Goal: Answer question/provide support: Share knowledge or assist other users

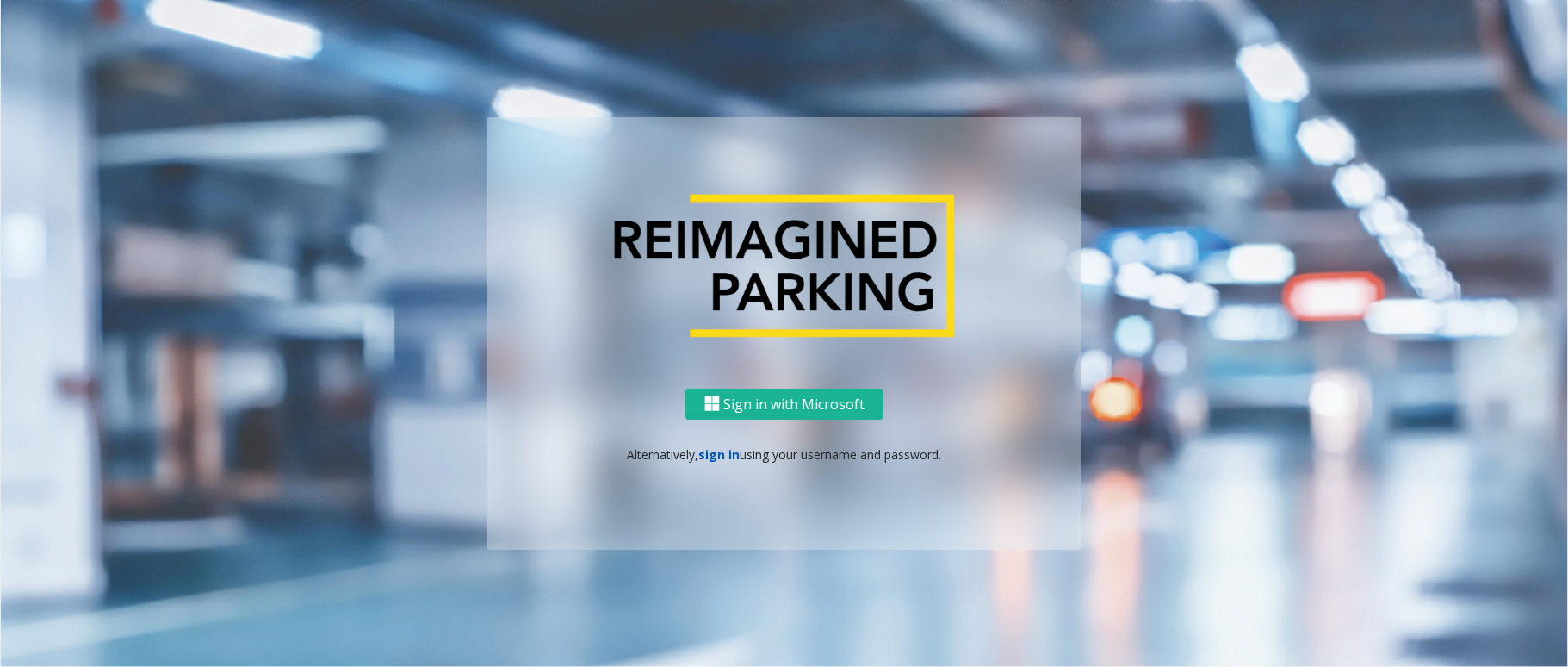
click at [734, 460] on link "sign in" at bounding box center [720, 454] width 41 height 17
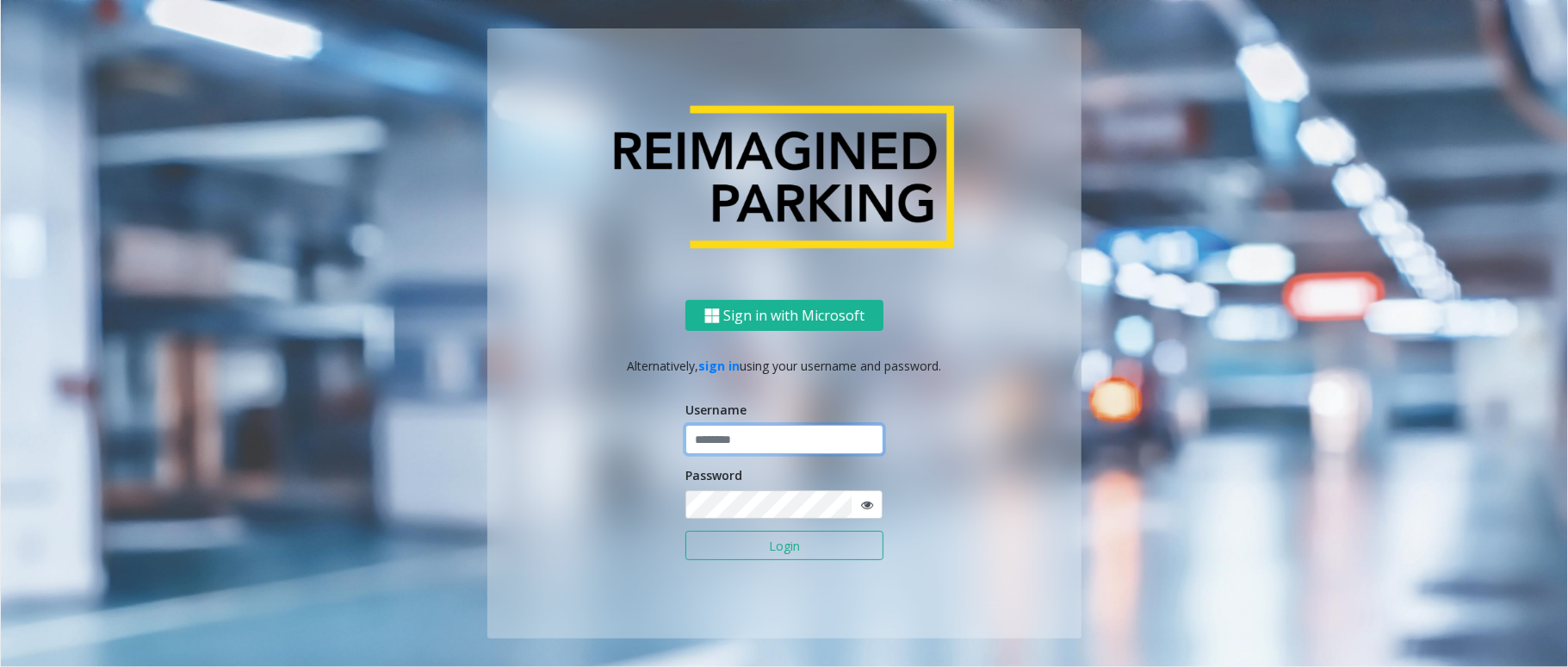
click at [741, 434] on input "text" at bounding box center [784, 438] width 198 height 29
type input "******"
click at [686, 531] on button "Login" at bounding box center [784, 545] width 198 height 29
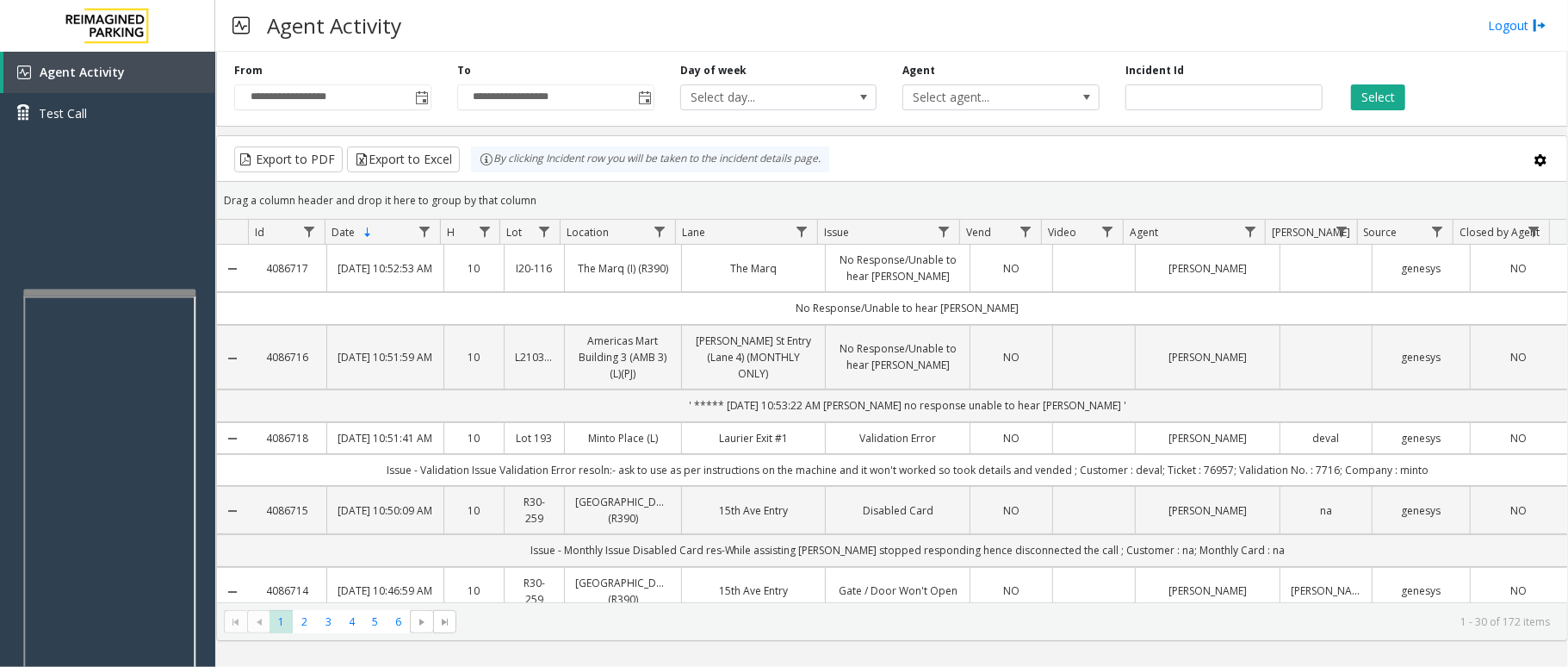
click at [112, 289] on div at bounding box center [109, 292] width 173 height 7
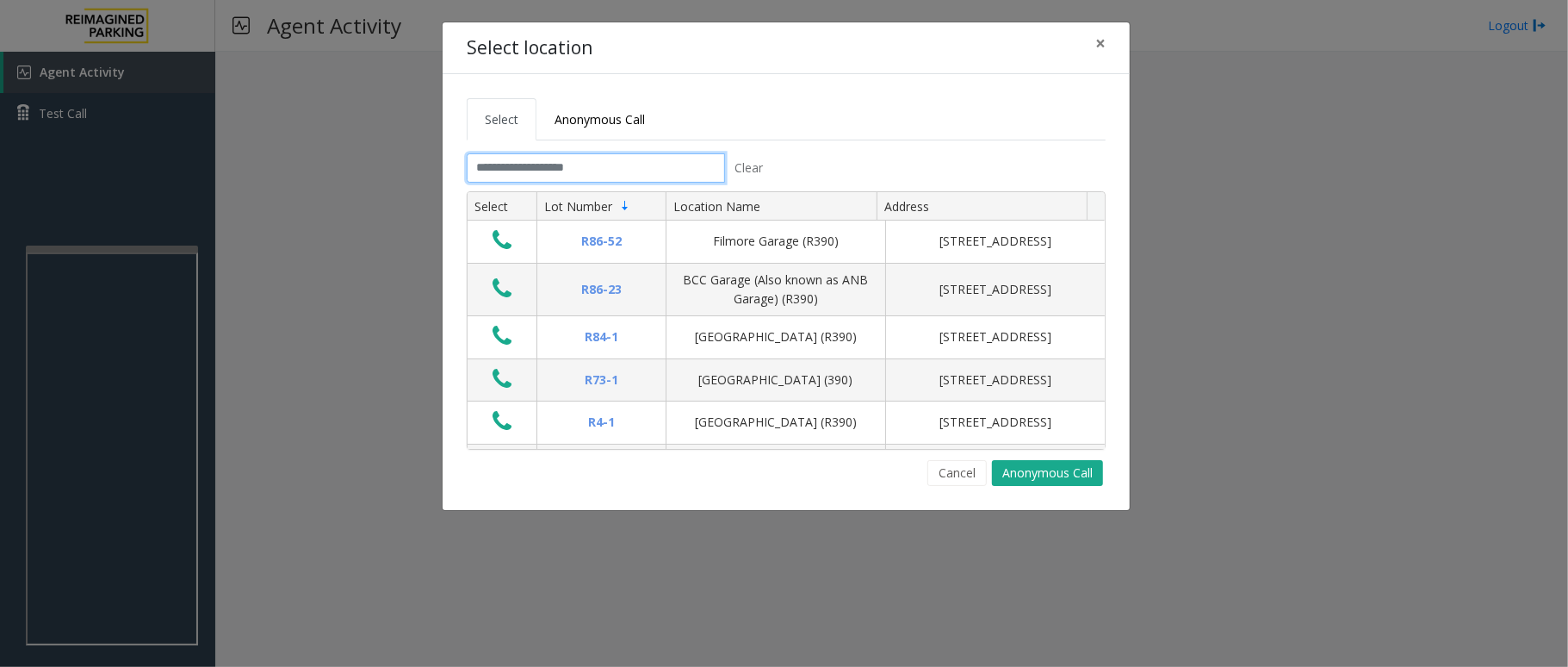
click at [642, 165] on input "text" at bounding box center [595, 167] width 258 height 29
click at [959, 470] on button "Cancel" at bounding box center [957, 473] width 60 height 26
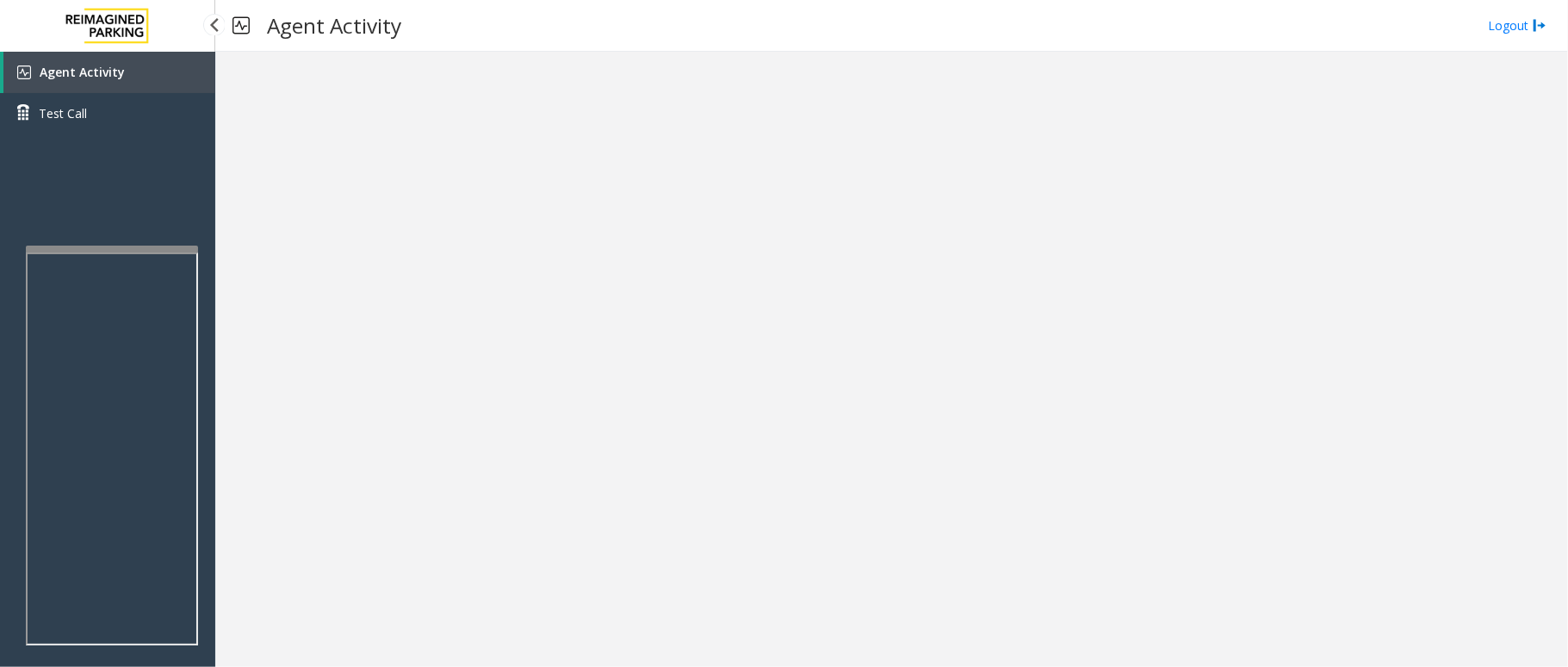
click at [162, 83] on link "Agent Activity" at bounding box center [109, 72] width 212 height 41
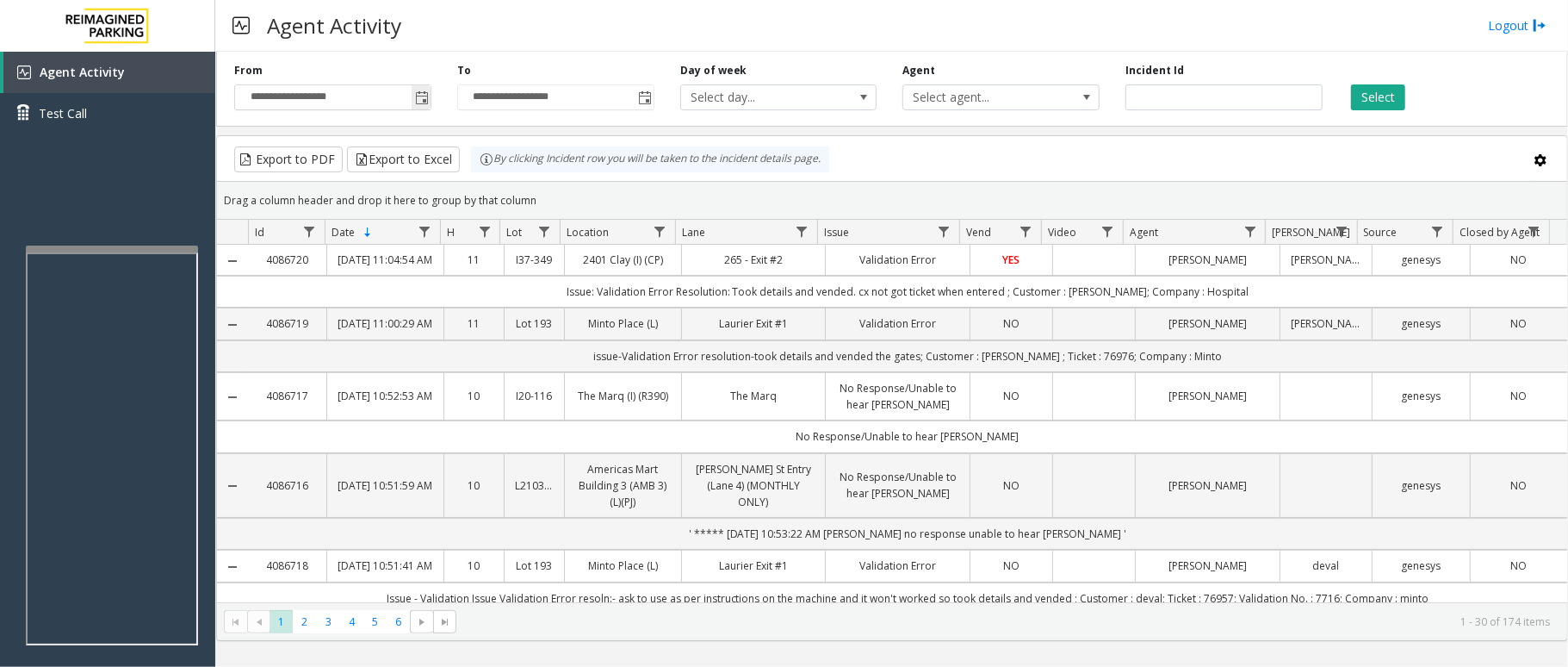
click at [421, 105] on span "Toggle popup" at bounding box center [422, 98] width 14 height 14
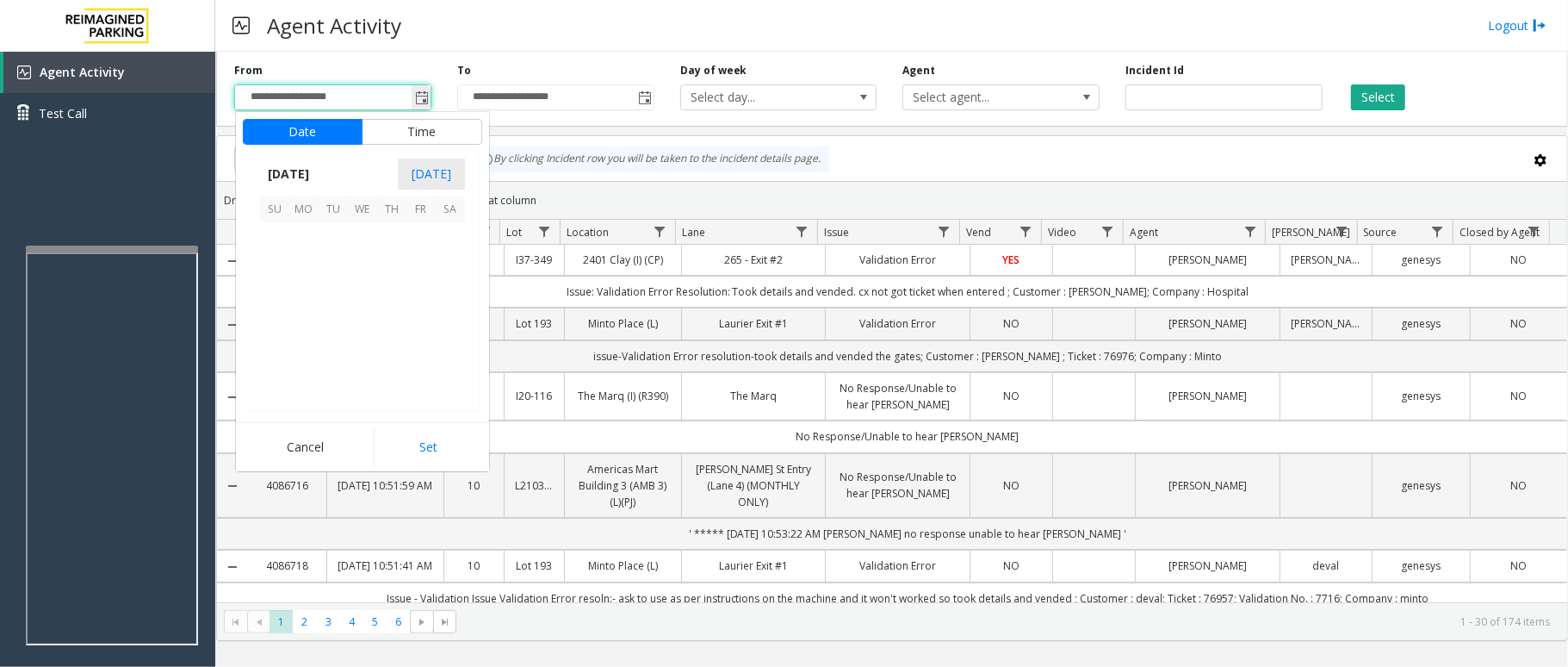
scroll to position [309089, 0]
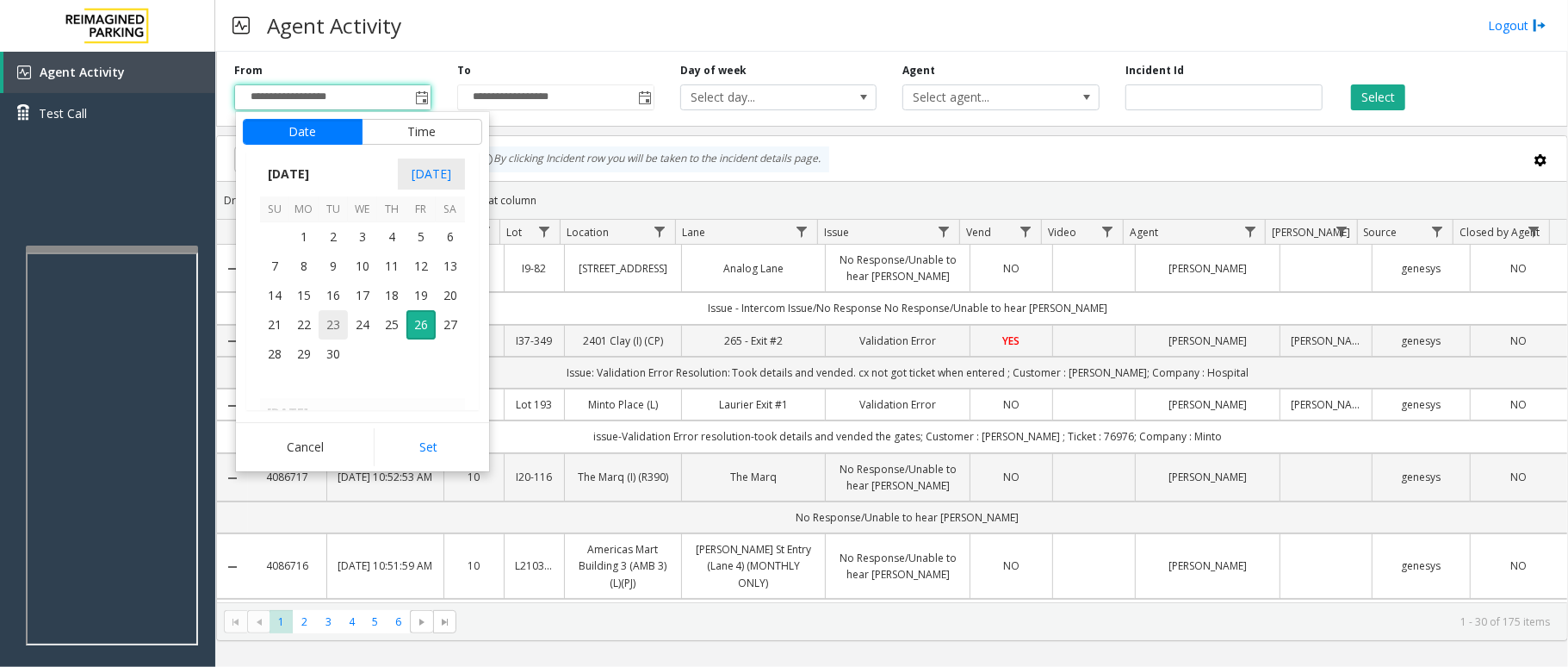
click at [334, 329] on span "23" at bounding box center [333, 324] width 29 height 29
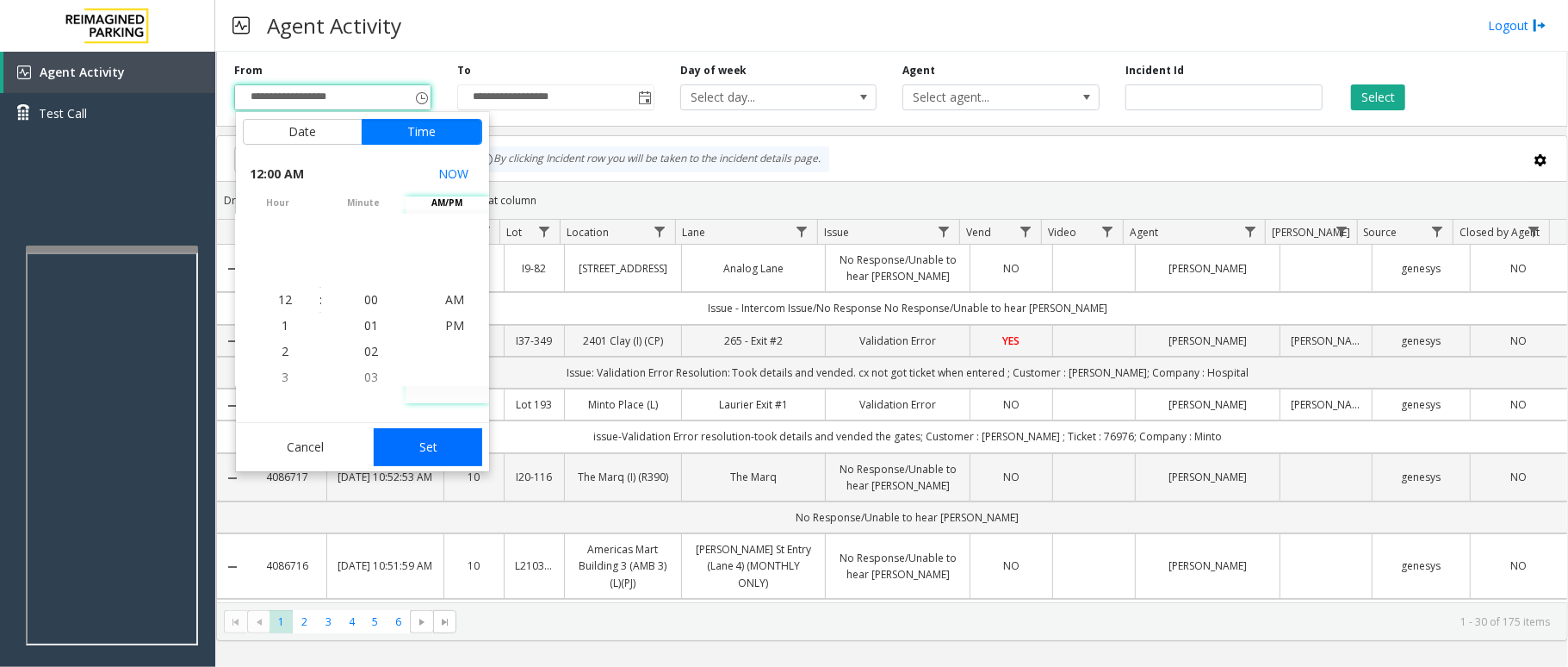
click at [444, 436] on button "Set" at bounding box center [428, 447] width 108 height 38
type input "**********"
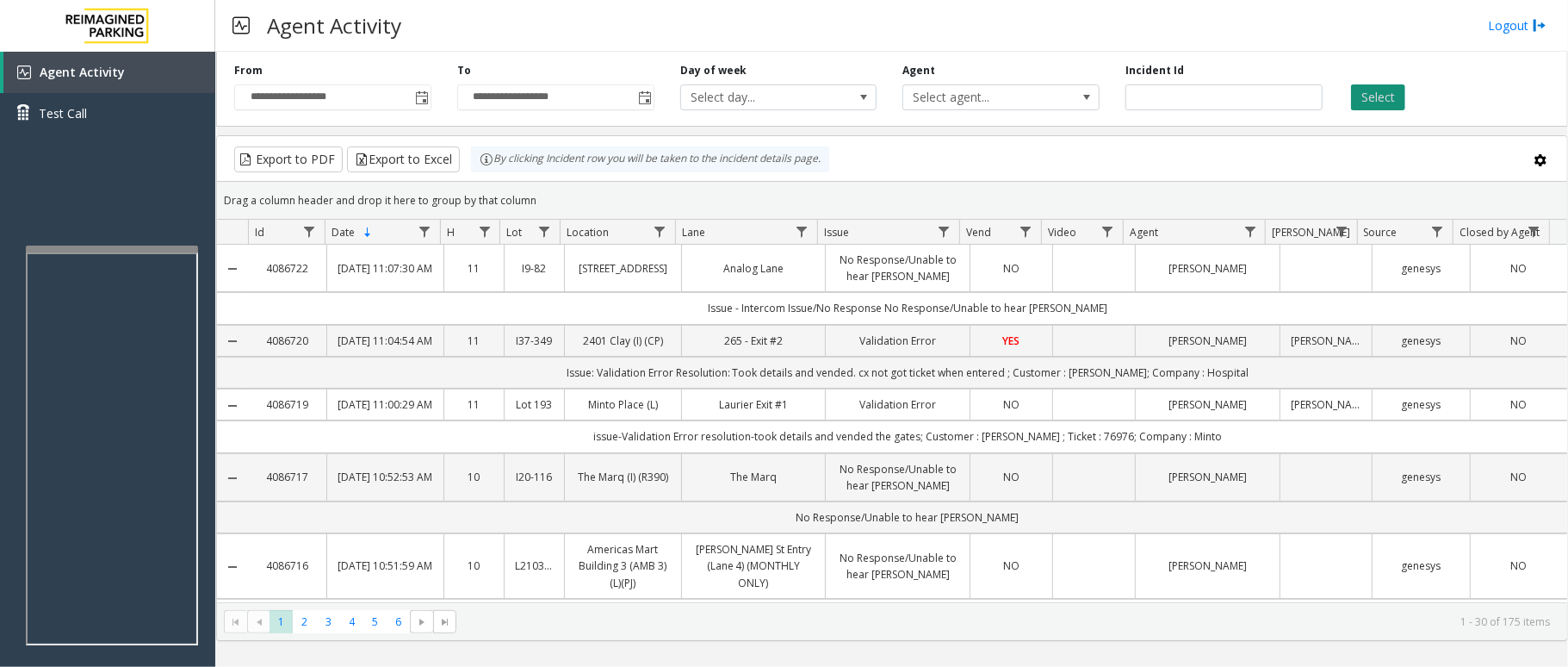
click at [1364, 93] on button "Select" at bounding box center [1378, 97] width 54 height 26
click at [659, 234] on span "Data table" at bounding box center [659, 231] width 14 height 14
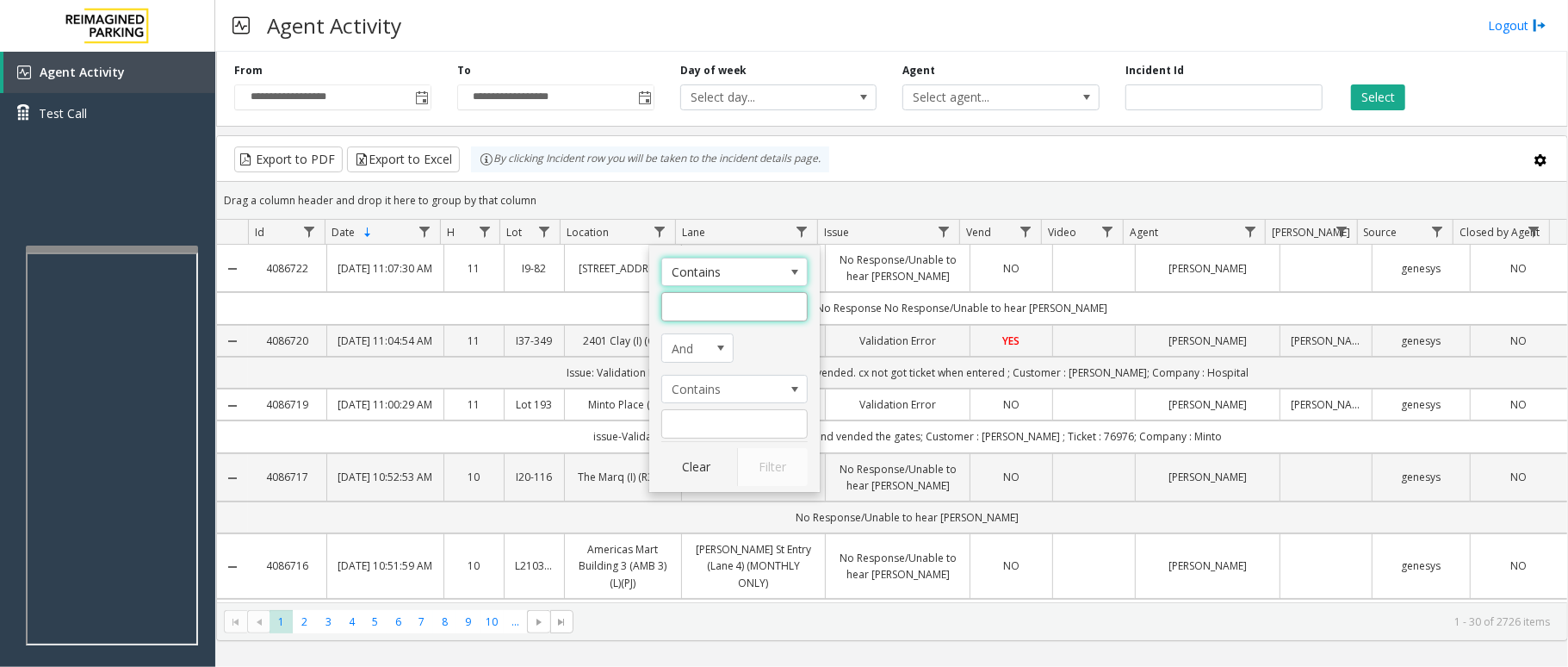
click at [697, 304] on input "Location Filter" at bounding box center [734, 306] width 146 height 29
type input "****"
click button "Filter" at bounding box center [772, 466] width 71 height 38
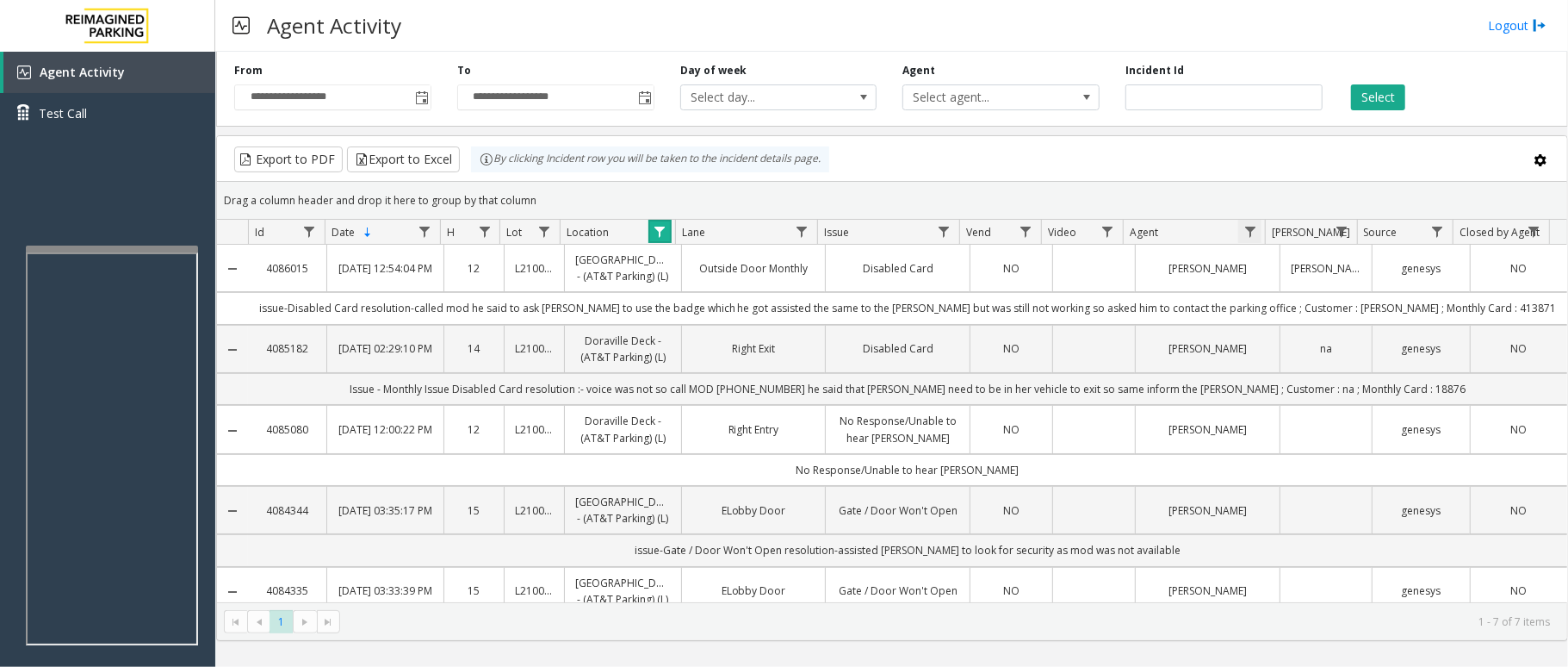
click at [1245, 226] on span "Data table" at bounding box center [1250, 231] width 14 height 14
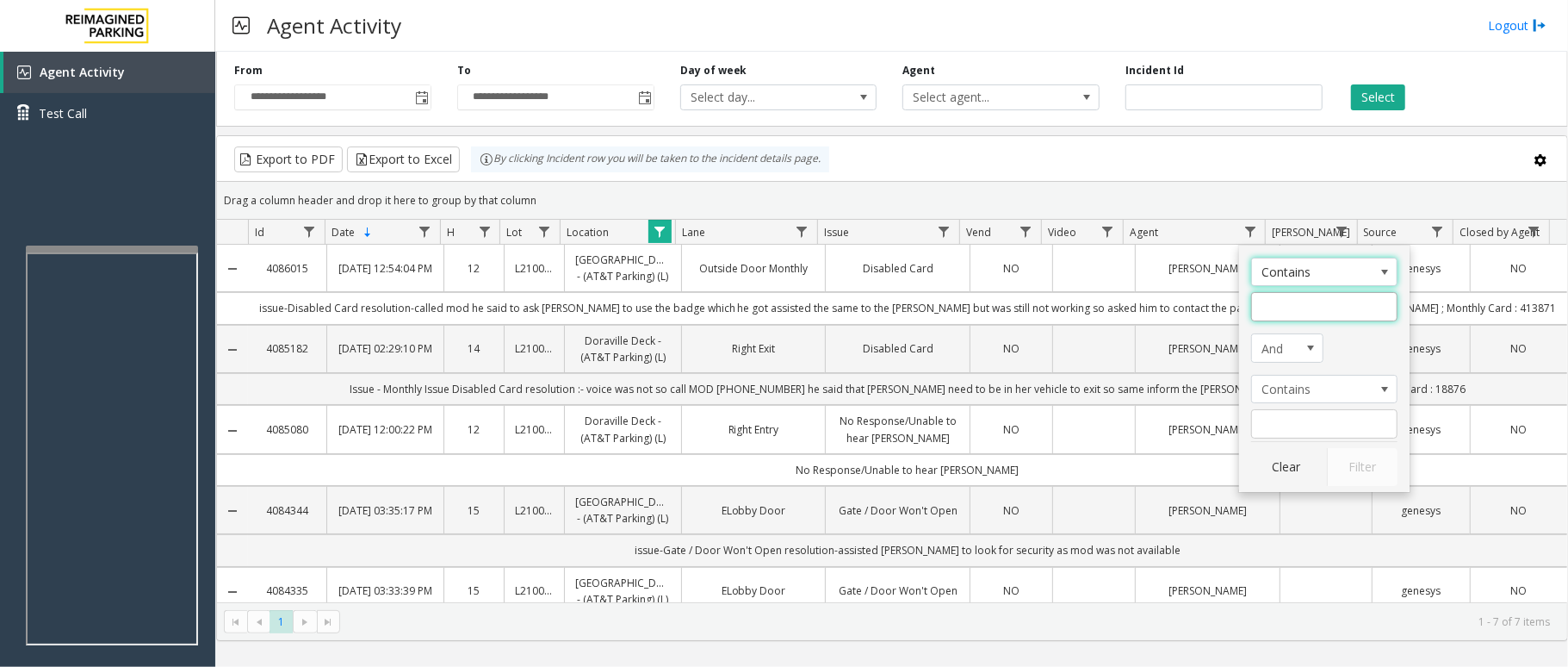
click at [1270, 304] on input "Agent Filter" at bounding box center [1324, 306] width 146 height 29
type input "*****"
click button "Filter" at bounding box center [1363, 466] width 71 height 38
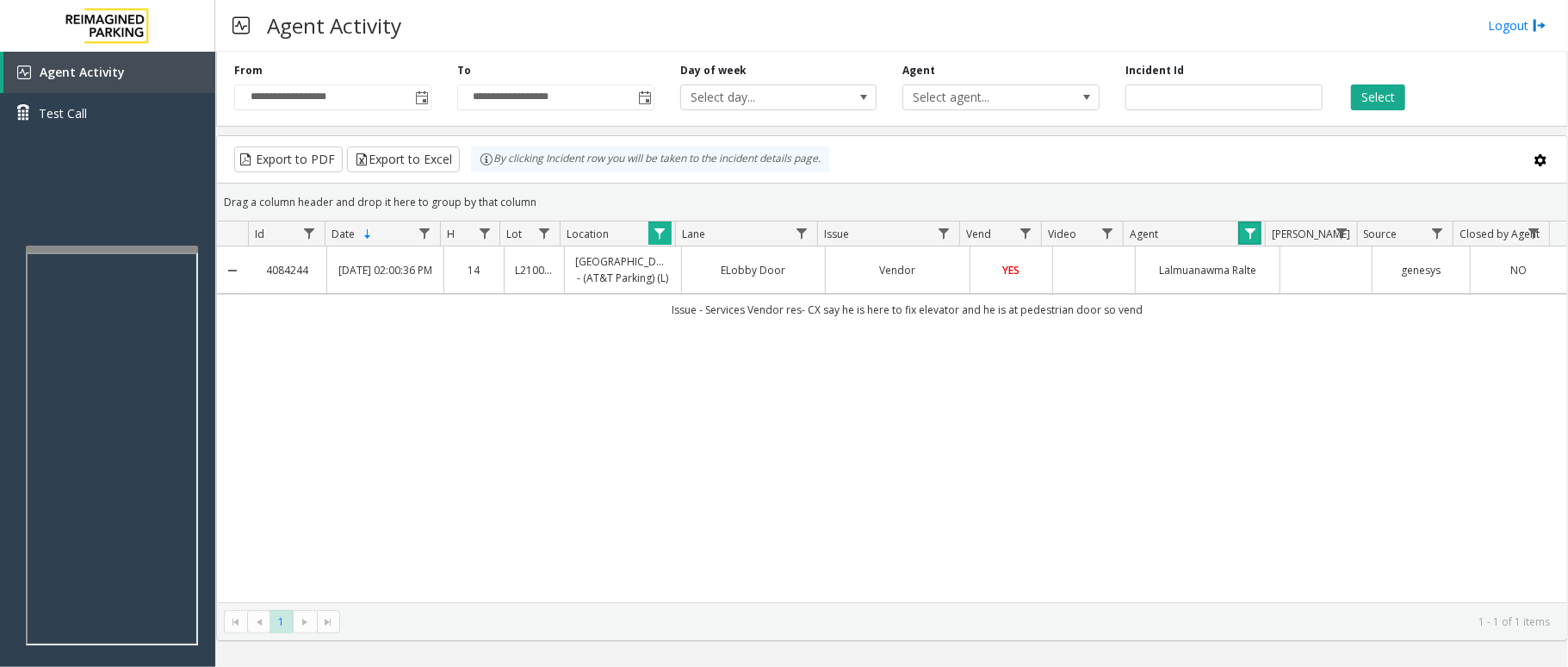
click at [1254, 243] on link "Data table" at bounding box center [1250, 232] width 23 height 23
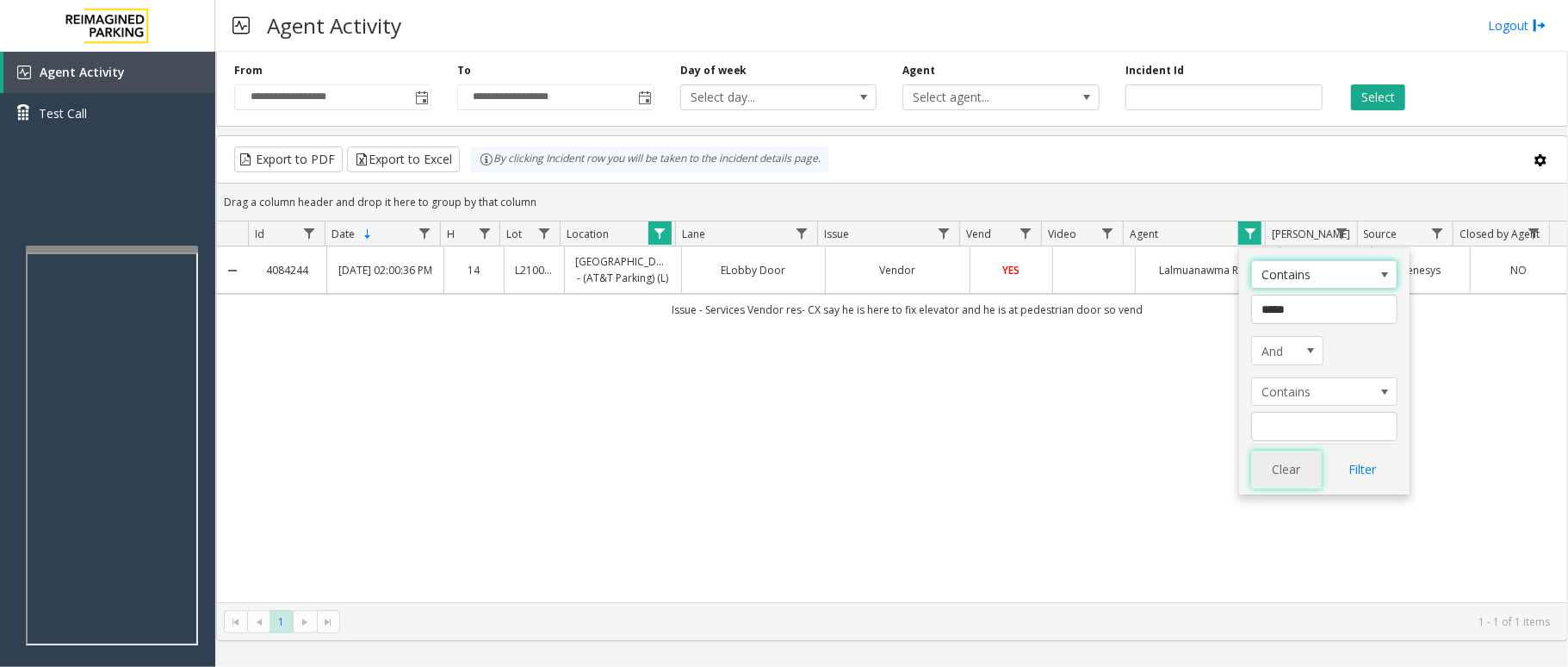
click at [1313, 469] on button "Clear" at bounding box center [1286, 469] width 71 height 38
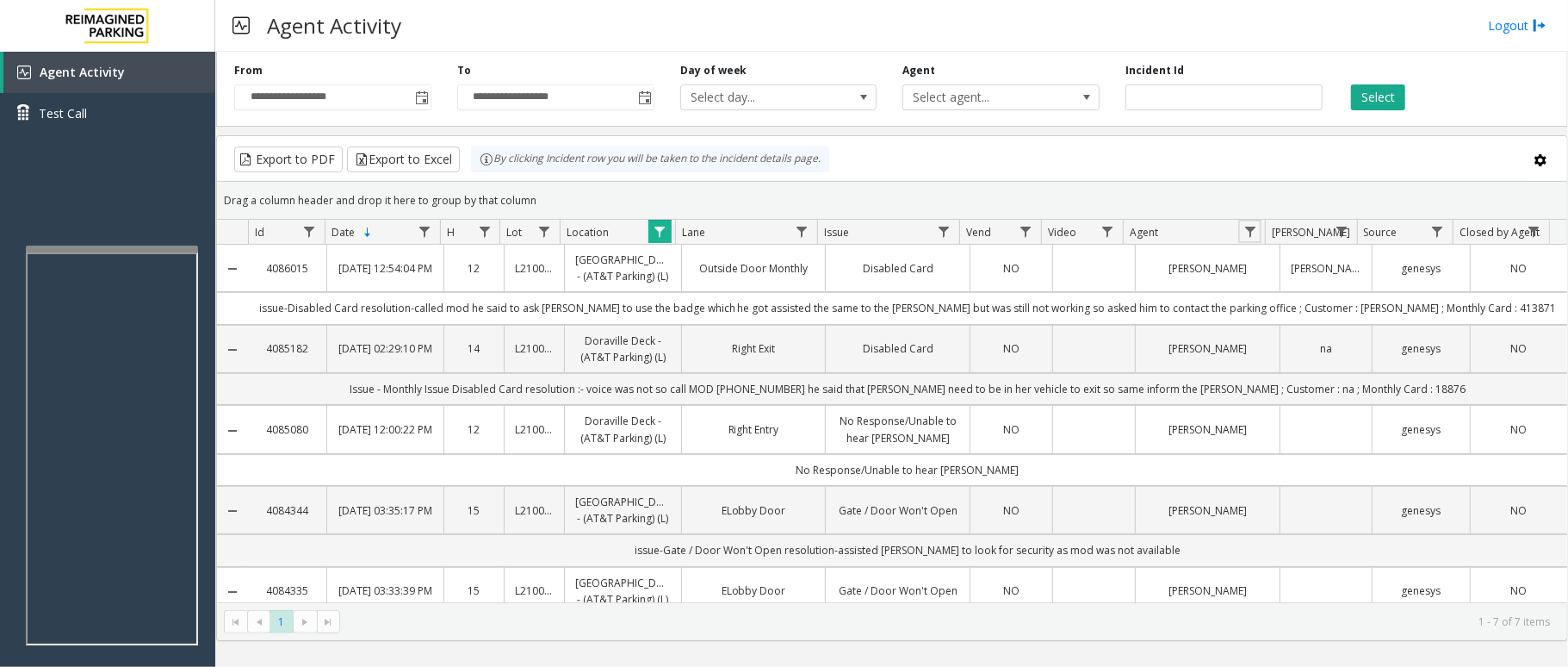
click at [665, 234] on span "Data table" at bounding box center [659, 231] width 14 height 14
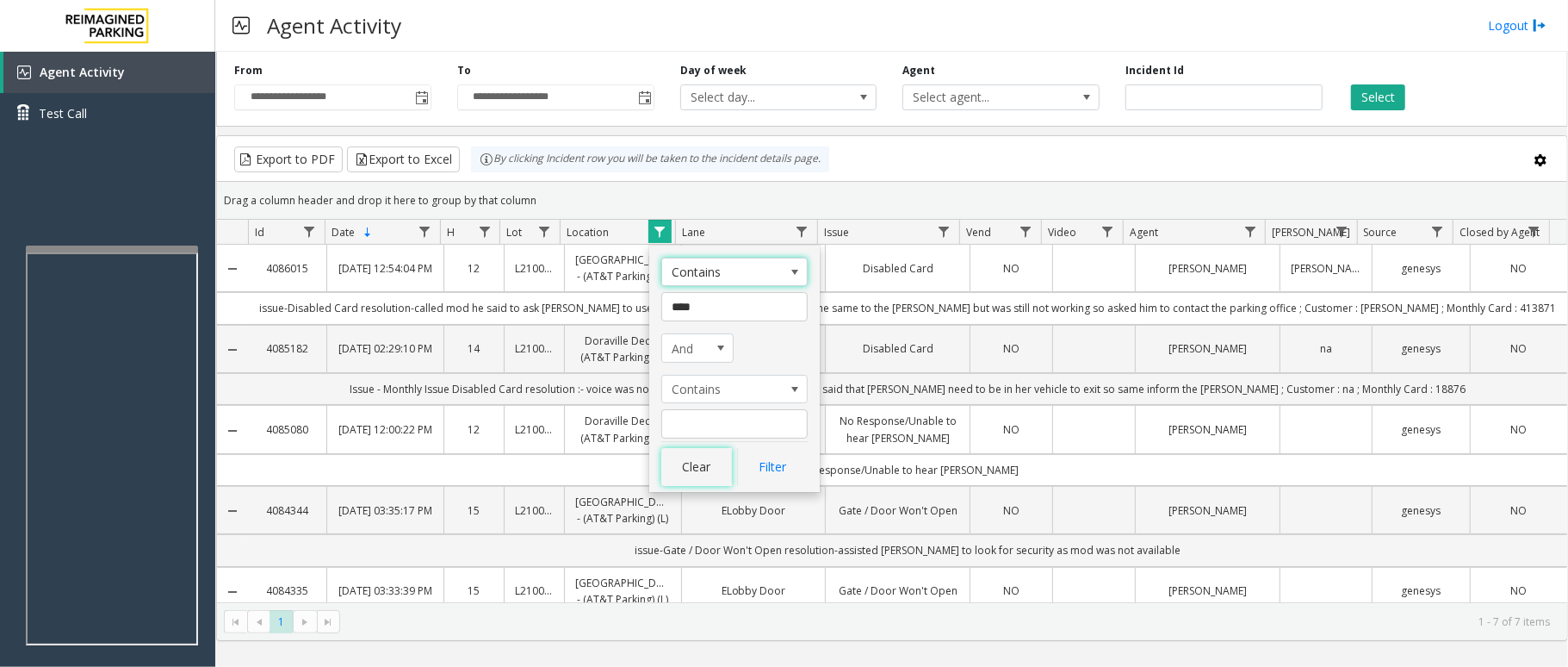
click at [706, 470] on button "Clear" at bounding box center [697, 466] width 71 height 38
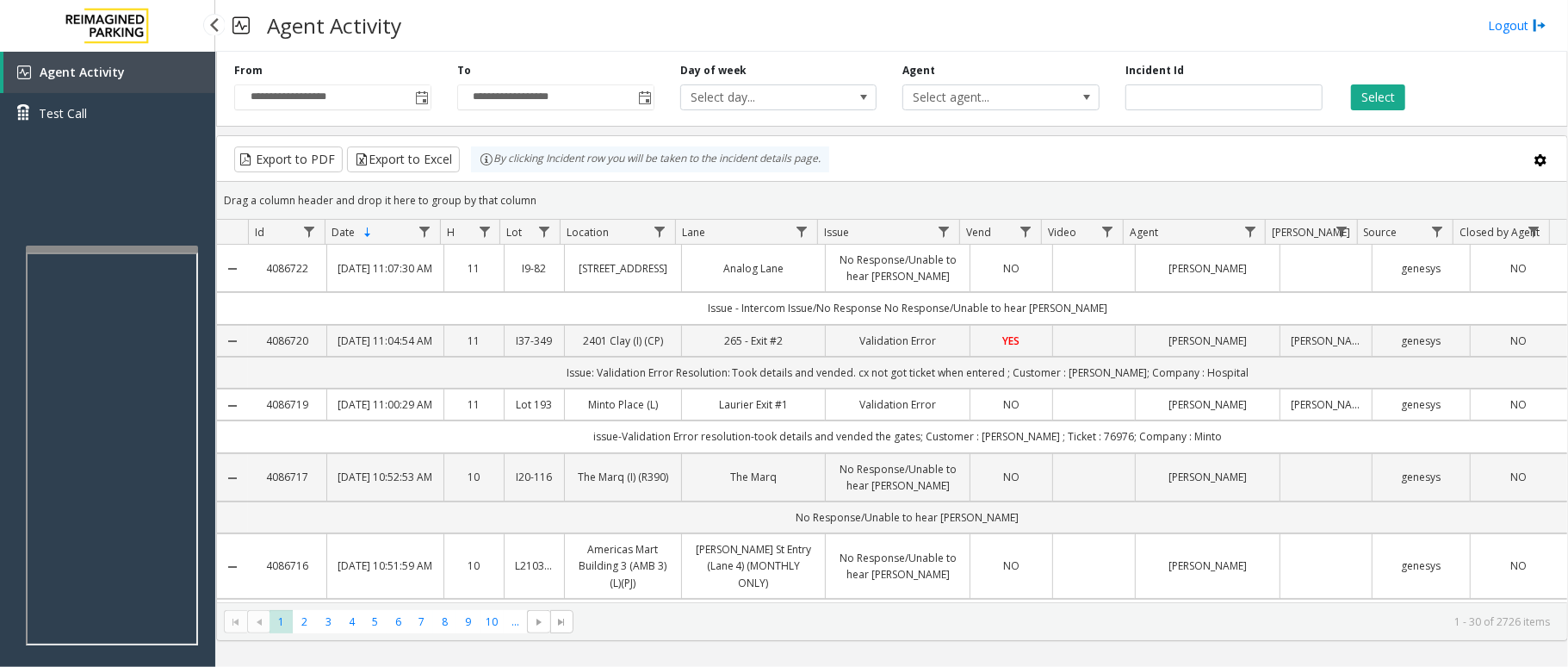
click at [65, 174] on div "Agent Activity Test Call" at bounding box center [107, 384] width 215 height 667
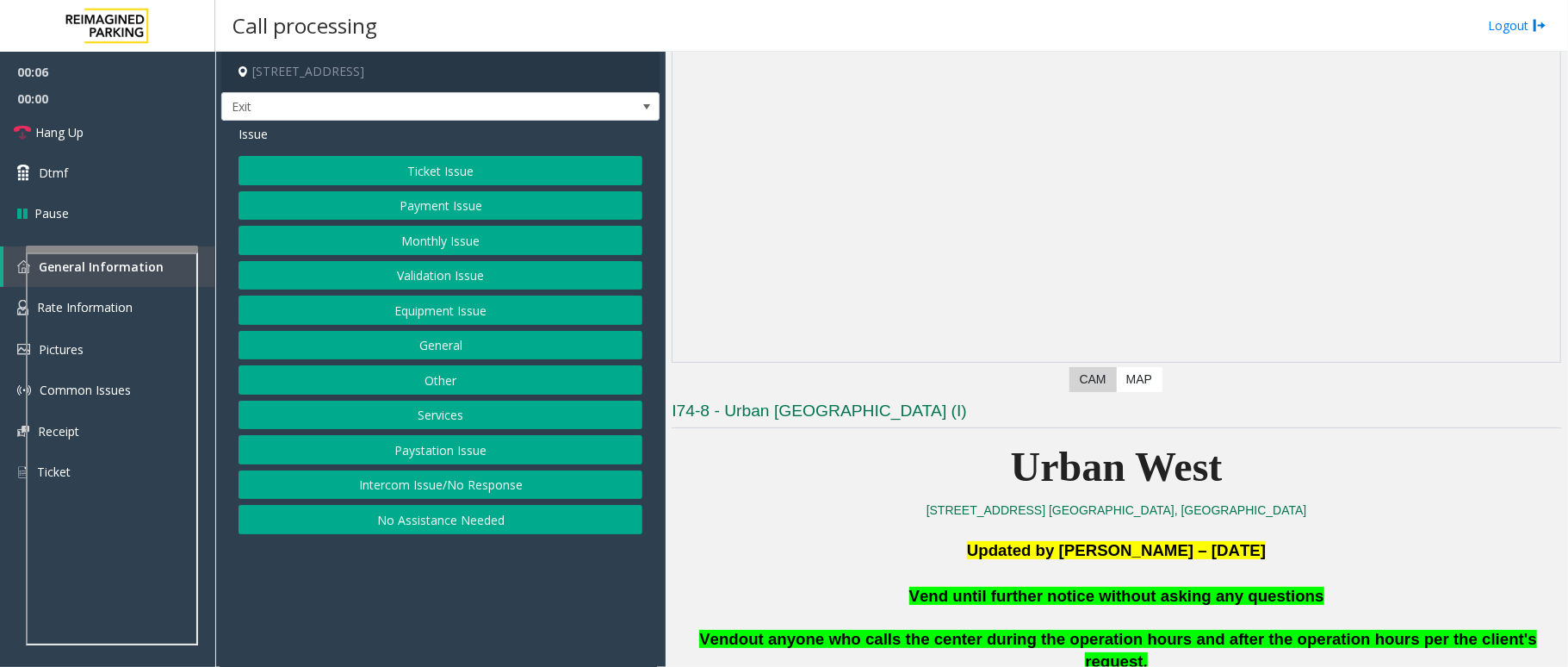
scroll to position [344, 0]
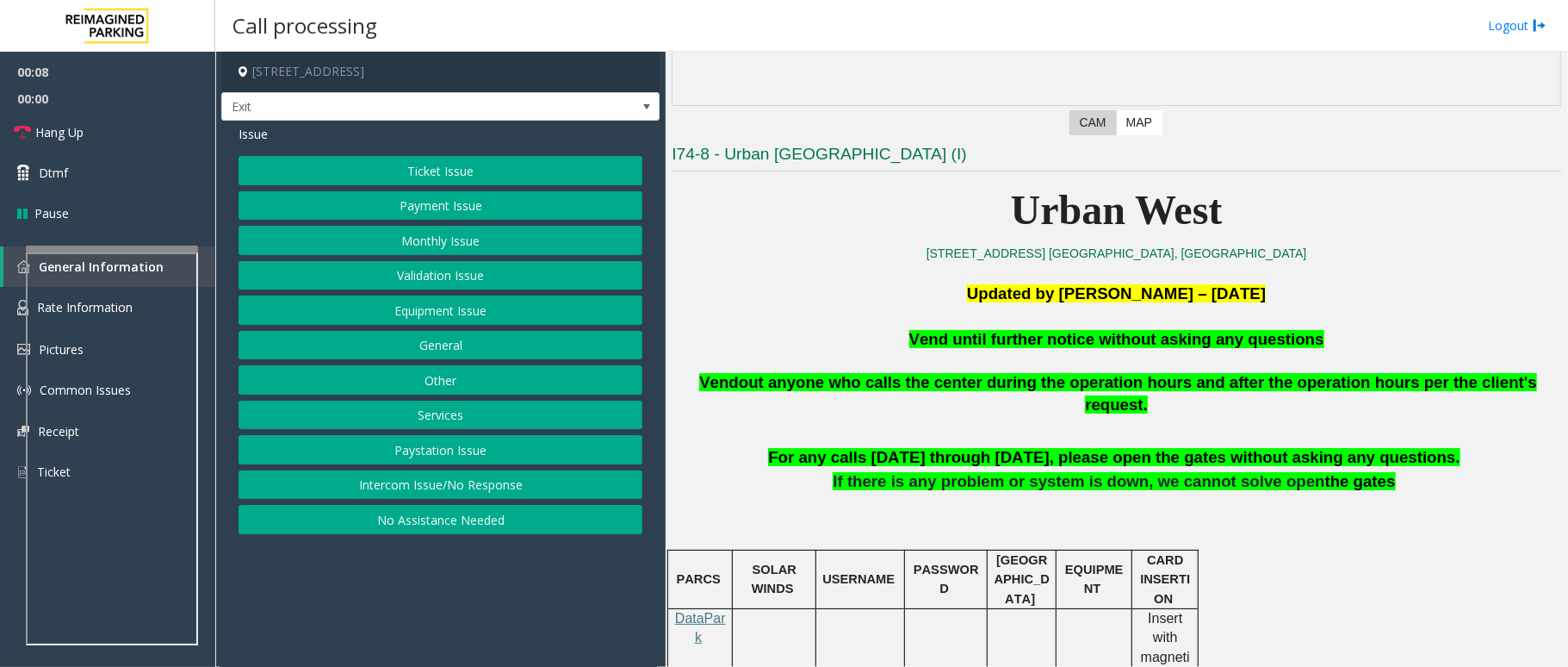
click at [435, 322] on button "Equipment Issue" at bounding box center [440, 310] width 404 height 29
click at [434, 313] on button "Gate / Door Won't Open" at bounding box center [440, 310] width 404 height 29
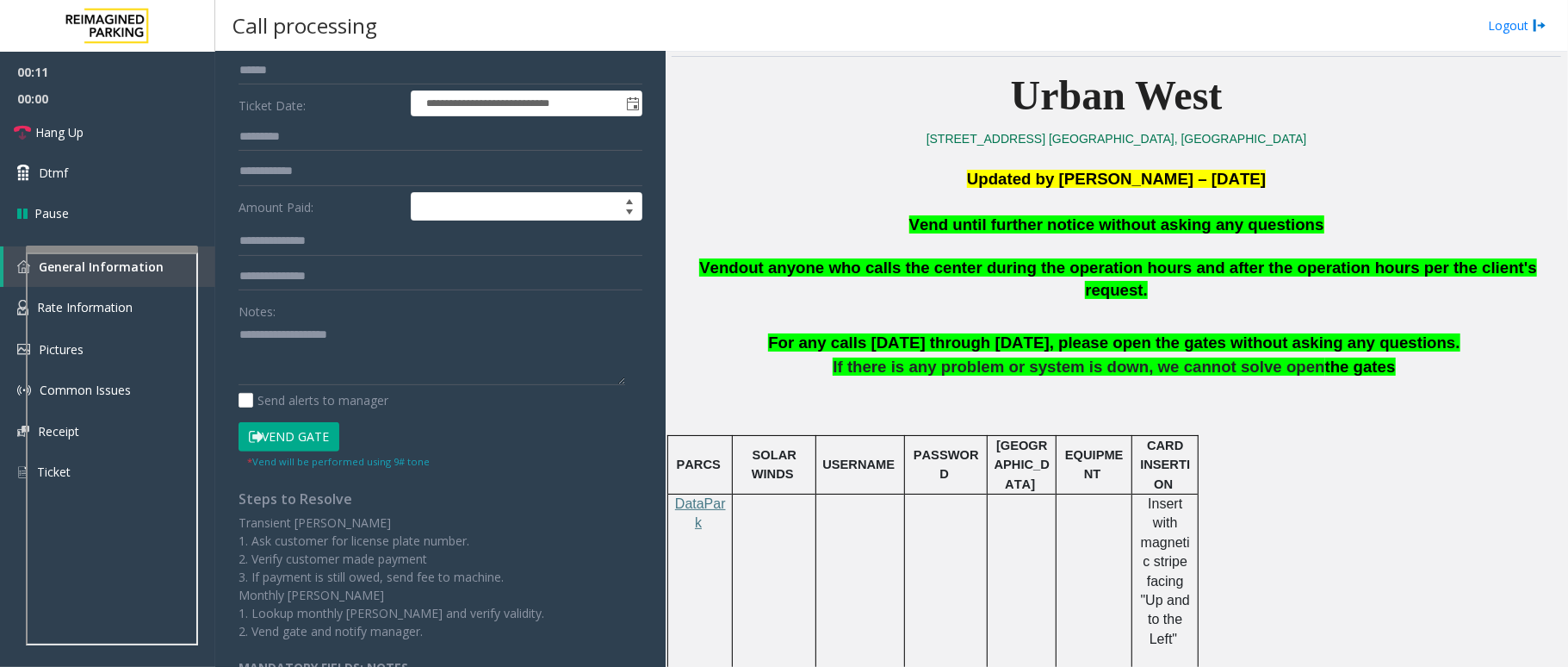
scroll to position [229, 0]
click at [297, 438] on button "Vend Gate" at bounding box center [289, 435] width 101 height 29
click at [1195, 229] on span "Vend until further notice without asking any questions" at bounding box center [1117, 224] width 415 height 18
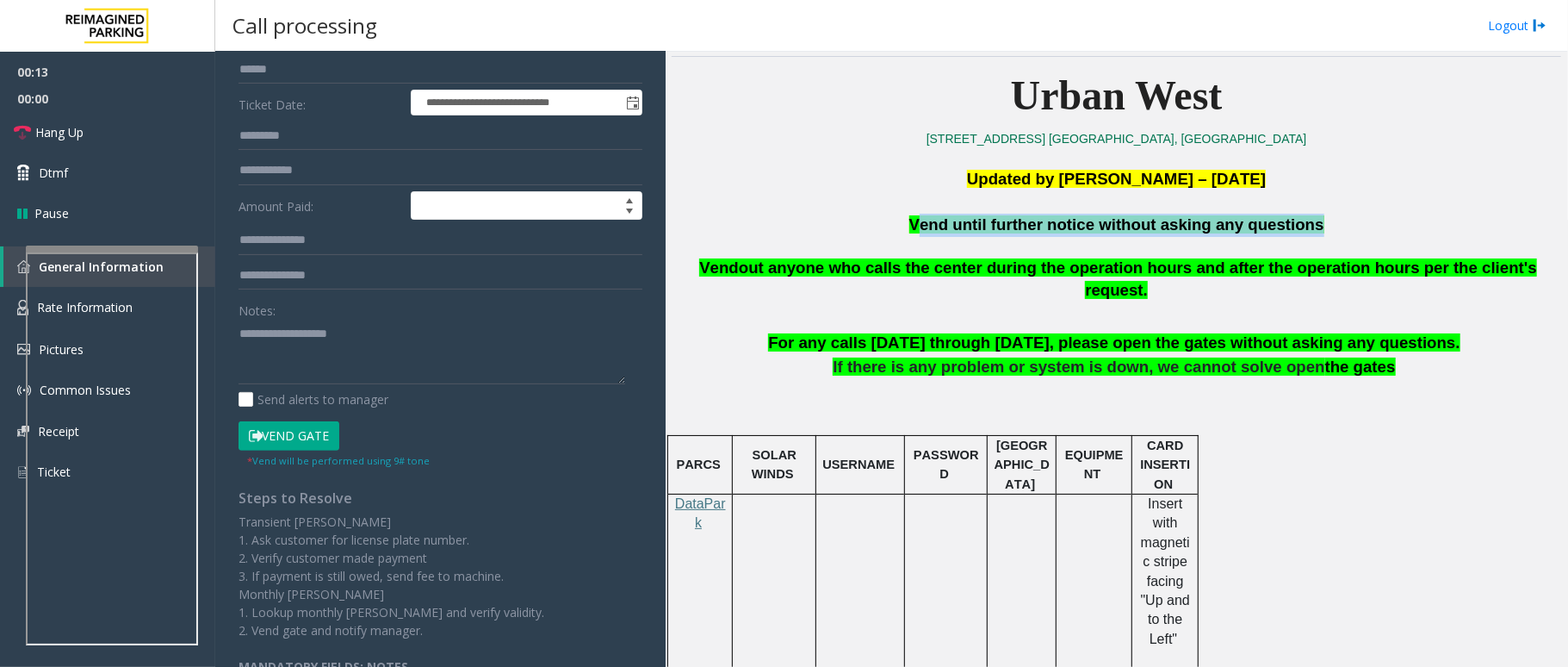
click at [1195, 229] on span "Vend until further notice without asking any questions" at bounding box center [1117, 224] width 415 height 18
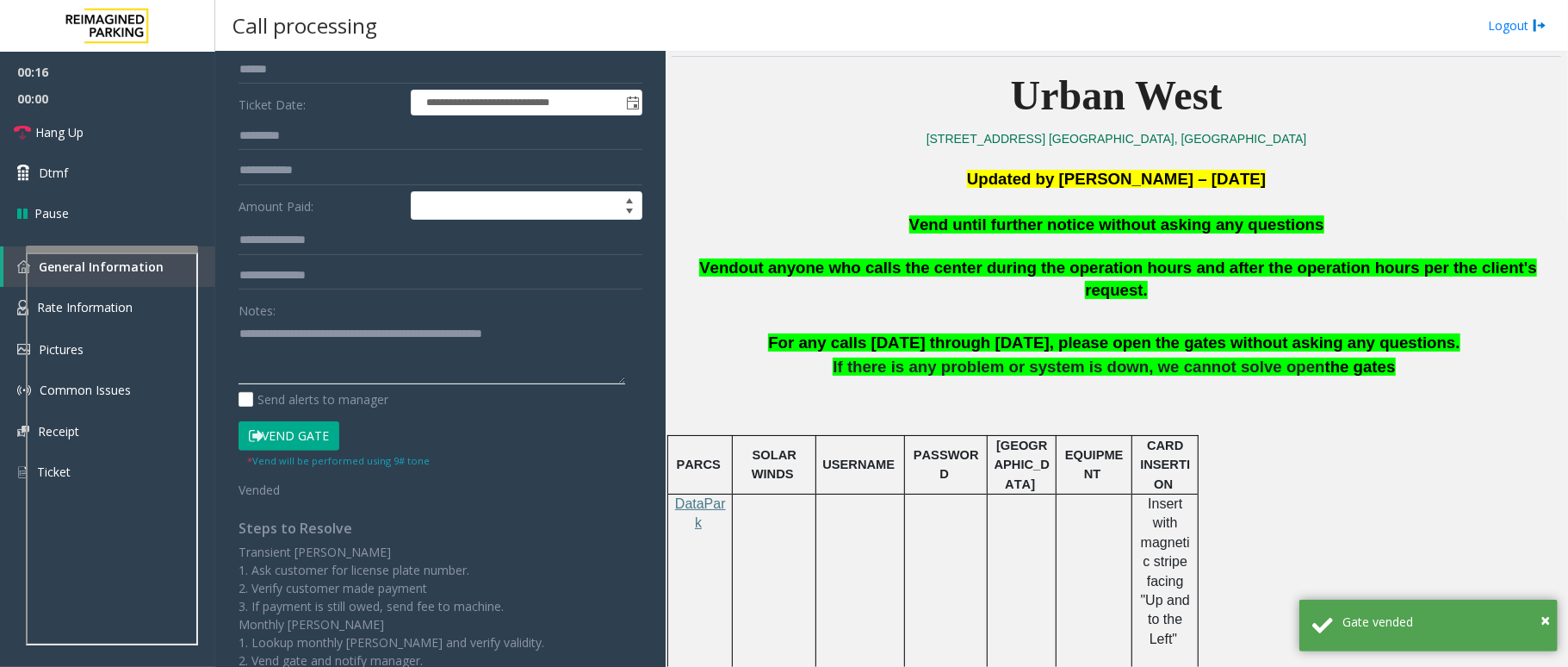
type textarea "**********"
click at [635, 360] on div "**********" at bounding box center [440, 354] width 430 height 810
click at [611, 363] on textarea at bounding box center [432, 351] width 387 height 64
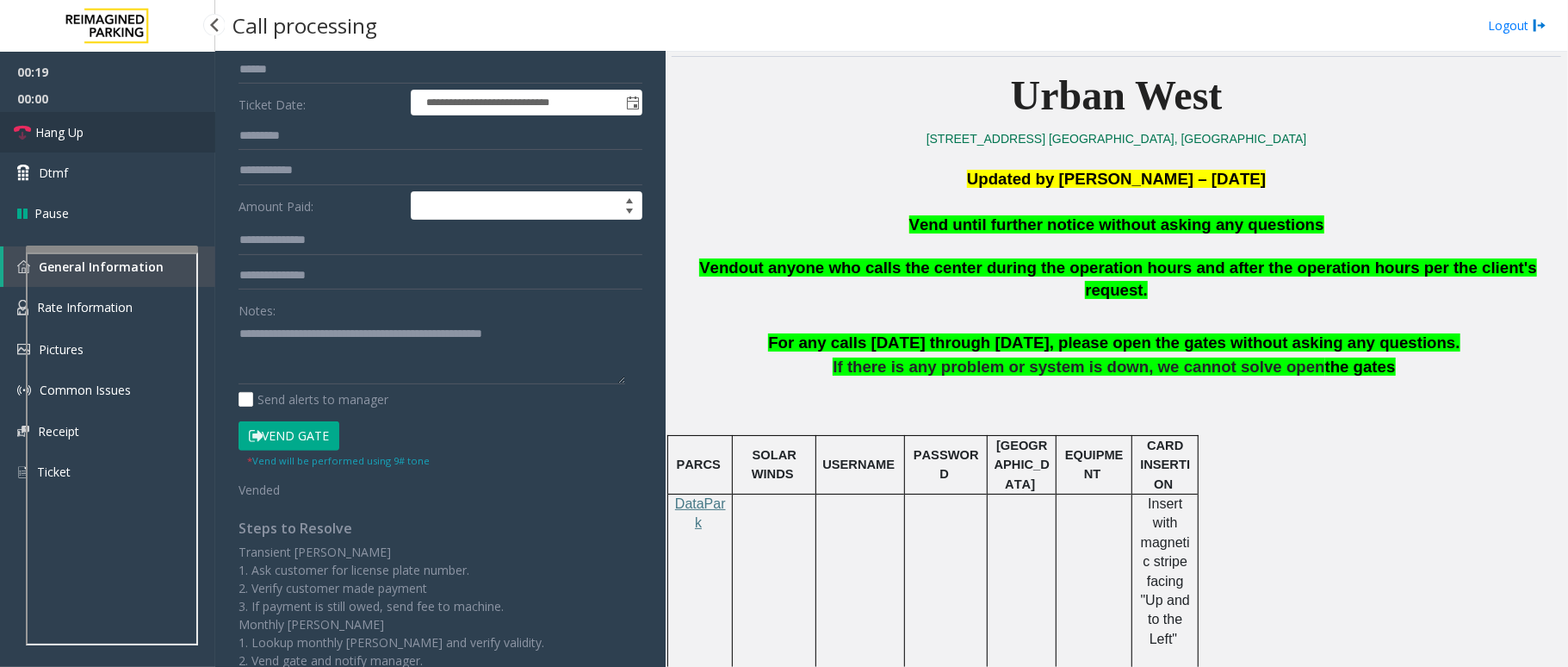
click at [28, 132] on icon at bounding box center [22, 132] width 17 height 17
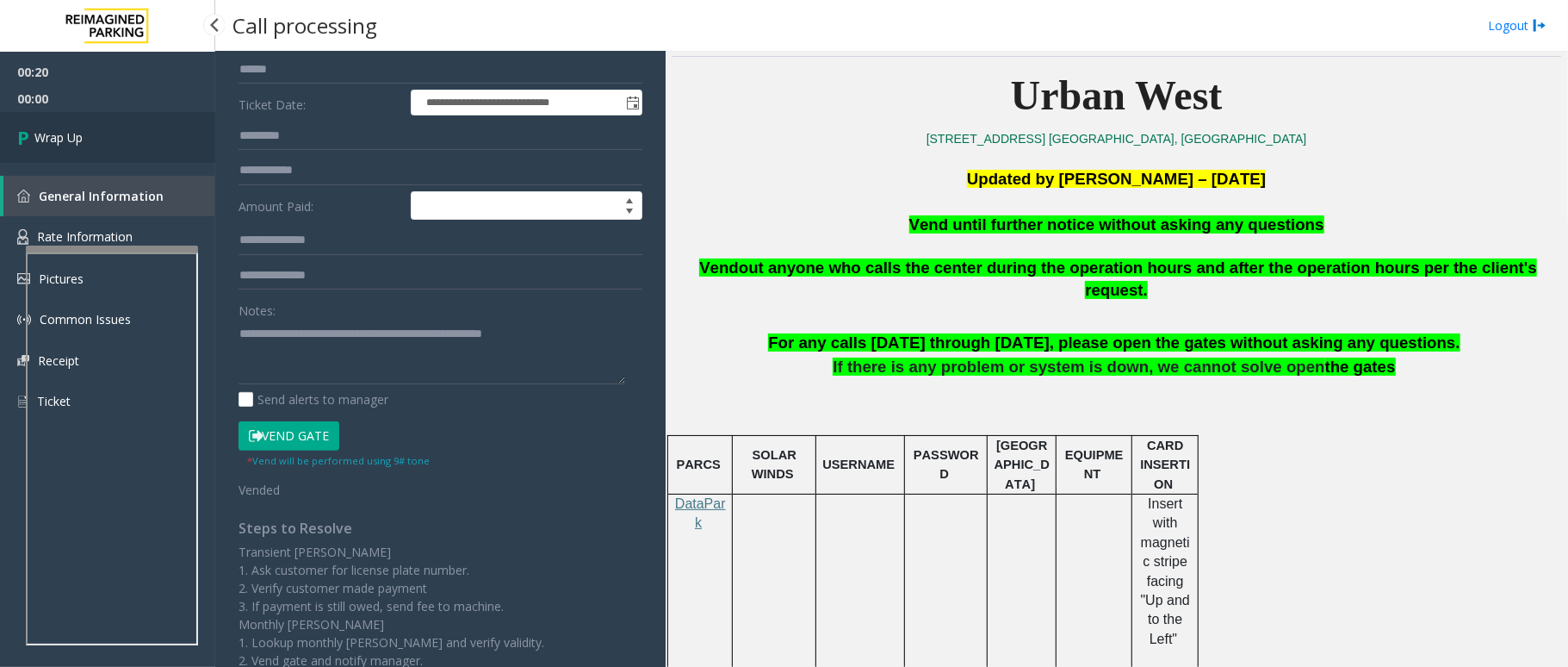
click at [28, 132] on icon at bounding box center [25, 137] width 17 height 28
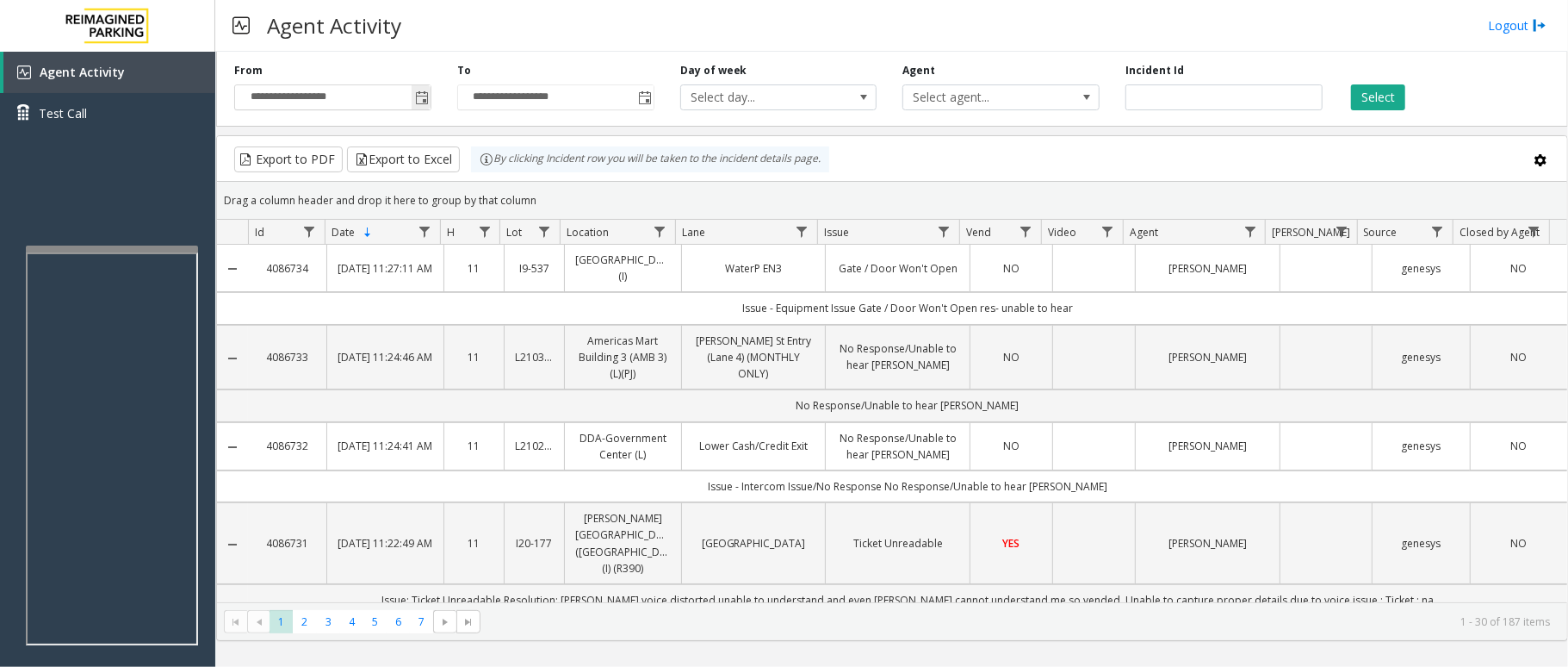
click at [421, 98] on span "Toggle popup" at bounding box center [422, 98] width 14 height 14
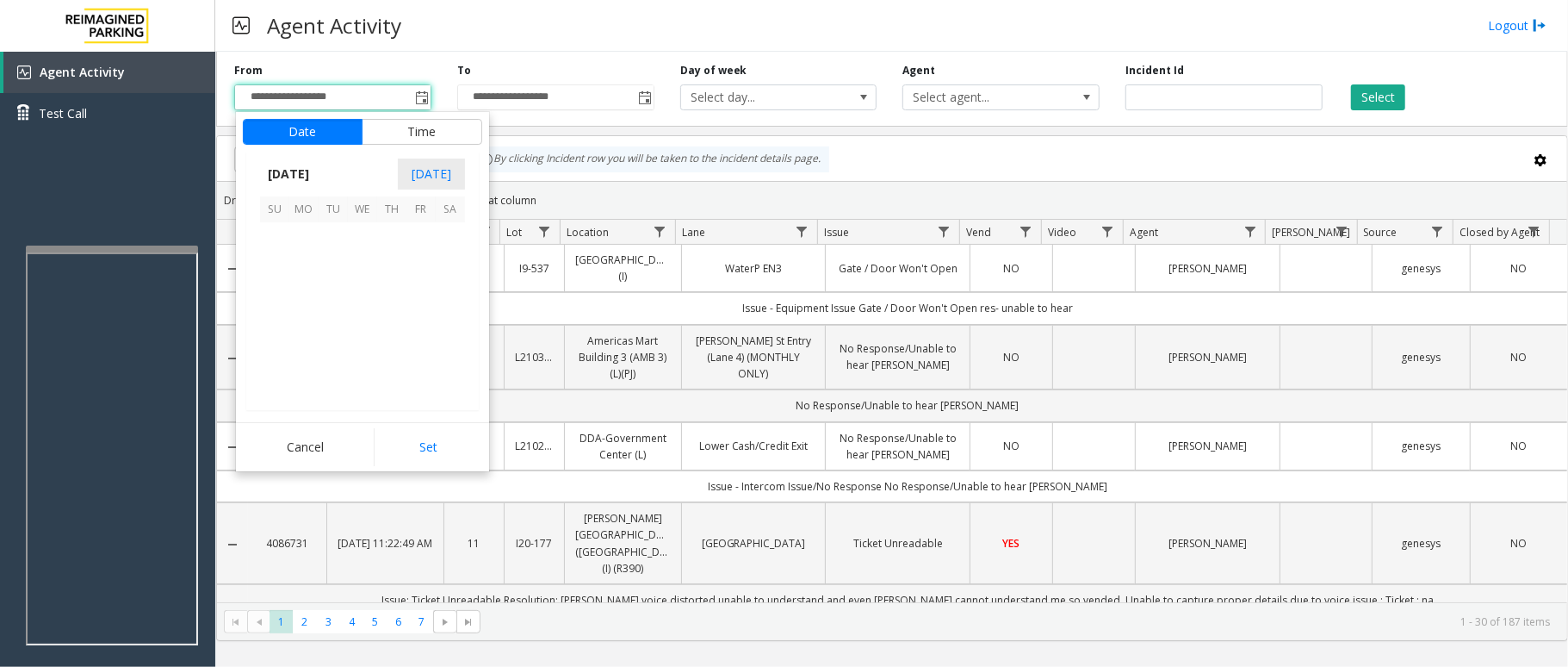
scroll to position [309089, 0]
click at [325, 328] on span "23" at bounding box center [333, 324] width 29 height 29
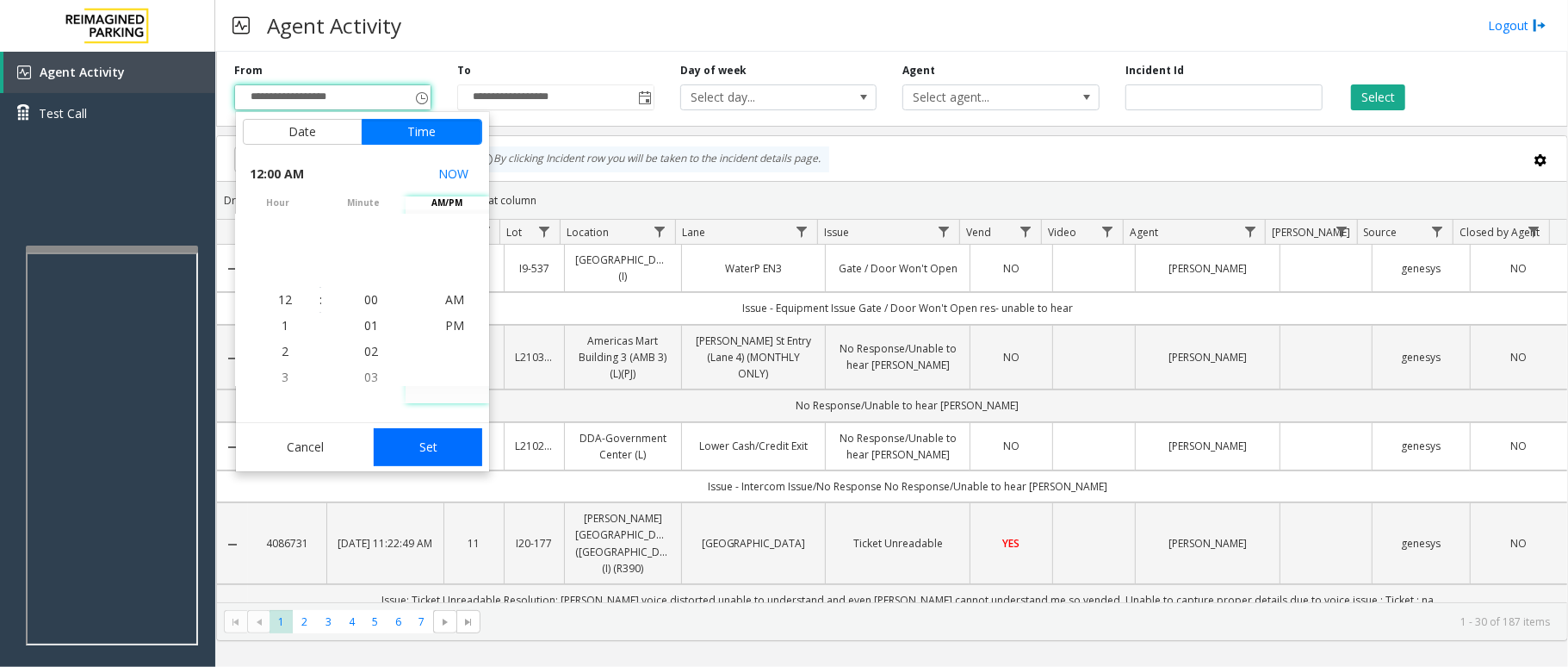
click at [451, 452] on button "Set" at bounding box center [428, 447] width 108 height 38
type input "**********"
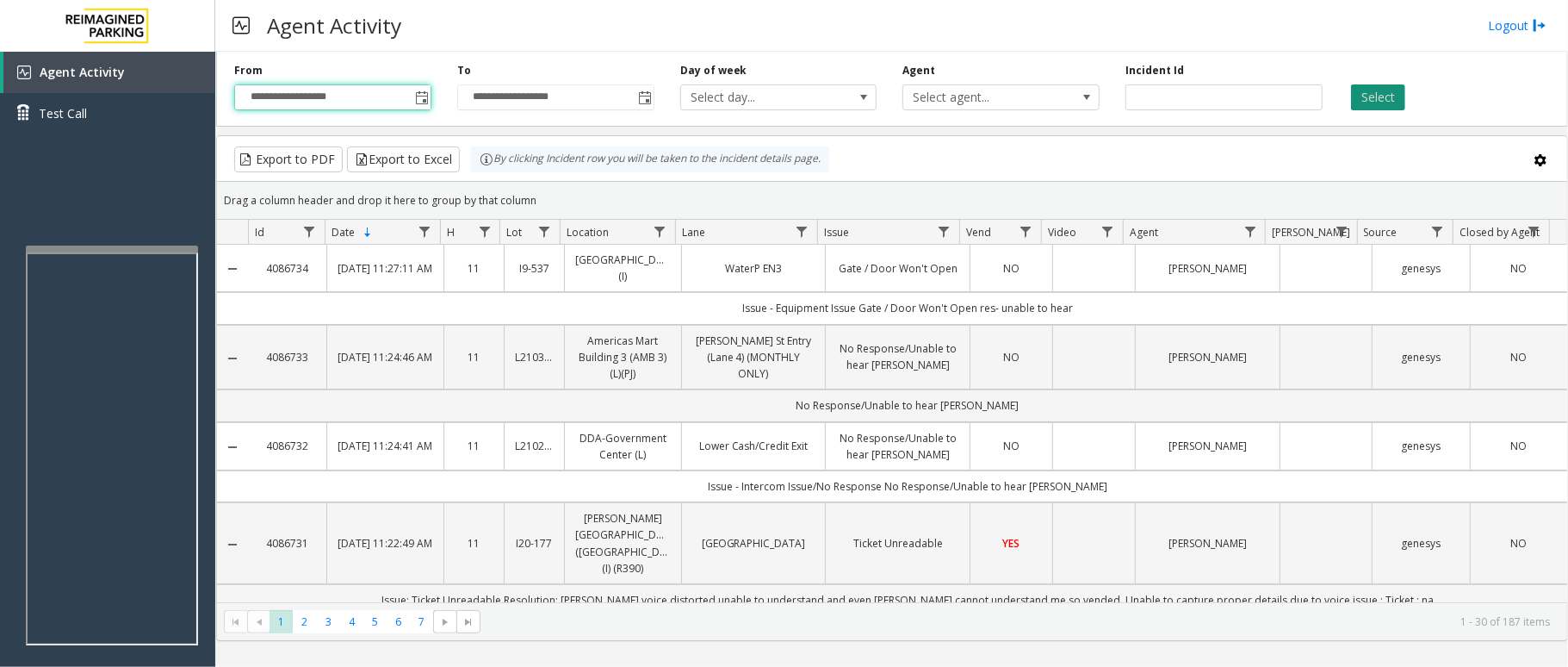
click at [1359, 94] on button "Select" at bounding box center [1378, 97] width 54 height 26
click at [662, 234] on span "Data table" at bounding box center [659, 231] width 14 height 14
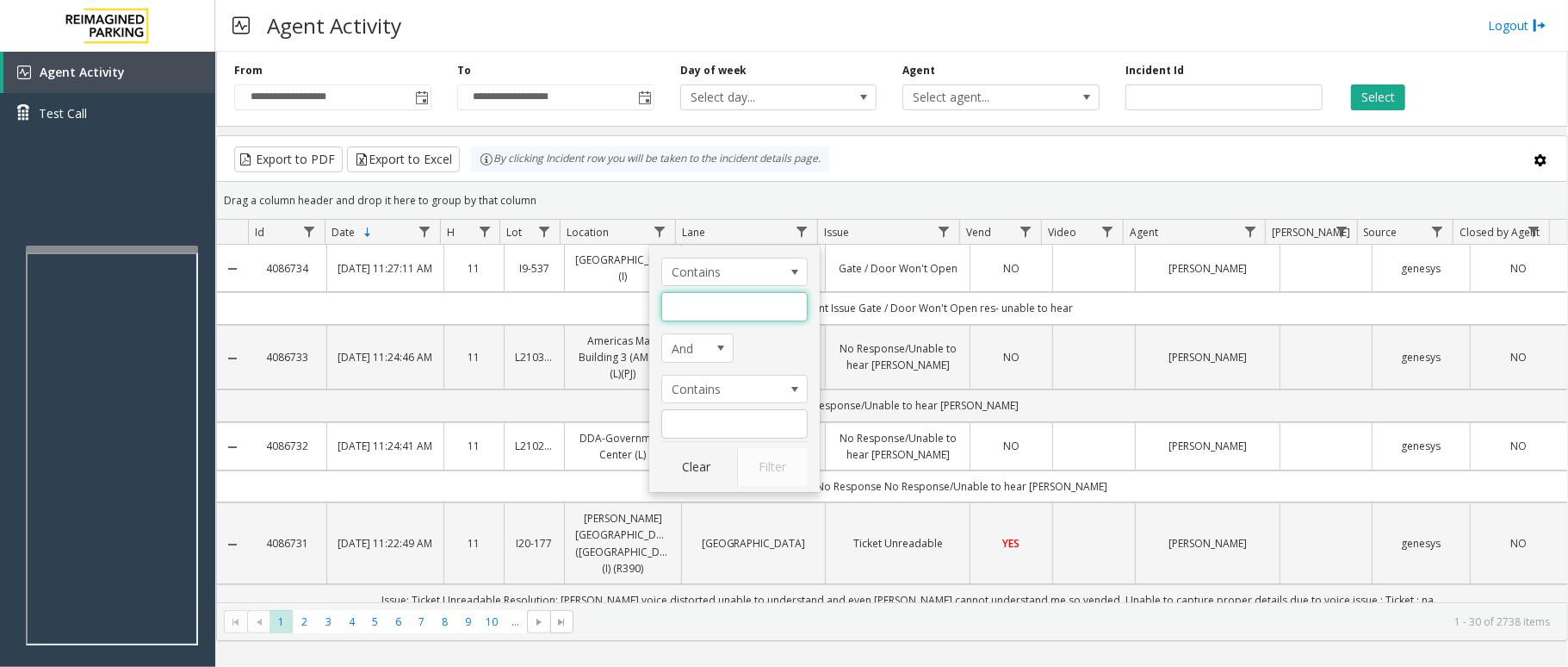
click at [680, 303] on input "Location Filter" at bounding box center [734, 306] width 146 height 29
type input "****"
click button "Filter" at bounding box center [772, 466] width 71 height 38
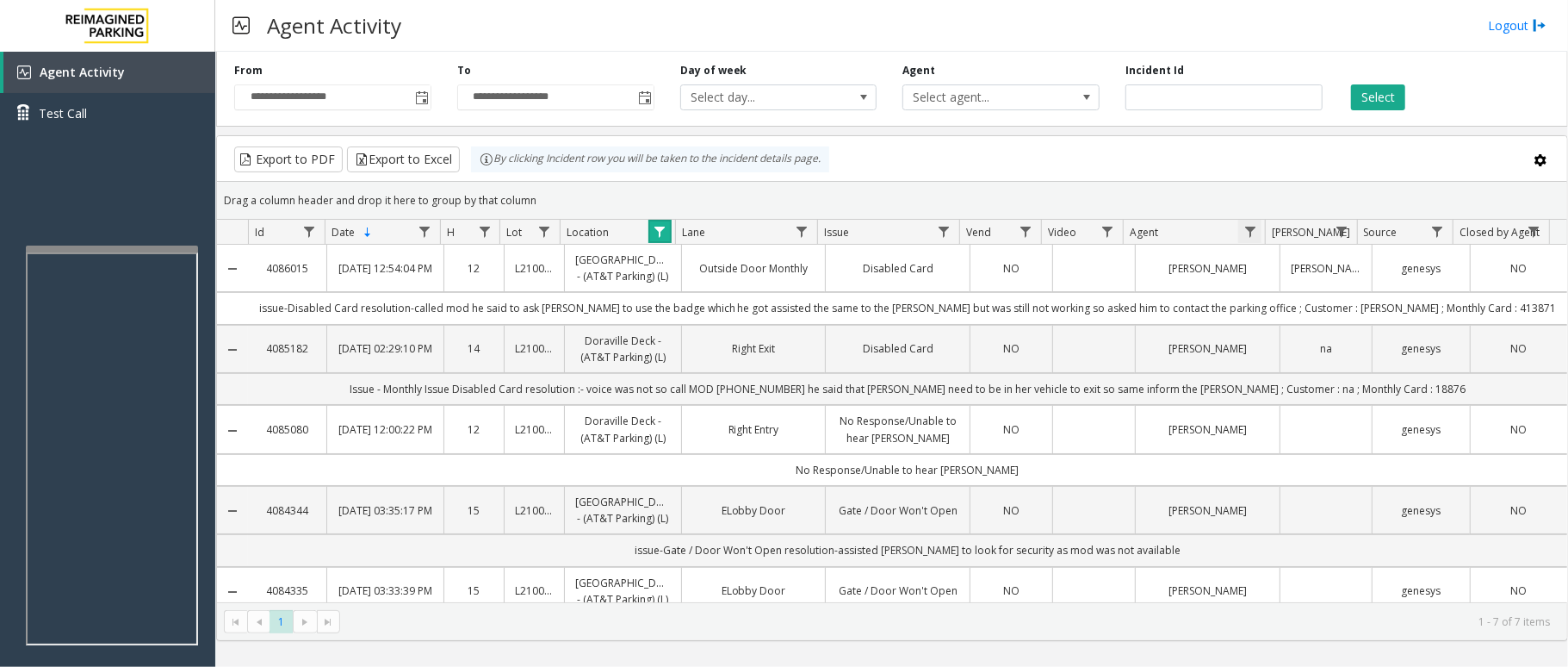
click at [1248, 231] on span "Data table" at bounding box center [1250, 231] width 14 height 14
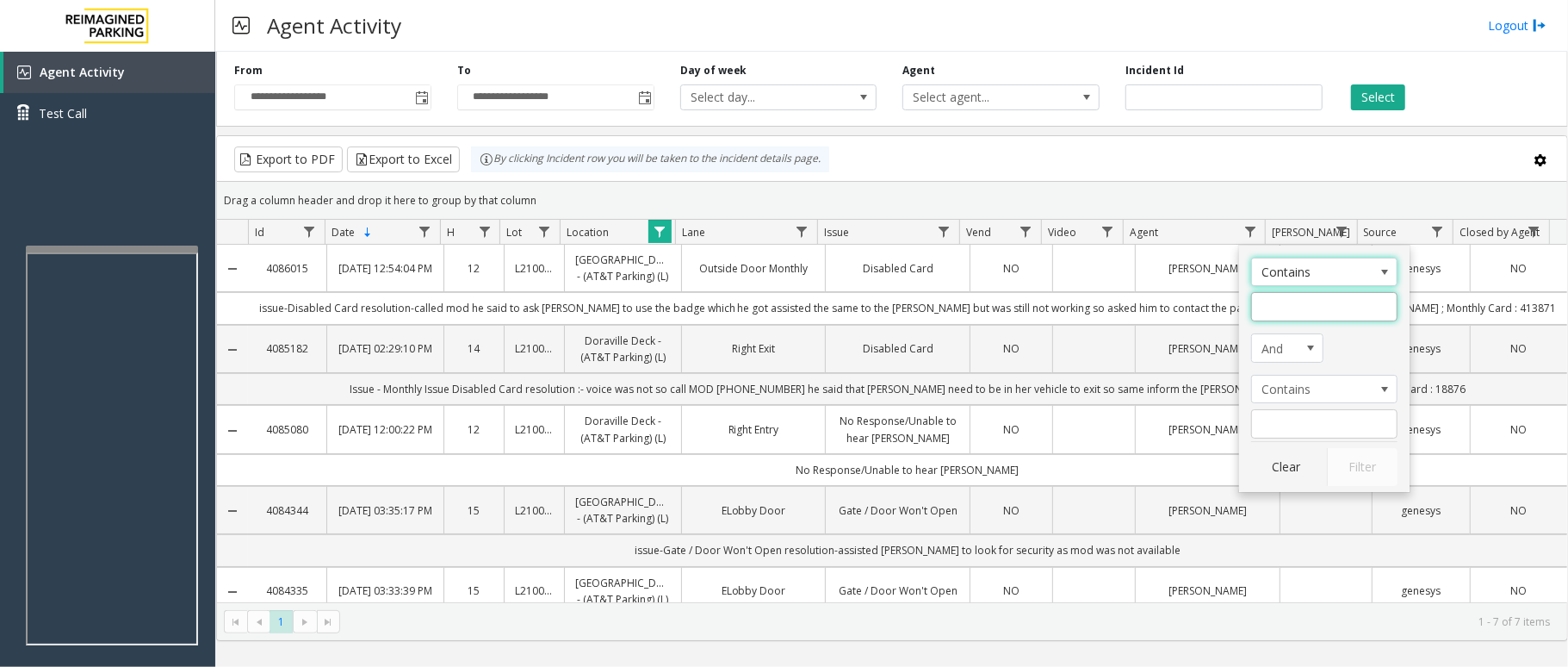
click at [1265, 308] on input "Agent Filter" at bounding box center [1324, 306] width 146 height 29
type input "*****"
click button "Filter" at bounding box center [1363, 466] width 71 height 38
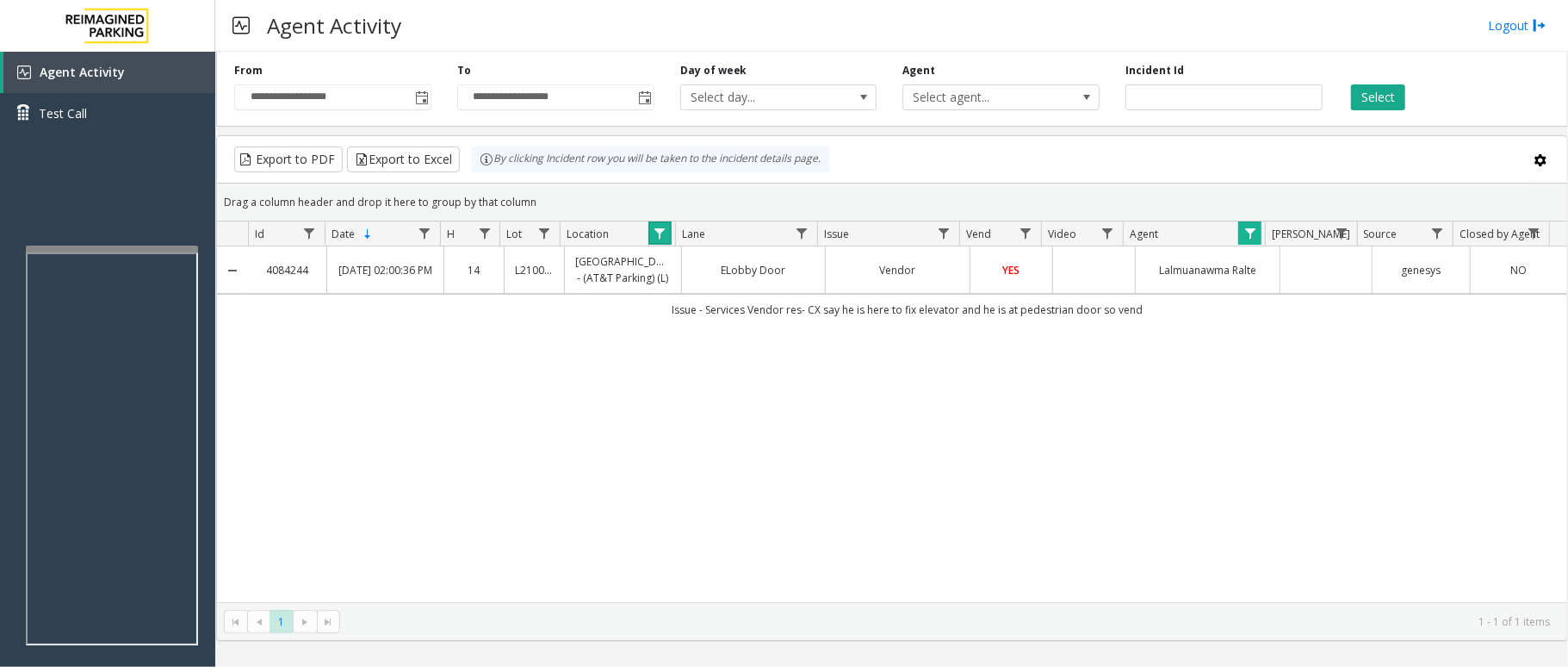
click at [667, 242] on link "Data table" at bounding box center [659, 232] width 23 height 23
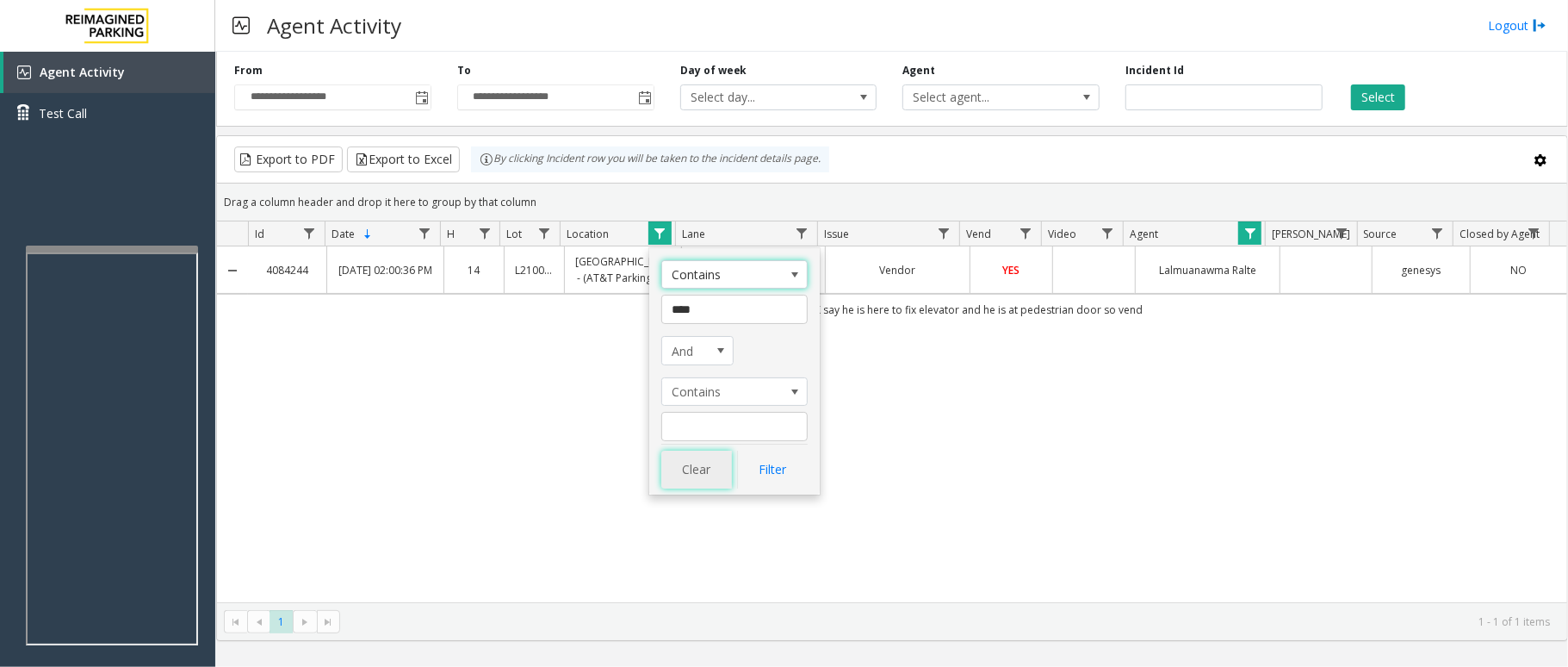
click at [694, 474] on button "Clear" at bounding box center [697, 469] width 71 height 38
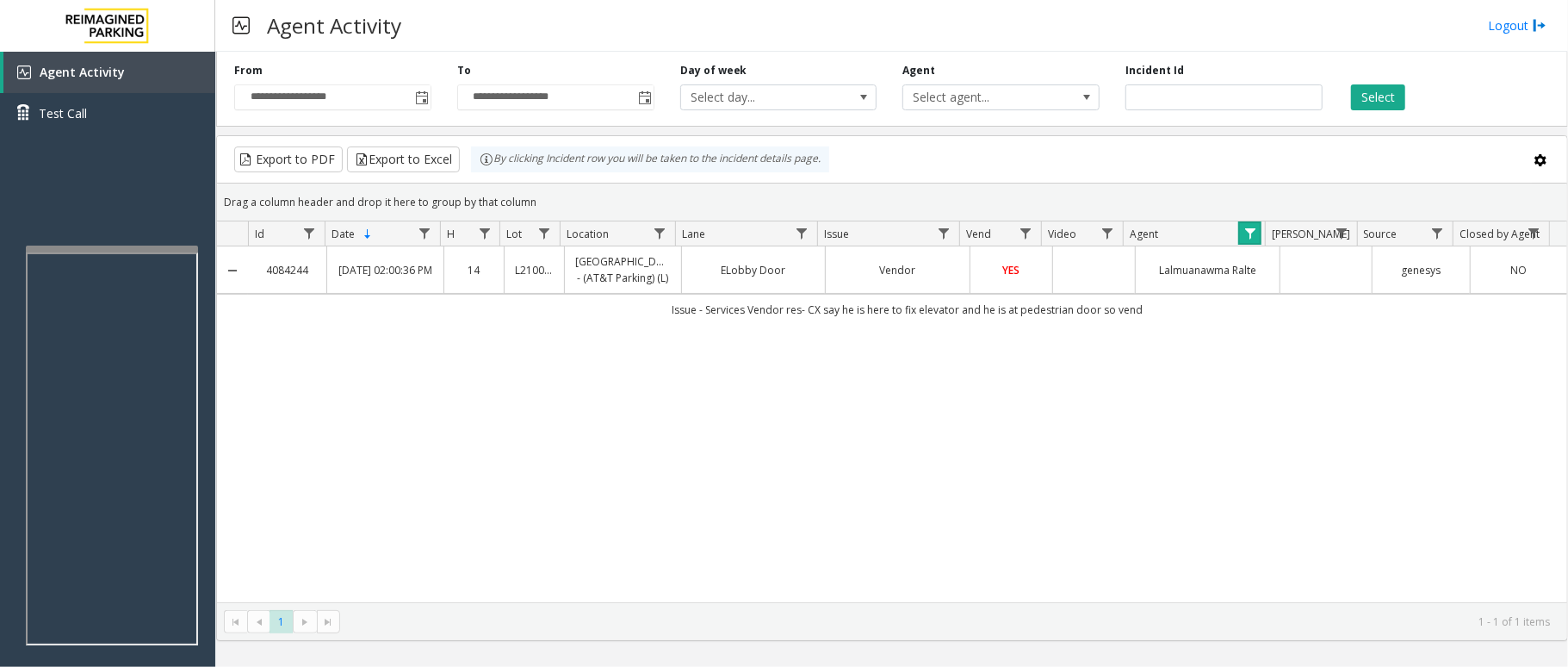
click at [1250, 240] on link "Data table" at bounding box center [1250, 232] width 23 height 23
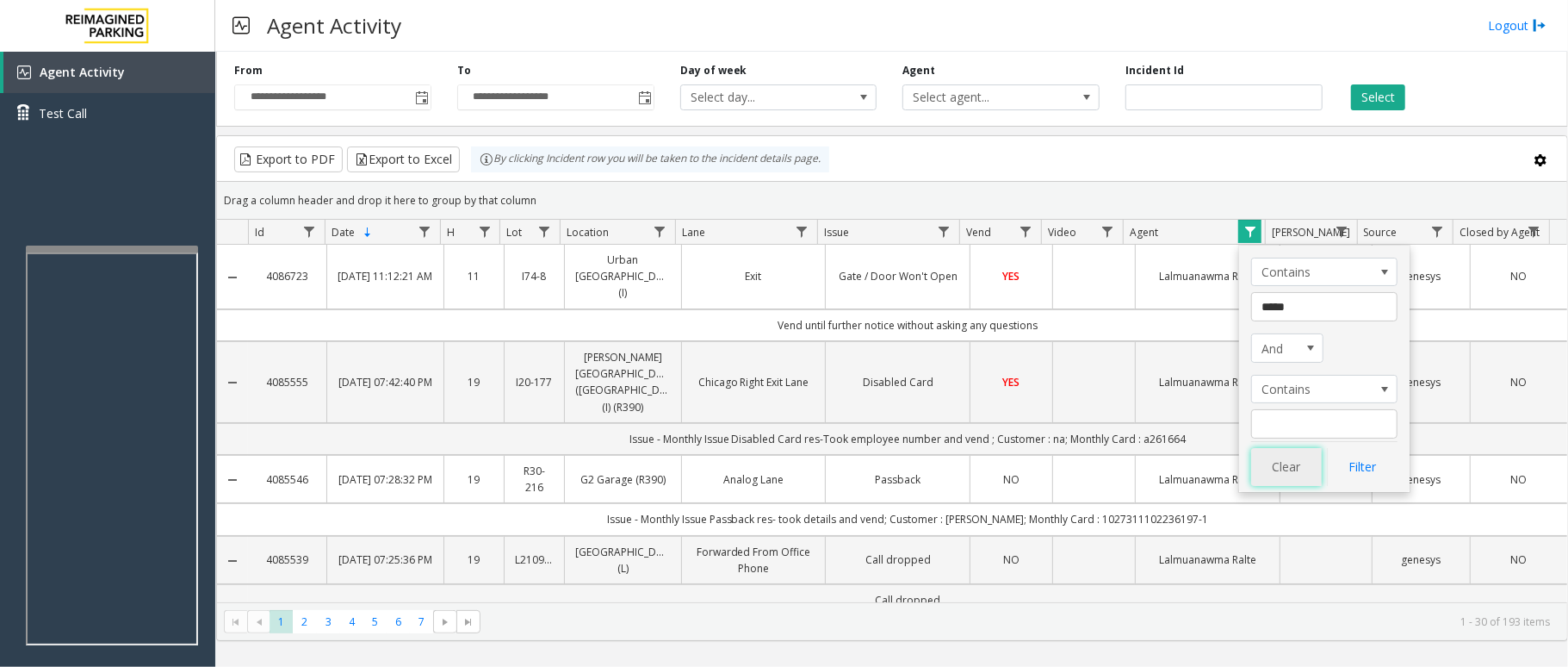
click at [1295, 470] on button "Clear" at bounding box center [1286, 466] width 71 height 38
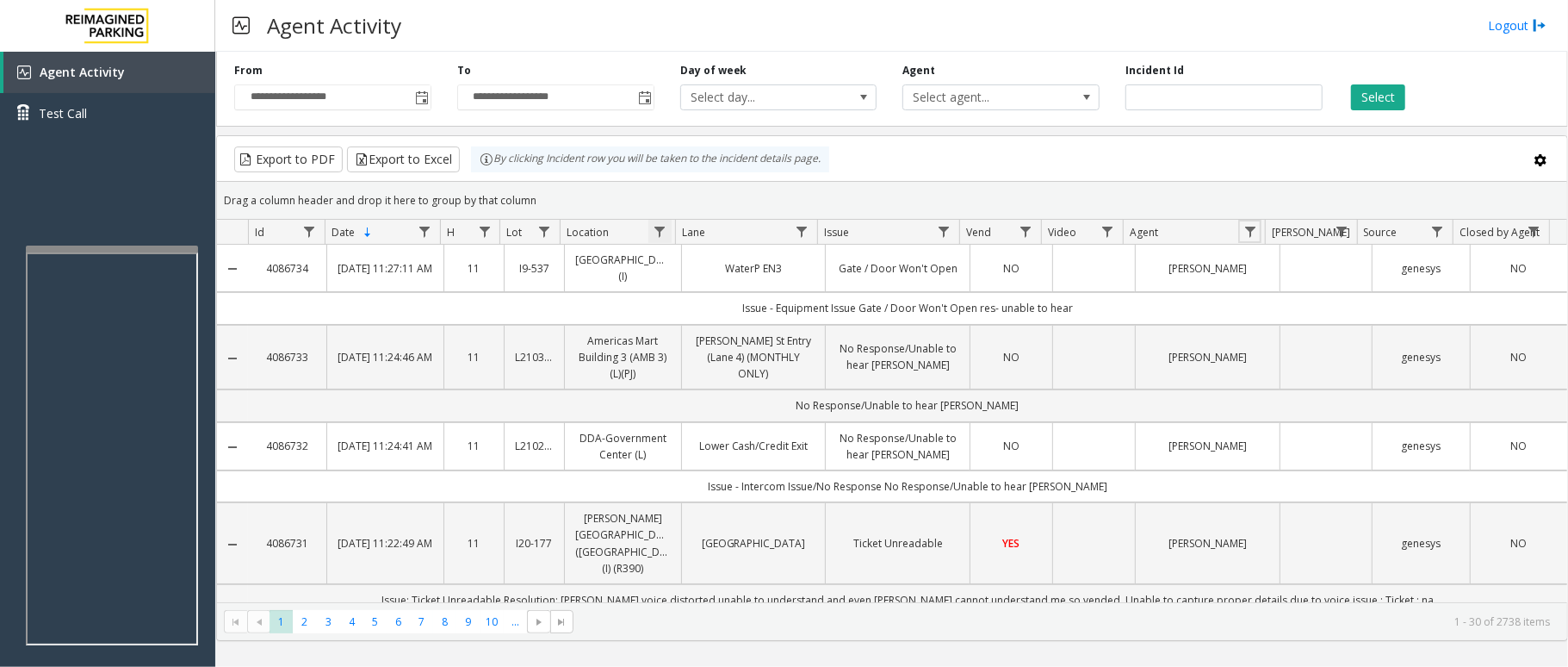
click at [661, 232] on span "Data table" at bounding box center [659, 231] width 14 height 14
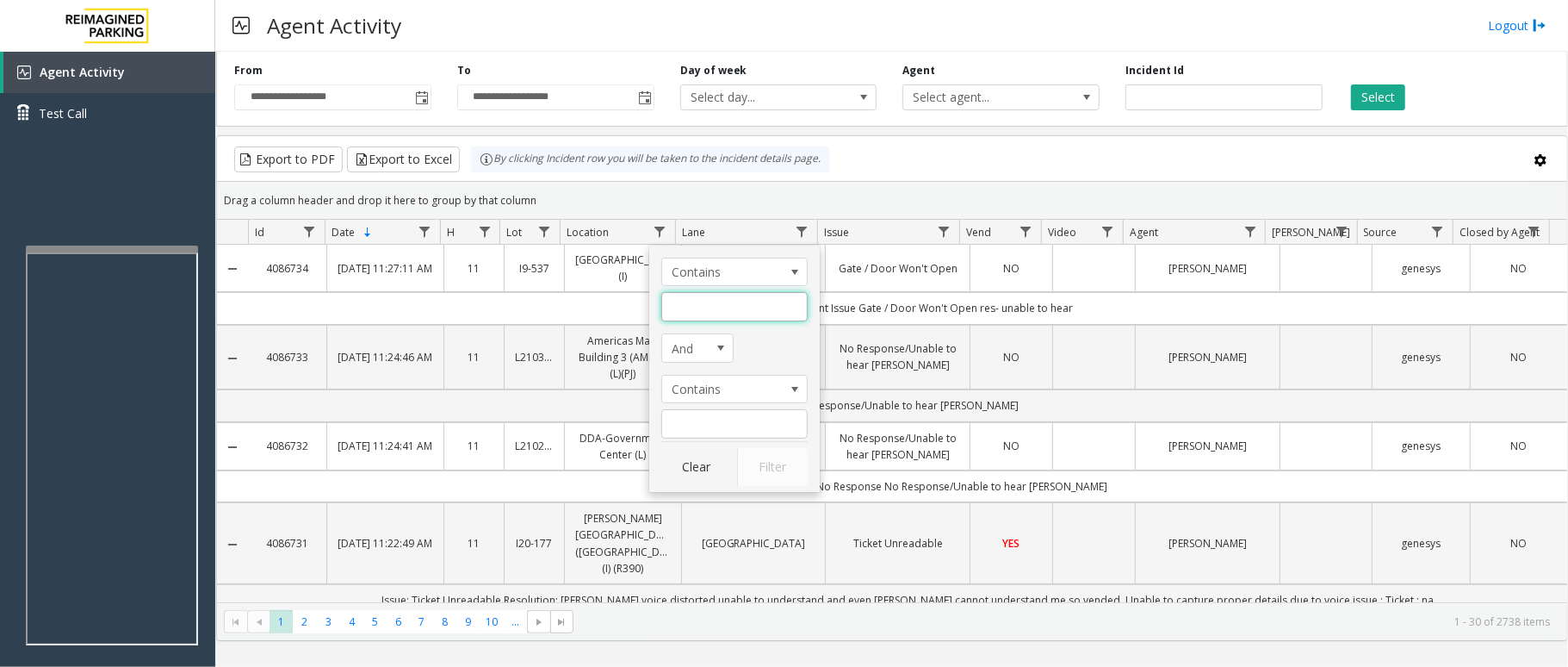
click at [734, 300] on input "Location Filter" at bounding box center [734, 306] width 146 height 29
type input "*****"
click button "Filter" at bounding box center [772, 466] width 71 height 38
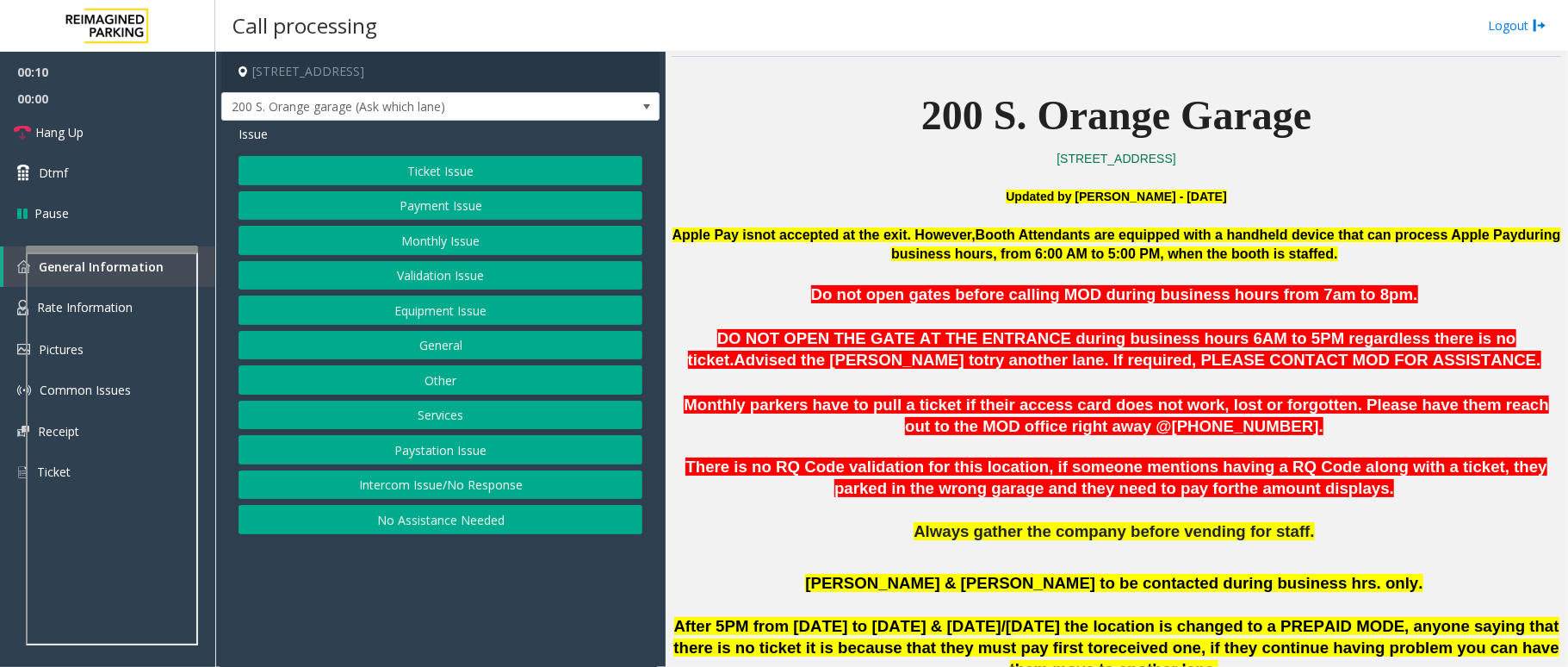
scroll to position [344, 0]
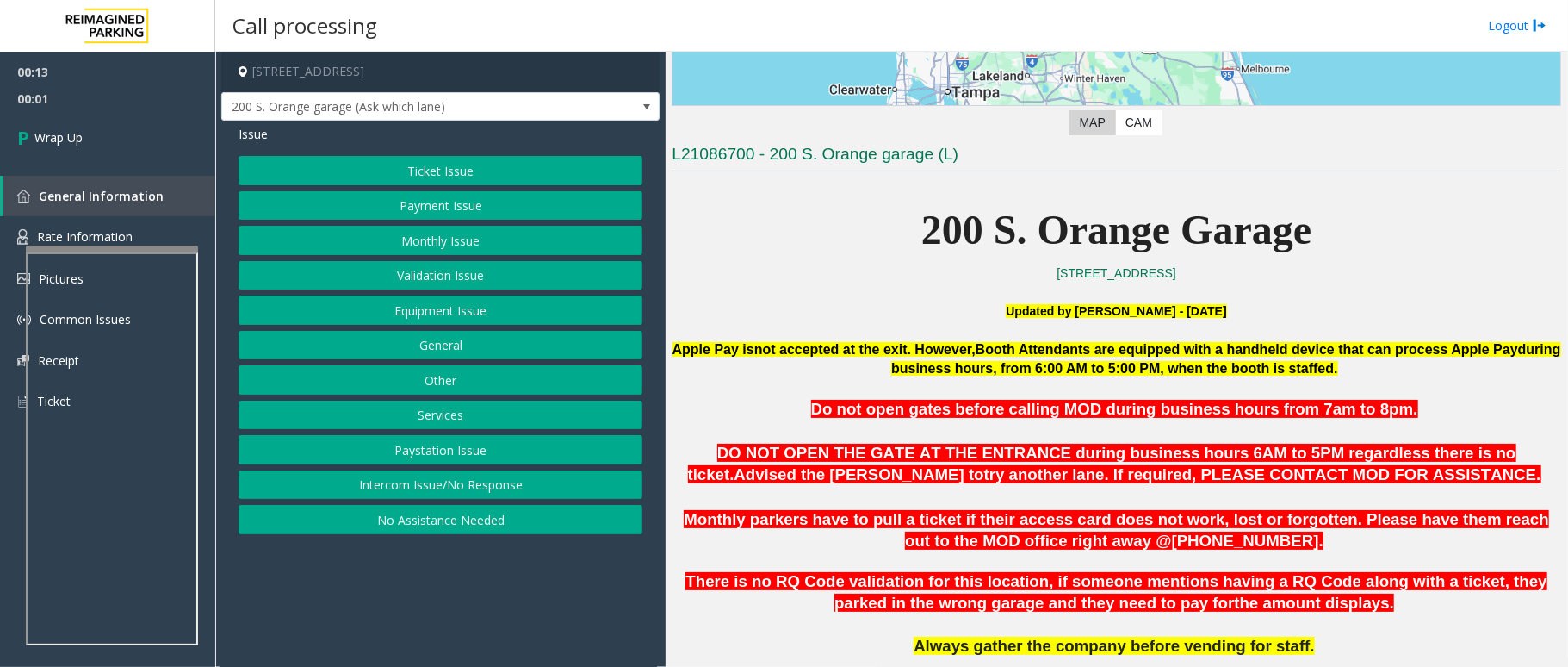
click at [596, 480] on button "Intercom Issue/No Response" at bounding box center [440, 484] width 404 height 29
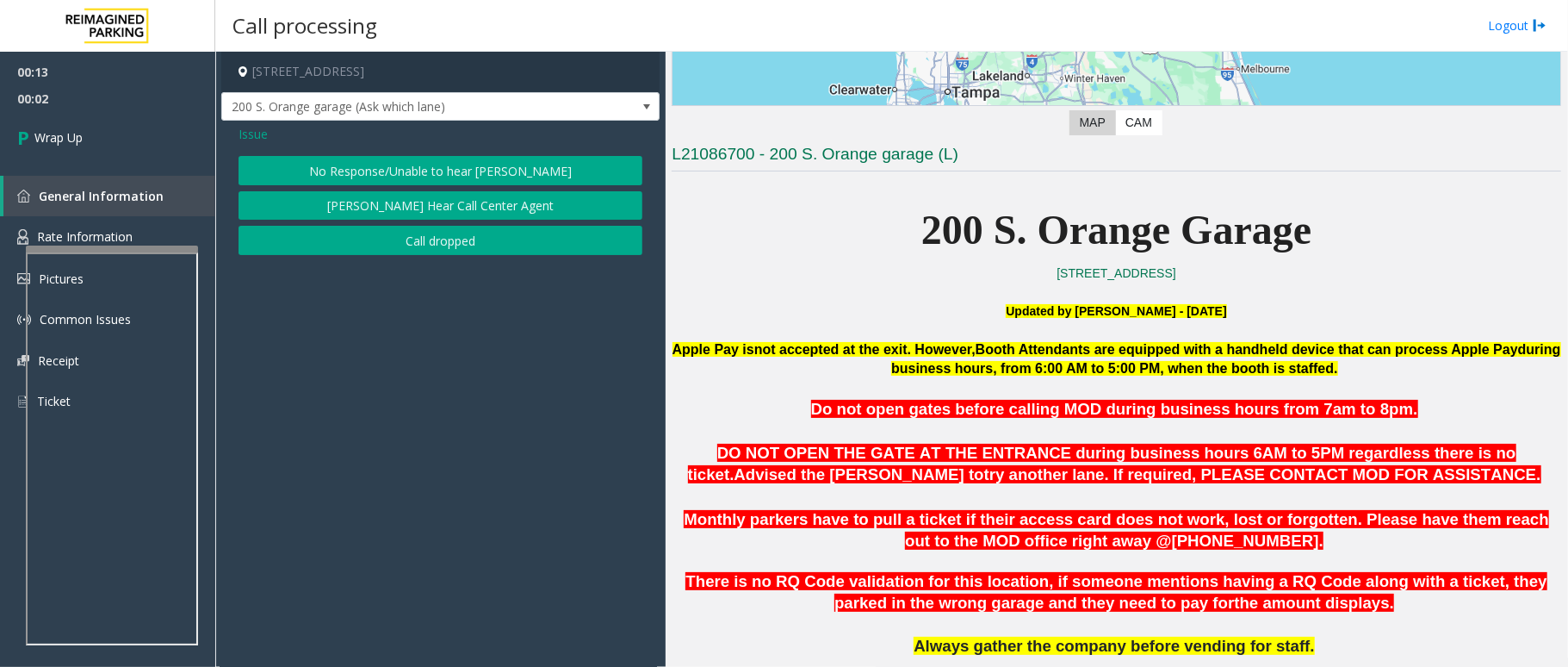
click at [506, 252] on button "Call dropped" at bounding box center [440, 240] width 404 height 29
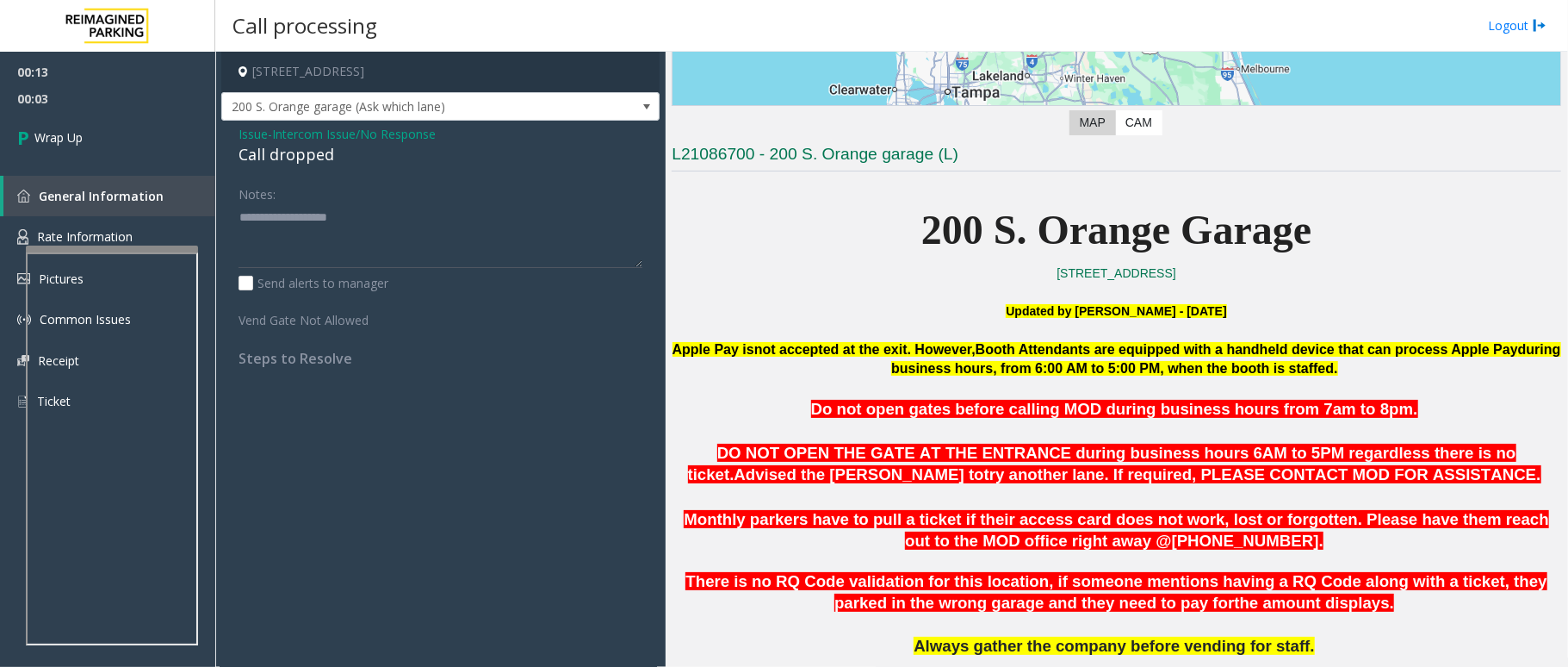
click at [324, 156] on div "Call dropped" at bounding box center [440, 154] width 404 height 23
click at [322, 160] on div "Call dropped" at bounding box center [440, 154] width 404 height 23
click at [321, 160] on div "Call dropped" at bounding box center [440, 154] width 404 height 23
click at [287, 156] on div "Call dropped" at bounding box center [440, 154] width 404 height 23
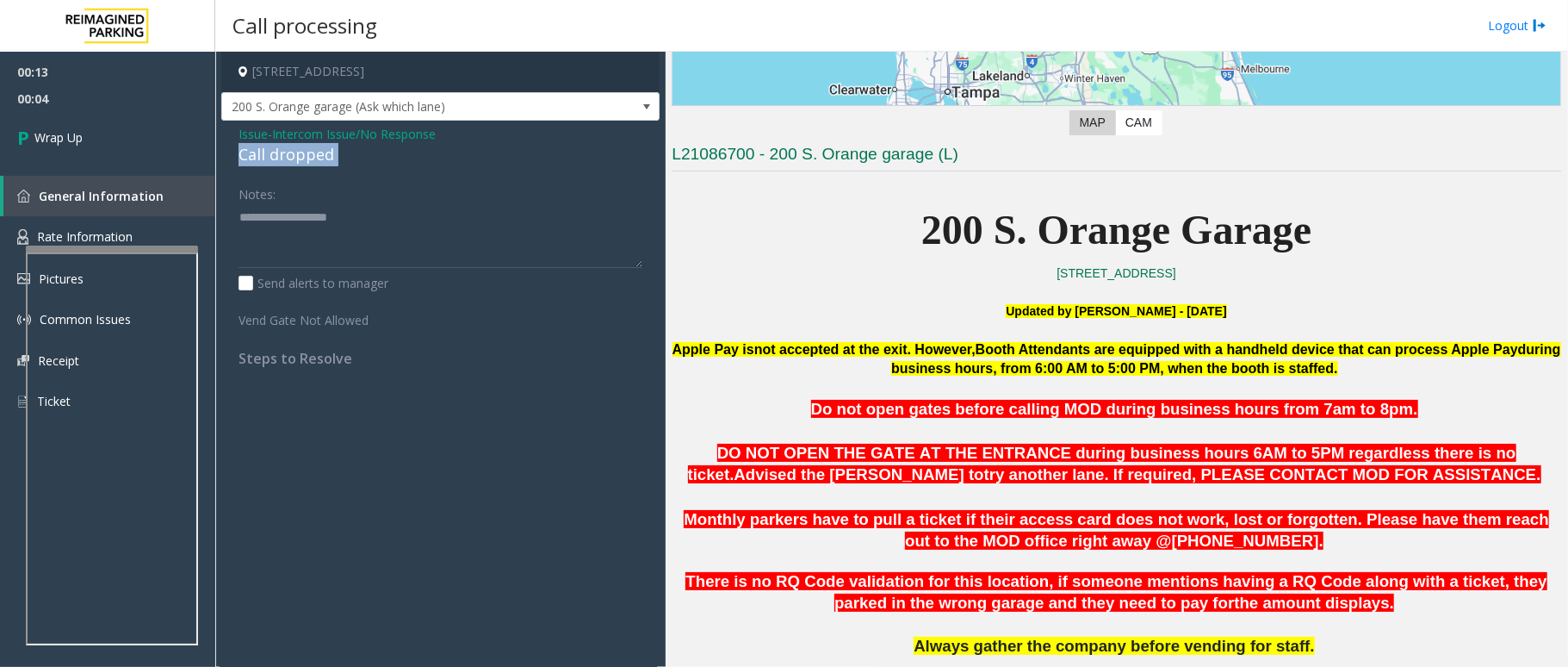
click at [287, 156] on div "Call dropped" at bounding box center [440, 154] width 404 height 23
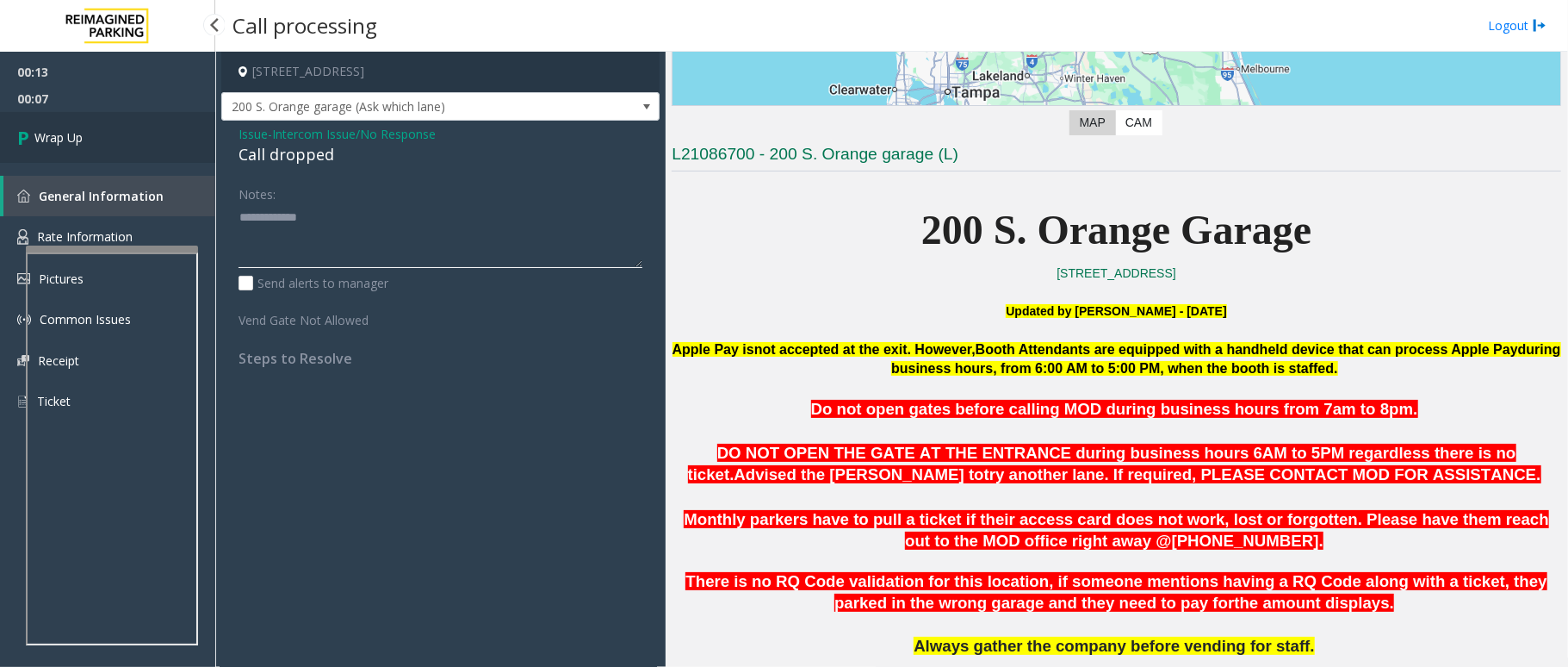
type textarea "**********"
click at [104, 151] on link "Wrap Up" at bounding box center [107, 137] width 215 height 50
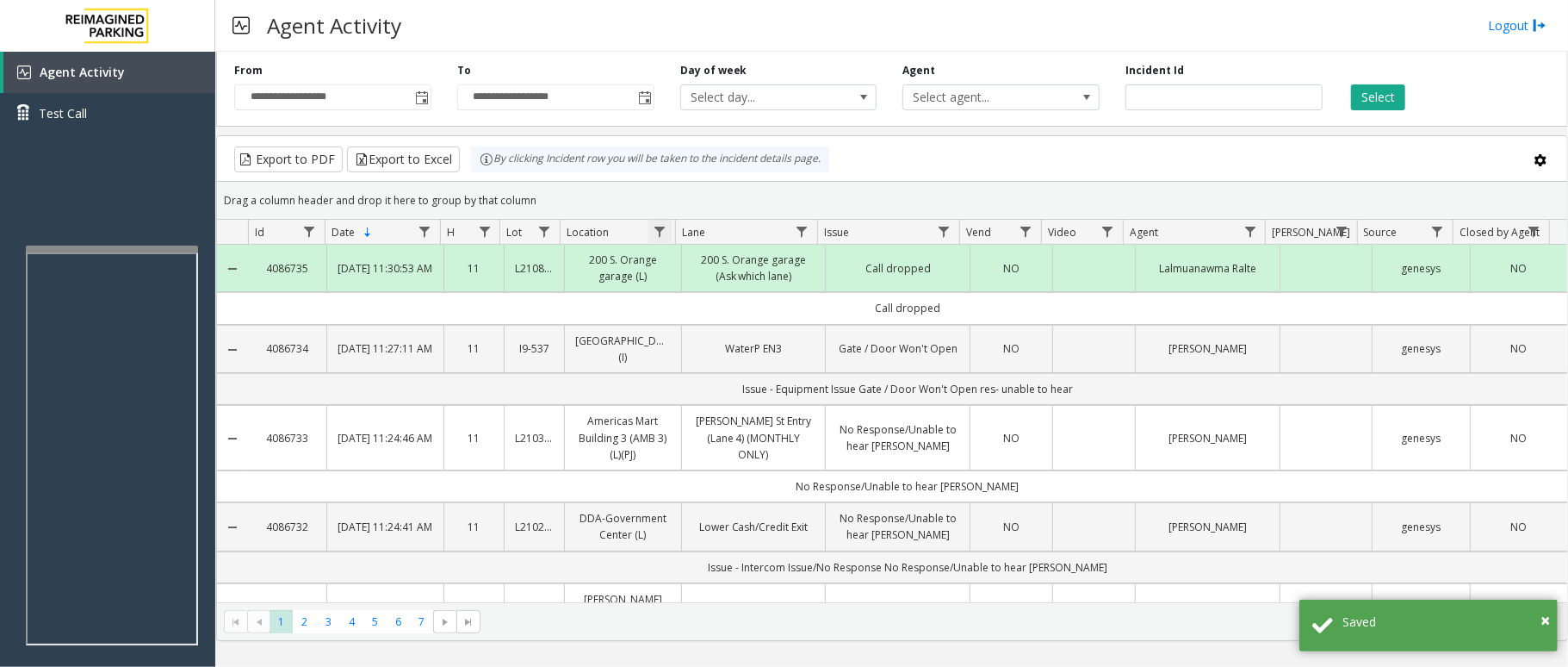
click at [659, 234] on span "Data table" at bounding box center [659, 231] width 14 height 14
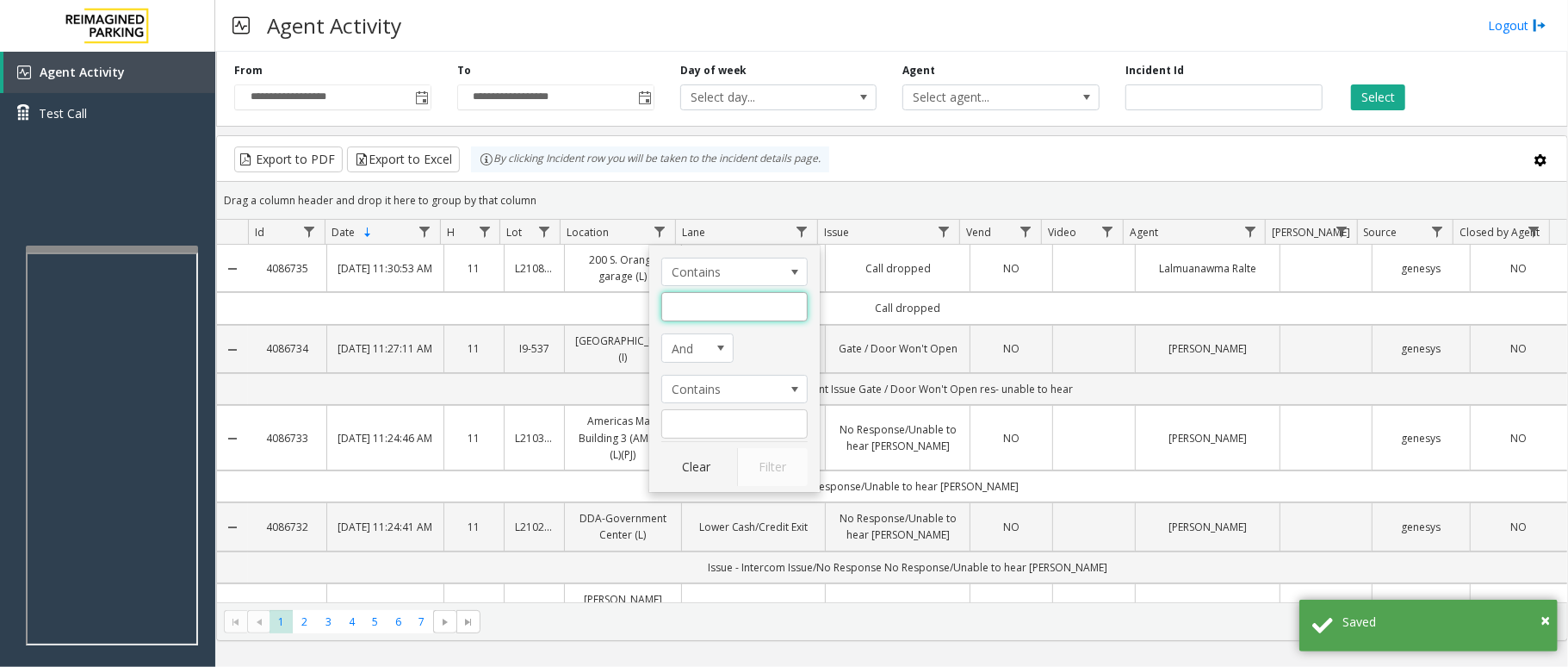
click at [700, 303] on input "Location Filter" at bounding box center [734, 306] width 146 height 29
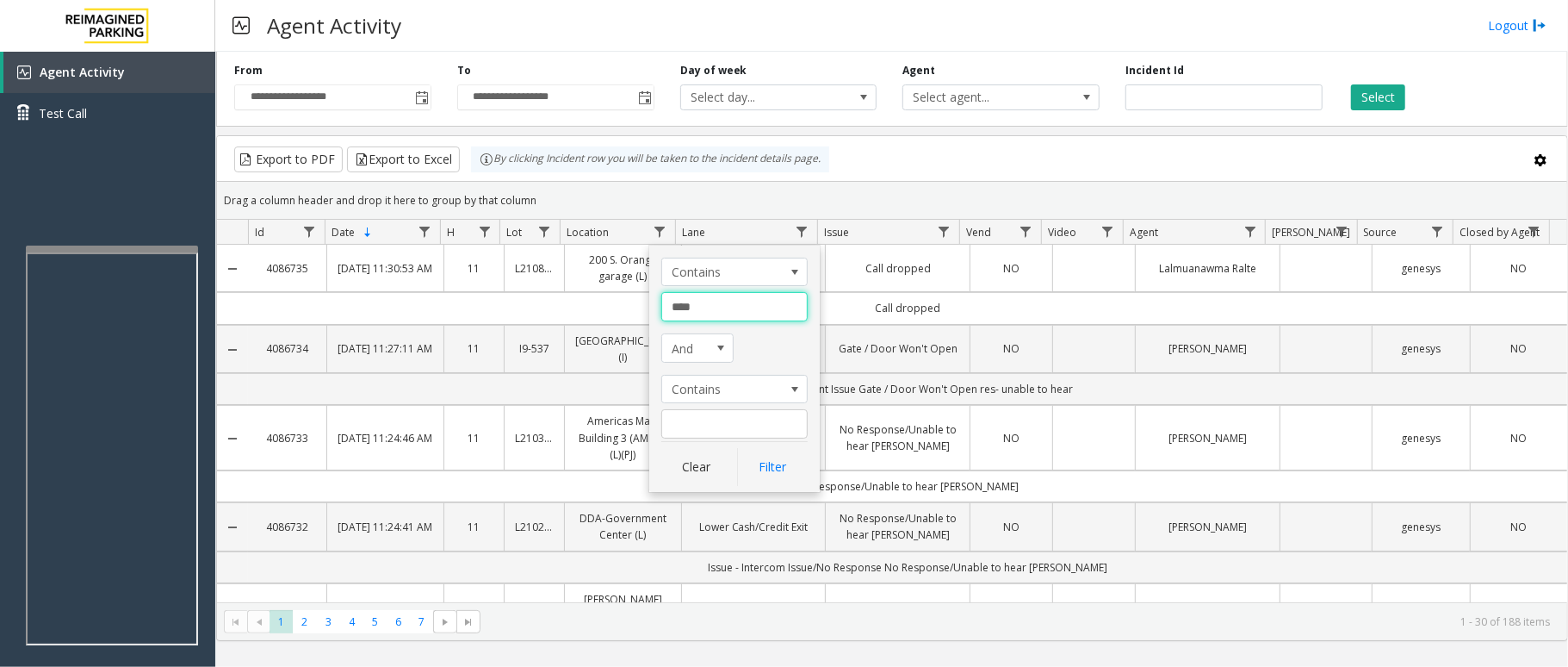
type input "*****"
click button "Filter" at bounding box center [772, 466] width 71 height 38
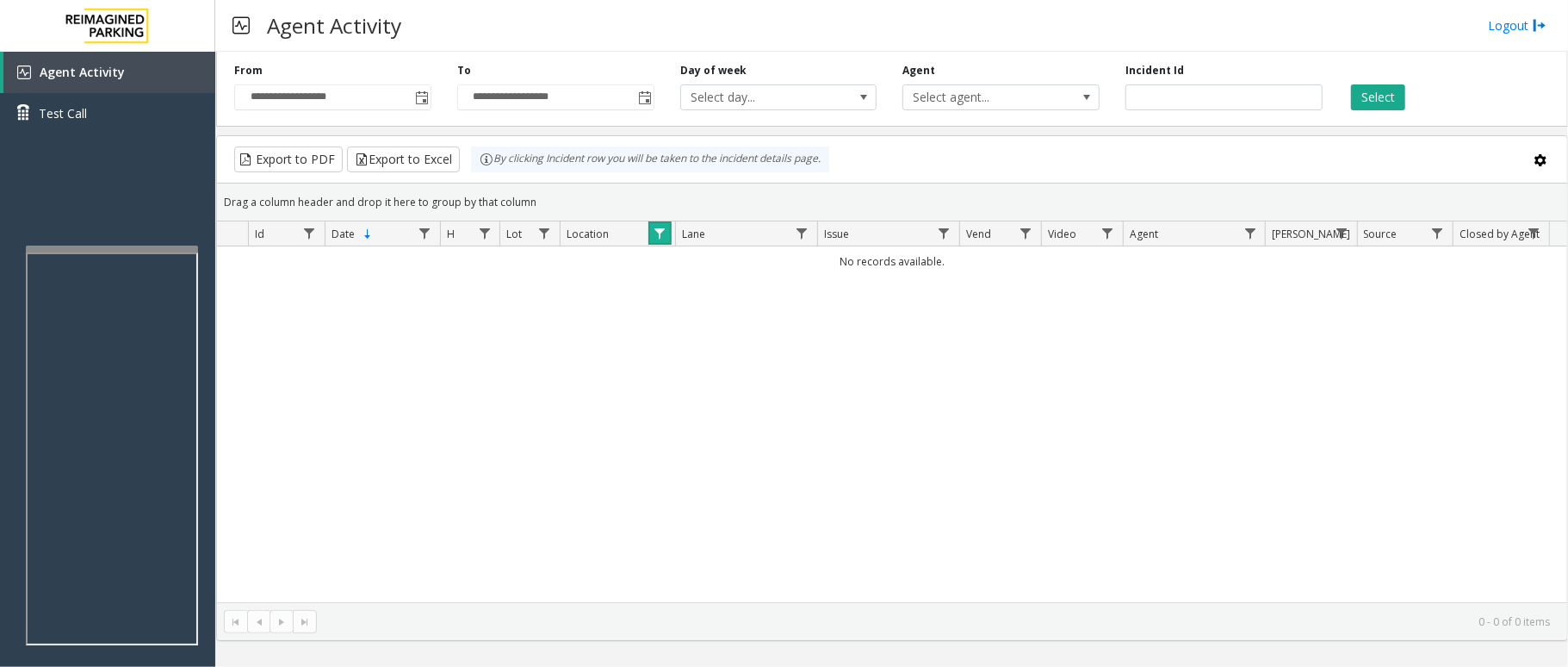
click at [663, 239] on span "Data table" at bounding box center [659, 233] width 14 height 14
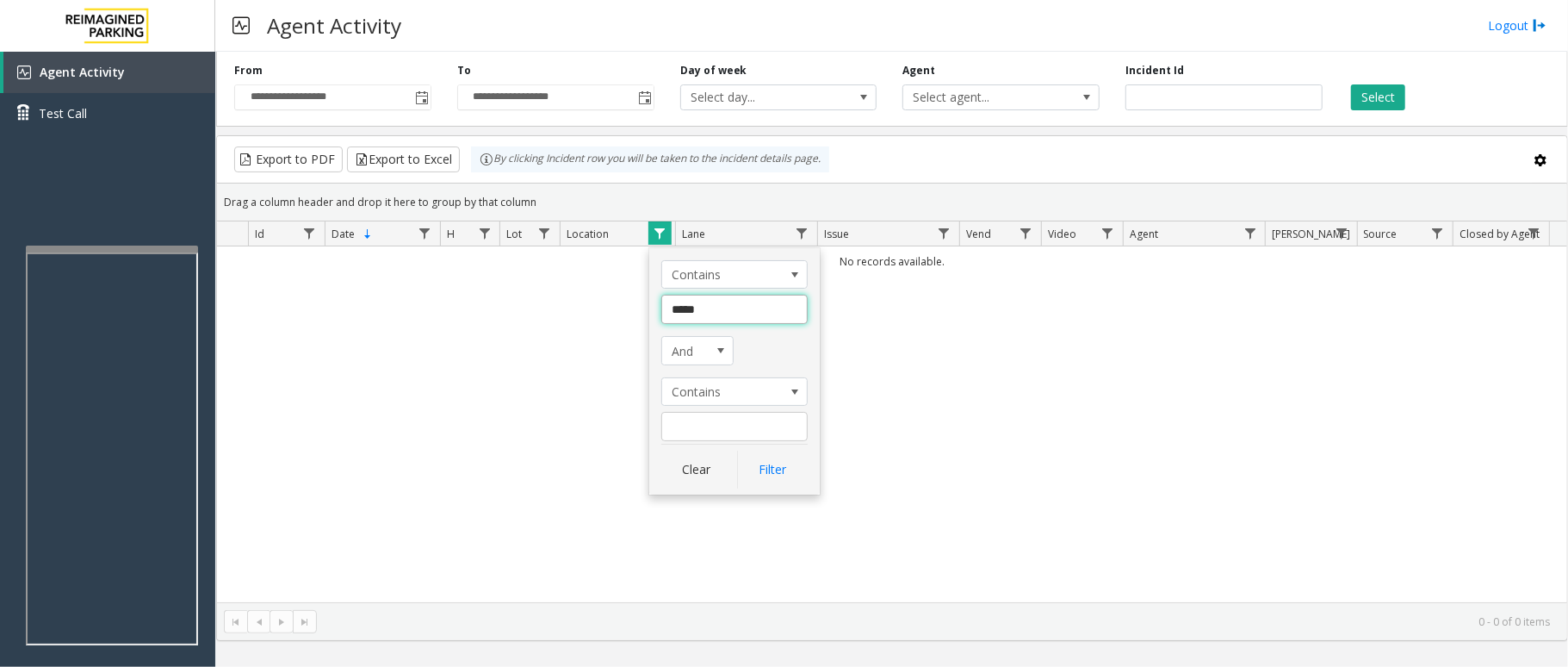
click at [711, 317] on input "*****" at bounding box center [734, 309] width 146 height 29
type input "*"
type input "****"
click button "Filter" at bounding box center [772, 469] width 71 height 38
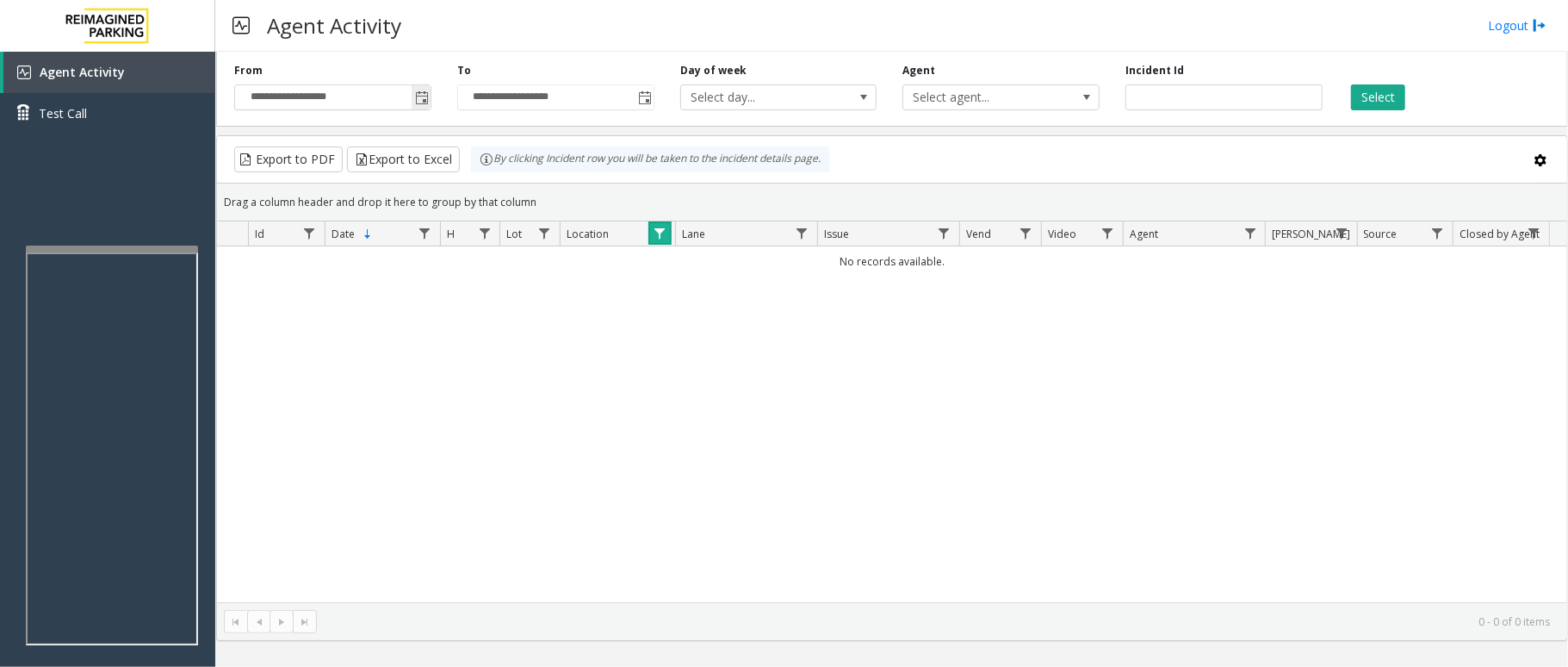
click at [423, 96] on span "Toggle popup" at bounding box center [422, 98] width 14 height 14
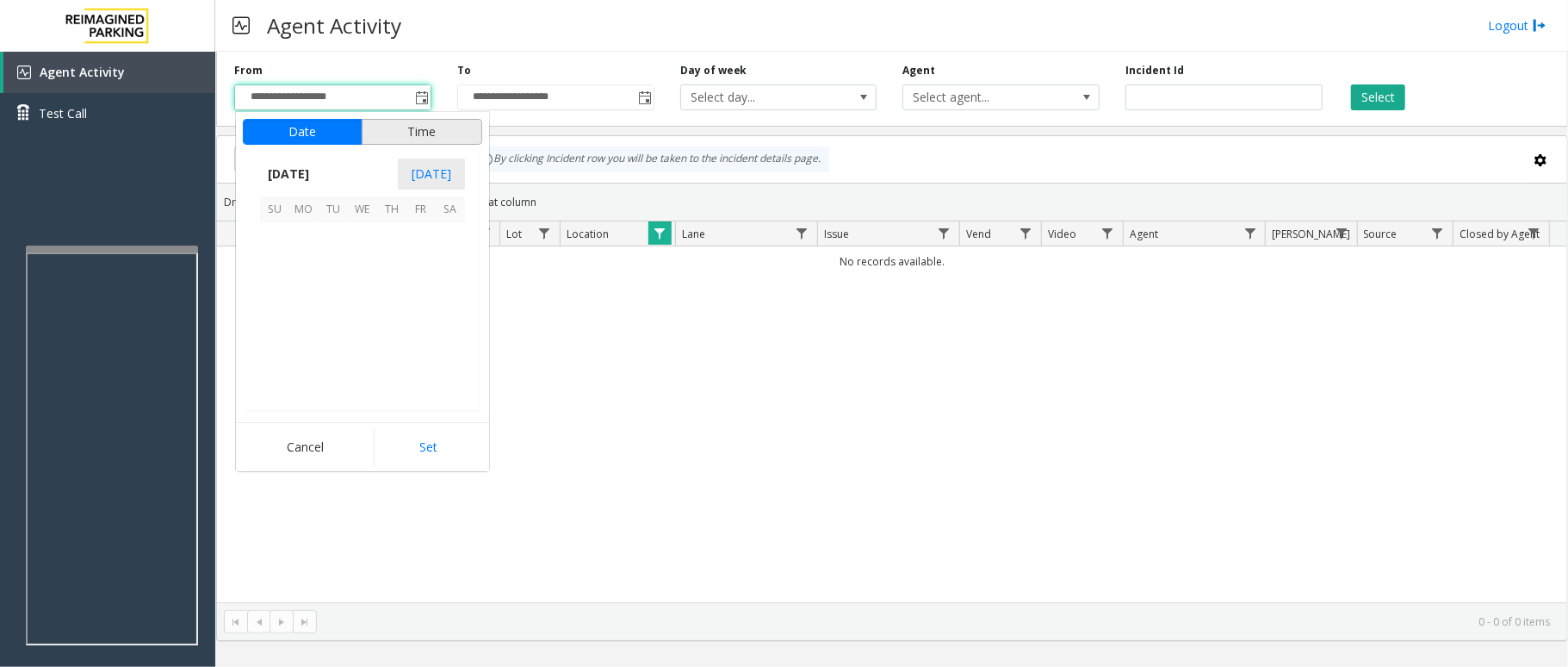
scroll to position [309089, 0]
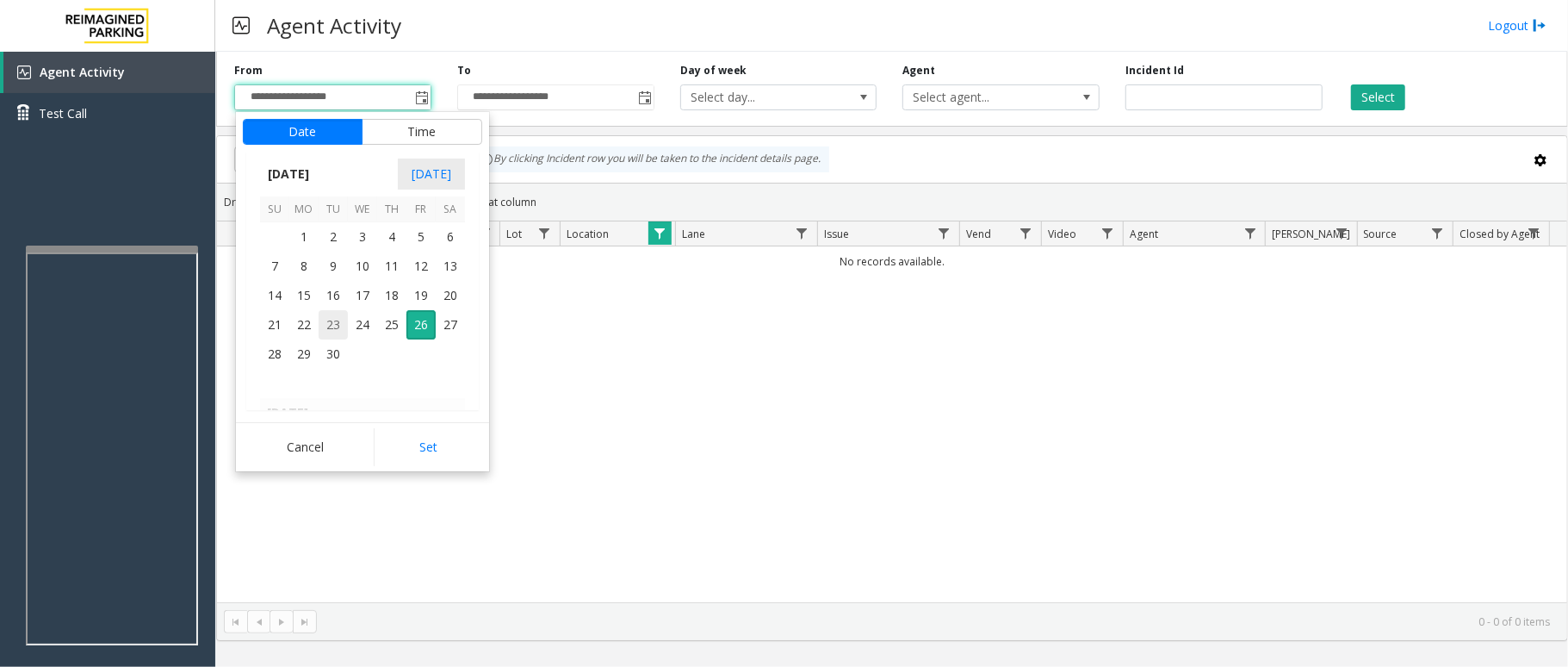
click at [326, 329] on span "23" at bounding box center [333, 324] width 29 height 29
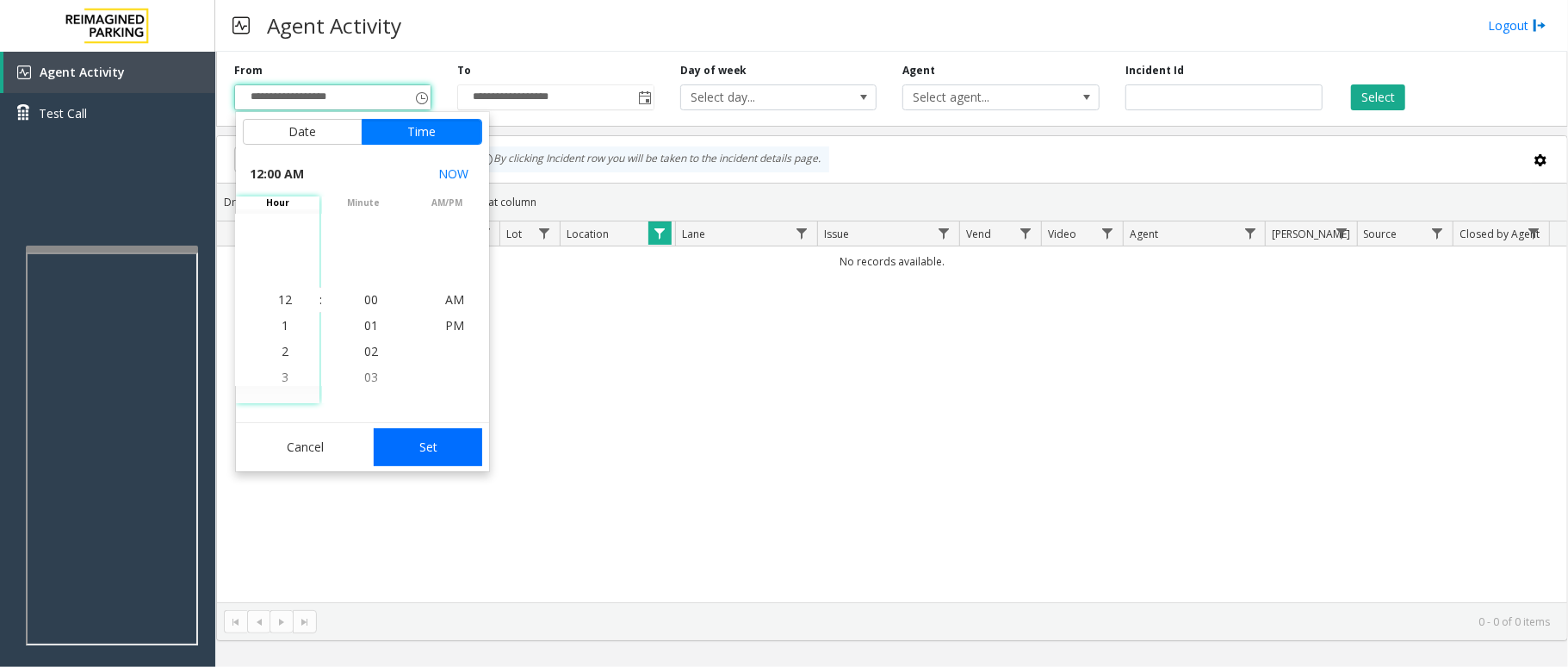
click at [413, 438] on button "Set" at bounding box center [428, 447] width 108 height 38
type input "**********"
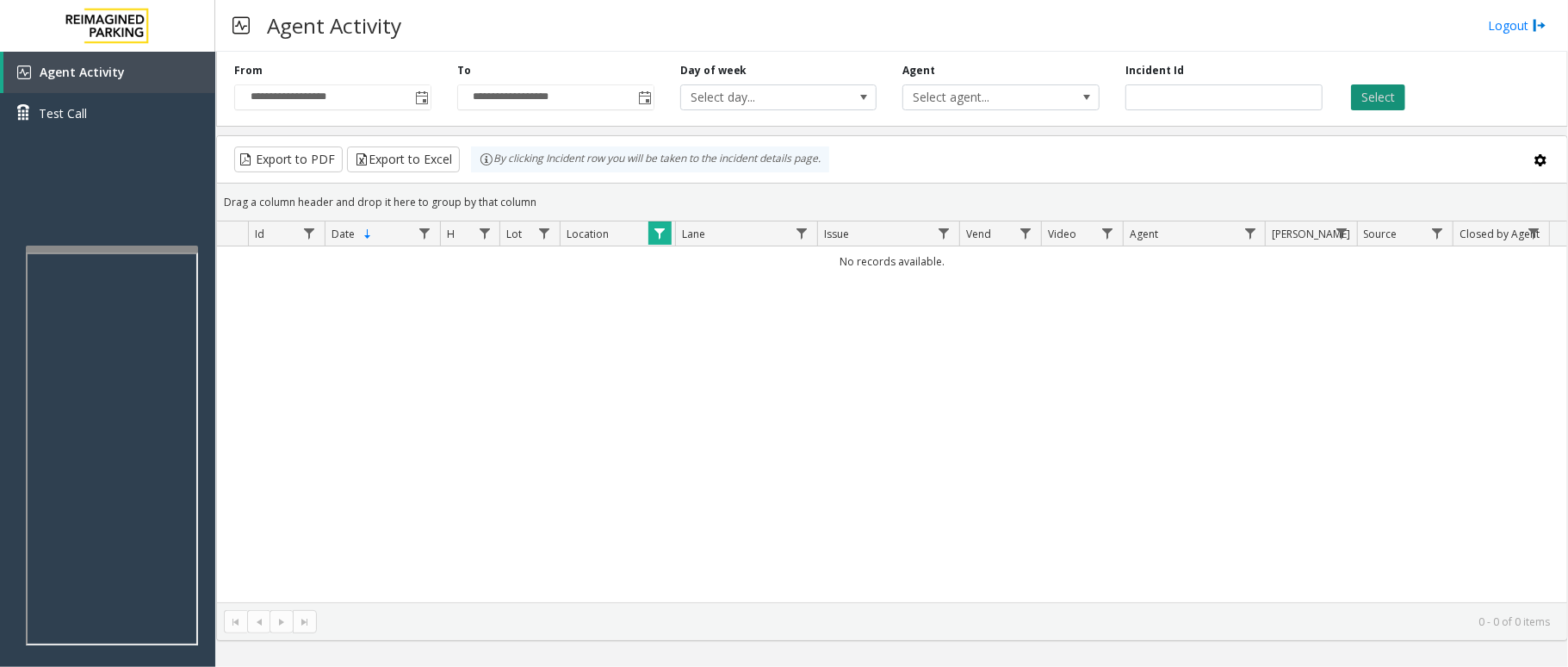
click at [1381, 101] on button "Select" at bounding box center [1378, 97] width 54 height 26
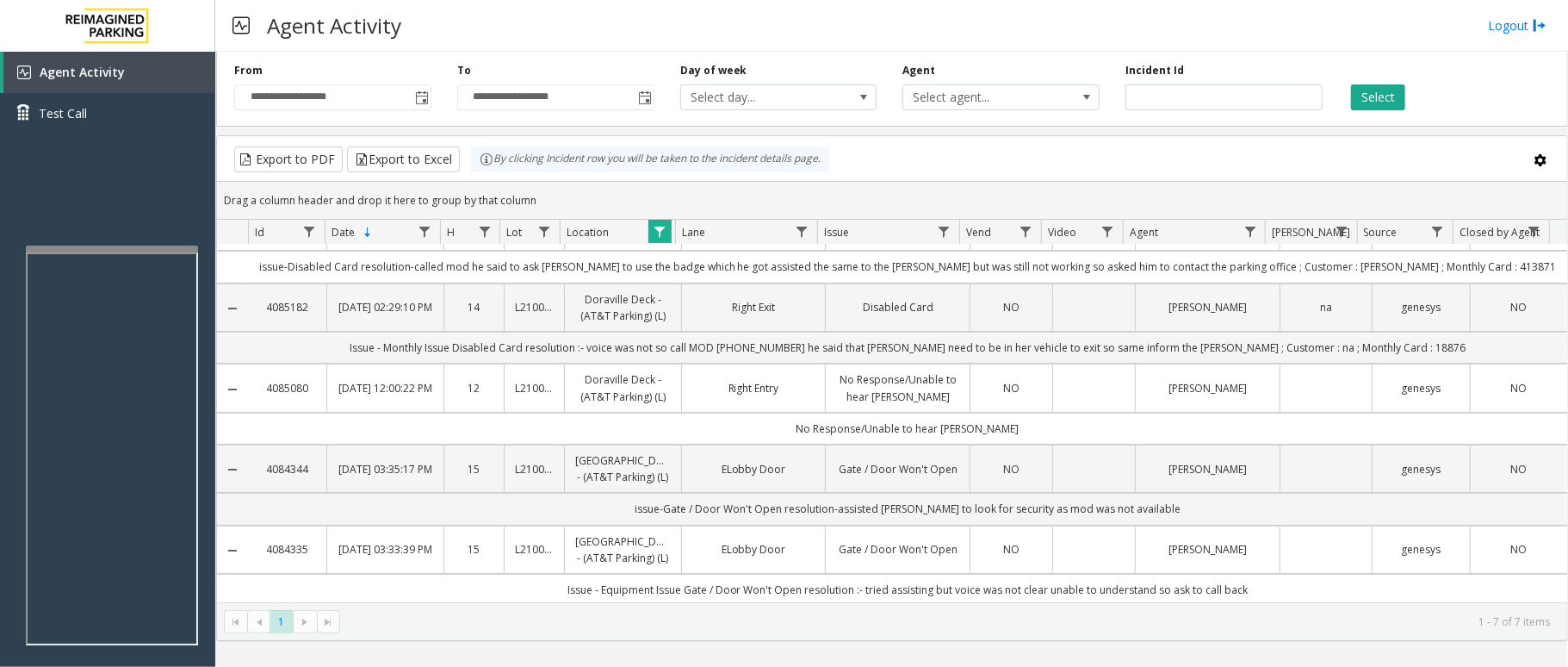
scroll to position [0, 0]
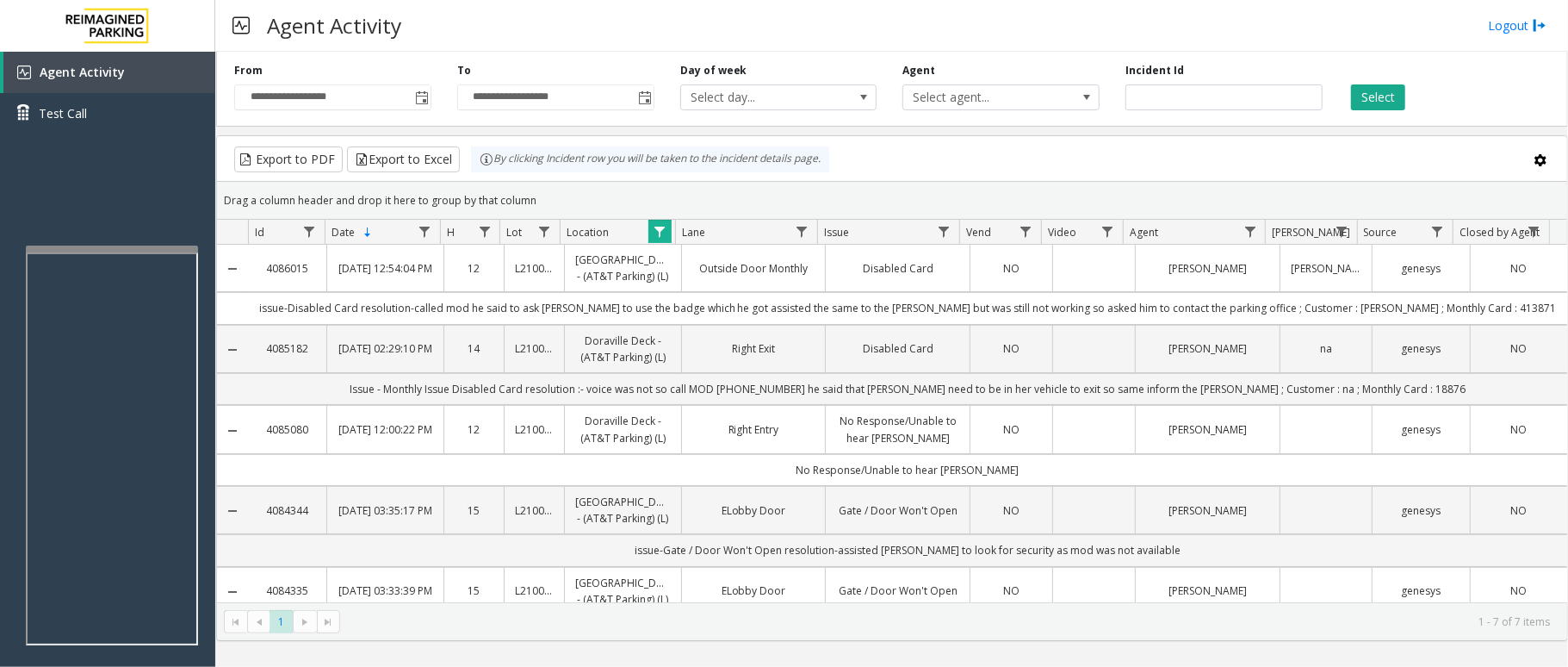
click at [661, 228] on span "Data table" at bounding box center [659, 231] width 14 height 14
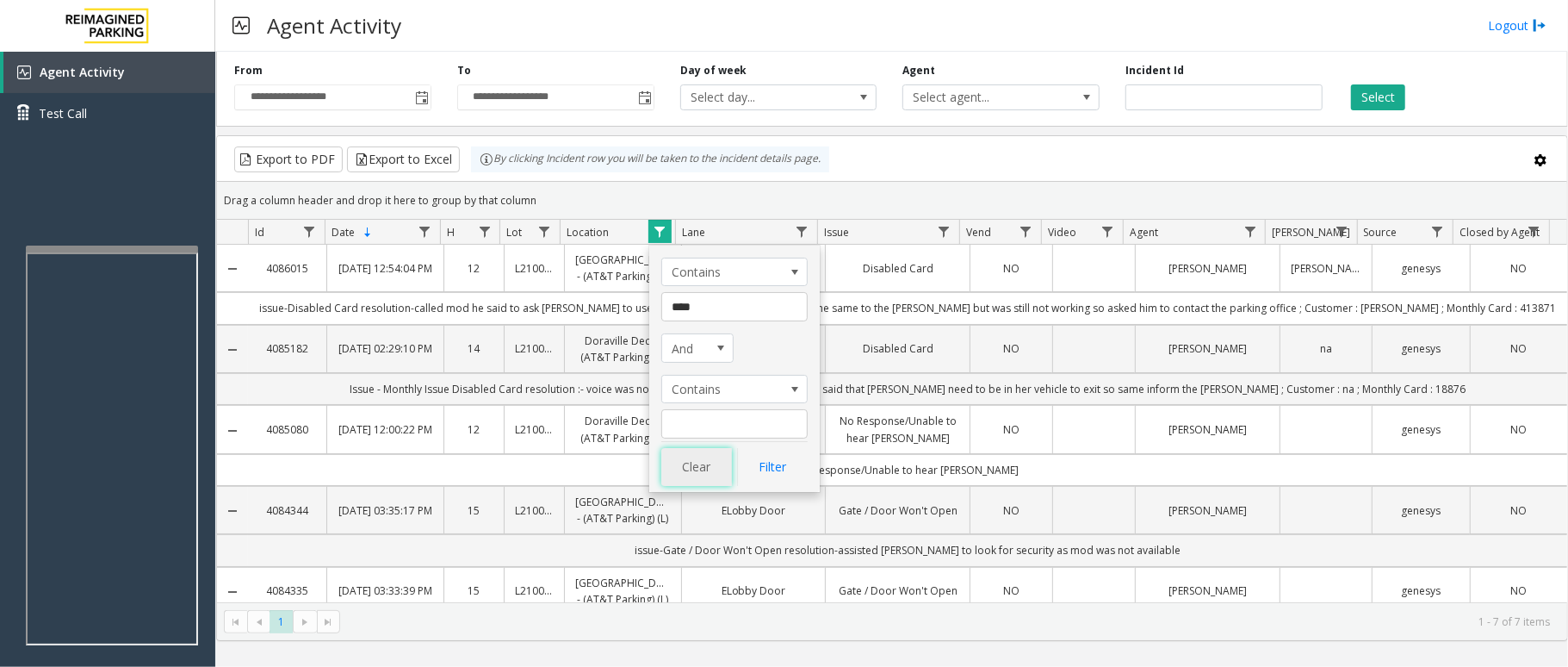
click at [710, 466] on button "Clear" at bounding box center [697, 466] width 71 height 38
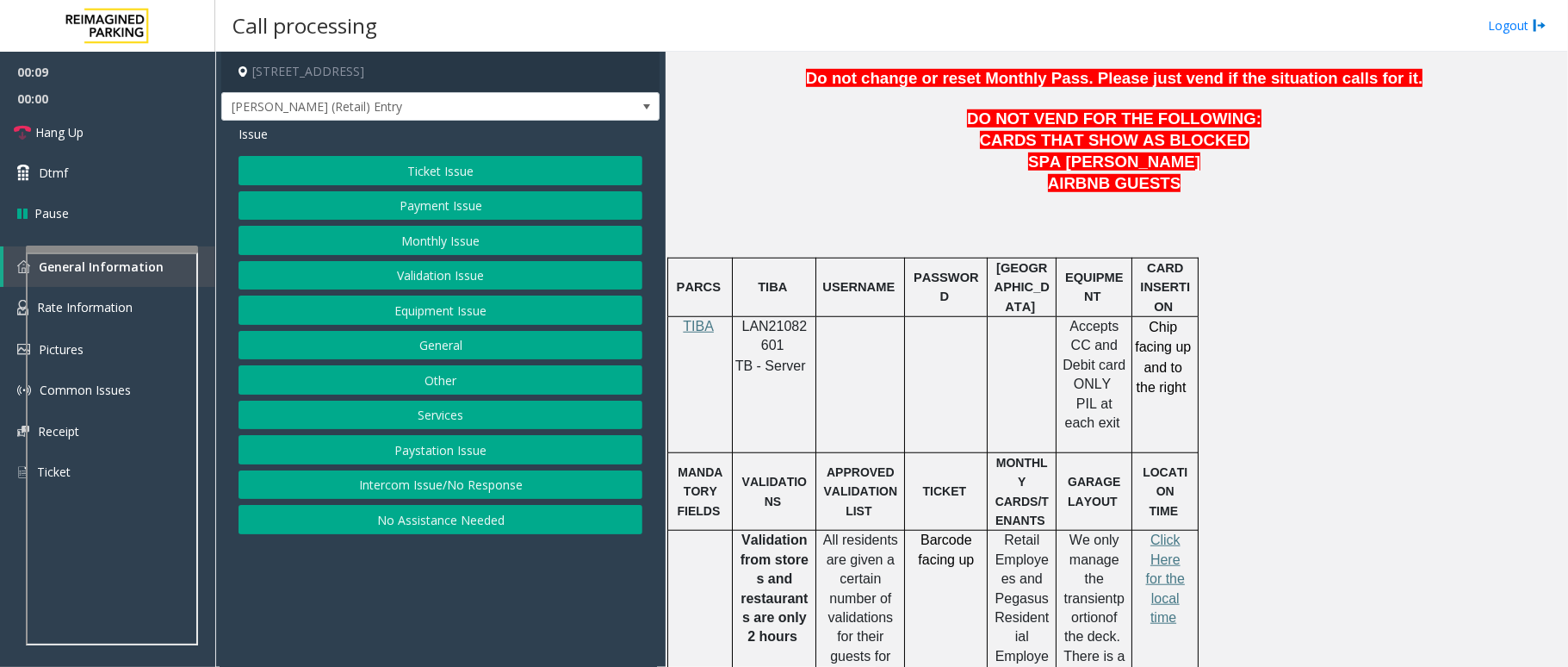
scroll to position [918, 0]
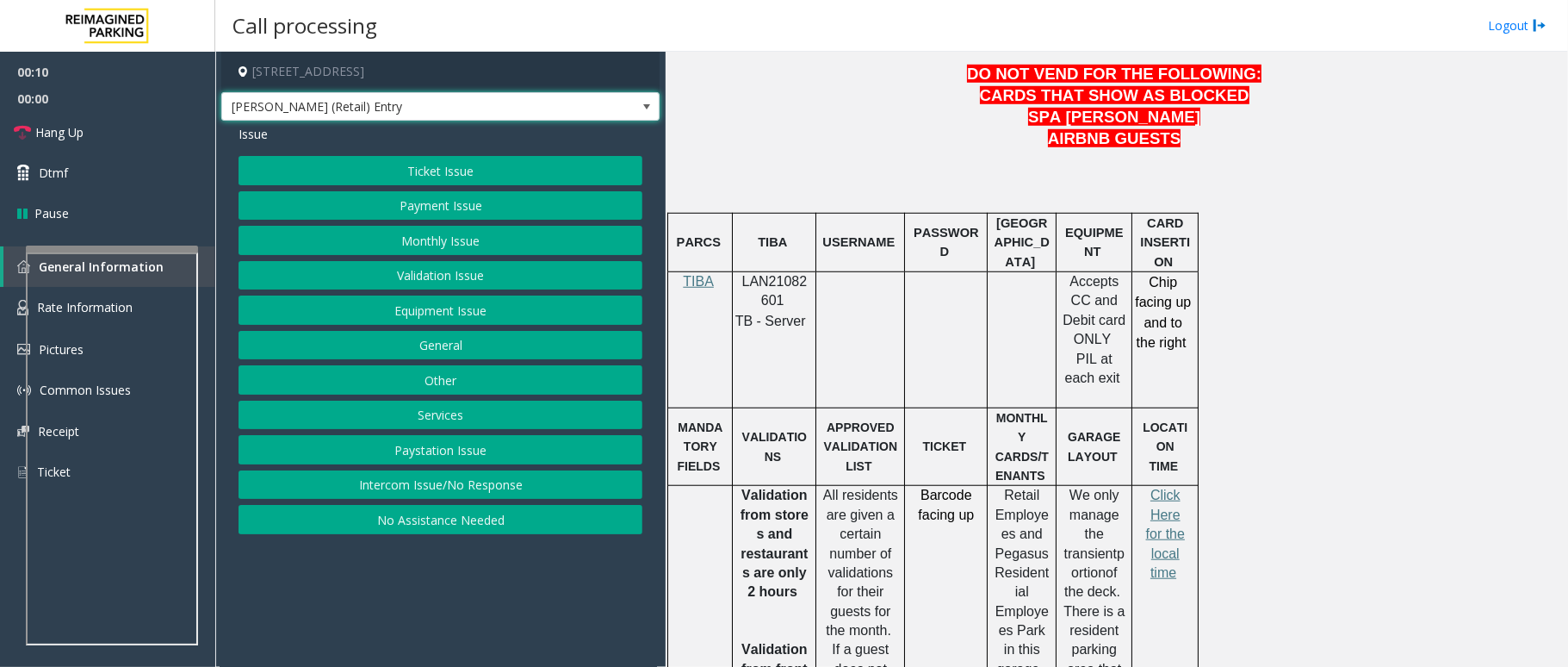
click at [645, 110] on span at bounding box center [646, 106] width 14 height 14
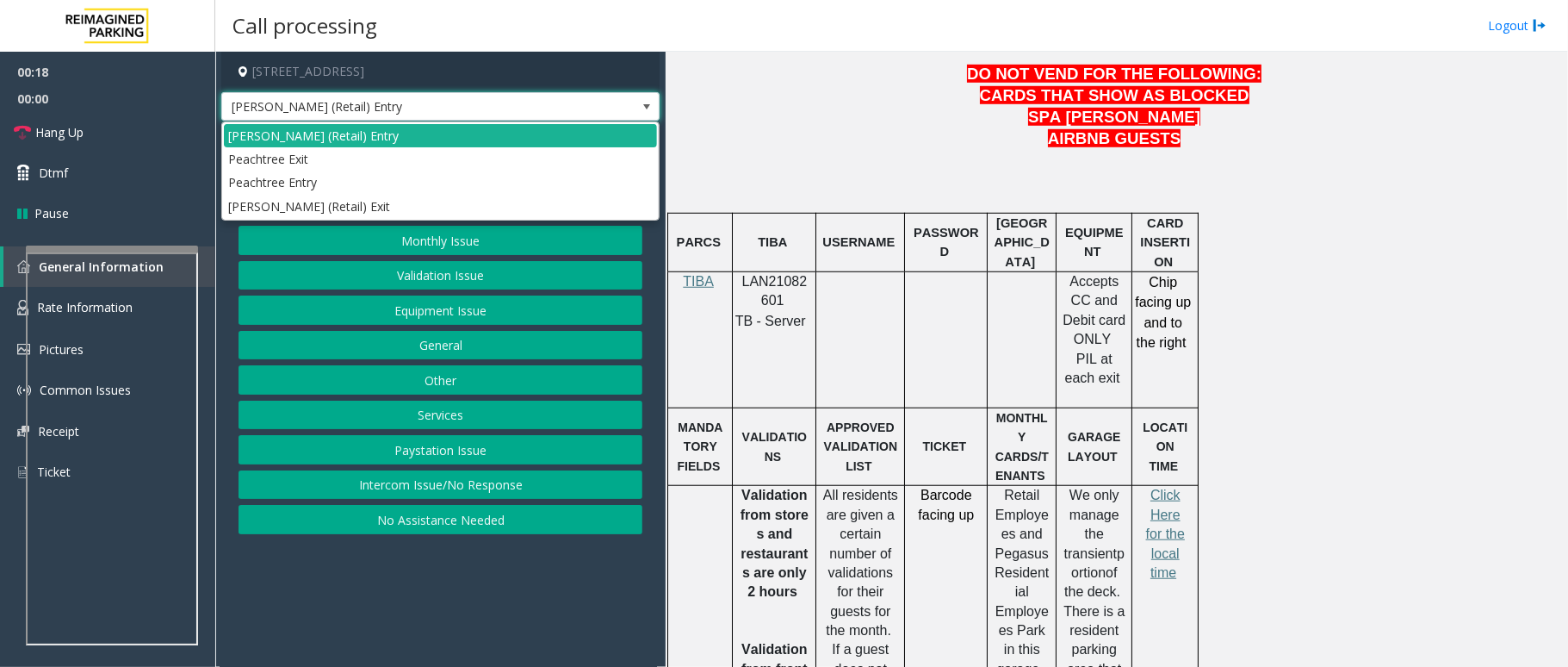
click at [647, 110] on span at bounding box center [646, 106] width 14 height 14
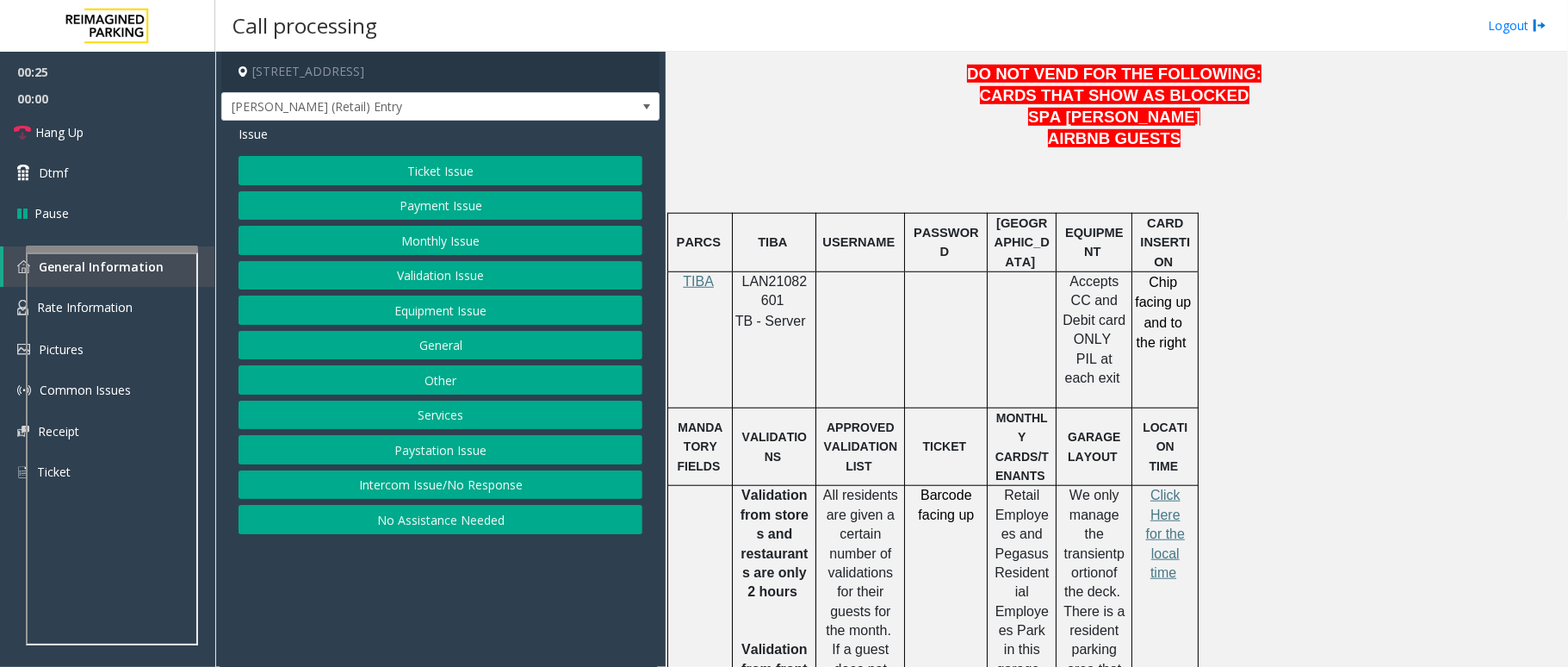
click at [451, 490] on button "Intercom Issue/No Response" at bounding box center [440, 484] width 404 height 29
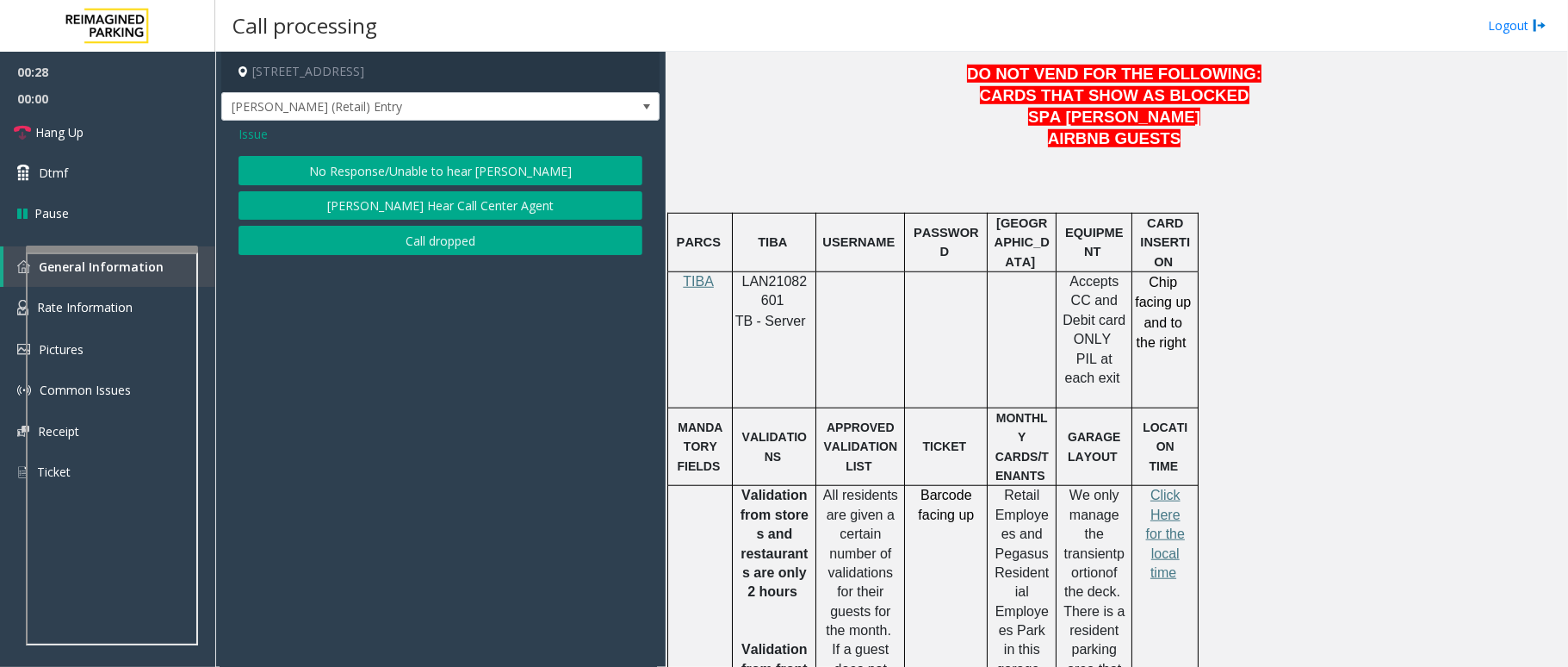
click at [491, 175] on button "No Response/Unable to hear [PERSON_NAME]" at bounding box center [440, 170] width 404 height 29
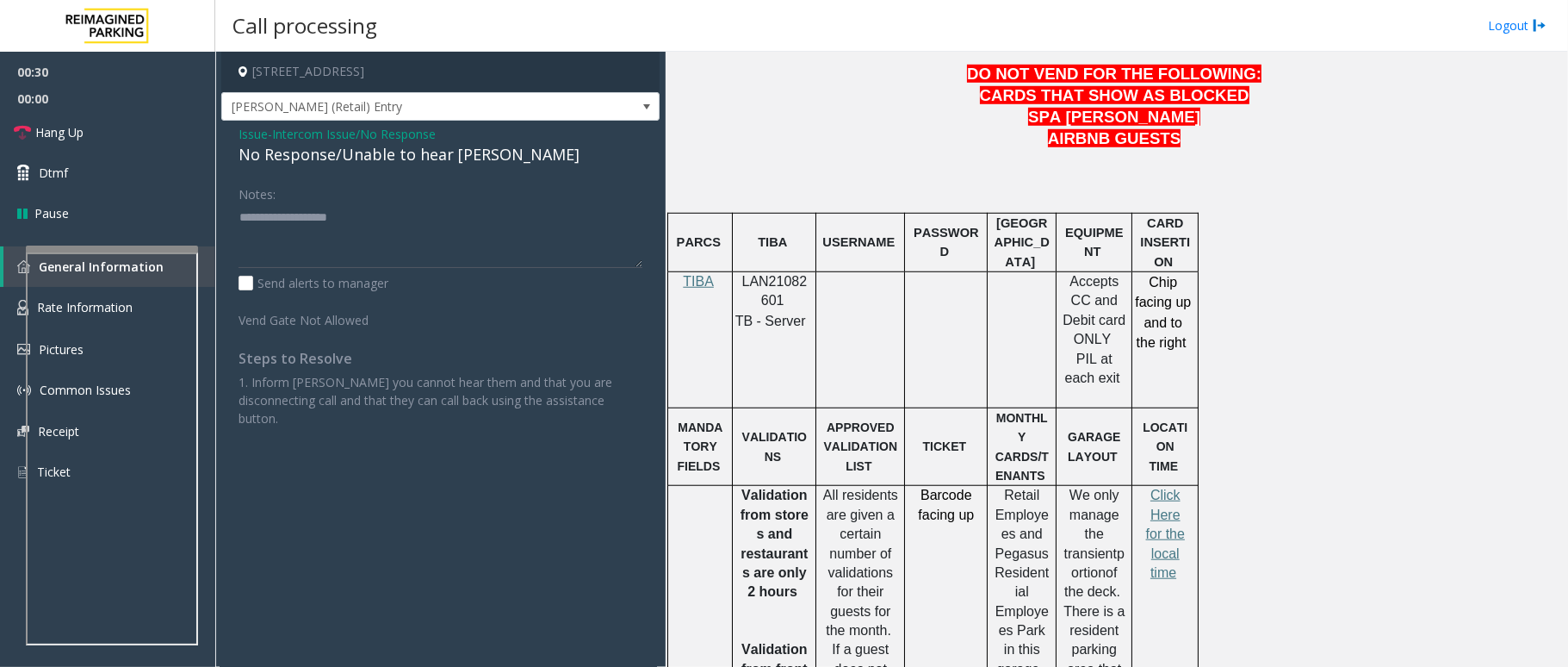
click at [446, 156] on div "No Response/Unable to hear [PERSON_NAME]" at bounding box center [440, 154] width 404 height 23
click at [443, 156] on div "No Response/Unable to hear [PERSON_NAME]" at bounding box center [440, 154] width 404 height 23
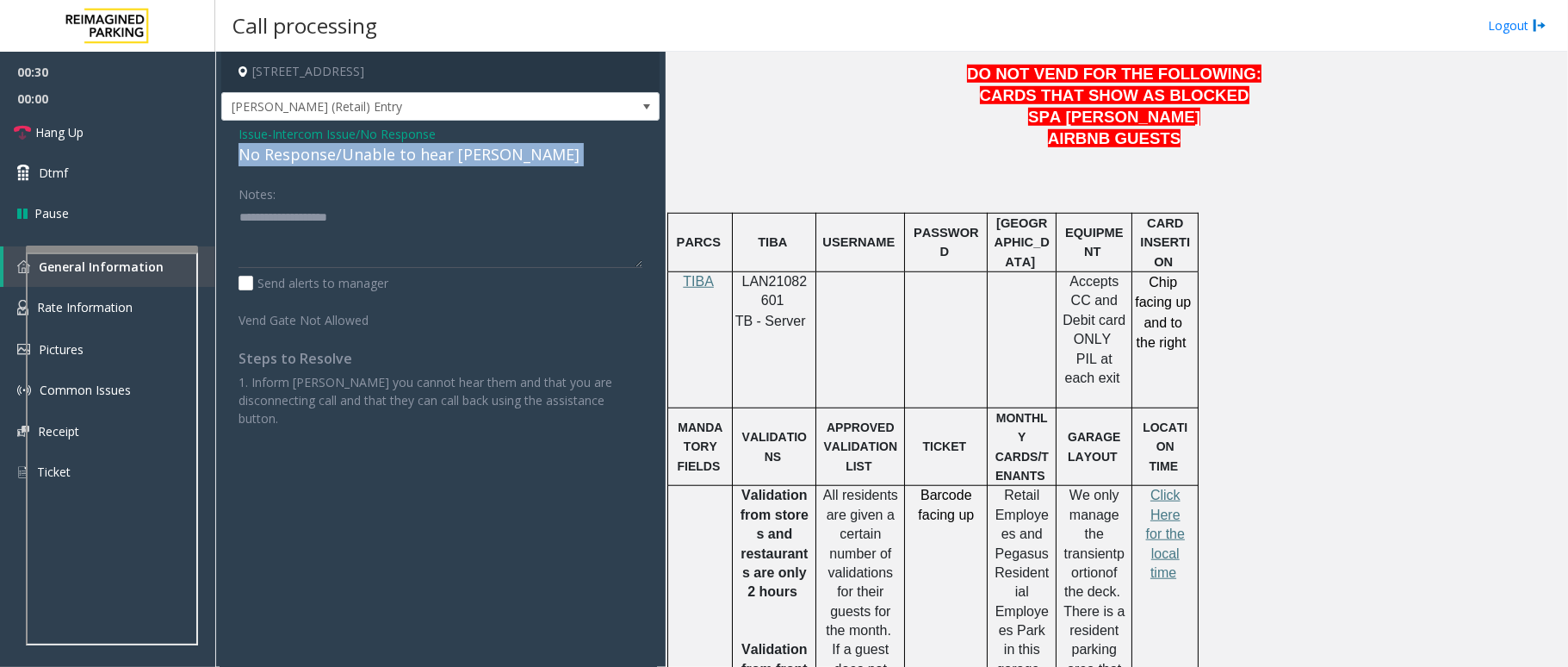
click at [442, 153] on div "No Response/Unable to hear [PERSON_NAME]" at bounding box center [440, 154] width 404 height 23
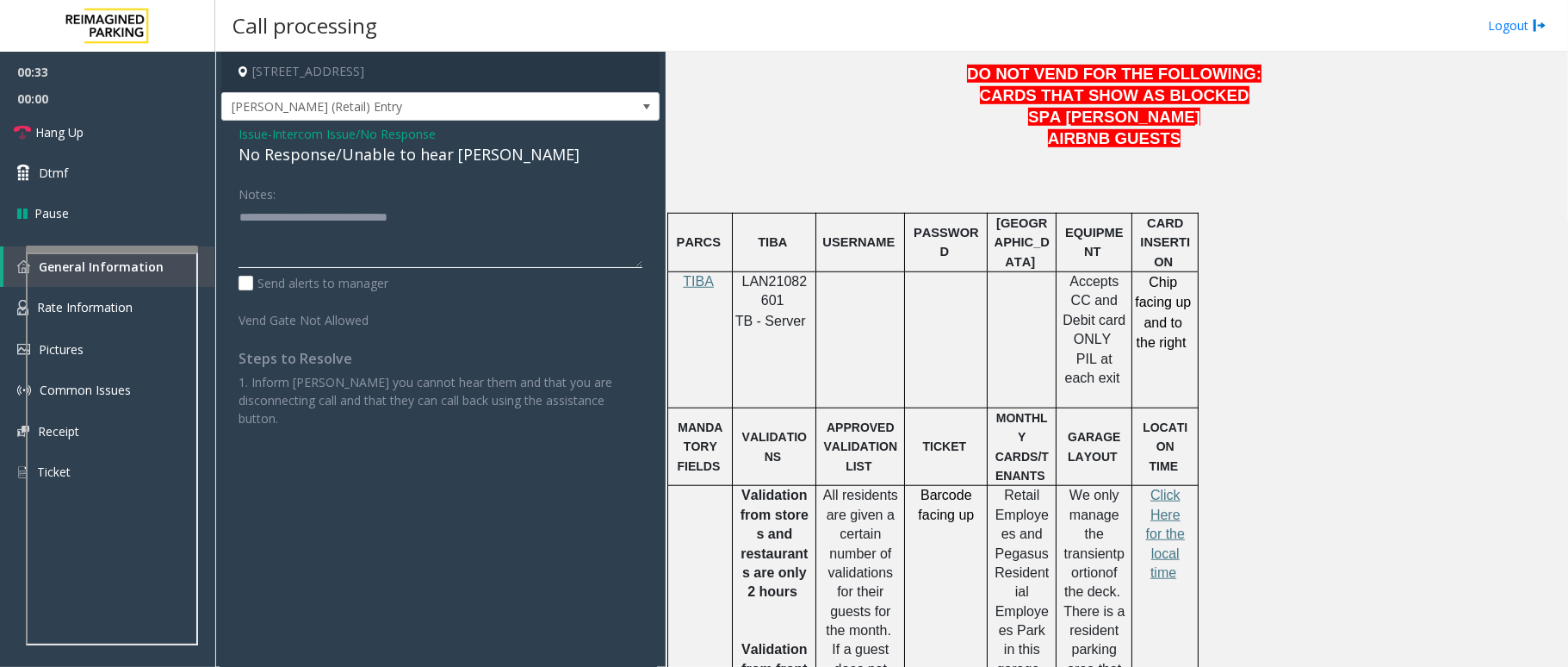
click at [450, 225] on textarea at bounding box center [440, 235] width 404 height 64
type textarea "**********"
click at [43, 139] on span "Hang Up" at bounding box center [60, 132] width 49 height 18
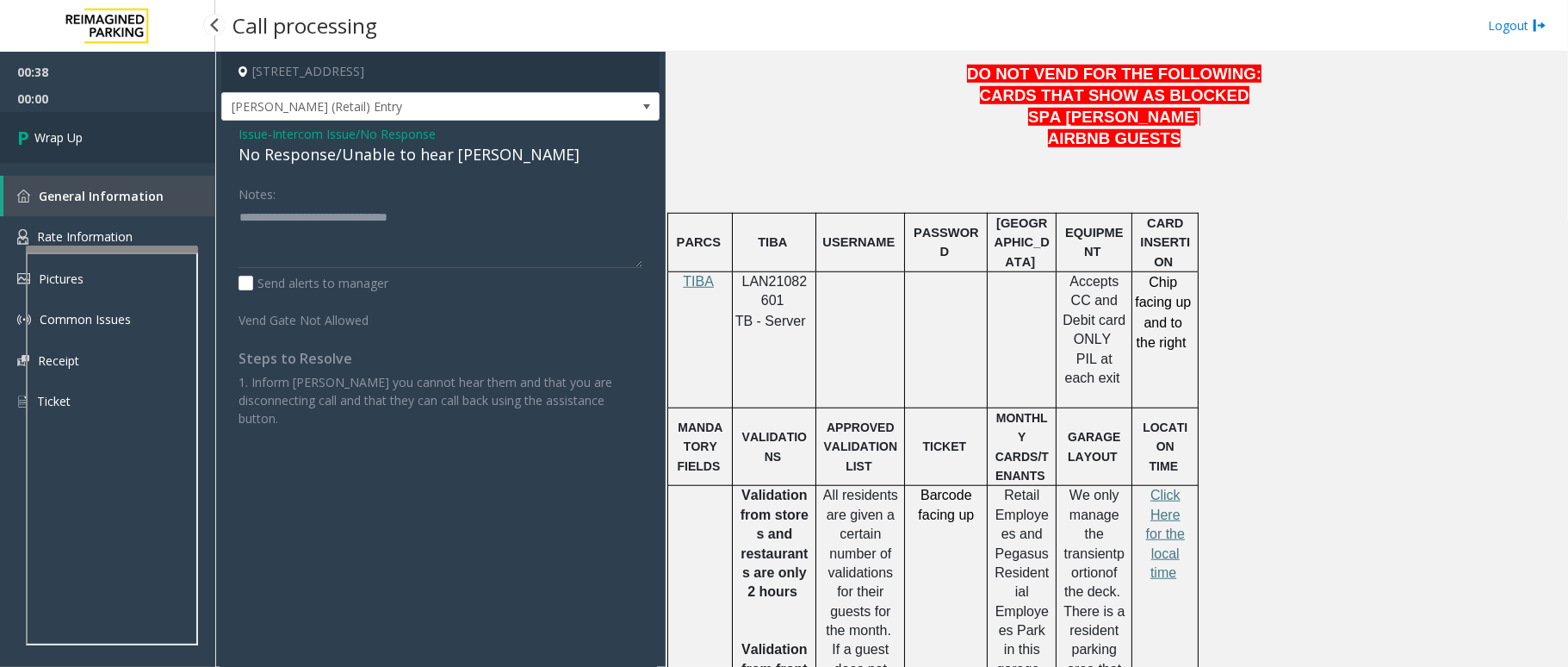
click at [39, 135] on span "Wrap Up" at bounding box center [59, 137] width 49 height 18
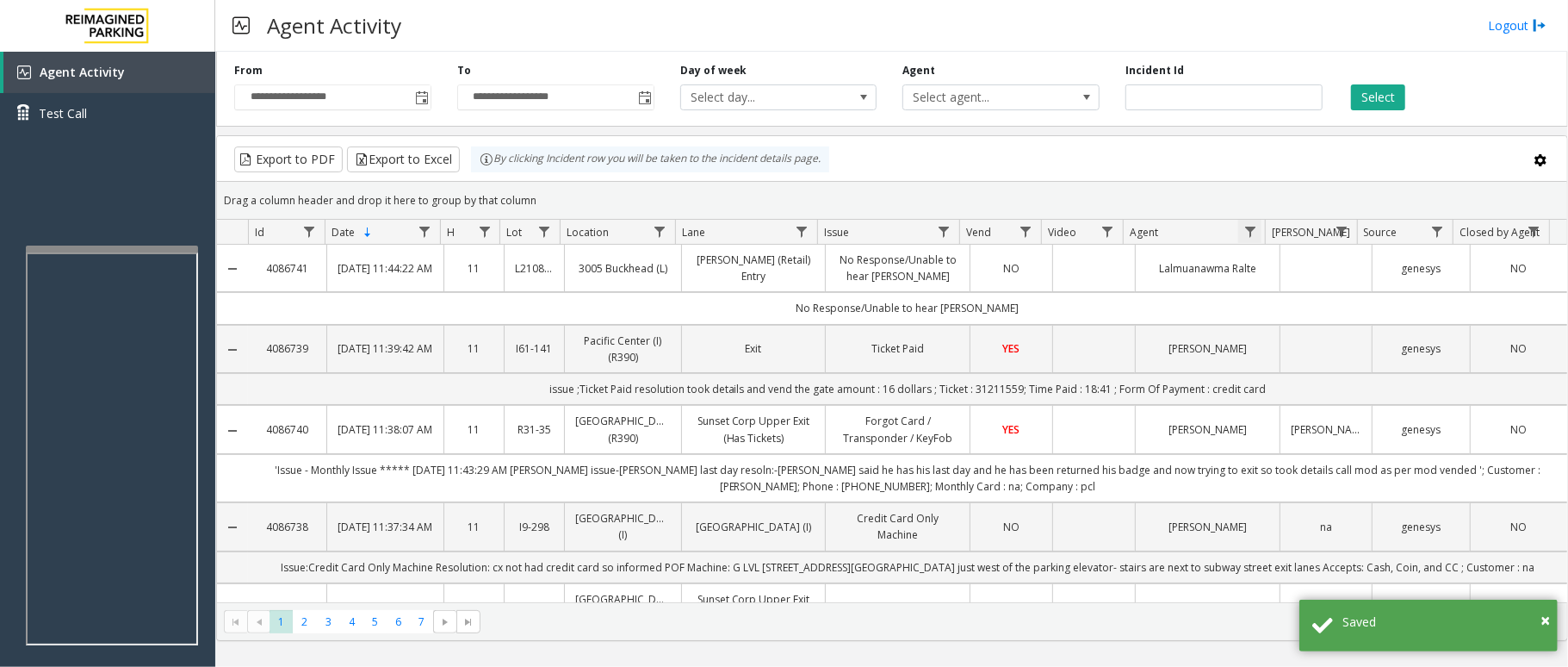
click at [1252, 231] on span "Data table" at bounding box center [1250, 231] width 14 height 14
click at [1272, 300] on input "Agent Filter" at bounding box center [1324, 306] width 146 height 29
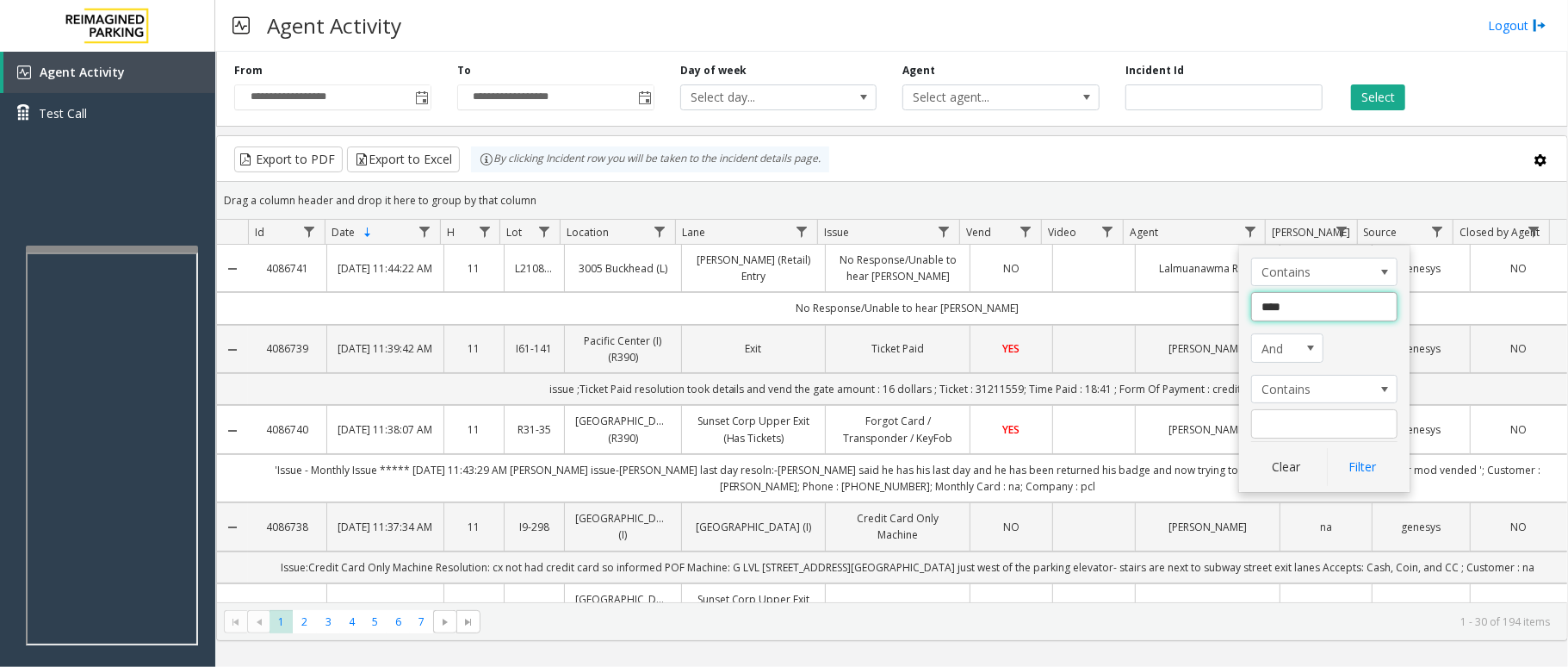
type input "*****"
click button "Filter" at bounding box center [1363, 466] width 71 height 38
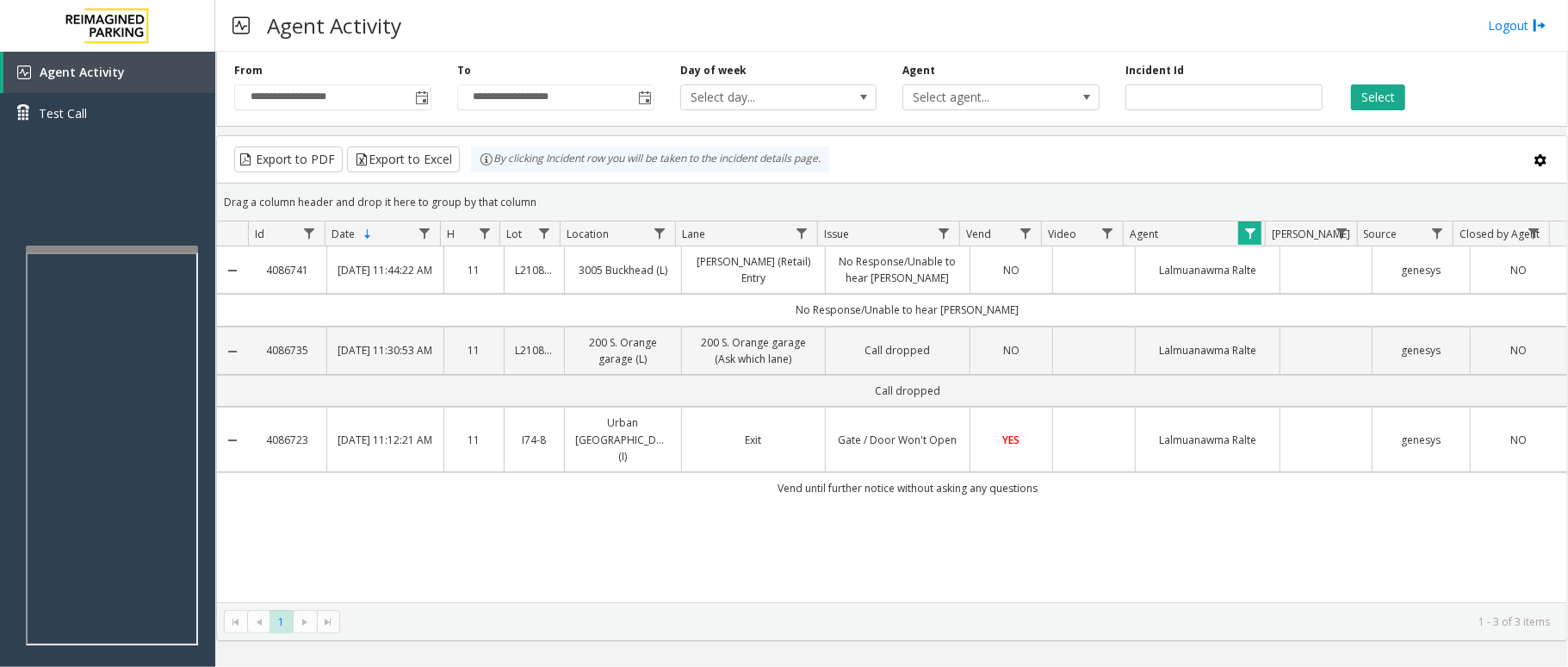
click at [421, 81] on div "**********" at bounding box center [332, 86] width 223 height 48
click at [418, 97] on span "Toggle popup" at bounding box center [422, 98] width 14 height 14
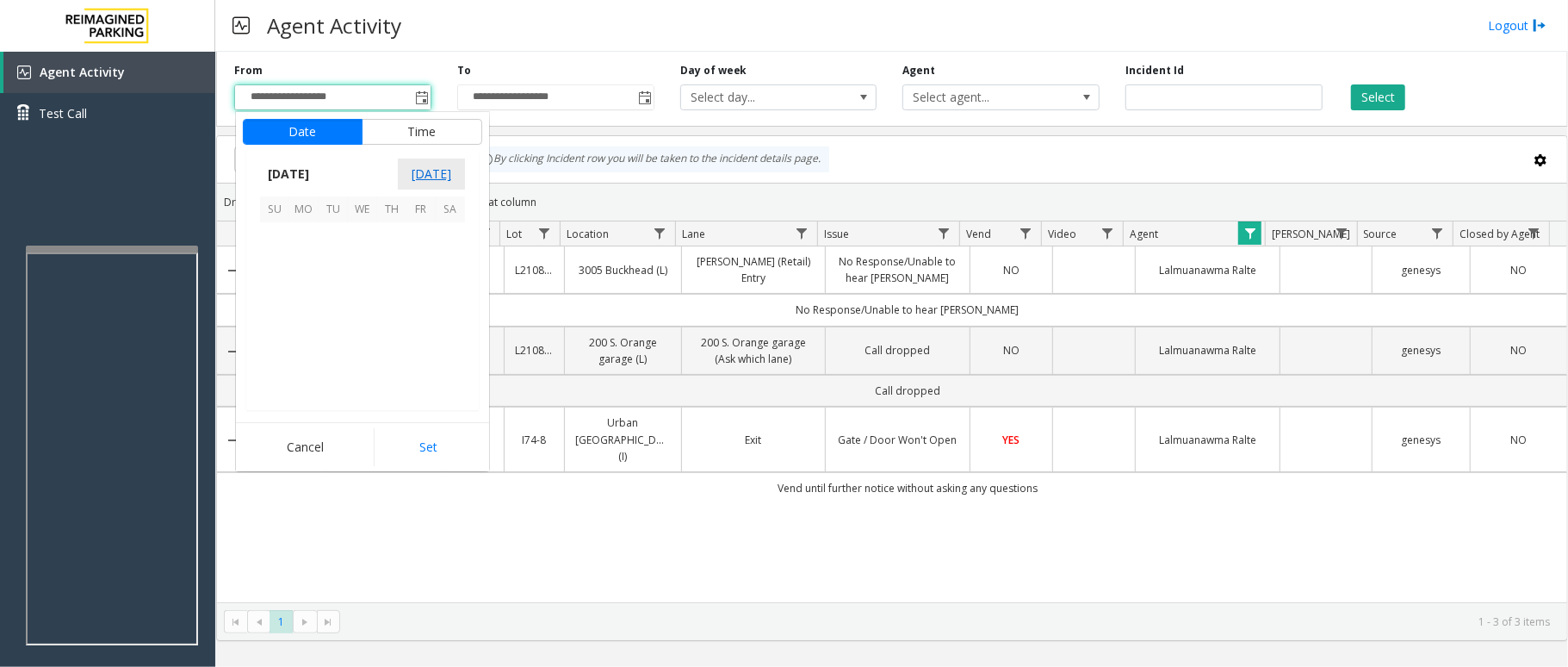
scroll to position [309089, 0]
click at [332, 325] on span "23" at bounding box center [333, 324] width 29 height 29
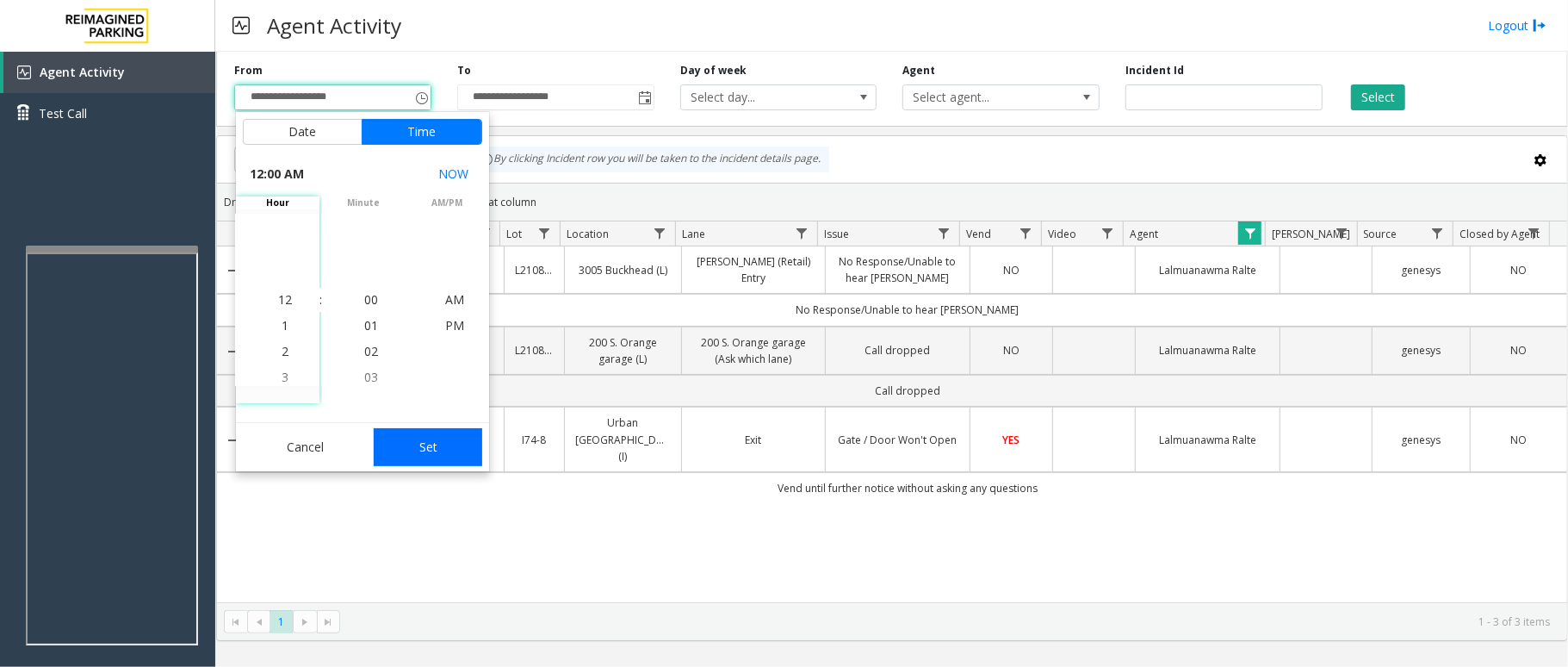
click at [444, 438] on button "Set" at bounding box center [428, 447] width 108 height 38
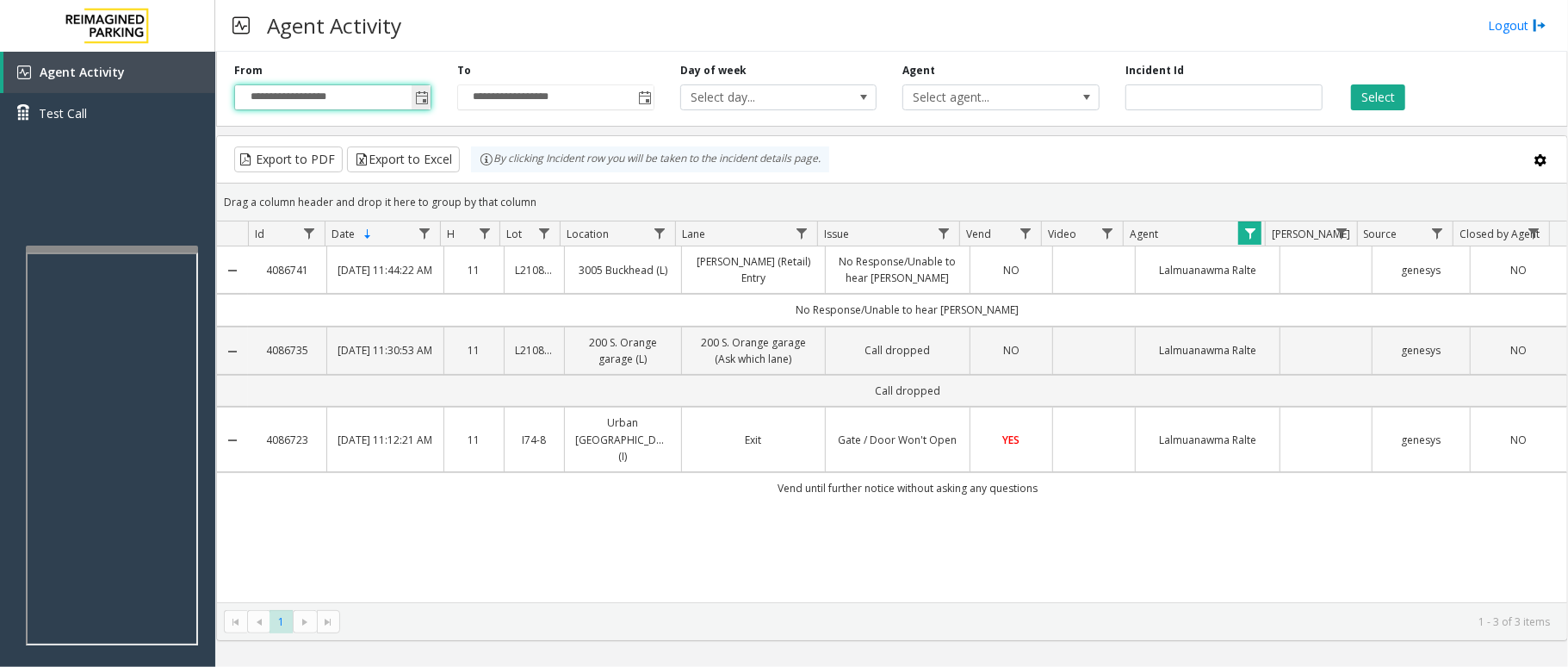
click at [421, 101] on span "Toggle popup" at bounding box center [422, 98] width 14 height 14
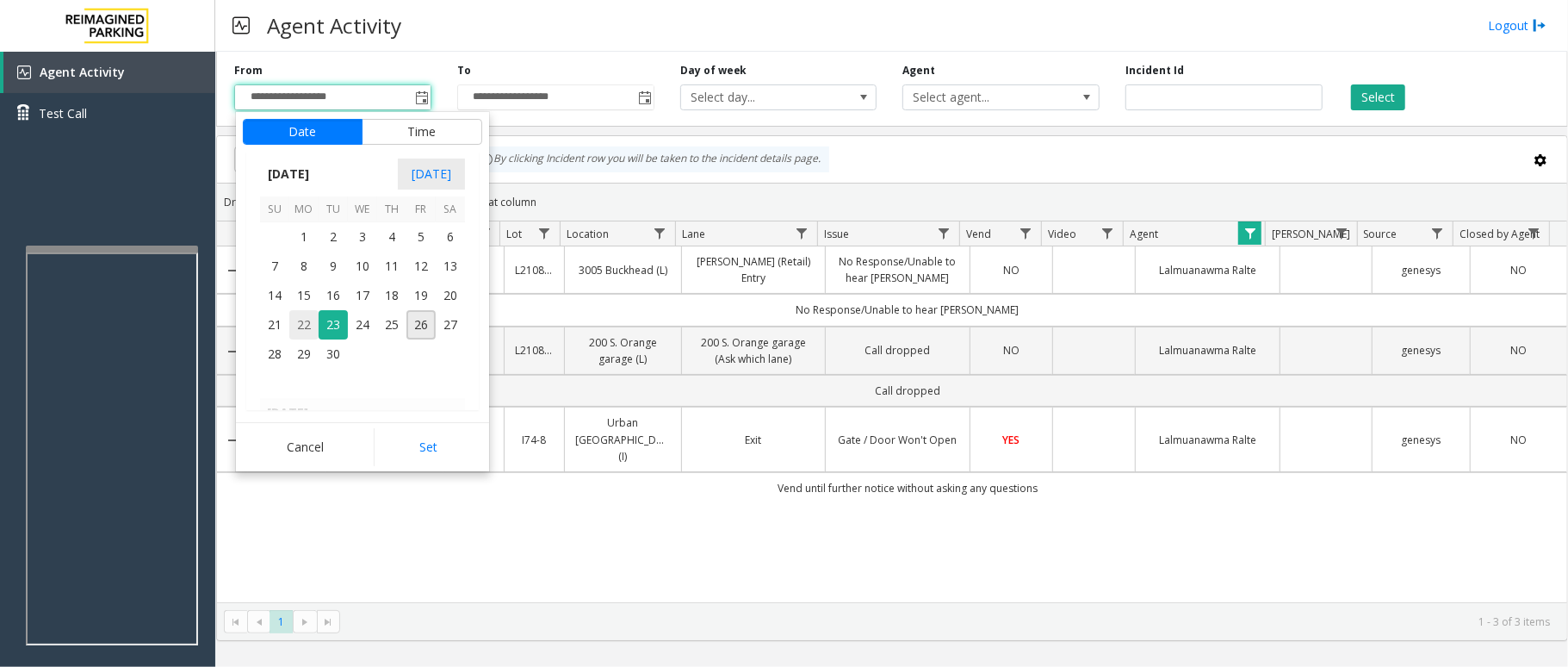
click at [308, 327] on span "22" at bounding box center [303, 324] width 29 height 29
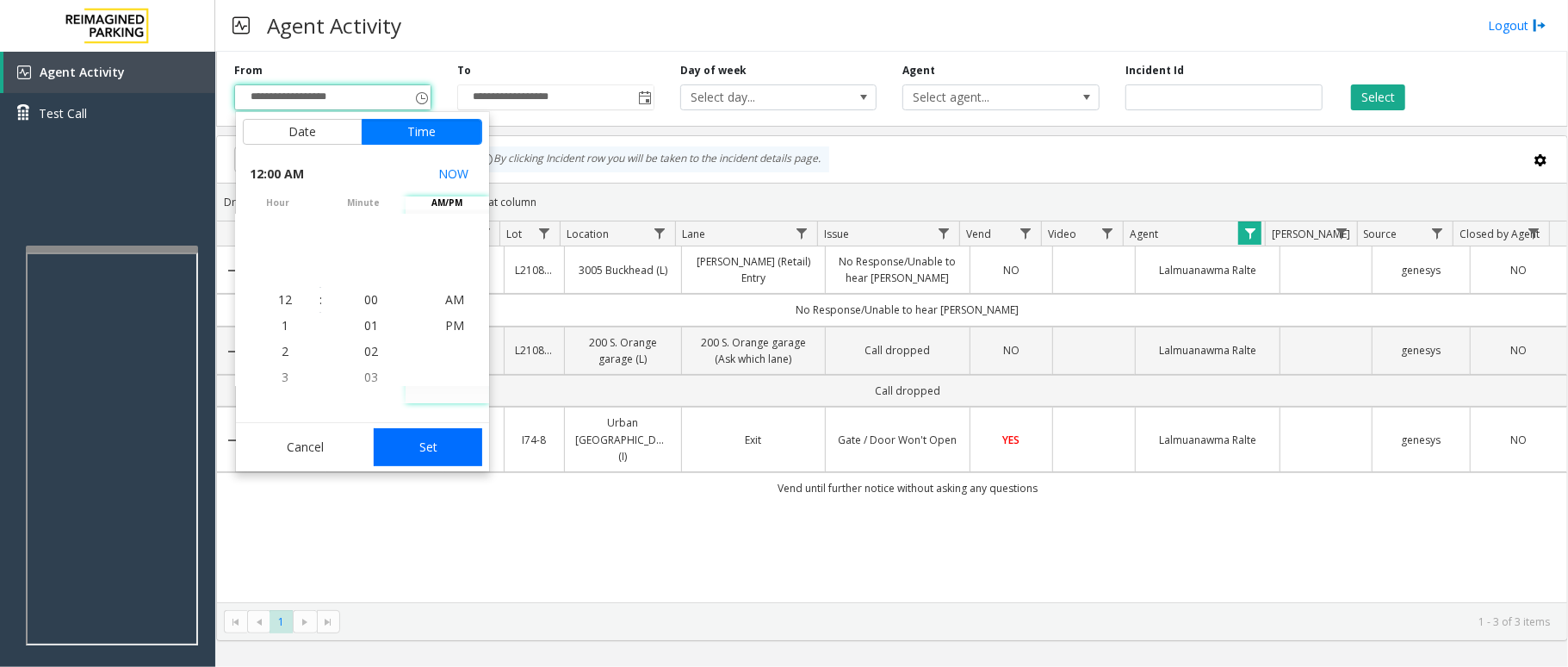
click at [450, 444] on button "Set" at bounding box center [428, 447] width 108 height 38
type input "**********"
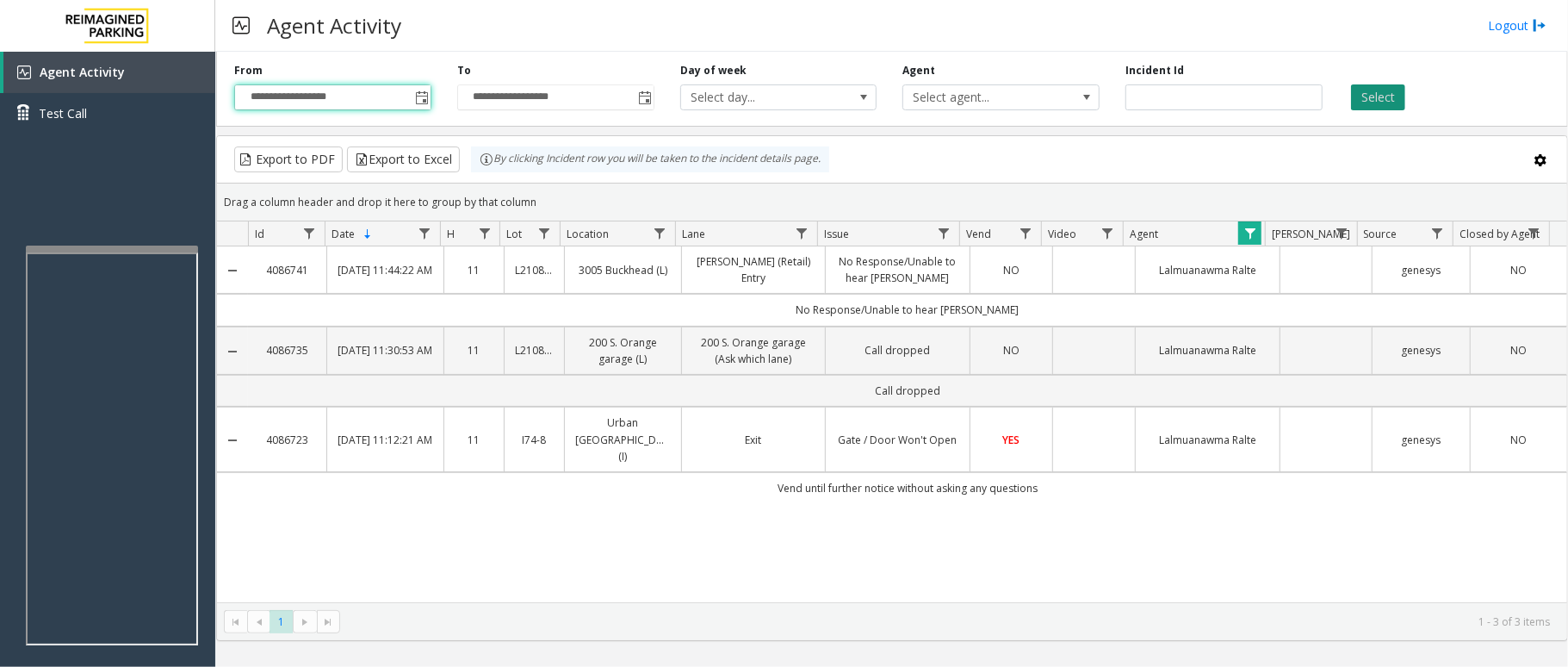
click at [1383, 100] on button "Select" at bounding box center [1378, 97] width 54 height 26
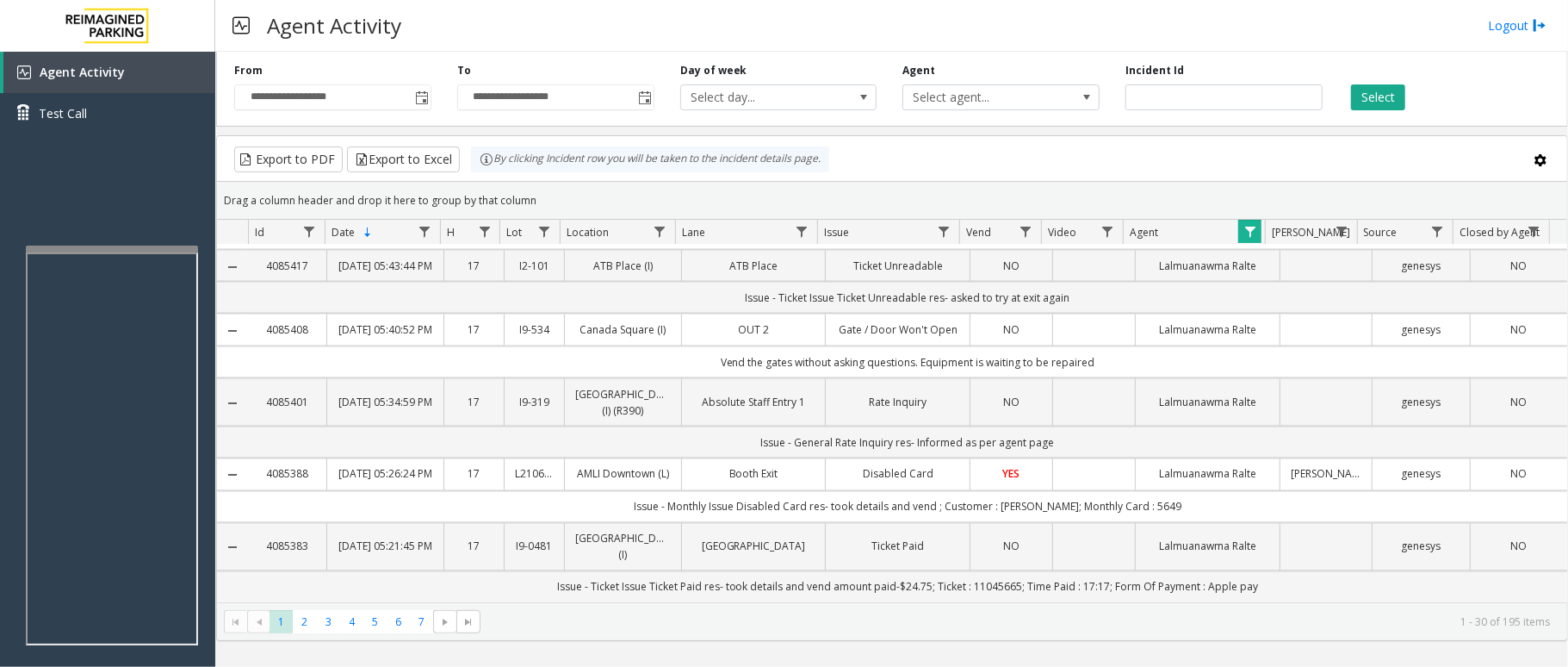
scroll to position [2261, 0]
click at [304, 618] on span "2" at bounding box center [304, 621] width 23 height 23
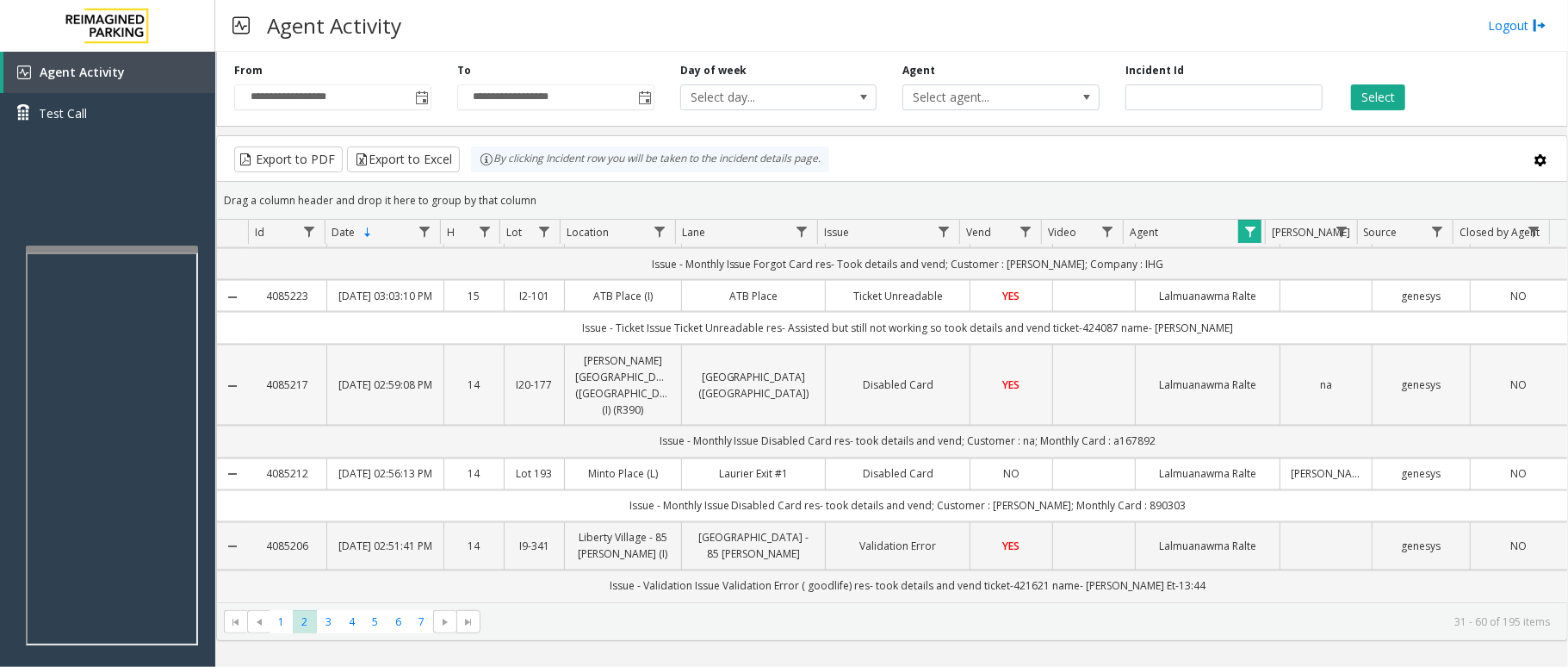
scroll to position [2212, 0]
click at [325, 624] on span "3" at bounding box center [328, 621] width 23 height 23
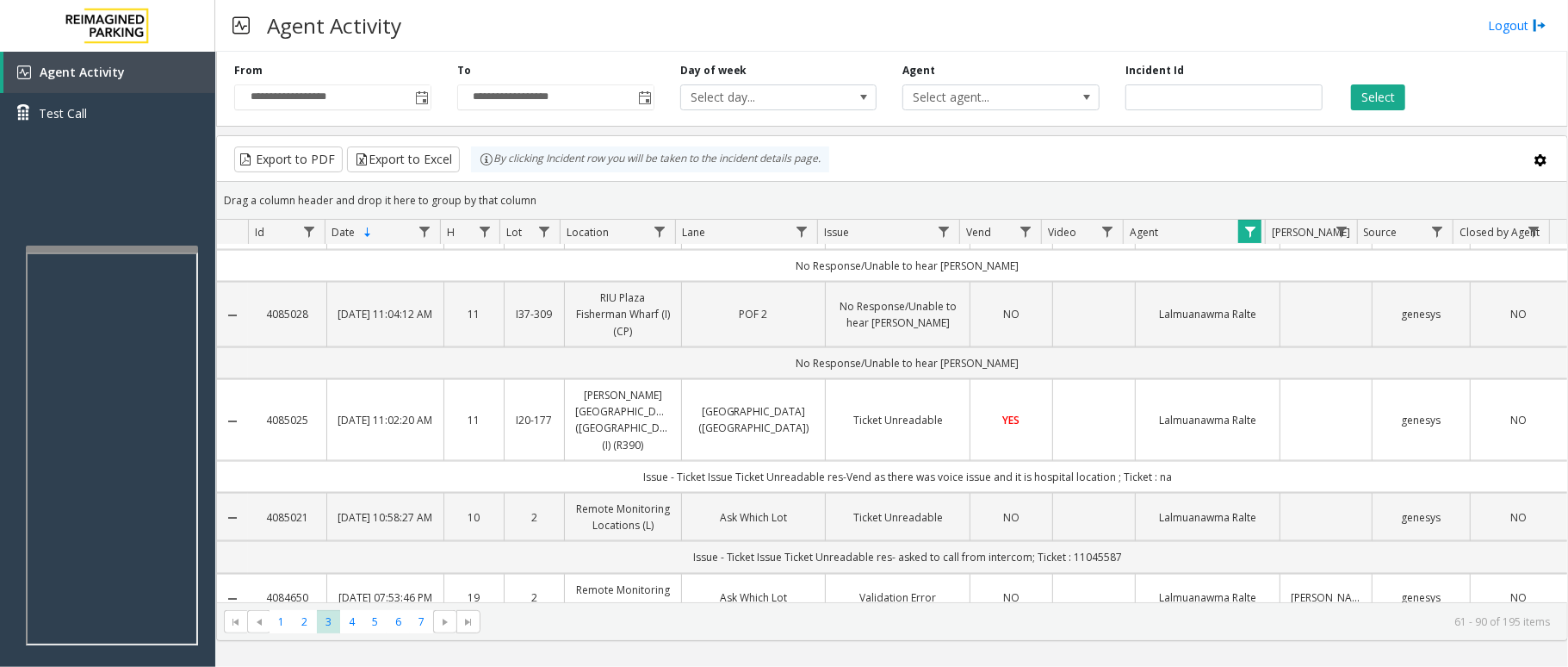
scroll to position [1952, 0]
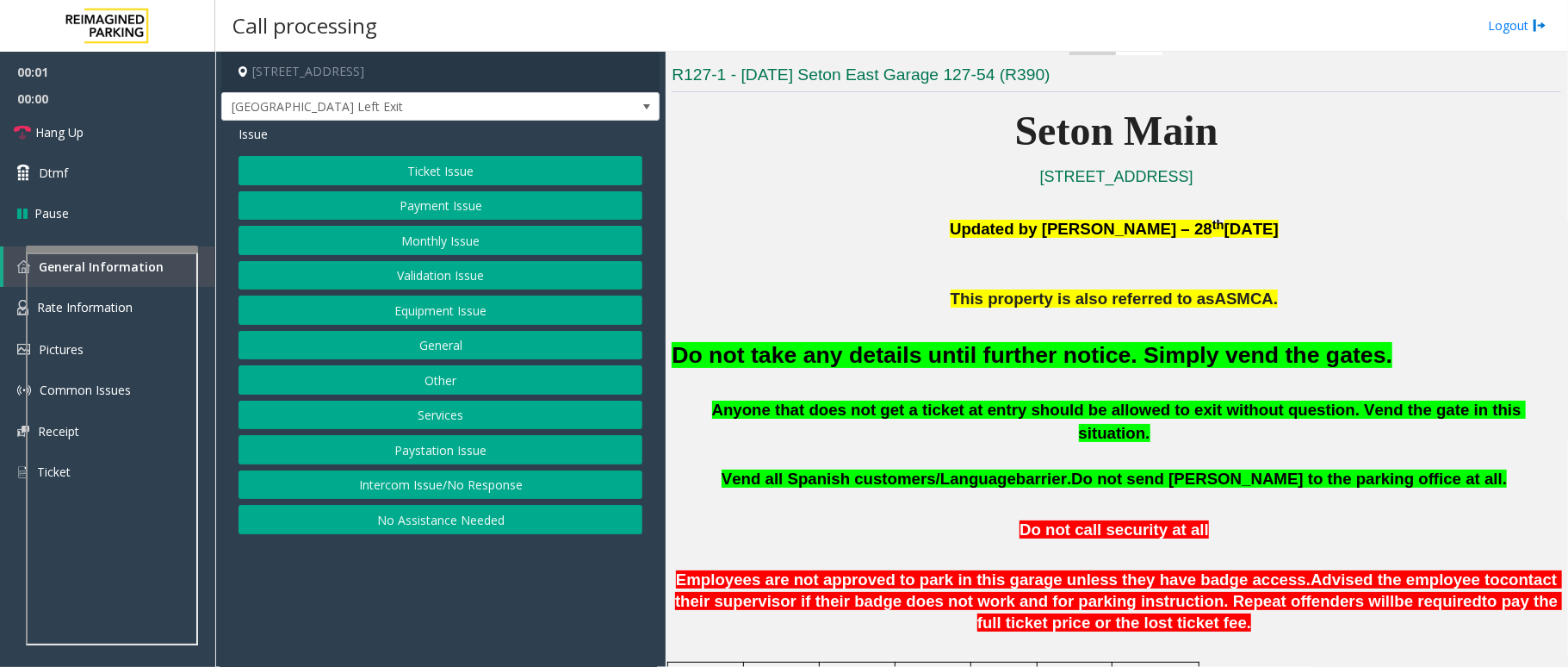
scroll to position [459, 0]
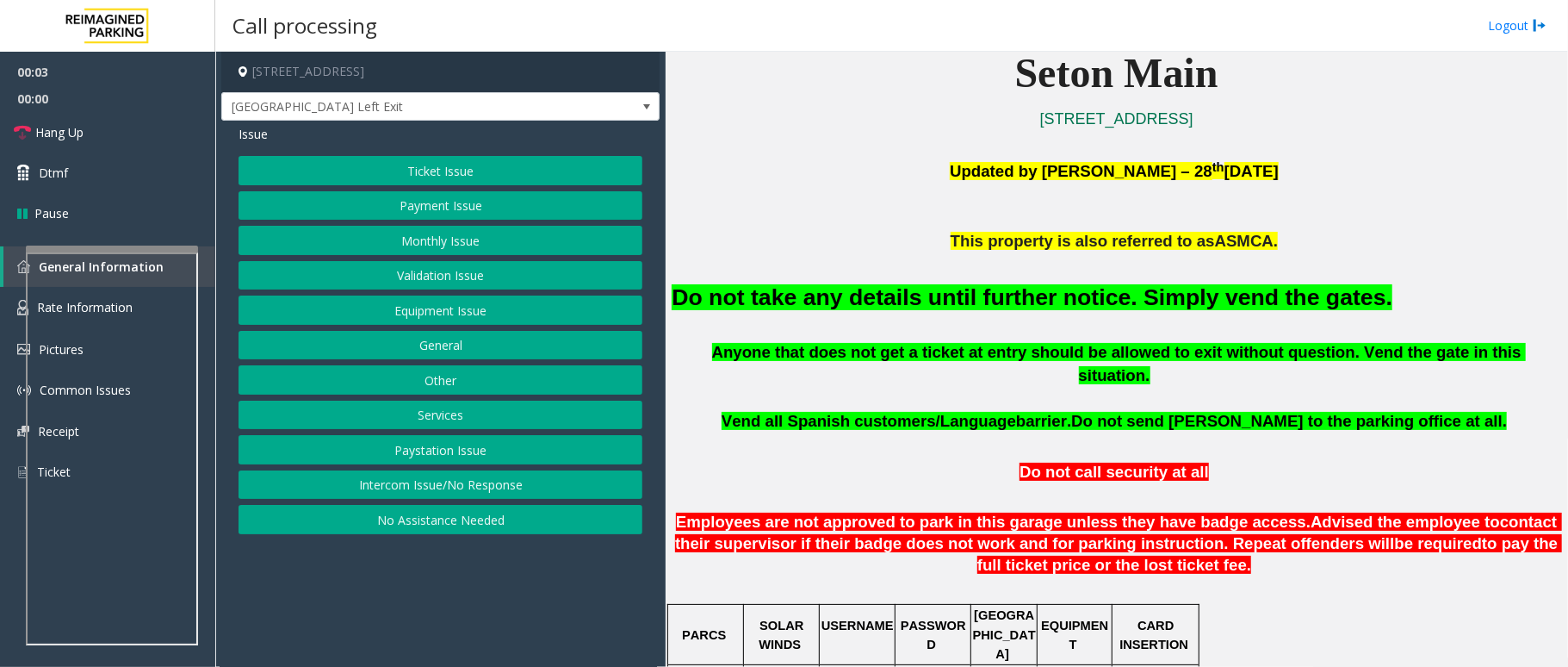
click at [432, 320] on button "Equipment Issue" at bounding box center [440, 310] width 404 height 29
click at [436, 314] on button "Gate / Door Won't Open" at bounding box center [440, 310] width 404 height 29
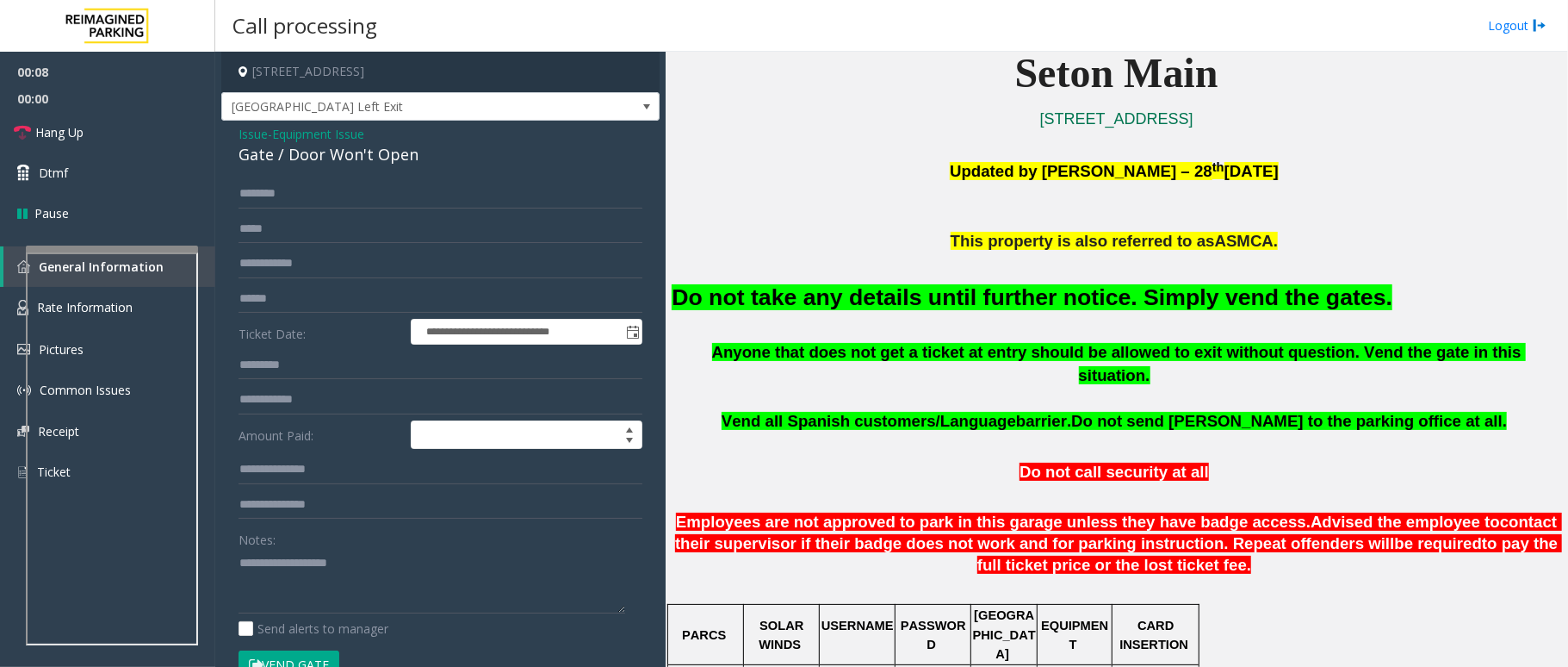
click at [840, 307] on font "Do not take any details until further notice. Simply vend the gates." at bounding box center [1032, 298] width 721 height 26
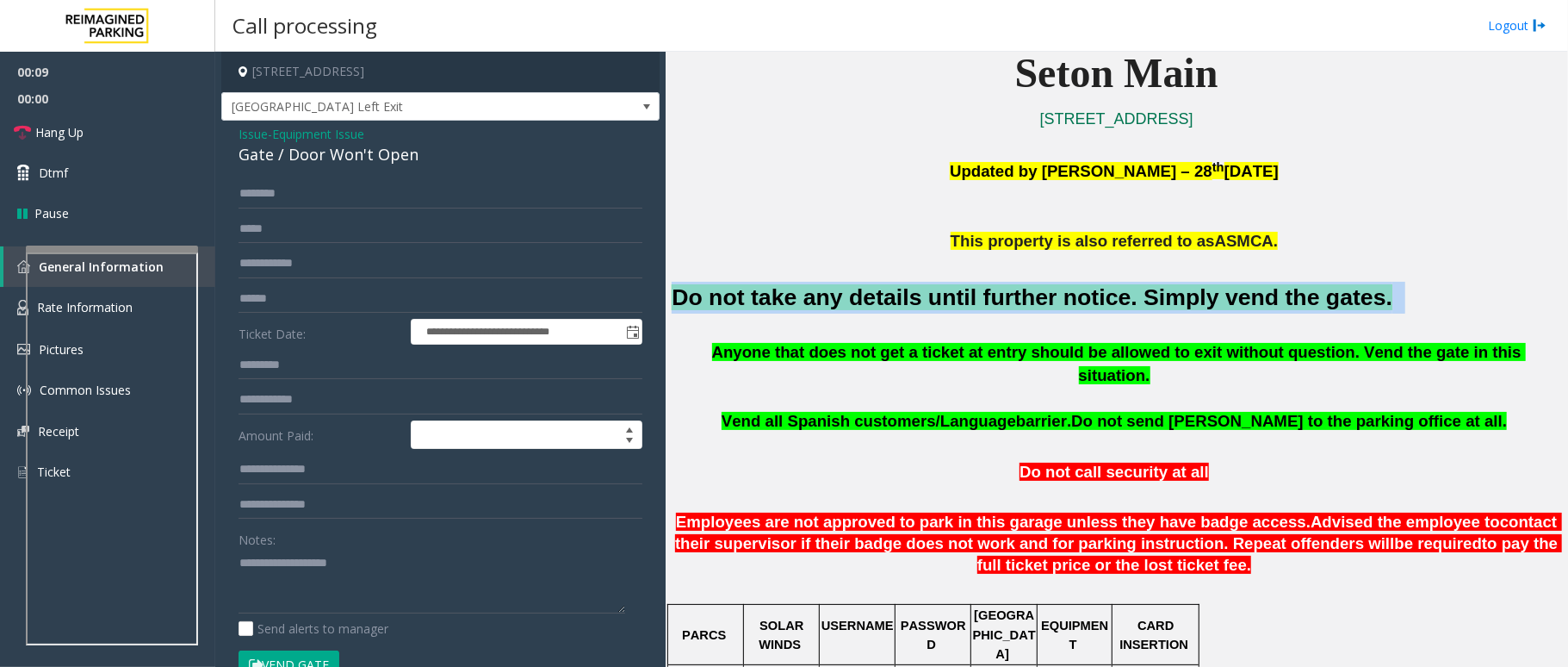
click at [841, 307] on font "Do not take any details until further notice. Simply vend the gates." at bounding box center [1032, 298] width 721 height 26
click at [317, 656] on button "Vend Gate" at bounding box center [289, 664] width 101 height 29
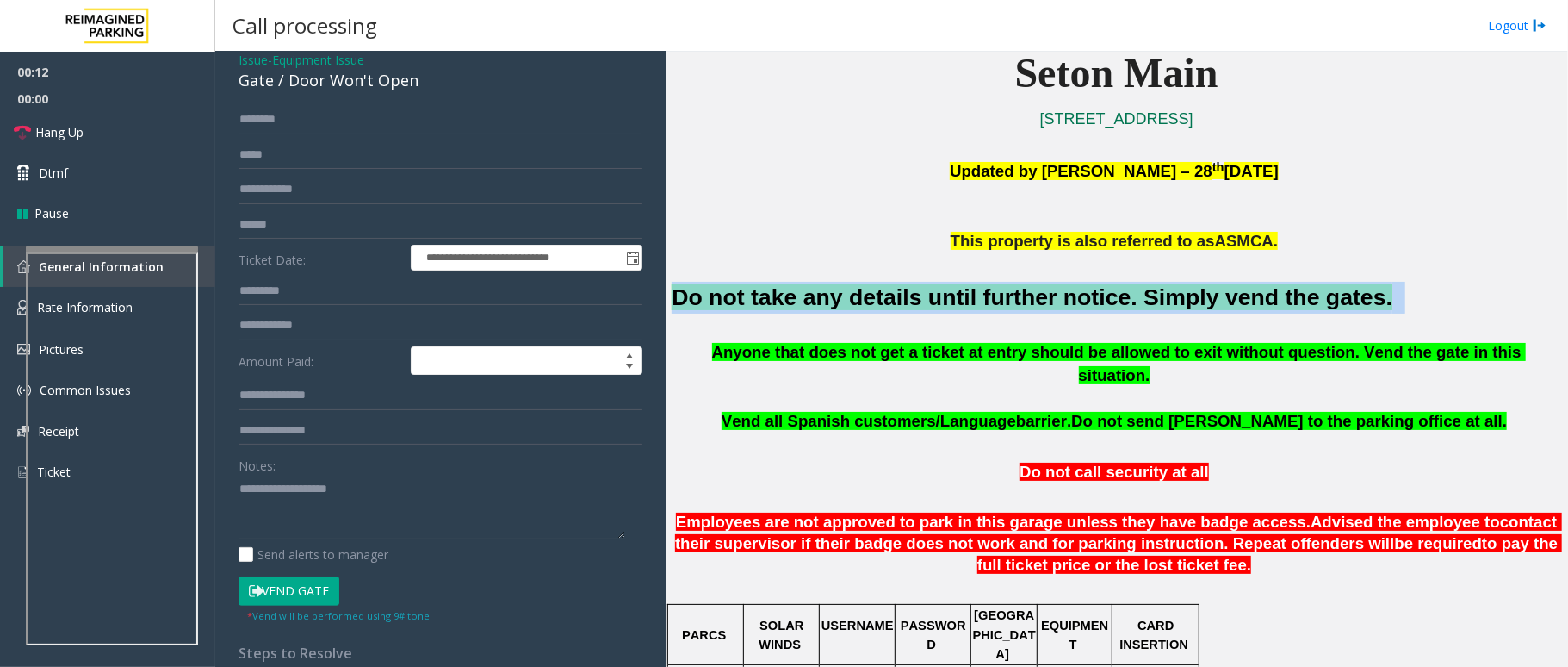
scroll to position [115, 0]
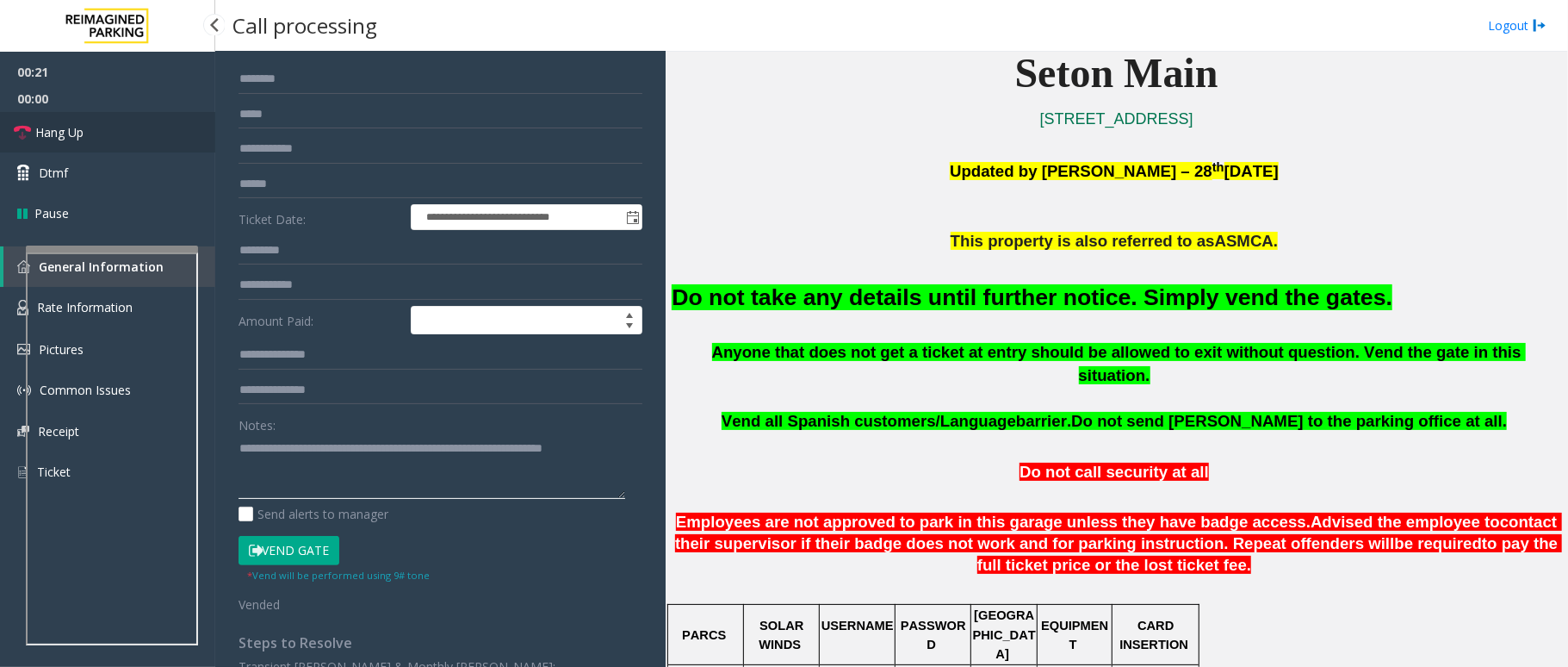
type textarea "**********"
click at [26, 132] on icon at bounding box center [22, 132] width 17 height 17
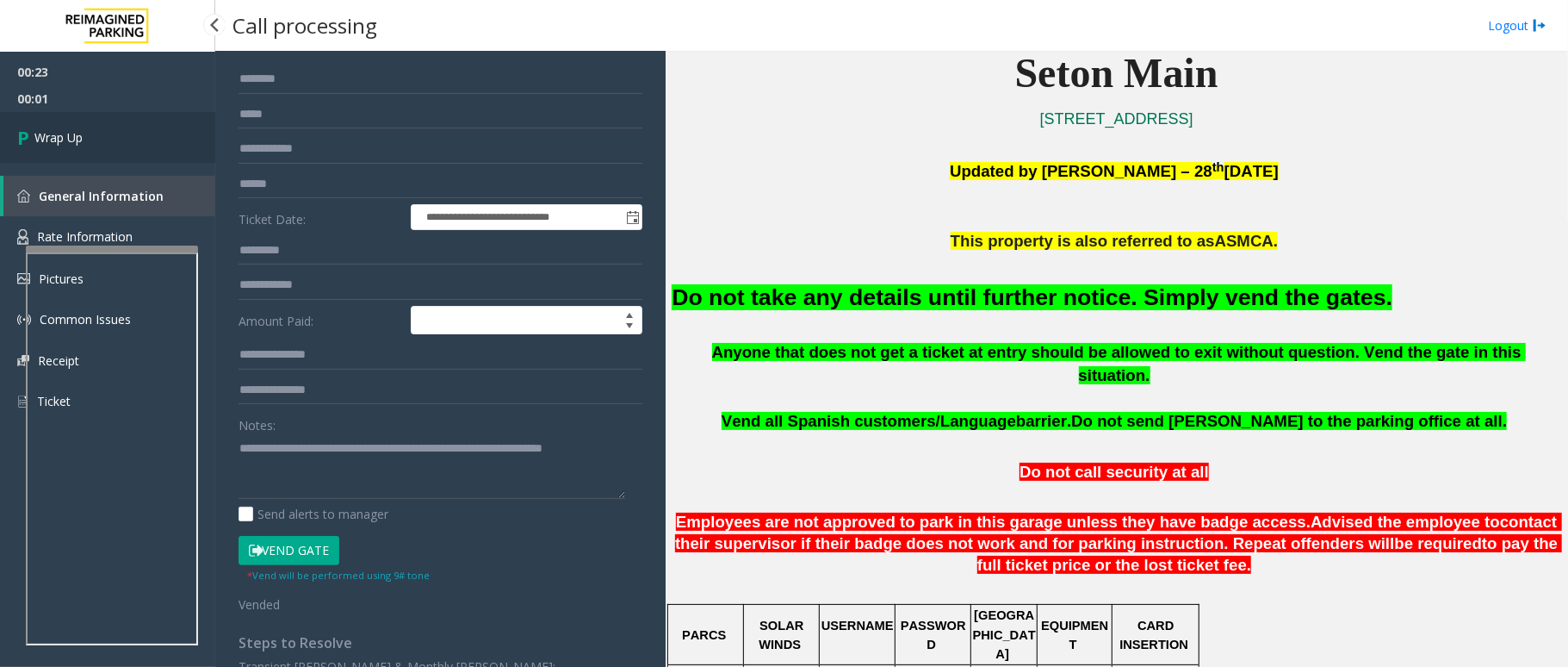
click at [26, 132] on icon at bounding box center [25, 137] width 17 height 28
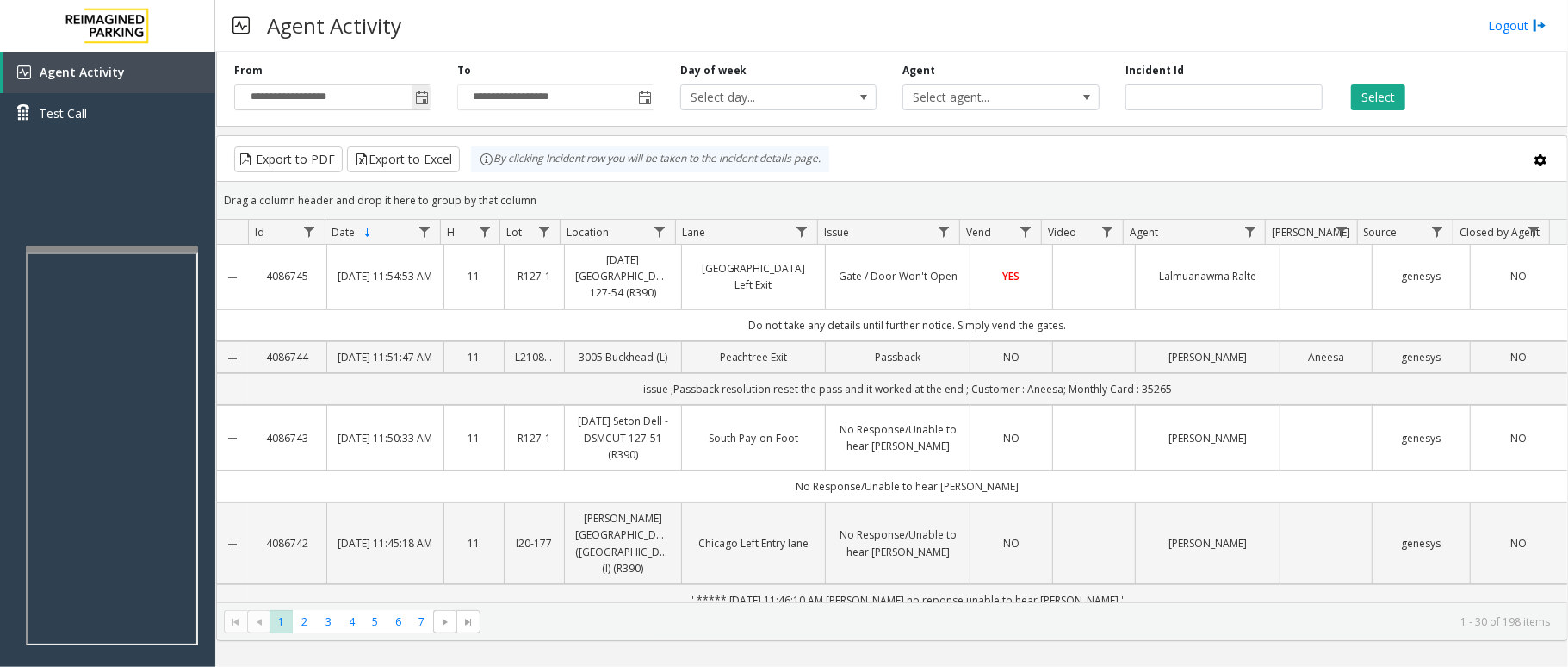
click at [428, 104] on span "Toggle popup" at bounding box center [422, 98] width 14 height 14
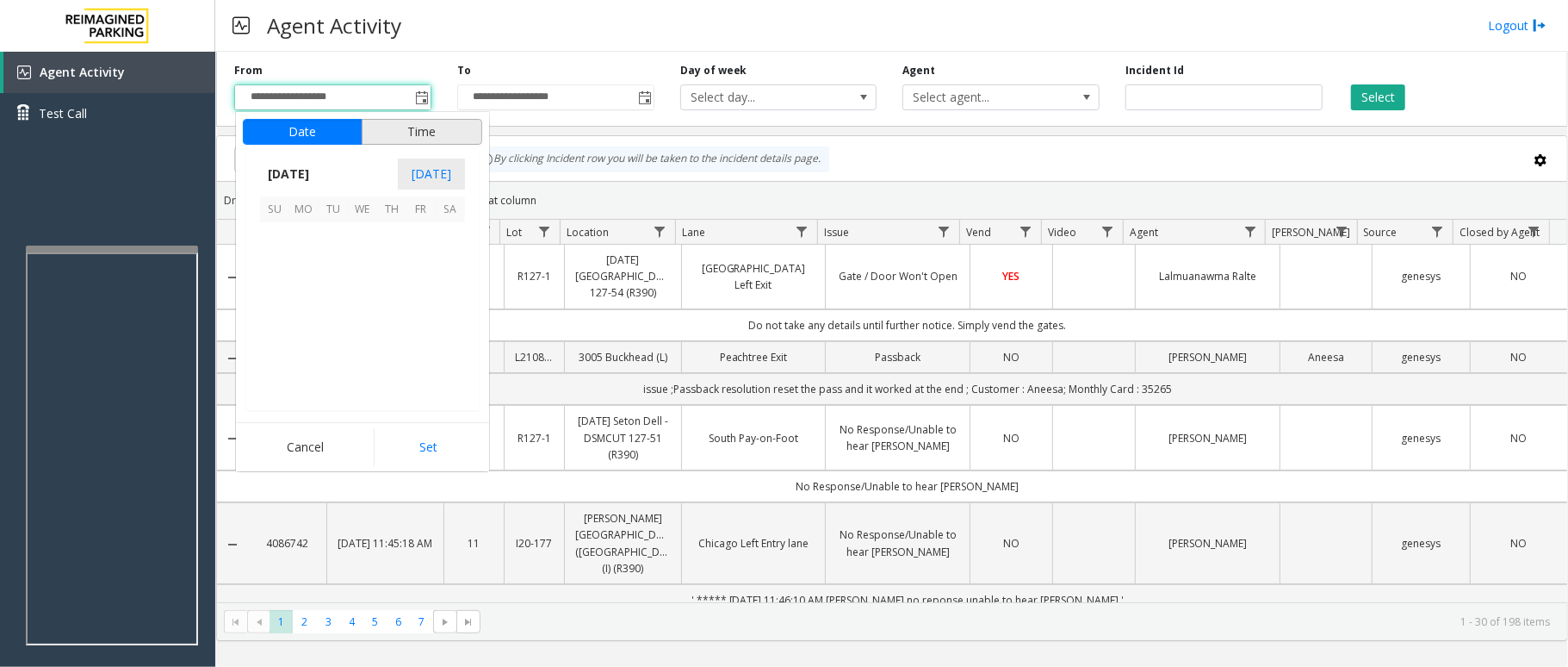
scroll to position [309089, 0]
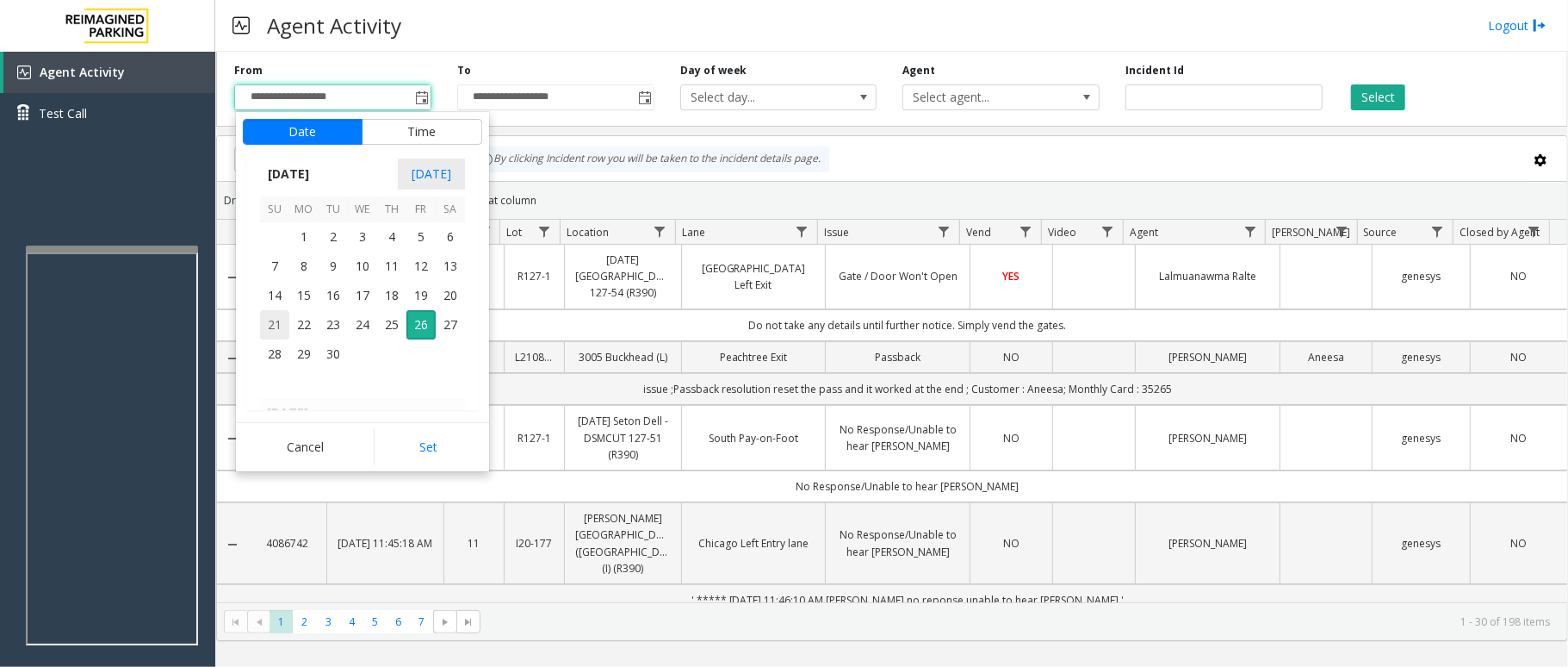
click at [275, 331] on span "21" at bounding box center [274, 324] width 29 height 29
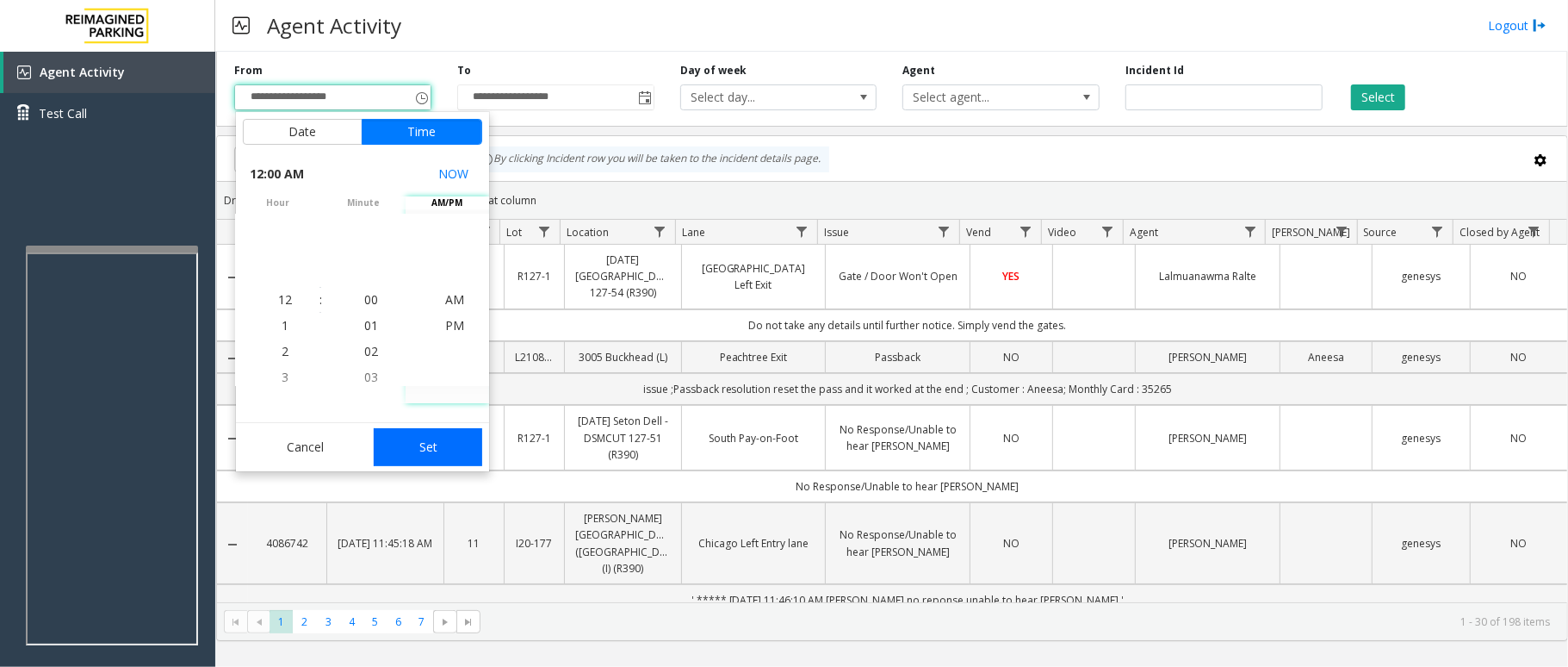
click at [437, 452] on button "Set" at bounding box center [428, 447] width 108 height 38
type input "**********"
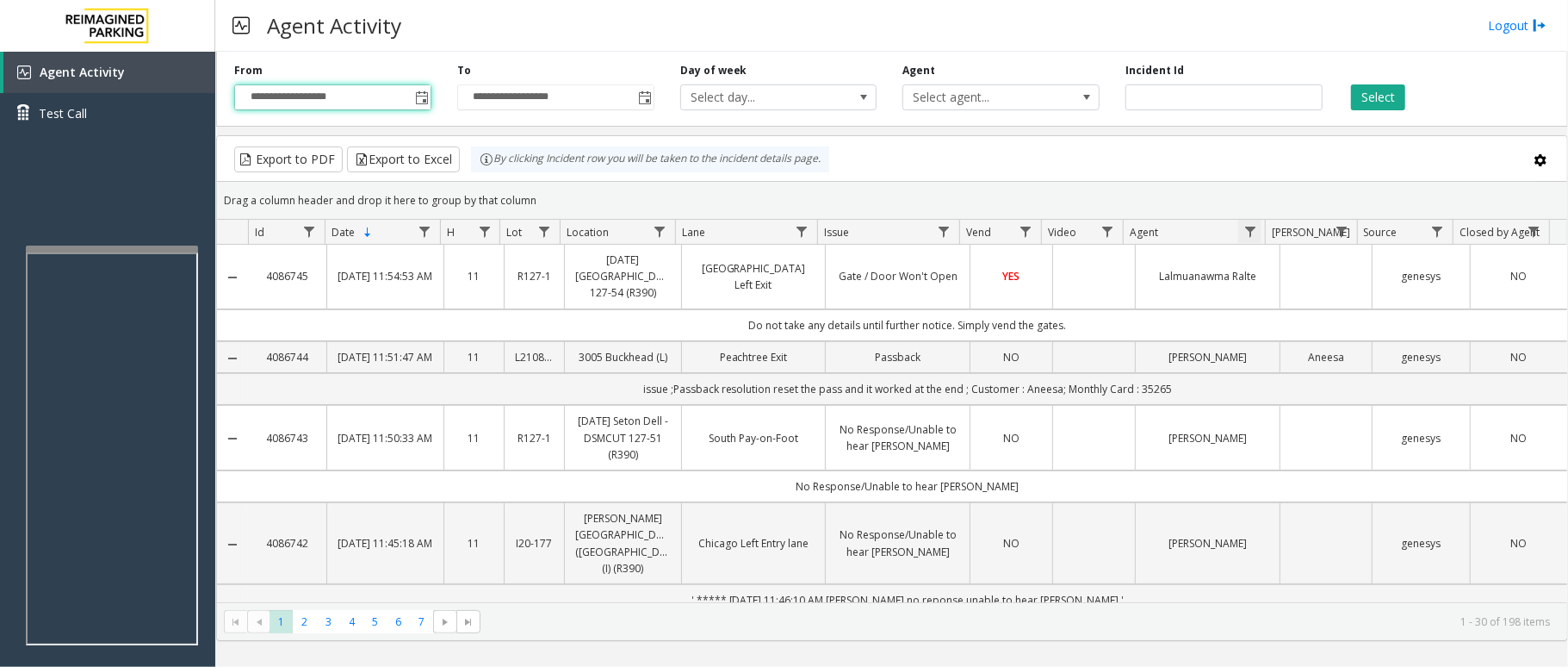
click at [1249, 236] on span "Data table" at bounding box center [1250, 231] width 14 height 14
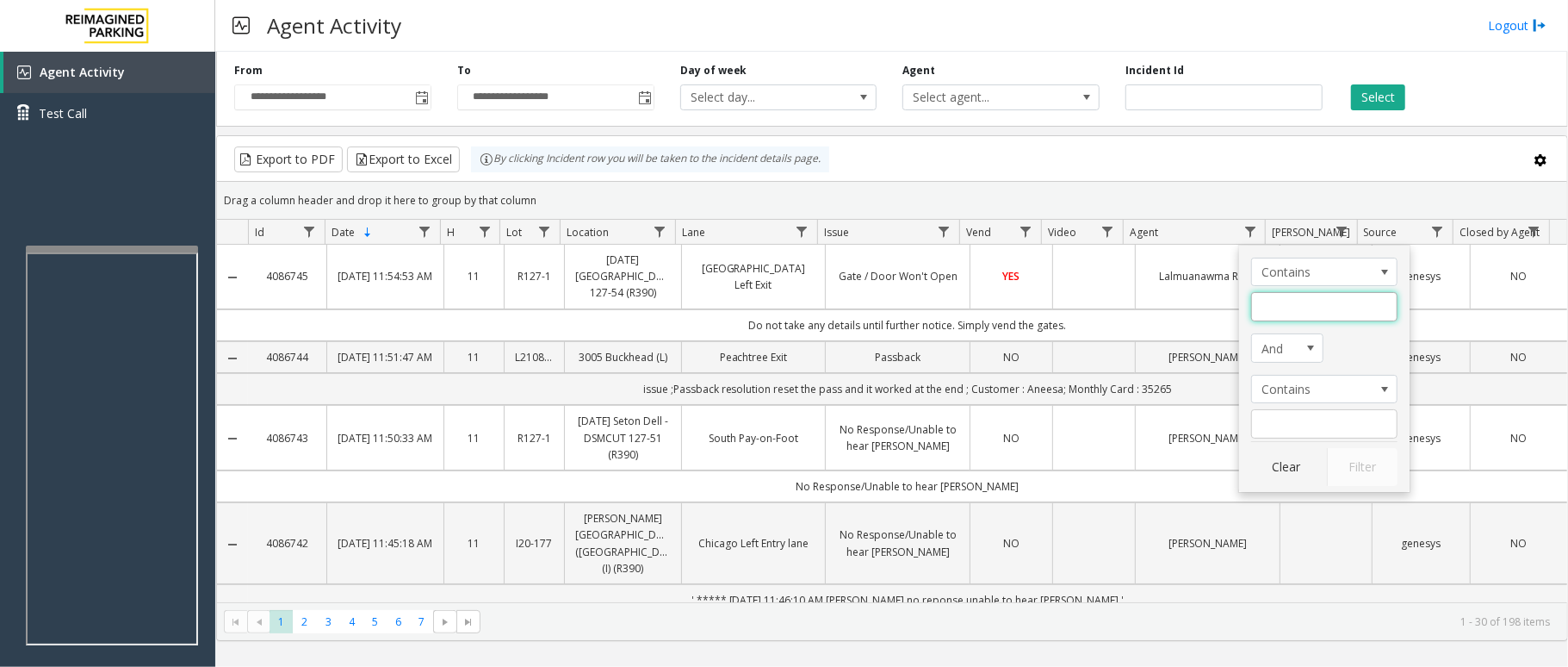
click at [1284, 308] on input "Agent Filter" at bounding box center [1324, 306] width 146 height 29
type input "*****"
click button "Filter" at bounding box center [1363, 466] width 71 height 38
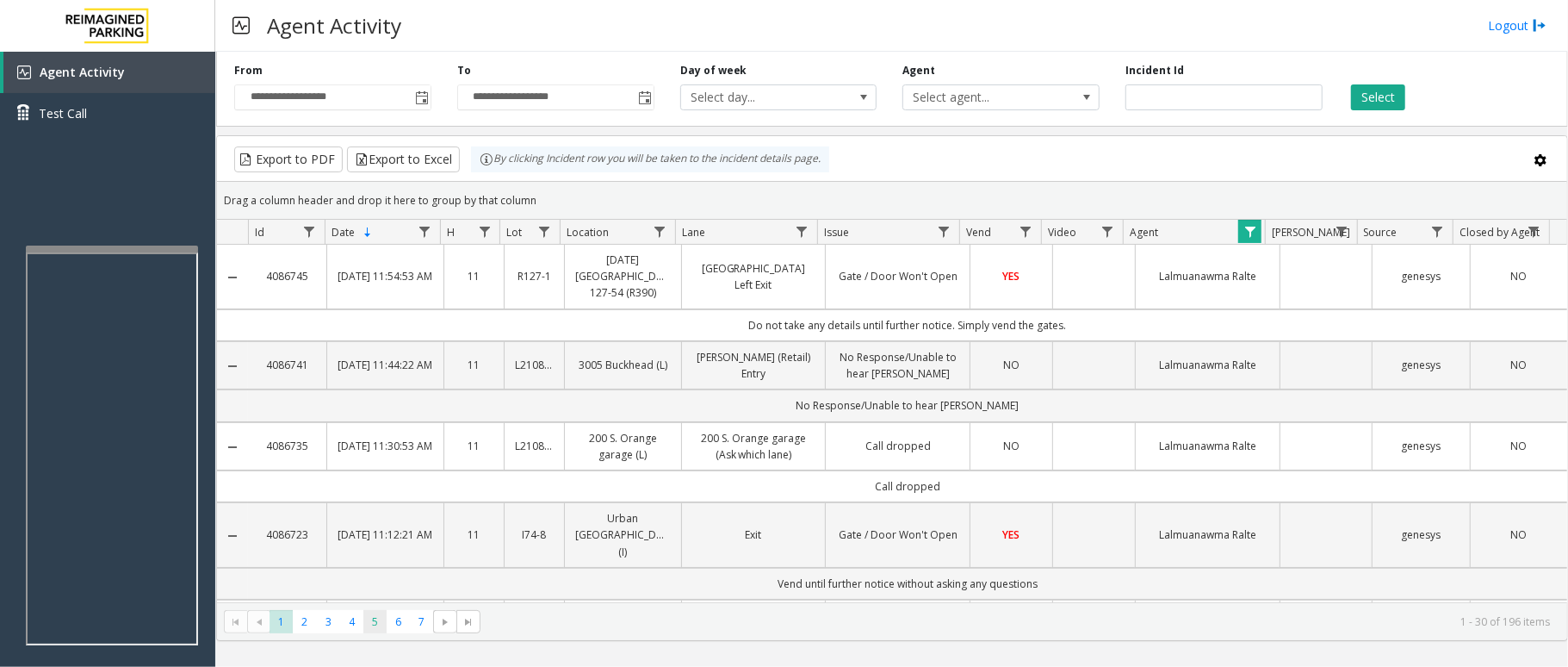
click at [383, 622] on span "5" at bounding box center [375, 621] width 23 height 23
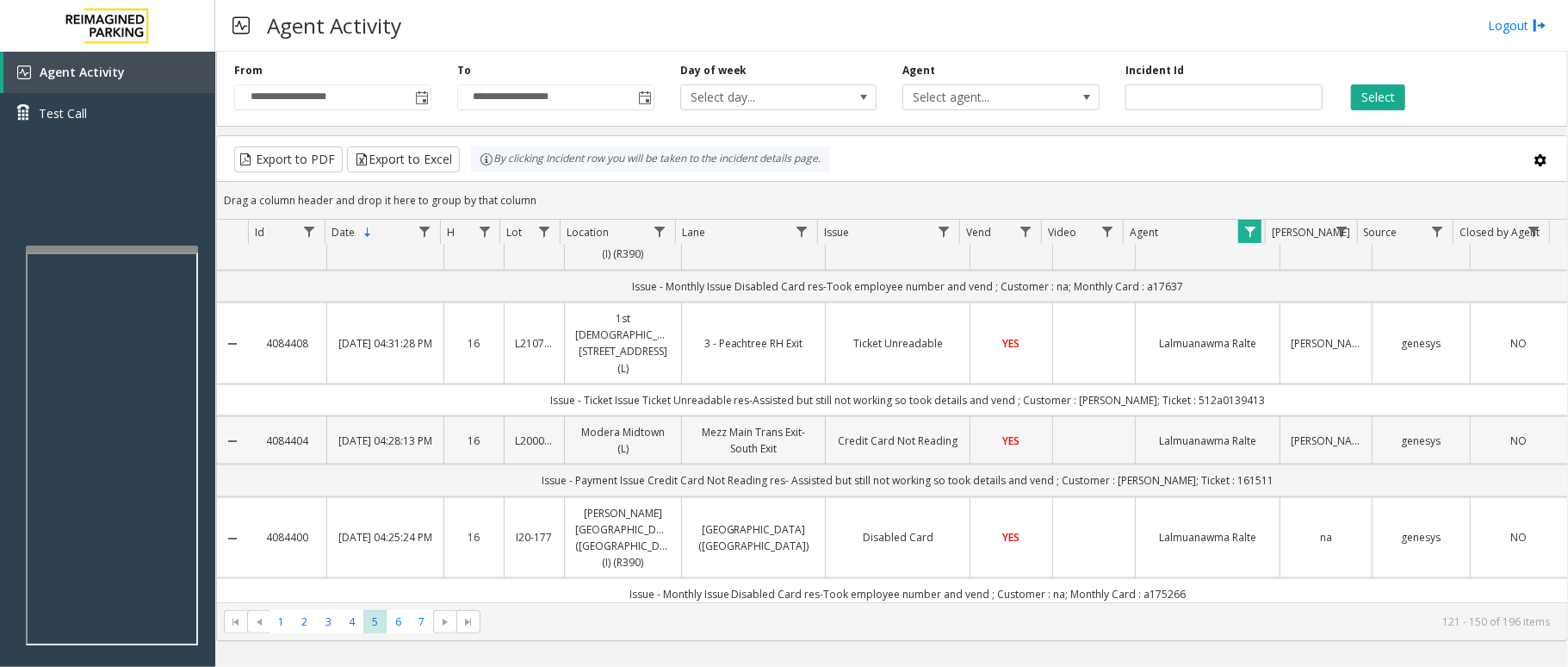
scroll to position [1722, 0]
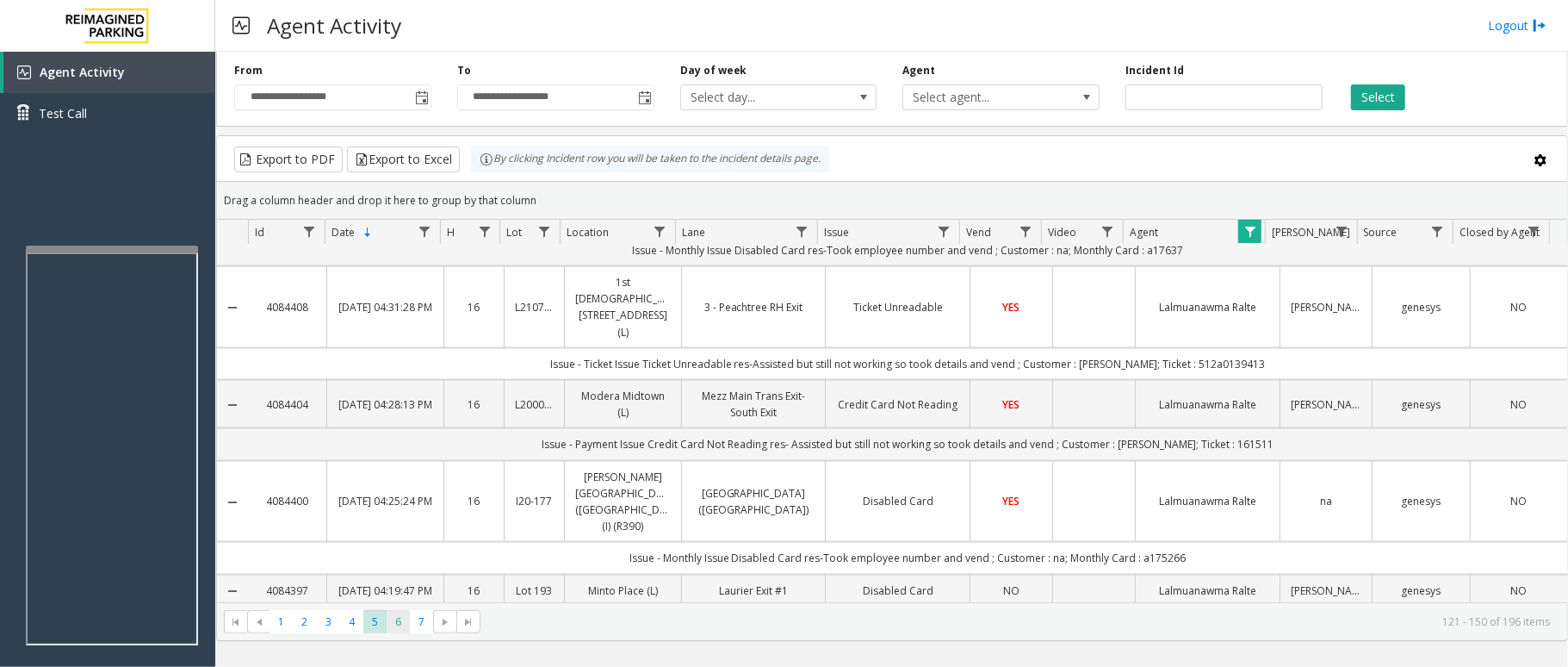
click at [399, 622] on span "6" at bounding box center [398, 621] width 23 height 23
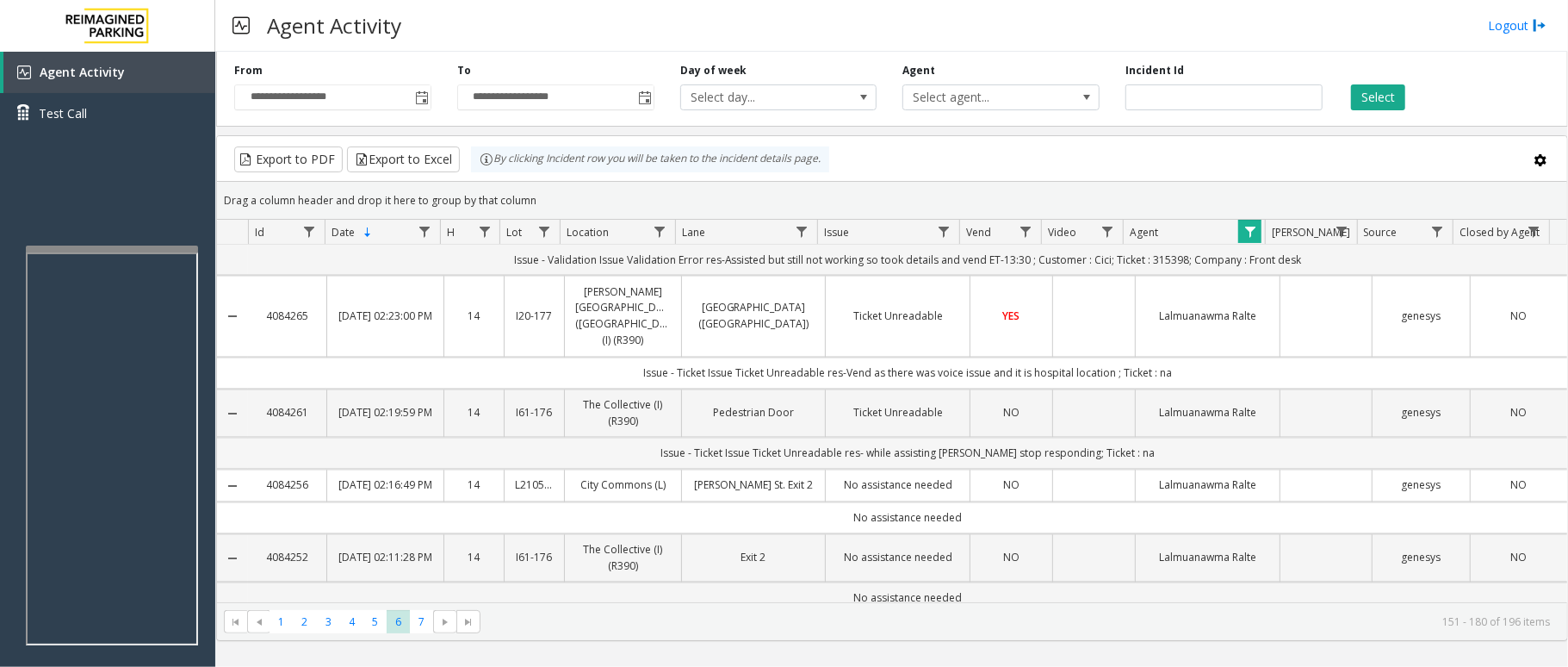
scroll to position [2344, 0]
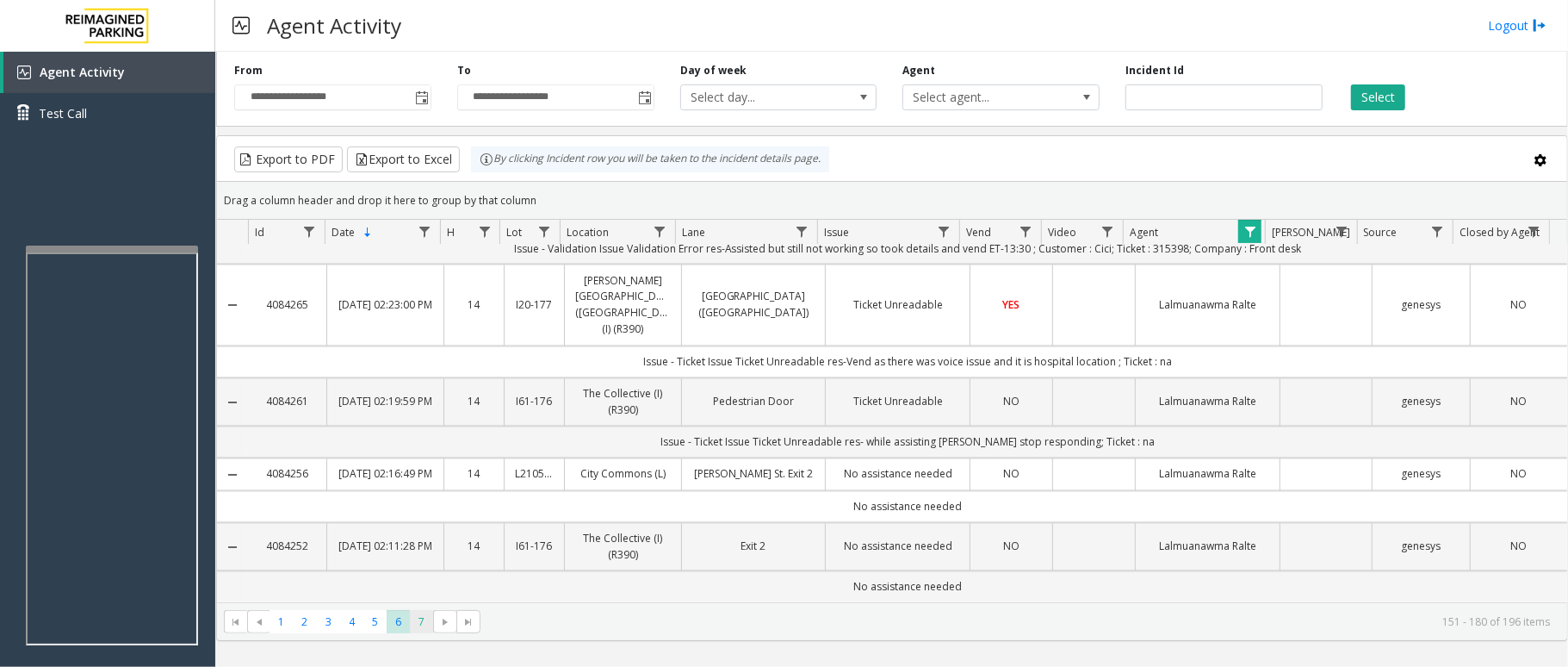
click at [427, 627] on span "7" at bounding box center [421, 621] width 23 height 23
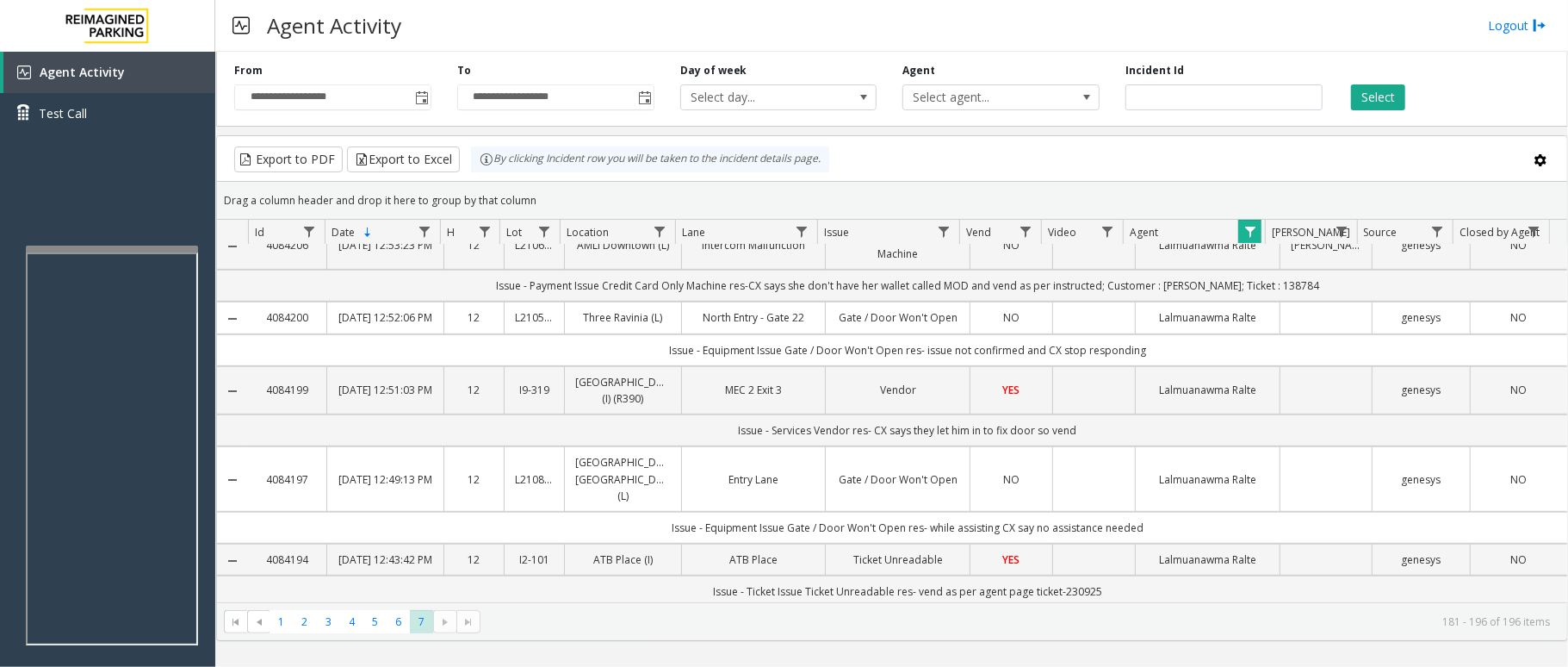
scroll to position [574, 0]
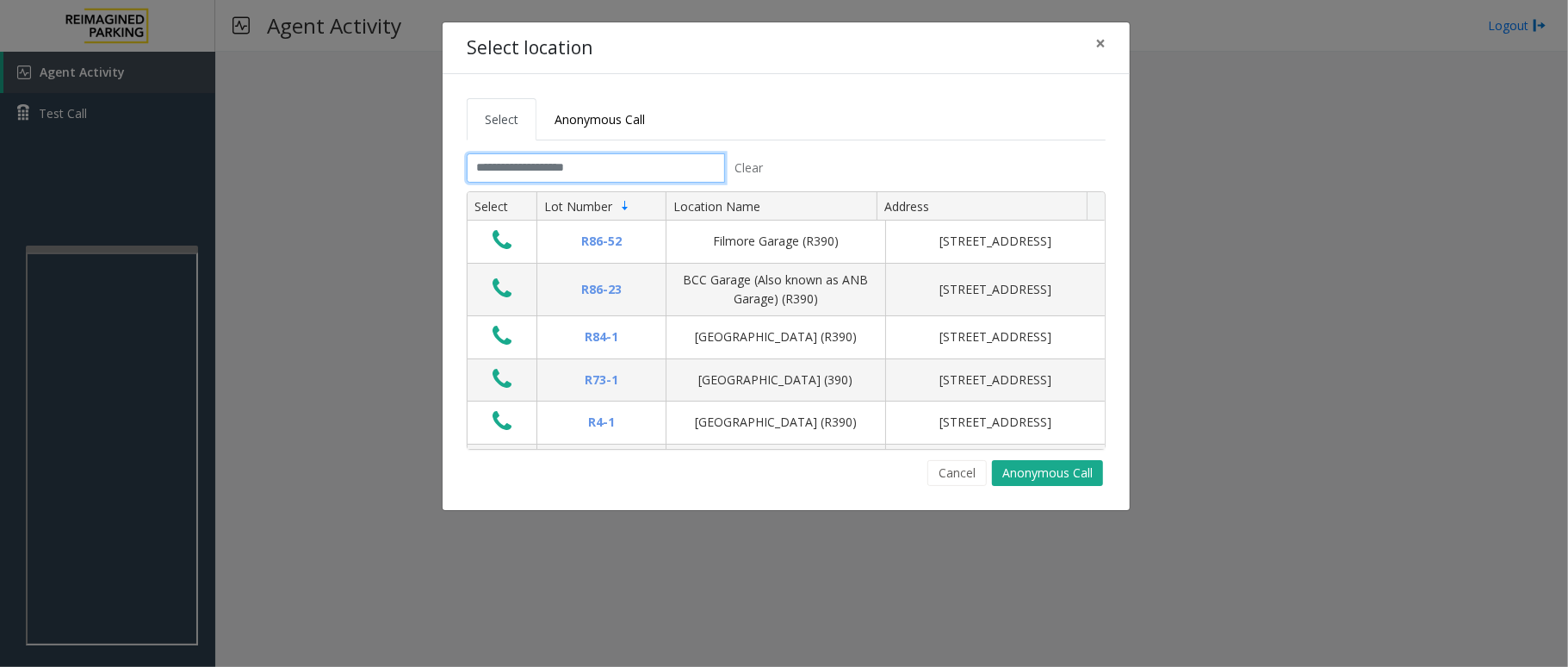
click at [666, 169] on input "text" at bounding box center [595, 167] width 258 height 29
click at [667, 155] on input "text" at bounding box center [595, 167] width 258 height 29
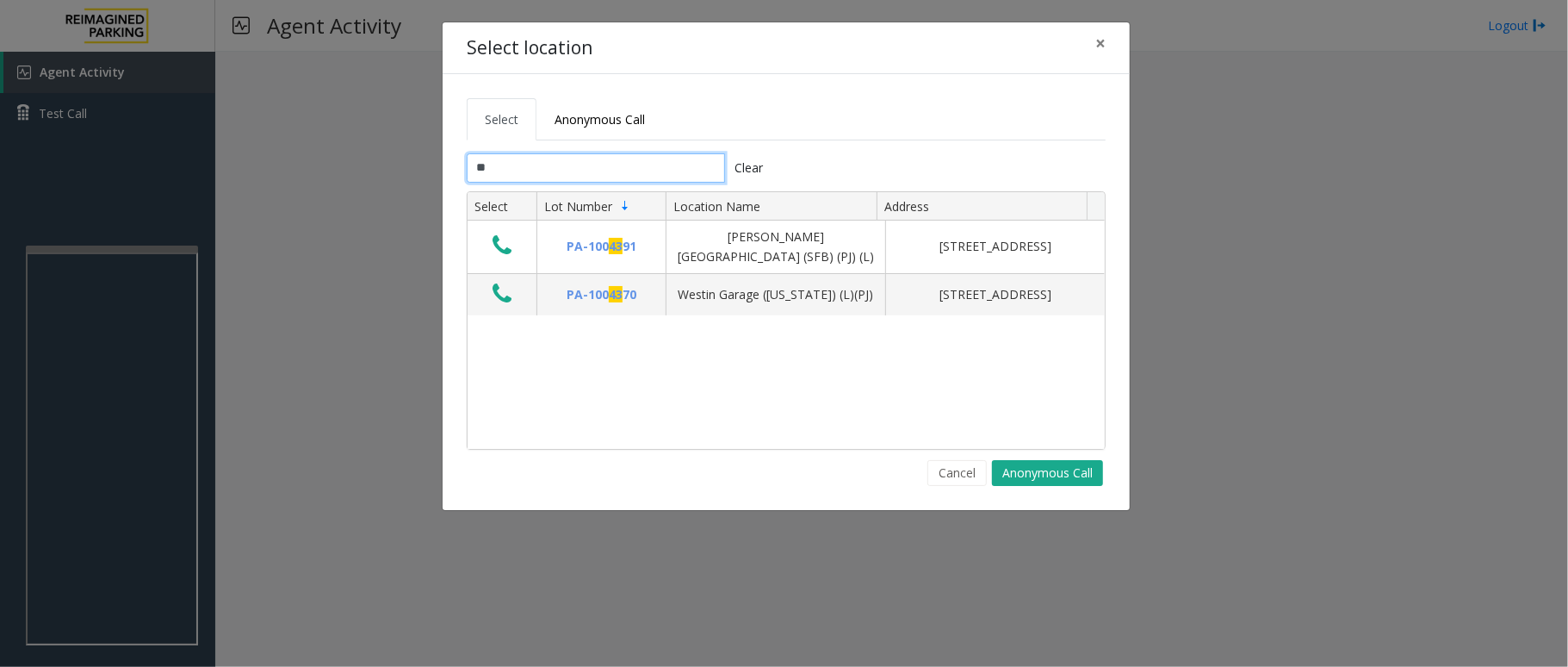
type input "*"
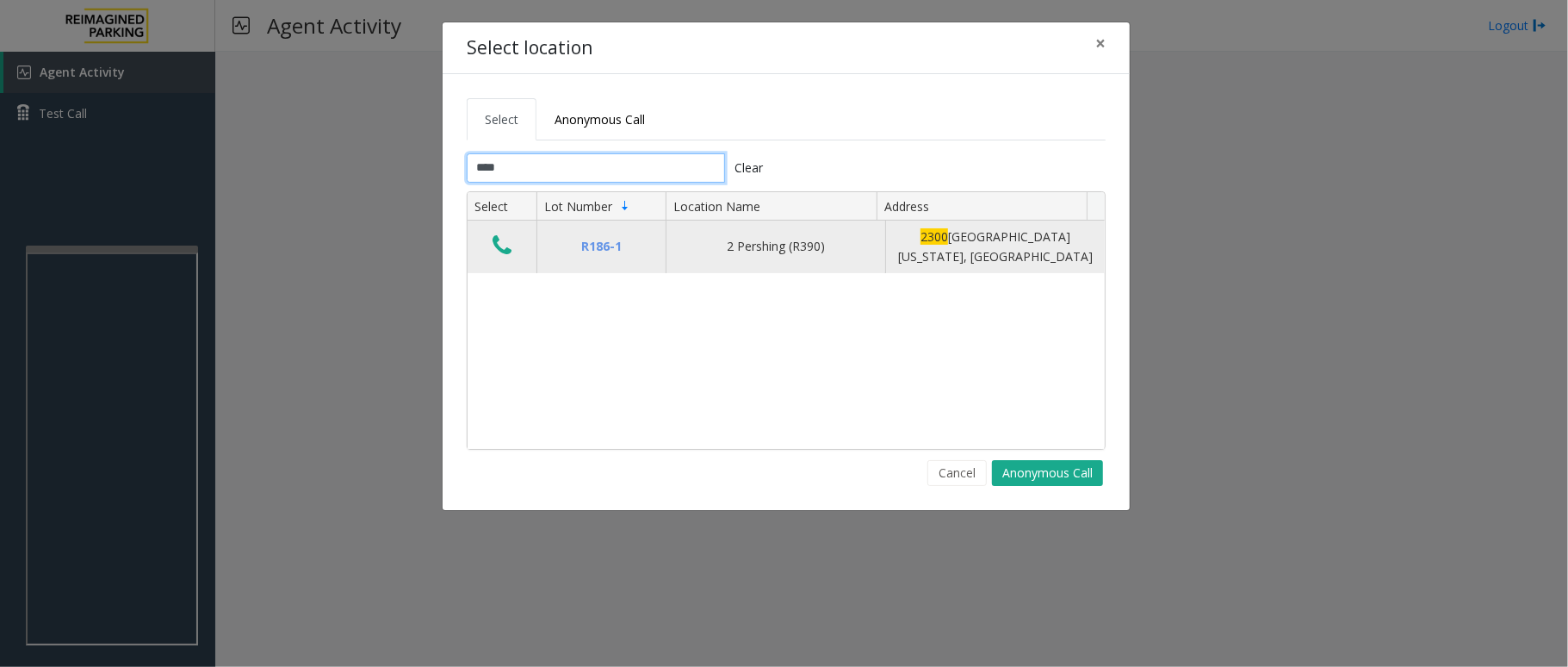
type input "****"
click at [510, 255] on icon "Data table" at bounding box center [502, 245] width 19 height 24
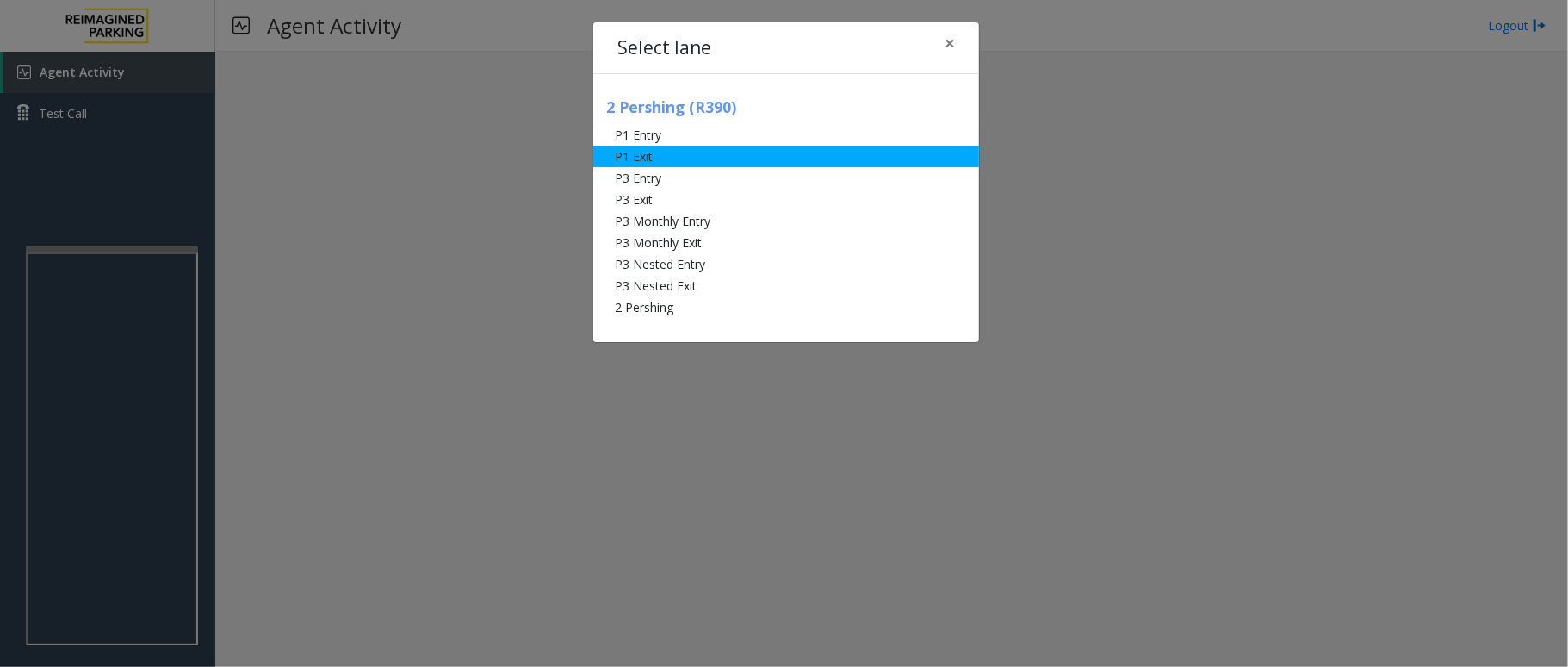
click at [621, 156] on li "P1 Exit" at bounding box center [786, 156] width 386 height 21
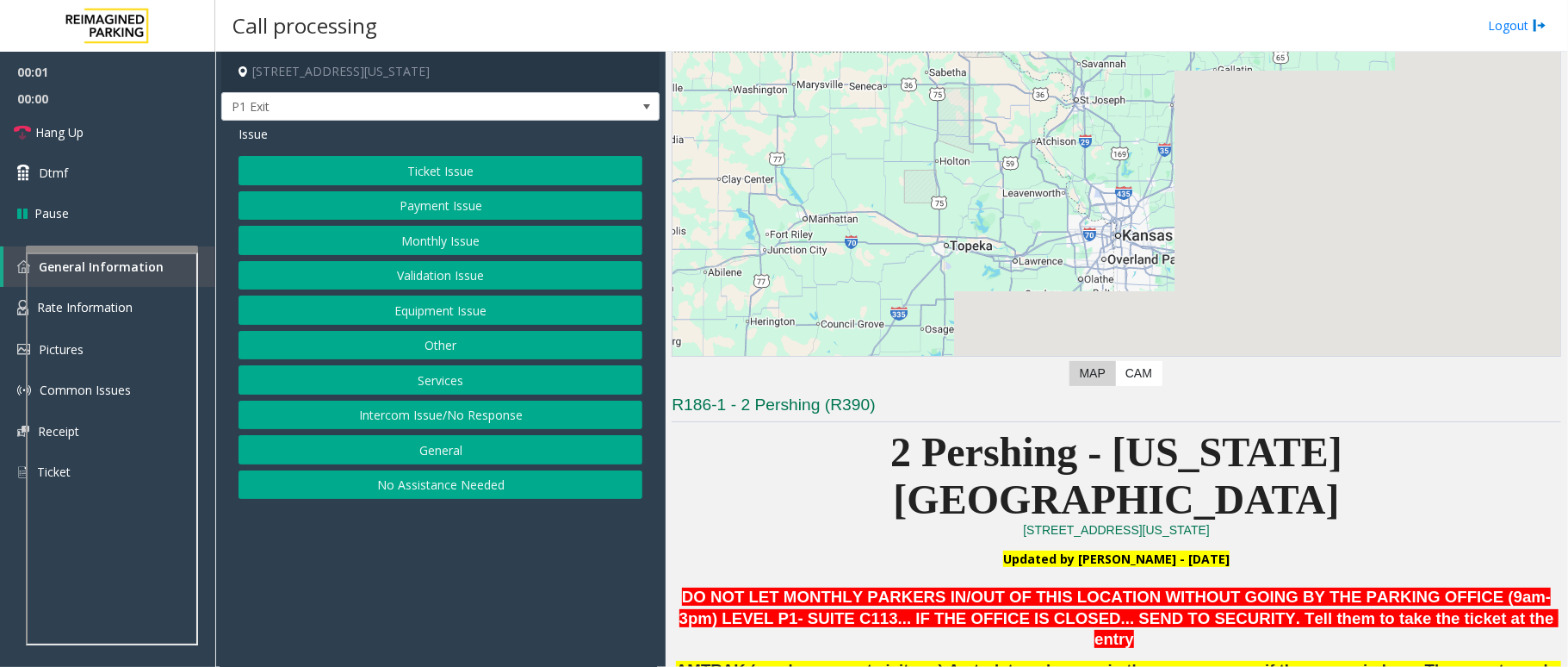
scroll to position [229, 0]
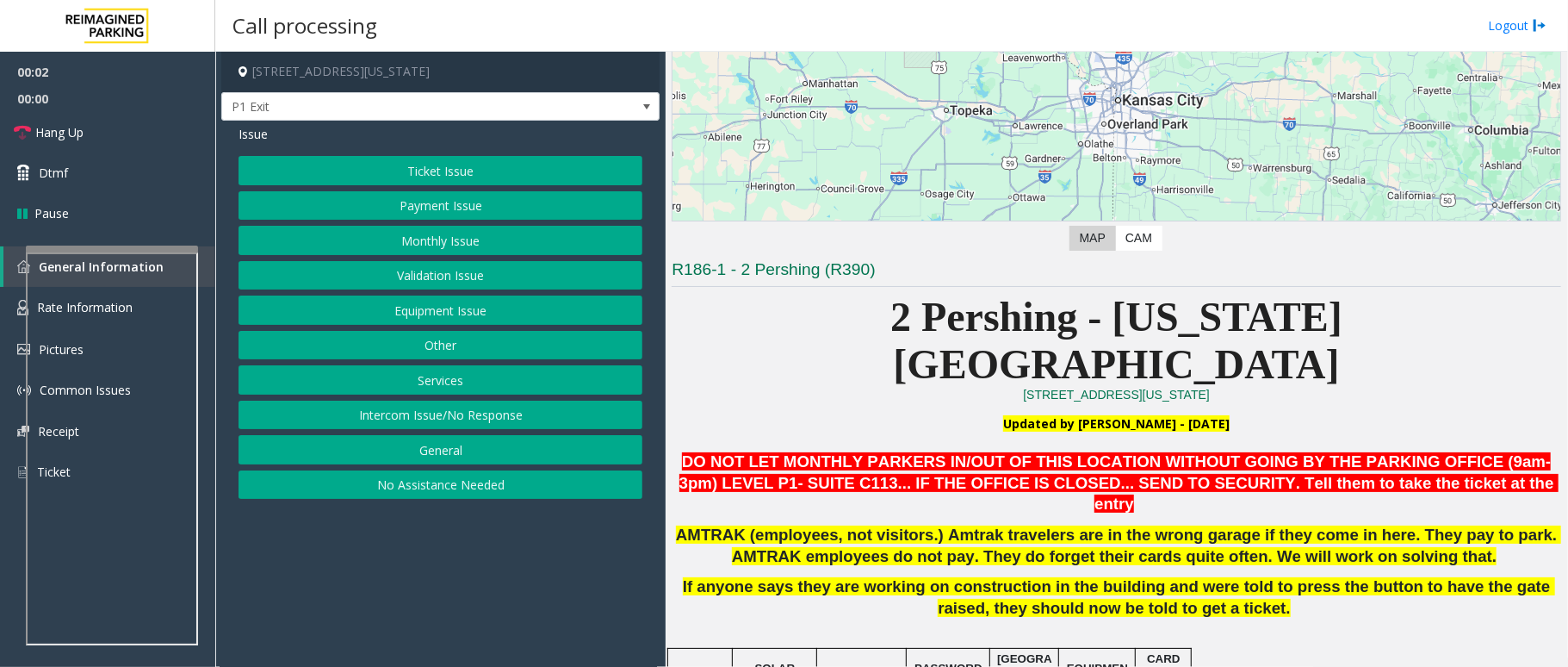
click at [470, 240] on button "Monthly Issue" at bounding box center [440, 240] width 404 height 29
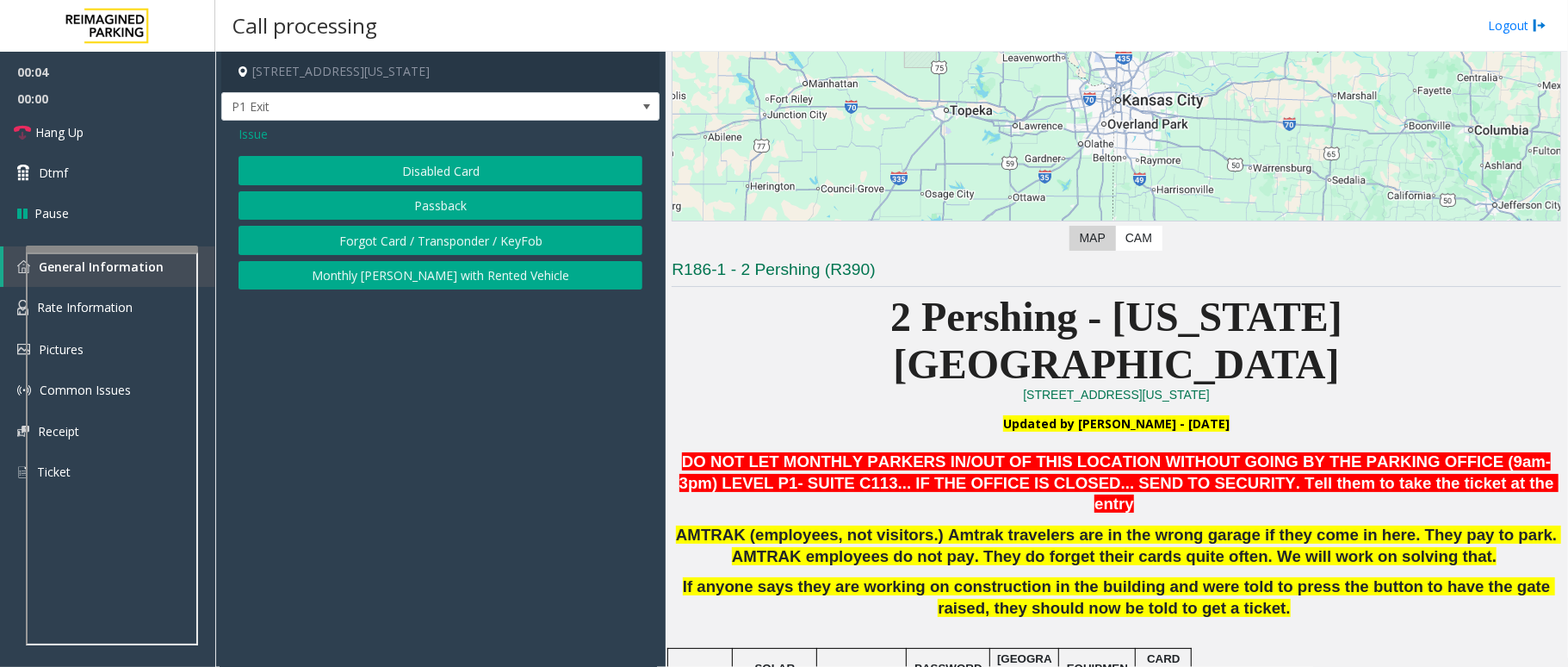
click at [466, 174] on button "Disabled Card" at bounding box center [440, 170] width 404 height 29
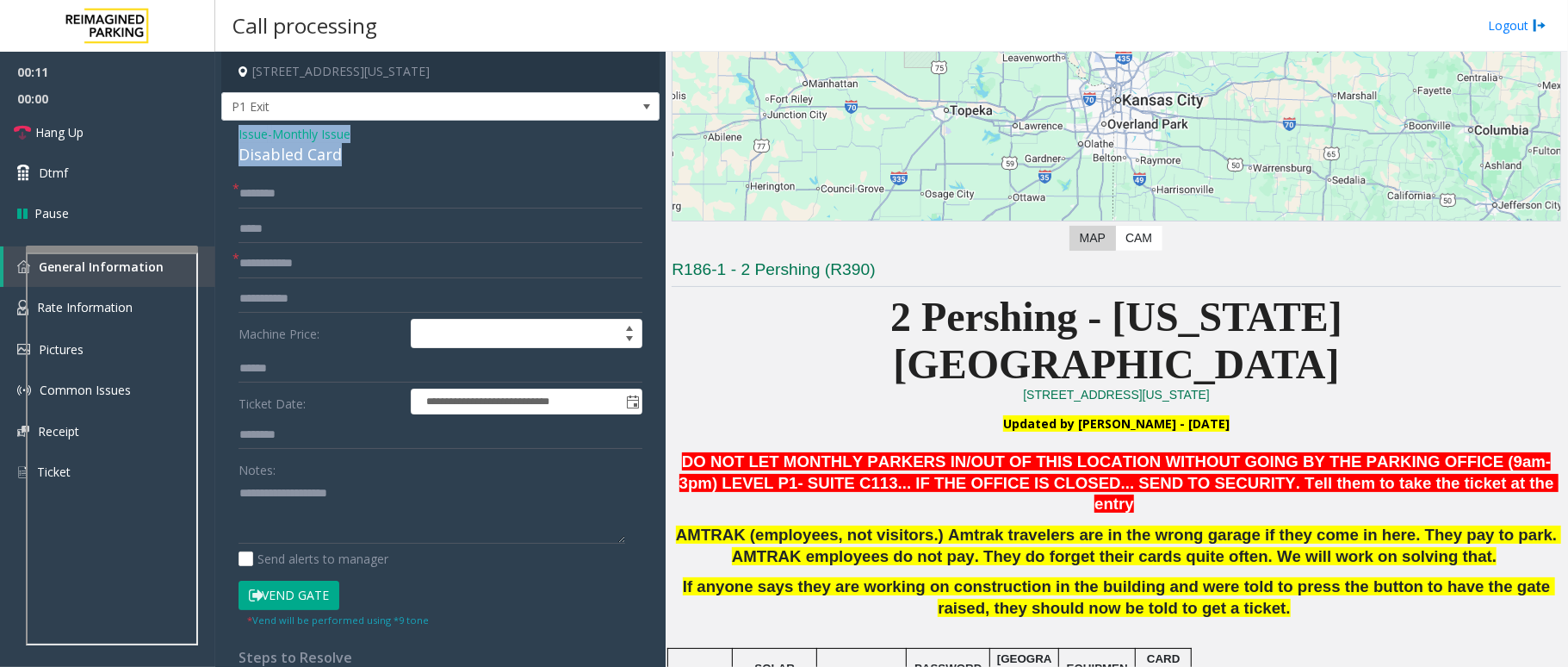
drag, startPoint x: 341, startPoint y: 149, endPoint x: 225, endPoint y: 128, distance: 117.9
click at [228, 129] on div "**********" at bounding box center [440, 585] width 438 height 930
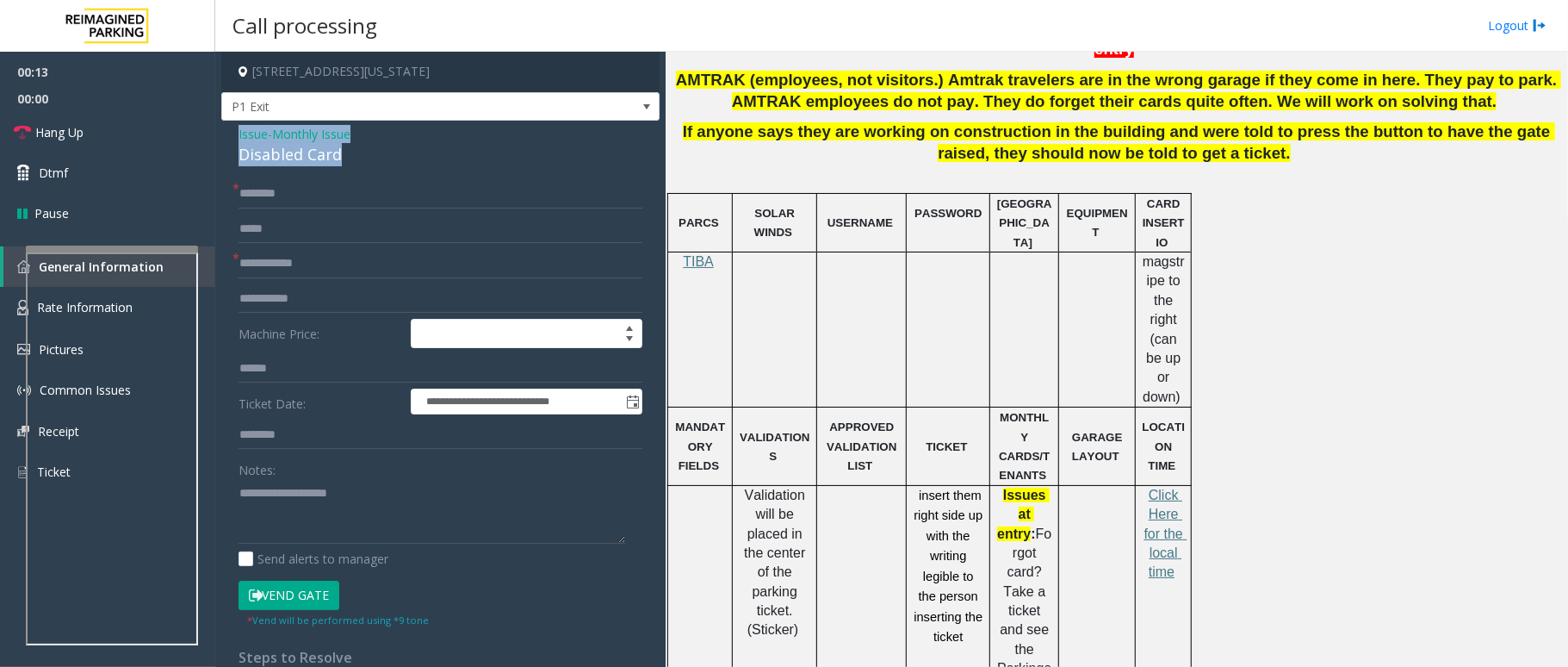
scroll to position [689, 0]
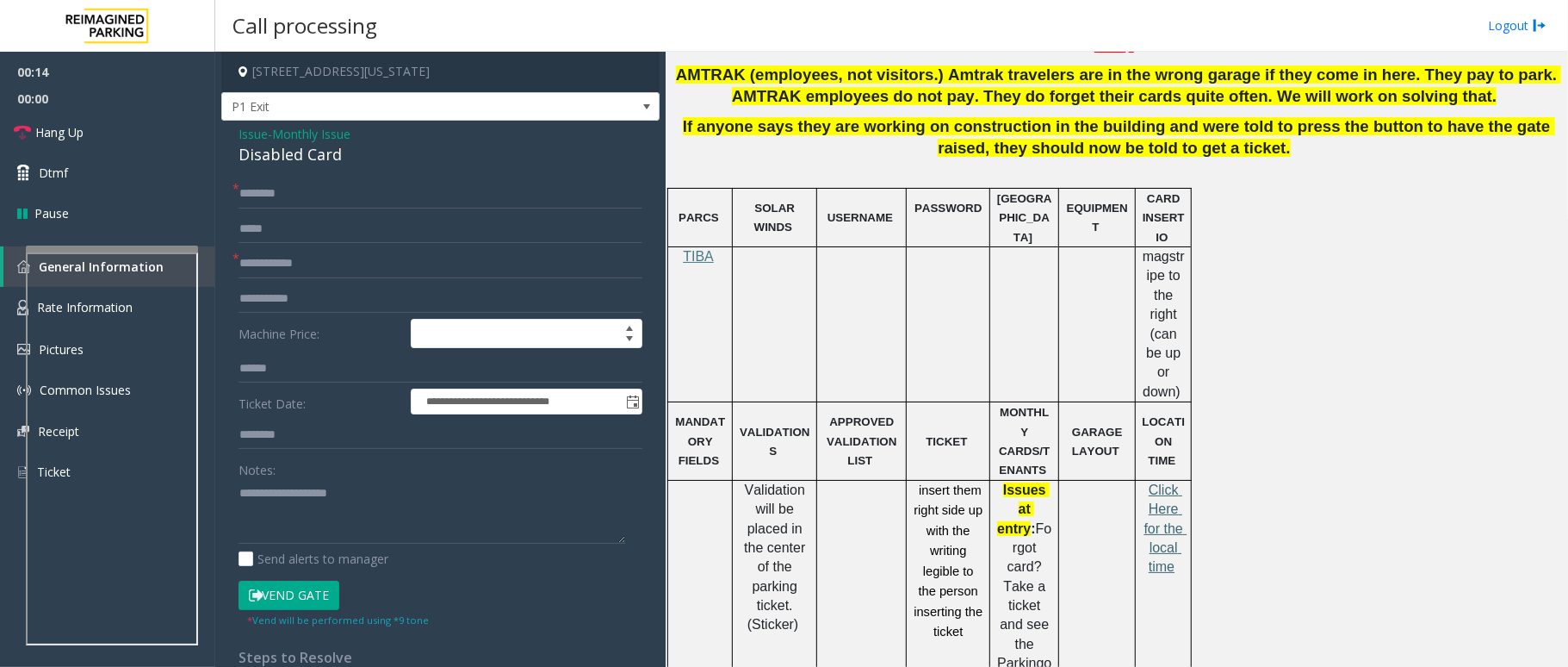
click at [1161, 482] on span "Click Here for the local time" at bounding box center [1166, 528] width 43 height 92
drag, startPoint x: 342, startPoint y: 149, endPoint x: 232, endPoint y: 132, distance: 111.3
click at [230, 135] on div "**********" at bounding box center [440, 585] width 438 height 930
click at [328, 519] on textarea at bounding box center [432, 510] width 387 height 64
type textarea "**********"
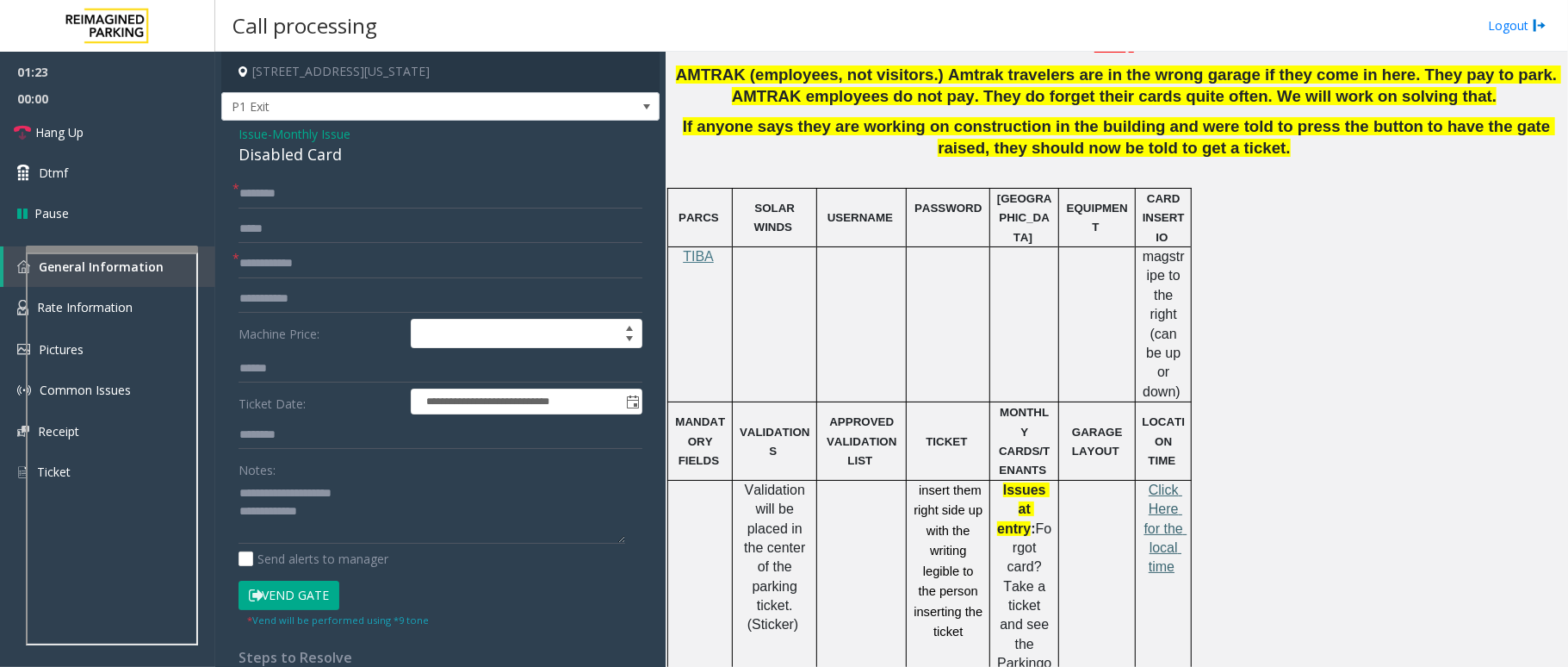
click at [1160, 482] on span "Click Here for the local time" at bounding box center [1166, 528] width 43 height 92
click at [1170, 482] on span "Click Here for the local time" at bounding box center [1166, 528] width 43 height 92
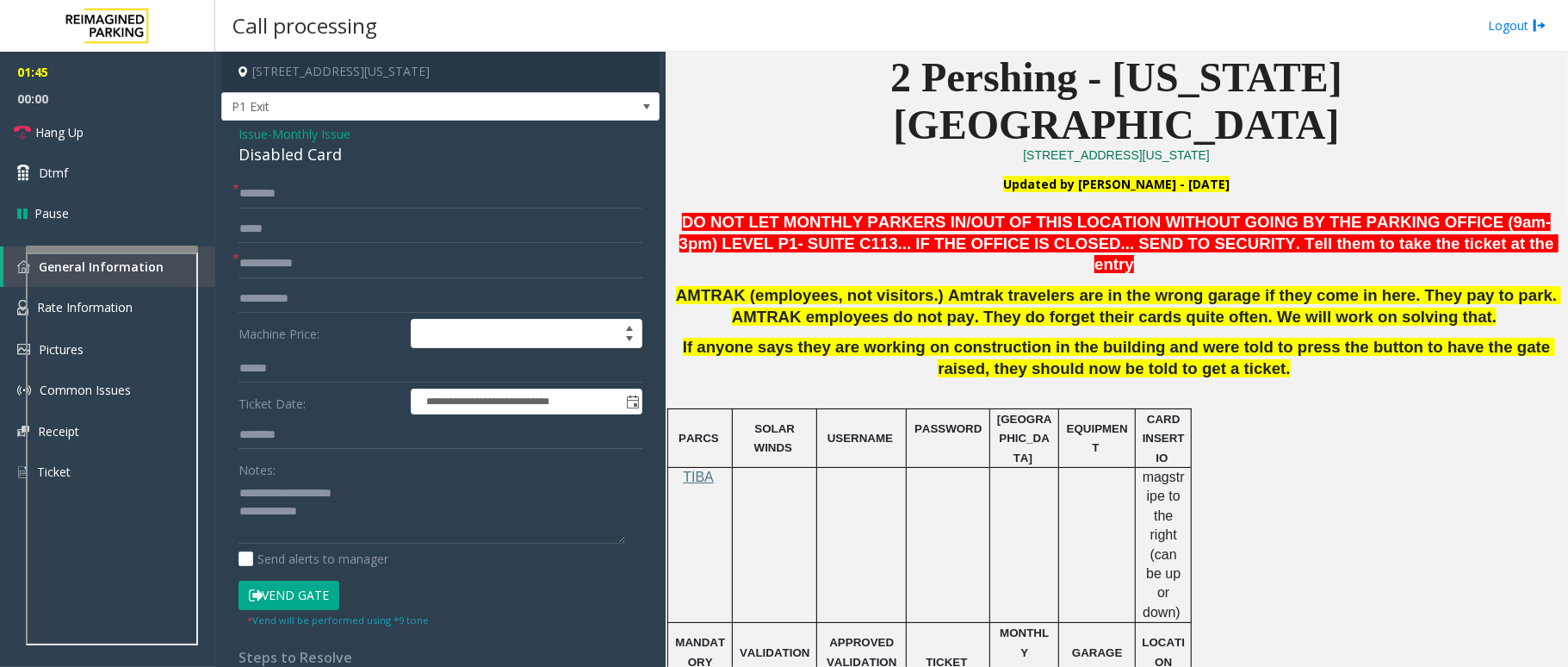
scroll to position [459, 0]
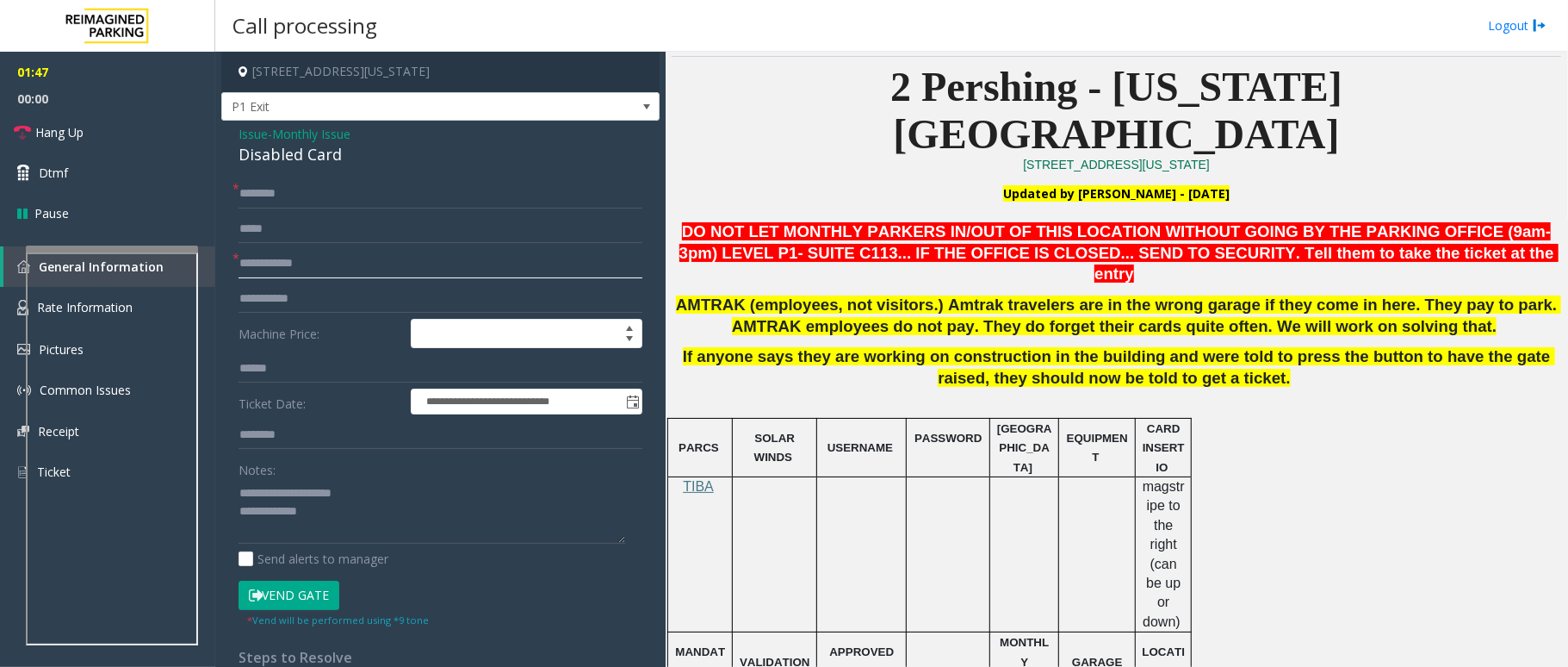
click at [297, 257] on input "text" at bounding box center [440, 263] width 404 height 29
type input "*****"
click at [305, 196] on input "text" at bounding box center [440, 193] width 404 height 29
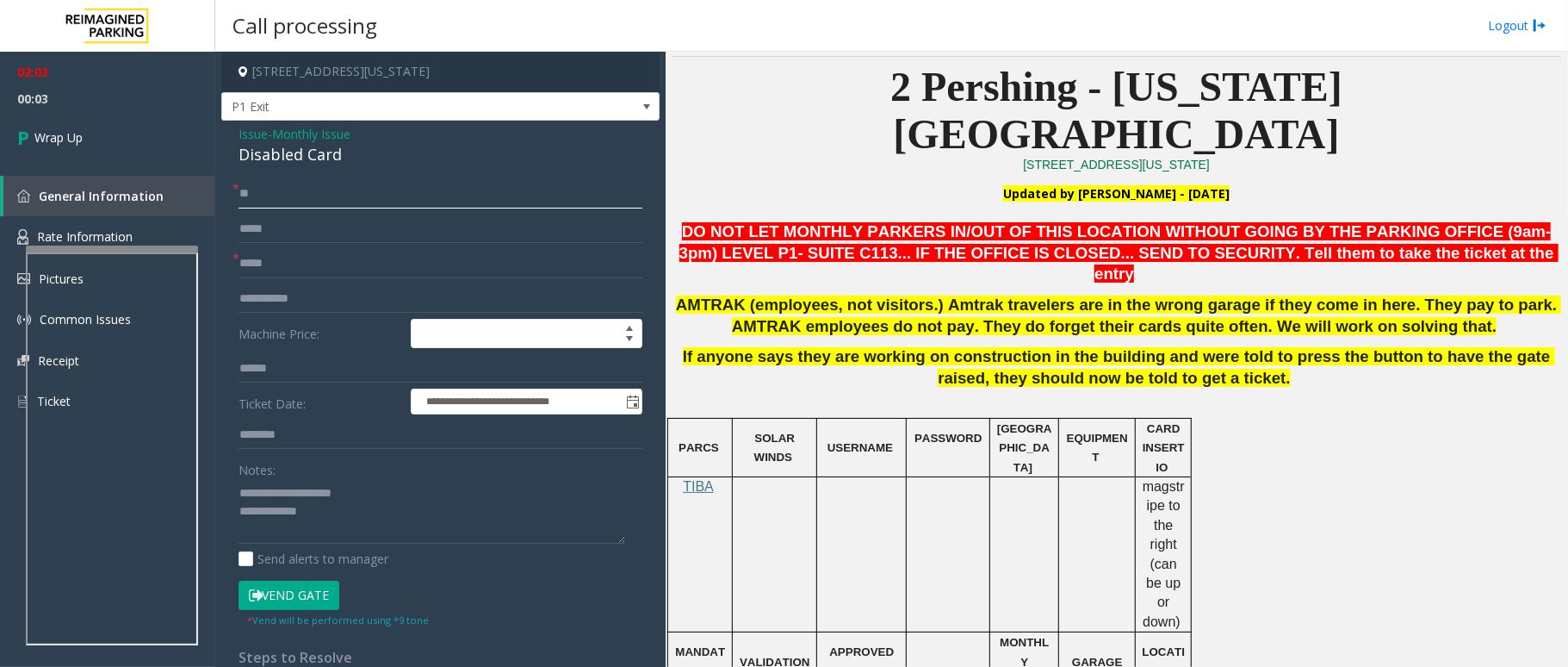
type input "**"
click at [400, 524] on textarea at bounding box center [432, 510] width 387 height 64
click at [397, 535] on textarea at bounding box center [432, 510] width 387 height 64
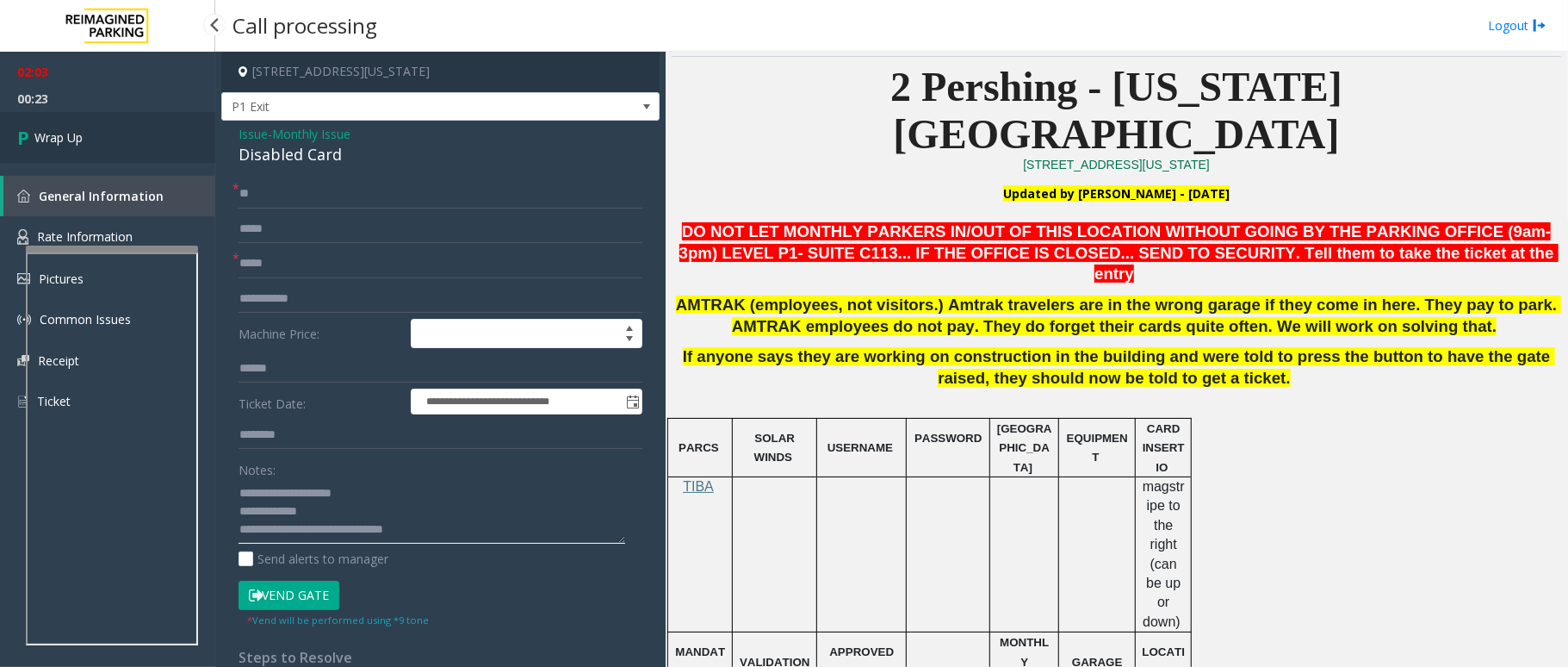
type textarea "**********"
click at [79, 151] on link "Wrap Up" at bounding box center [107, 137] width 215 height 50
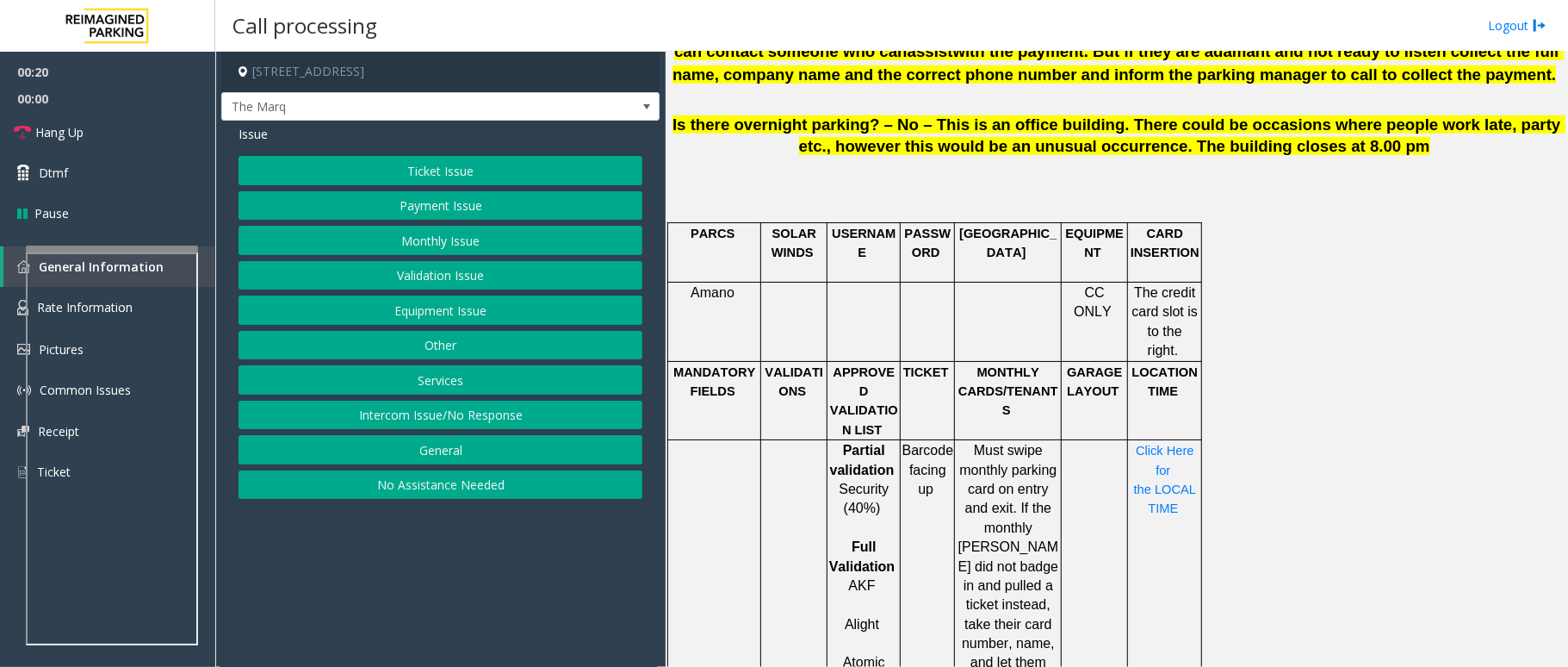
scroll to position [1378, 0]
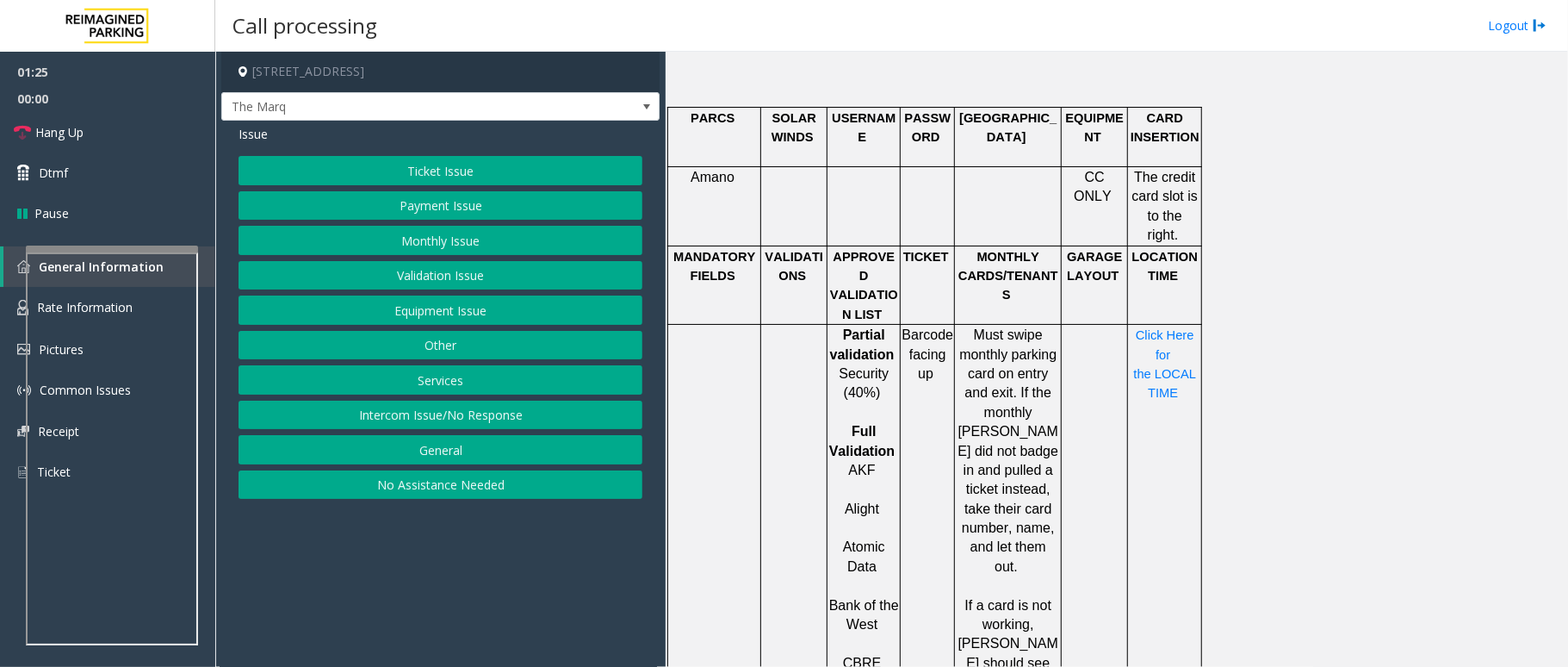
click at [464, 422] on button "Intercom Issue/No Response" at bounding box center [440, 414] width 404 height 29
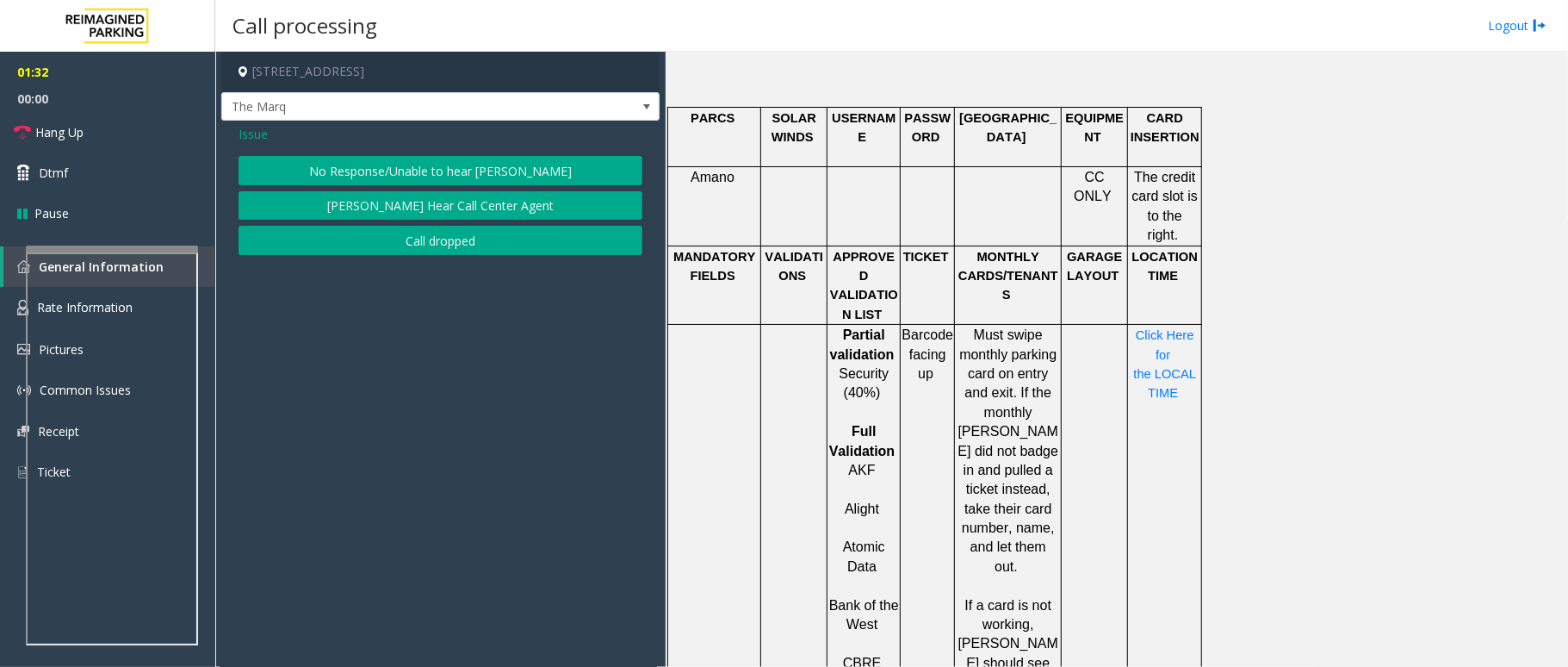
click at [468, 175] on button "No Response/Unable to hear [PERSON_NAME]" at bounding box center [440, 170] width 404 height 29
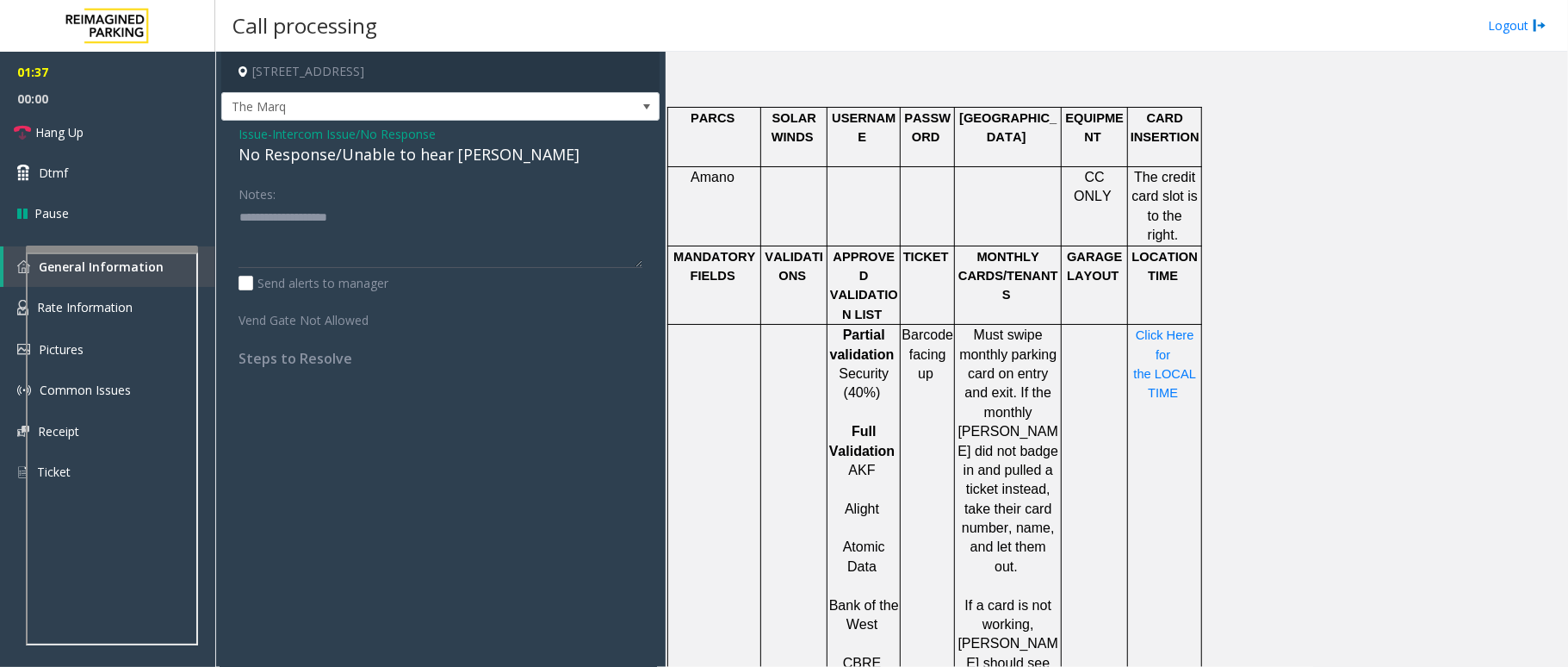
click at [252, 134] on span "Issue" at bounding box center [253, 133] width 29 height 18
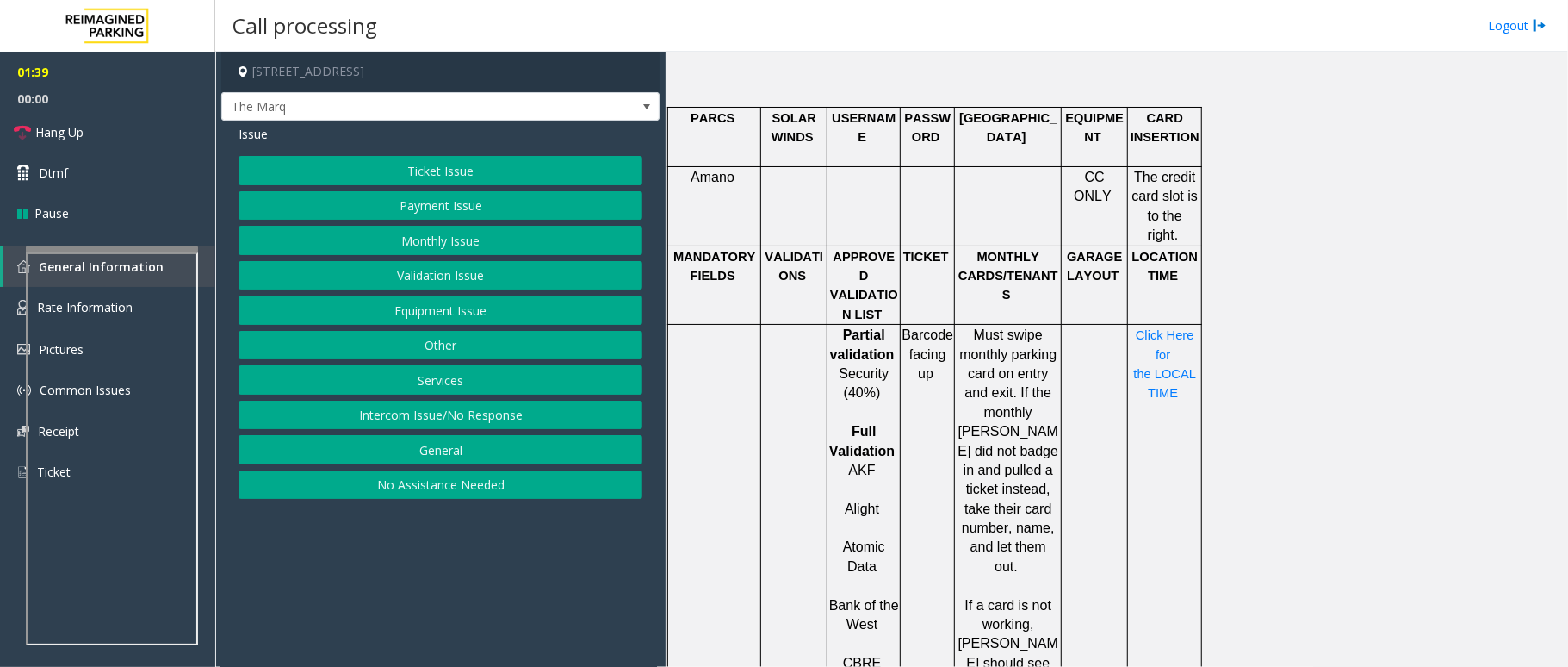
click at [414, 176] on button "Ticket Issue" at bounding box center [440, 170] width 404 height 29
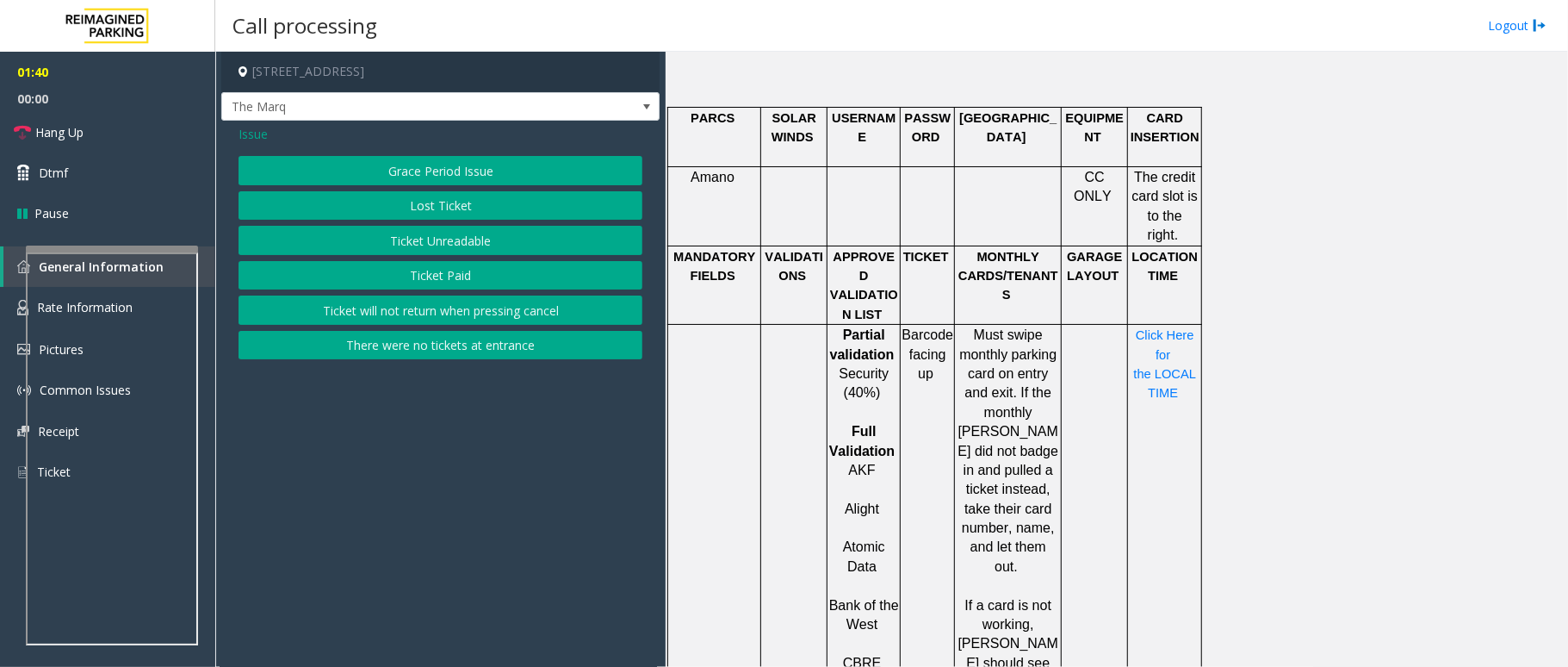
click at [453, 238] on button "Ticket Unreadable" at bounding box center [440, 240] width 404 height 29
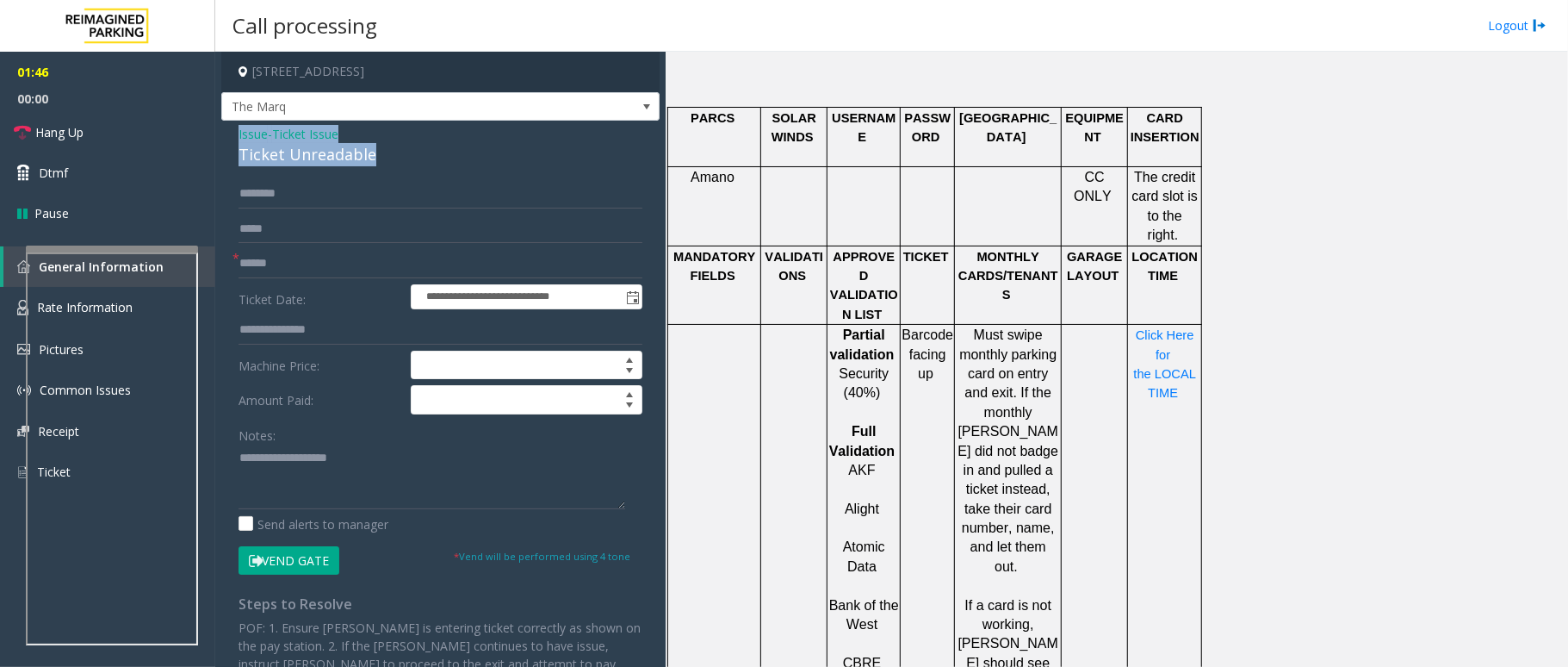
drag, startPoint x: 376, startPoint y: 151, endPoint x: 263, endPoint y: 156, distance: 113.1
click at [242, 145] on div "Ticket Unreadable" at bounding box center [440, 154] width 404 height 23
click at [387, 153] on div "Ticket Unreadable" at bounding box center [440, 154] width 404 height 23
drag, startPoint x: 373, startPoint y: 153, endPoint x: 225, endPoint y: 134, distance: 149.2
click at [225, 134] on div "**********" at bounding box center [440, 459] width 438 height 678
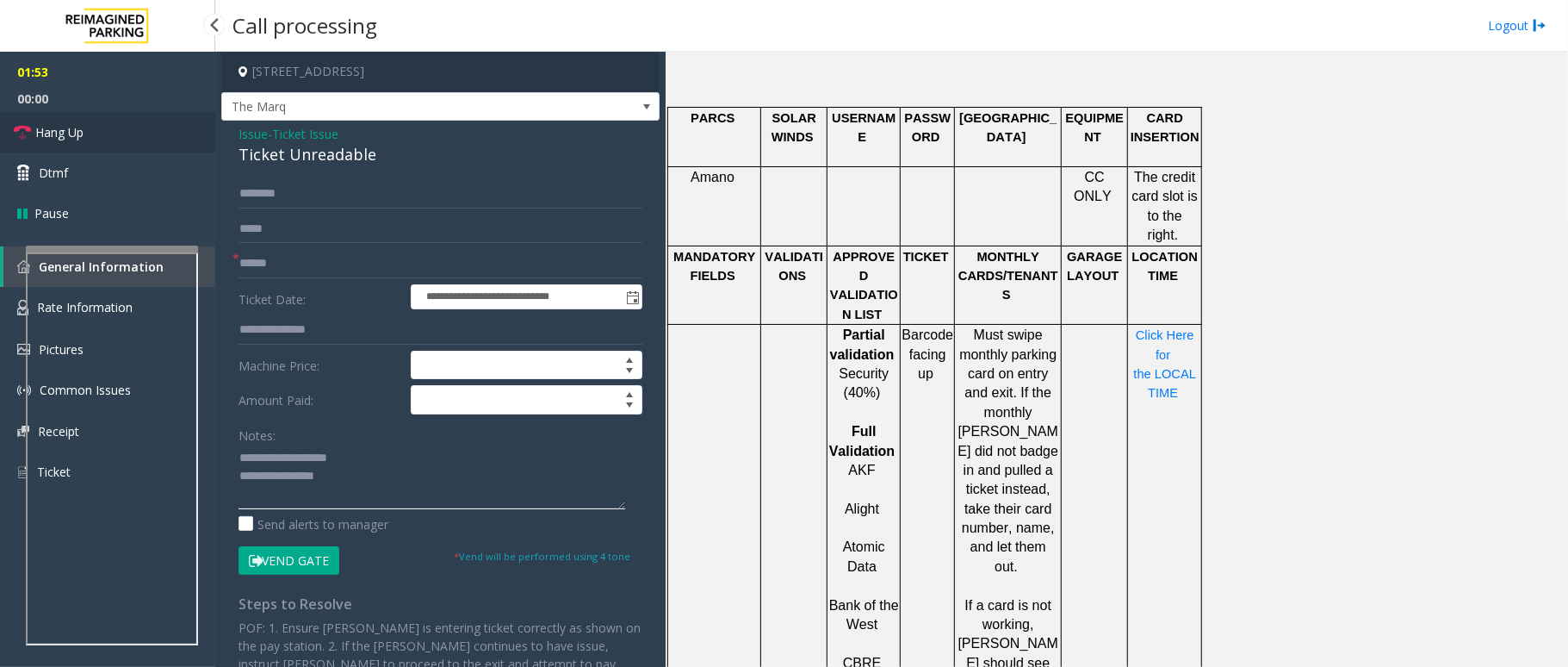
type textarea "**********"
click at [60, 141] on link "Hang Up" at bounding box center [107, 132] width 215 height 40
click at [328, 265] on input "text" at bounding box center [440, 263] width 404 height 29
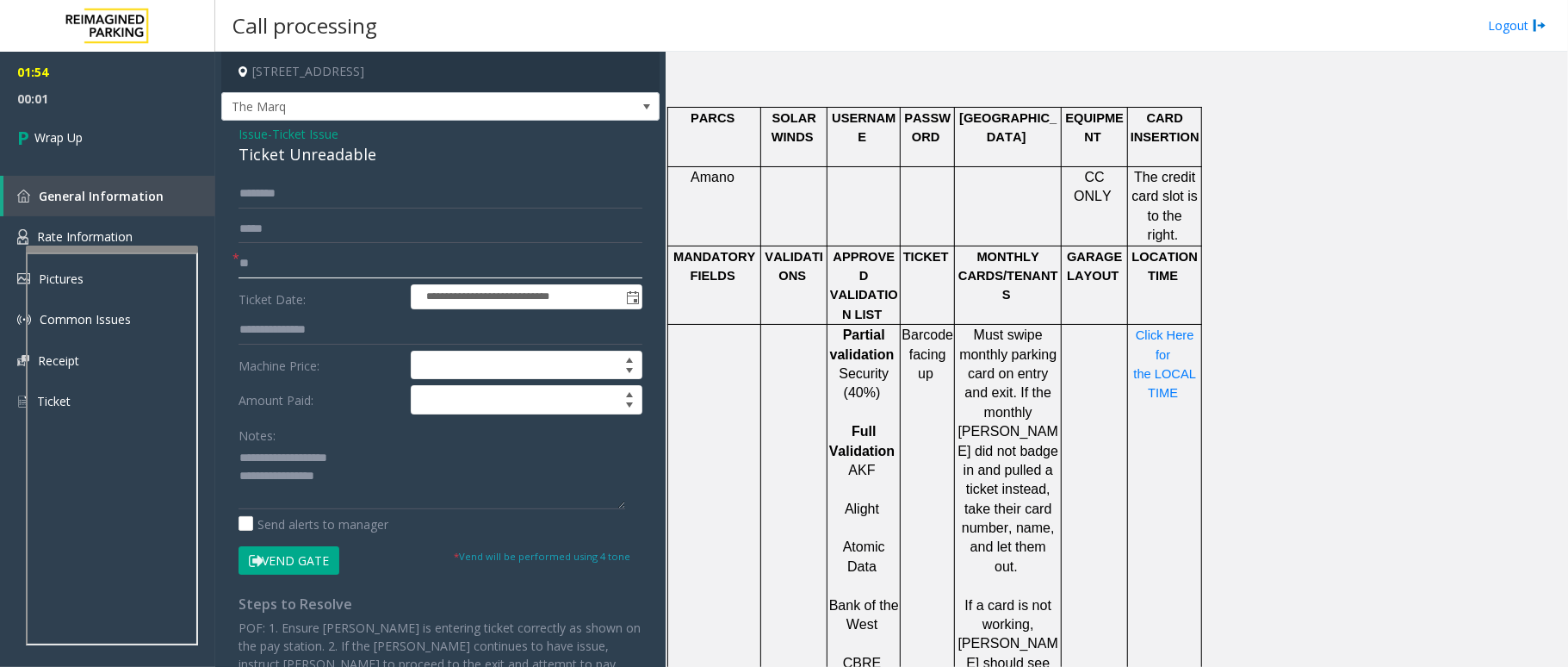
type input "**"
drag, startPoint x: 376, startPoint y: 480, endPoint x: 383, endPoint y: 487, distance: 9.9
click at [382, 484] on textarea at bounding box center [432, 476] width 387 height 64
type textarea "**********"
click at [28, 140] on icon at bounding box center [25, 137] width 17 height 28
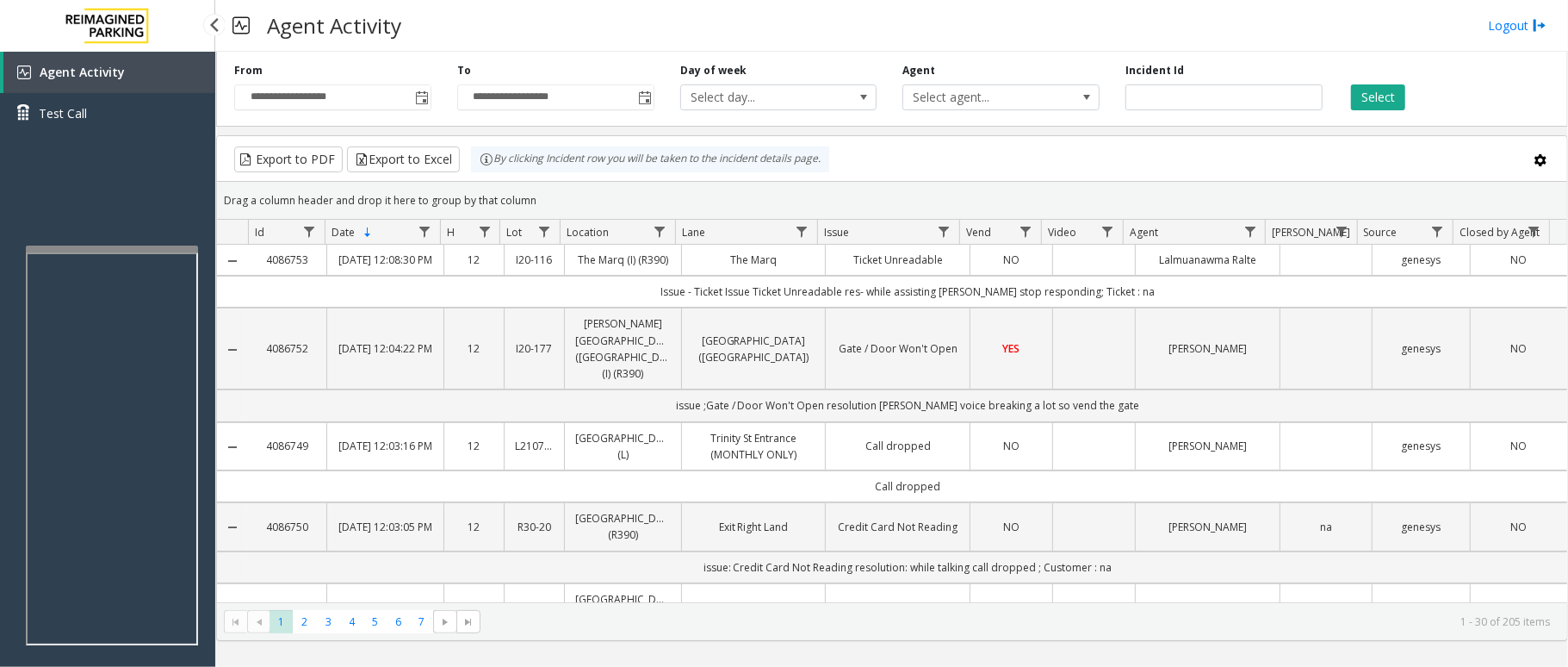
click at [77, 200] on div "Agent Activity Test Call" at bounding box center [107, 384] width 215 height 667
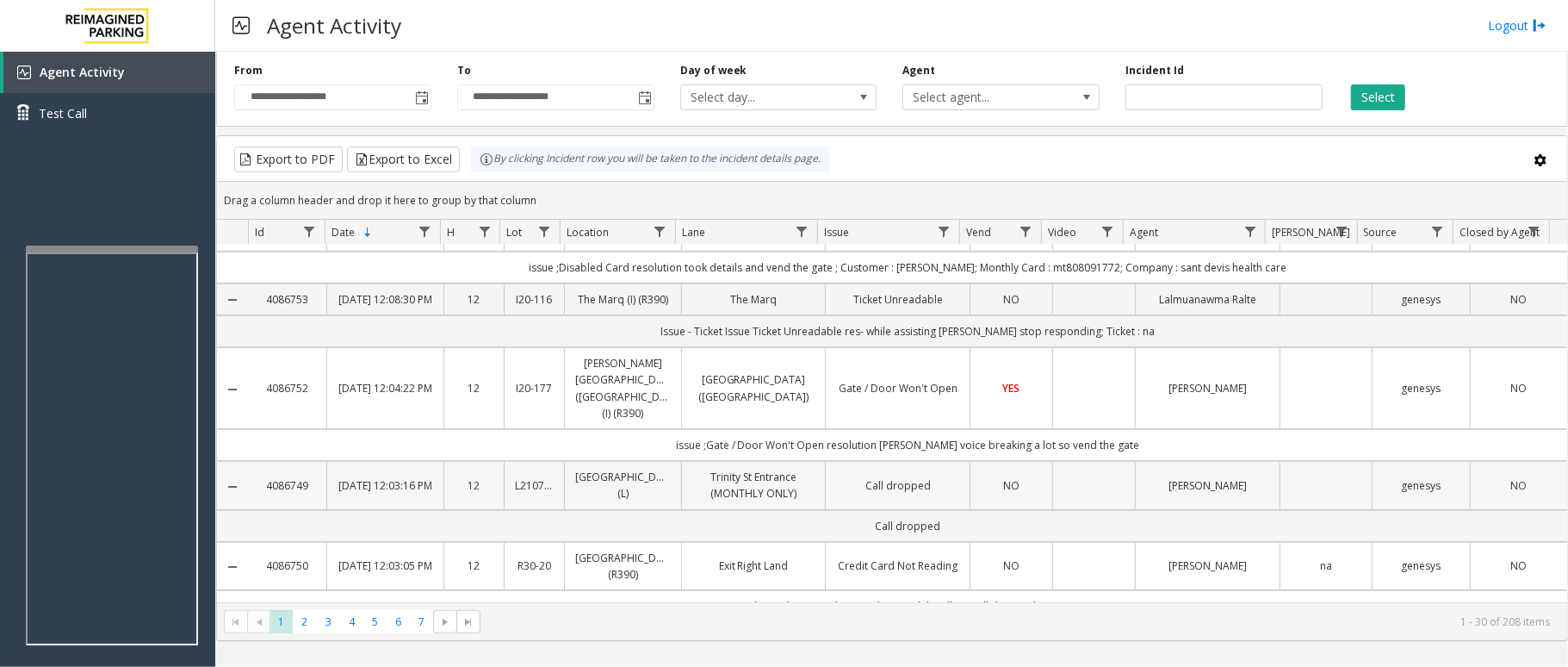
scroll to position [229, 0]
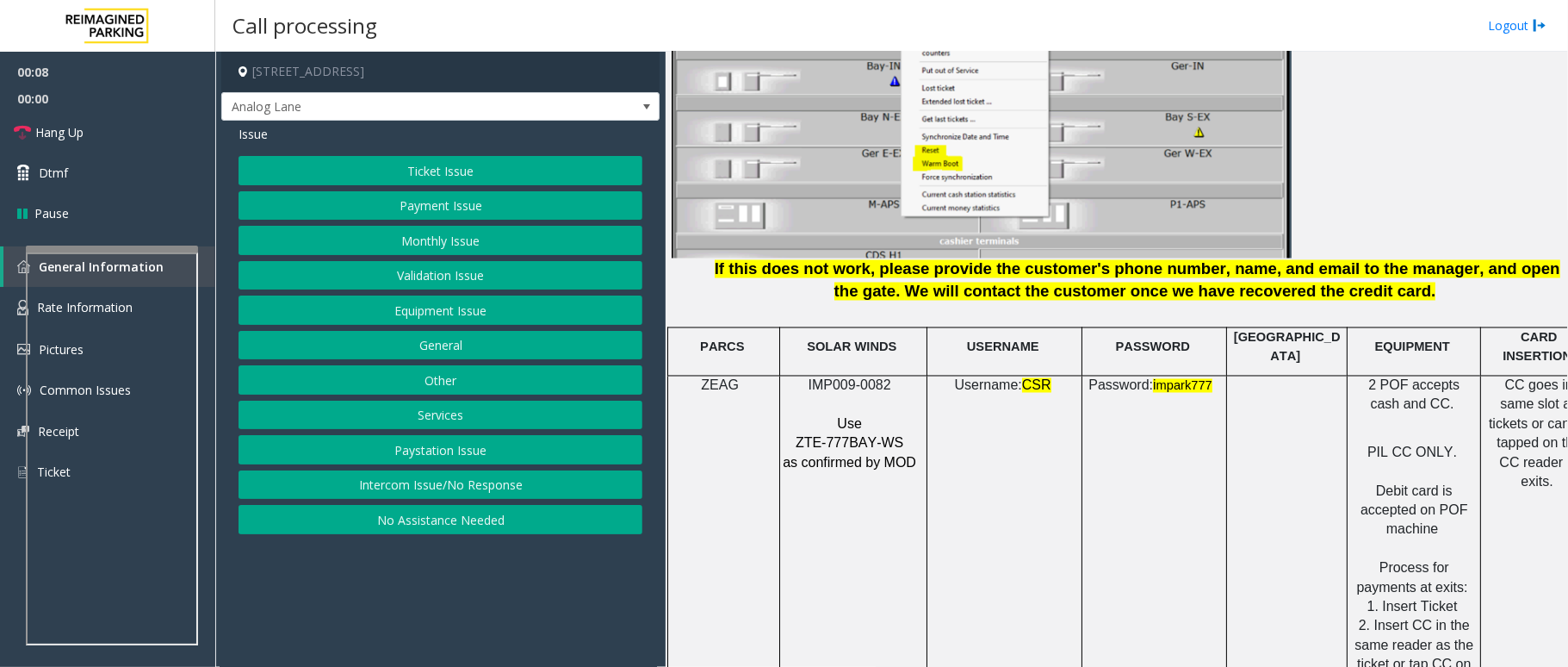
scroll to position [2181, 0]
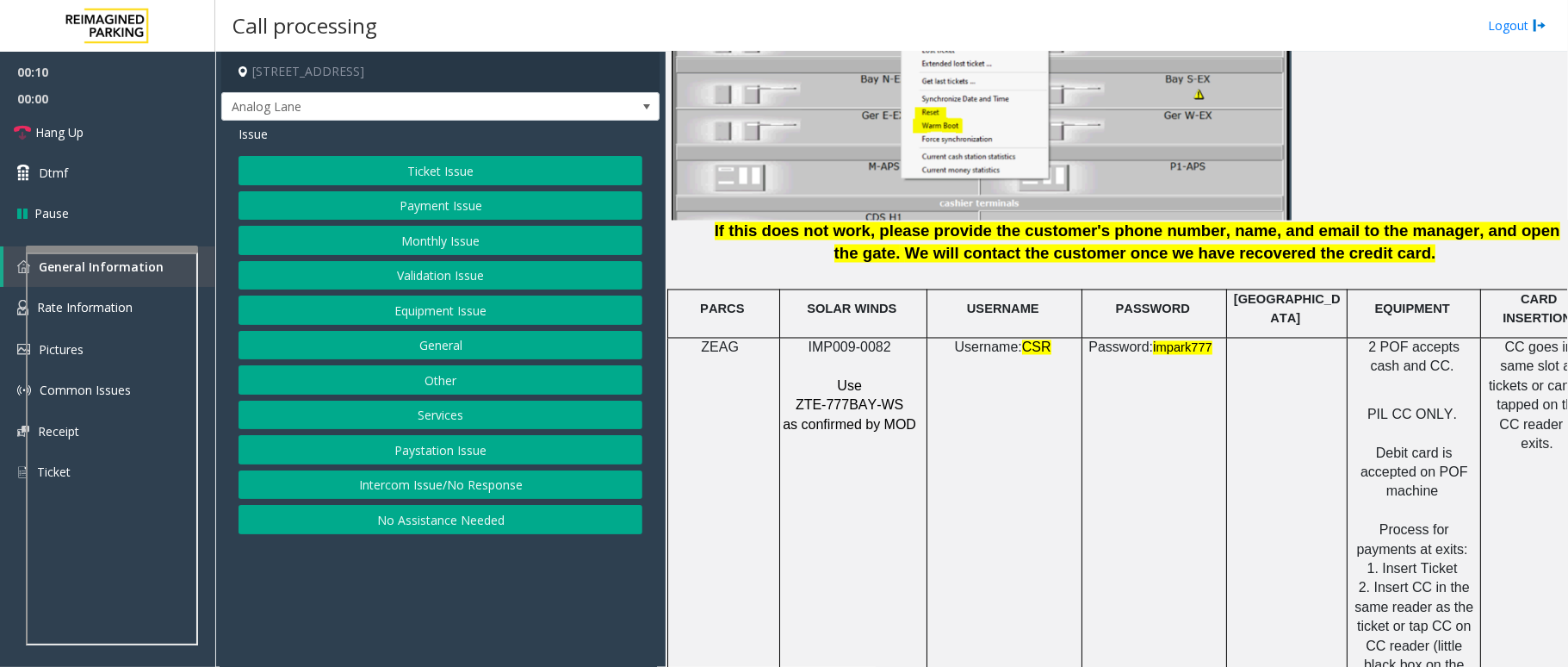
click at [880, 340] on span "IMP009-0082" at bounding box center [850, 348] width 83 height 15
click at [454, 493] on button "Intercom Issue/No Response" at bounding box center [440, 484] width 404 height 29
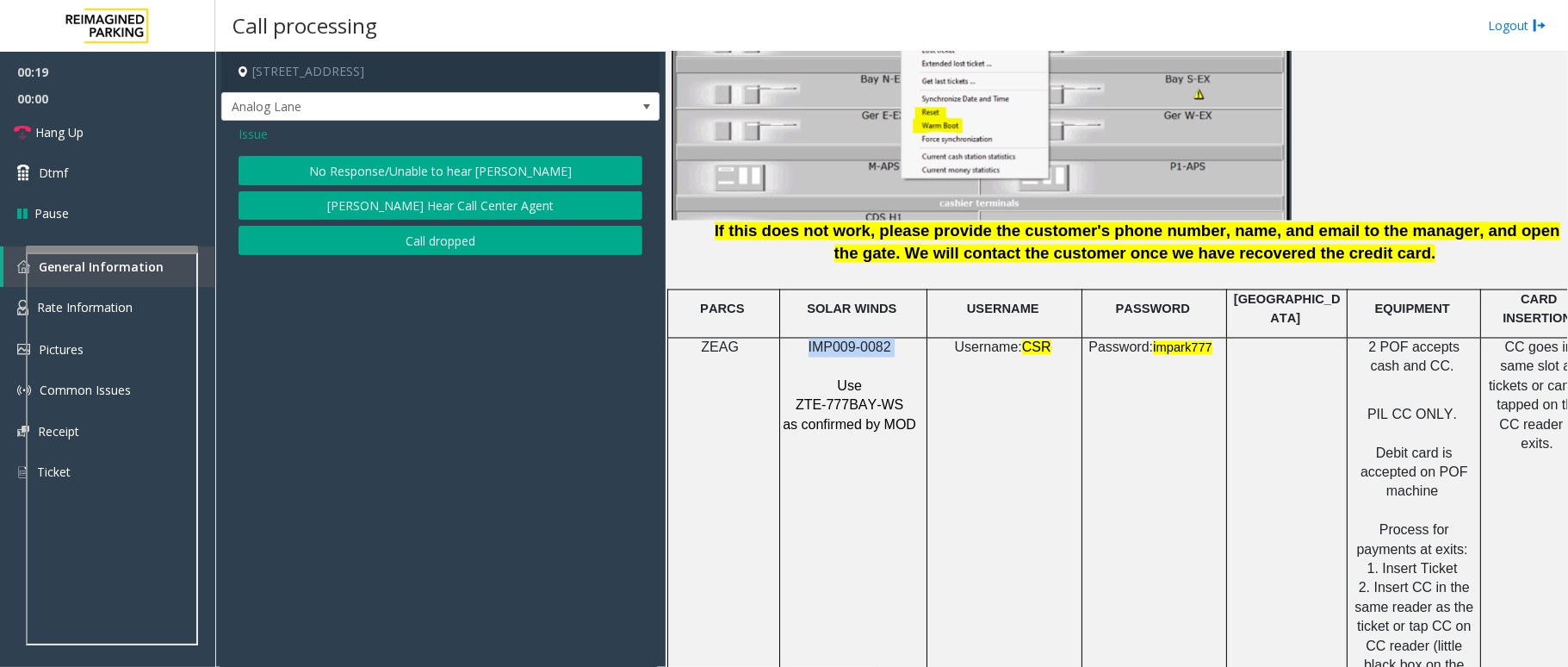
click at [365, 170] on button "No Response/Unable to hear [PERSON_NAME]" at bounding box center [440, 170] width 404 height 29
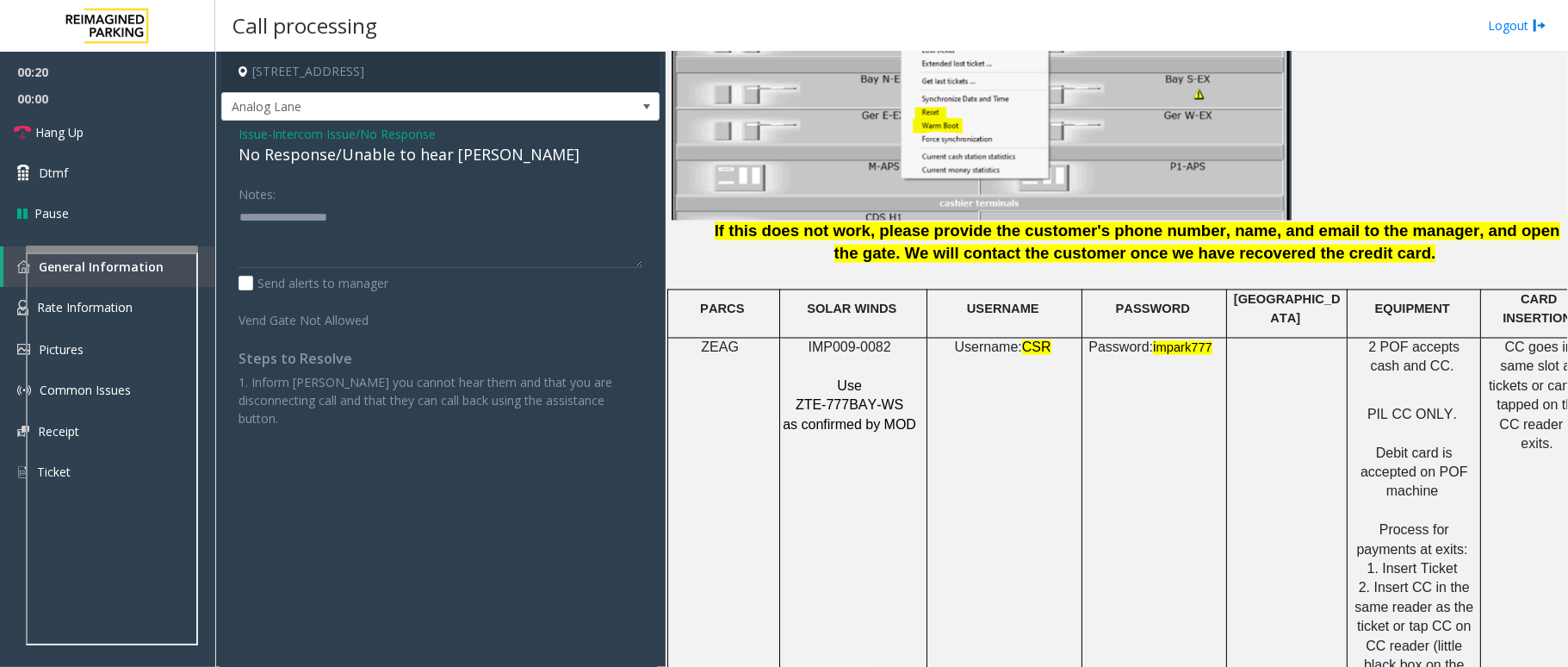
click at [325, 145] on div "No Response/Unable to hear [PERSON_NAME]" at bounding box center [440, 154] width 404 height 23
click at [326, 157] on div "No Response/Unable to hear [PERSON_NAME]" at bounding box center [440, 154] width 404 height 23
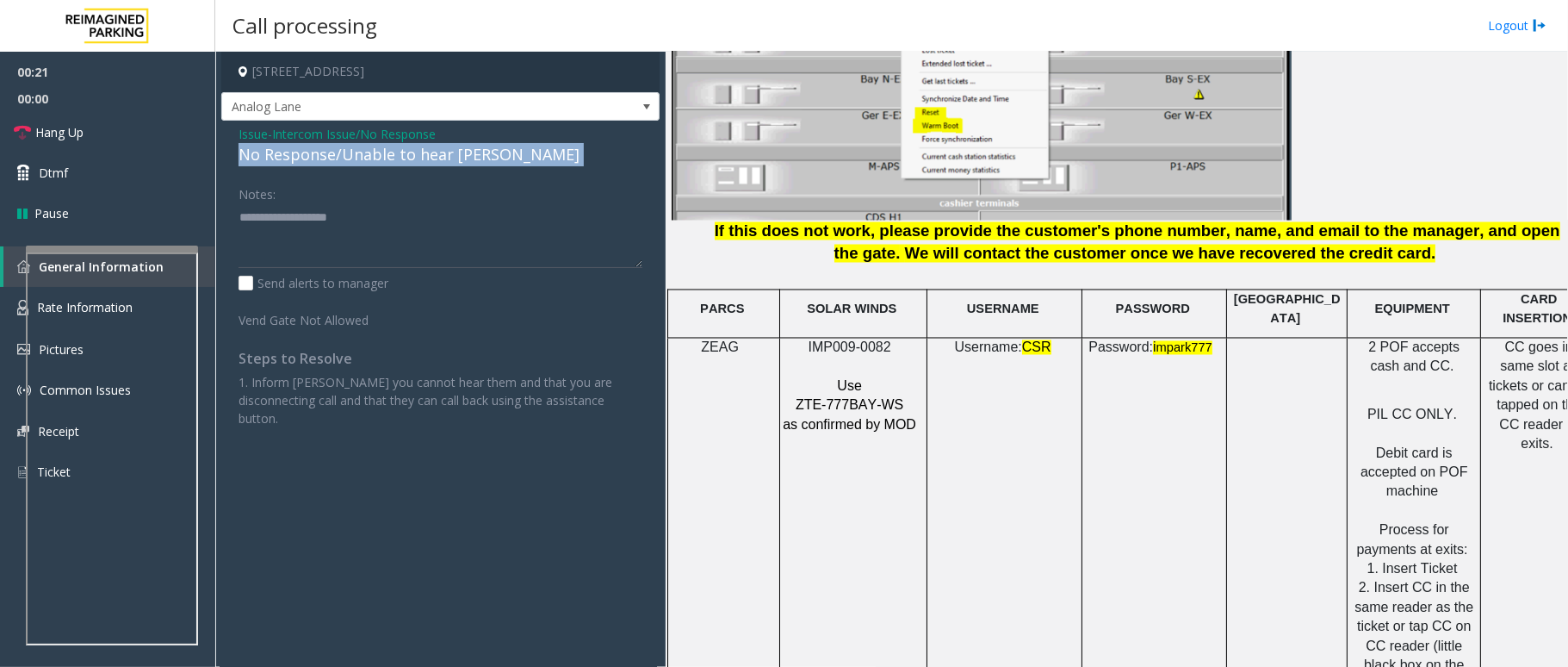
click at [326, 157] on div "No Response/Unable to hear [PERSON_NAME]" at bounding box center [440, 154] width 404 height 23
click at [77, 131] on span "Hang Up" at bounding box center [60, 132] width 49 height 18
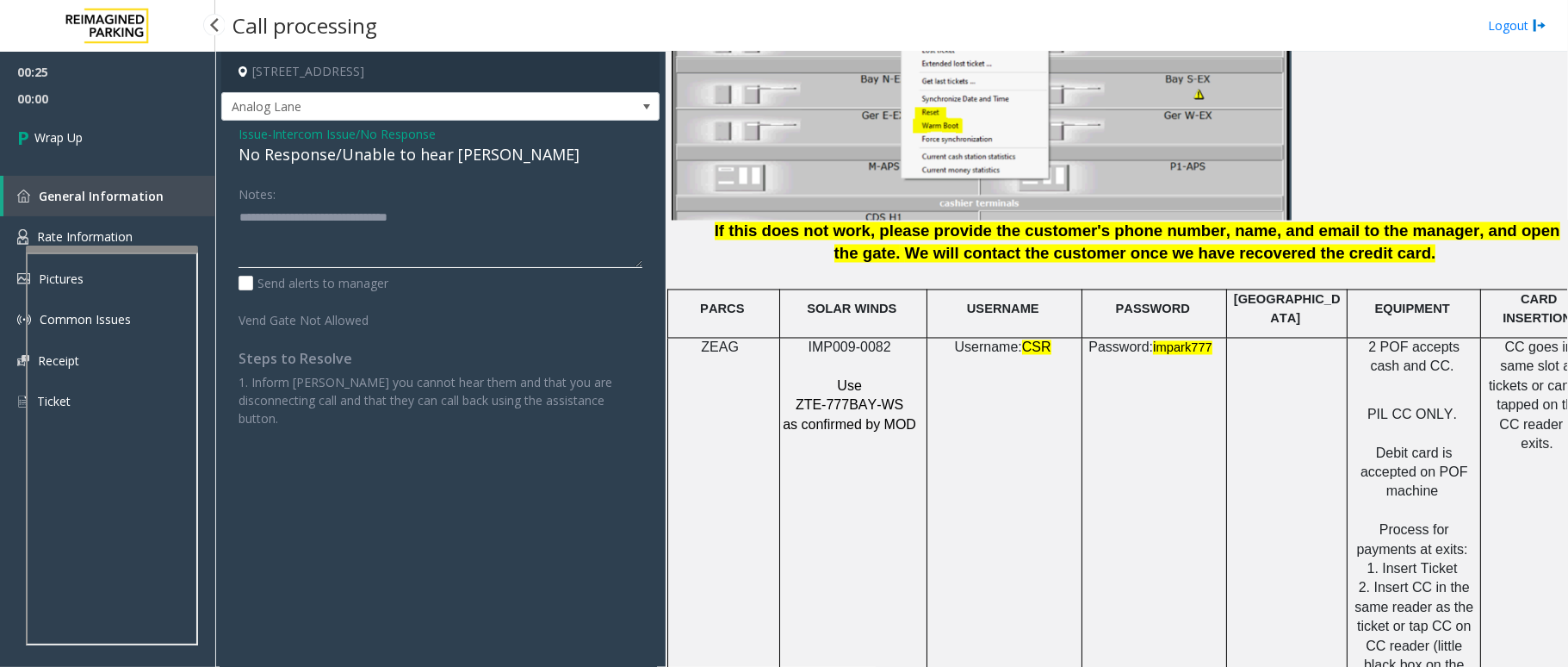
type textarea "**********"
click at [19, 143] on icon at bounding box center [25, 137] width 17 height 28
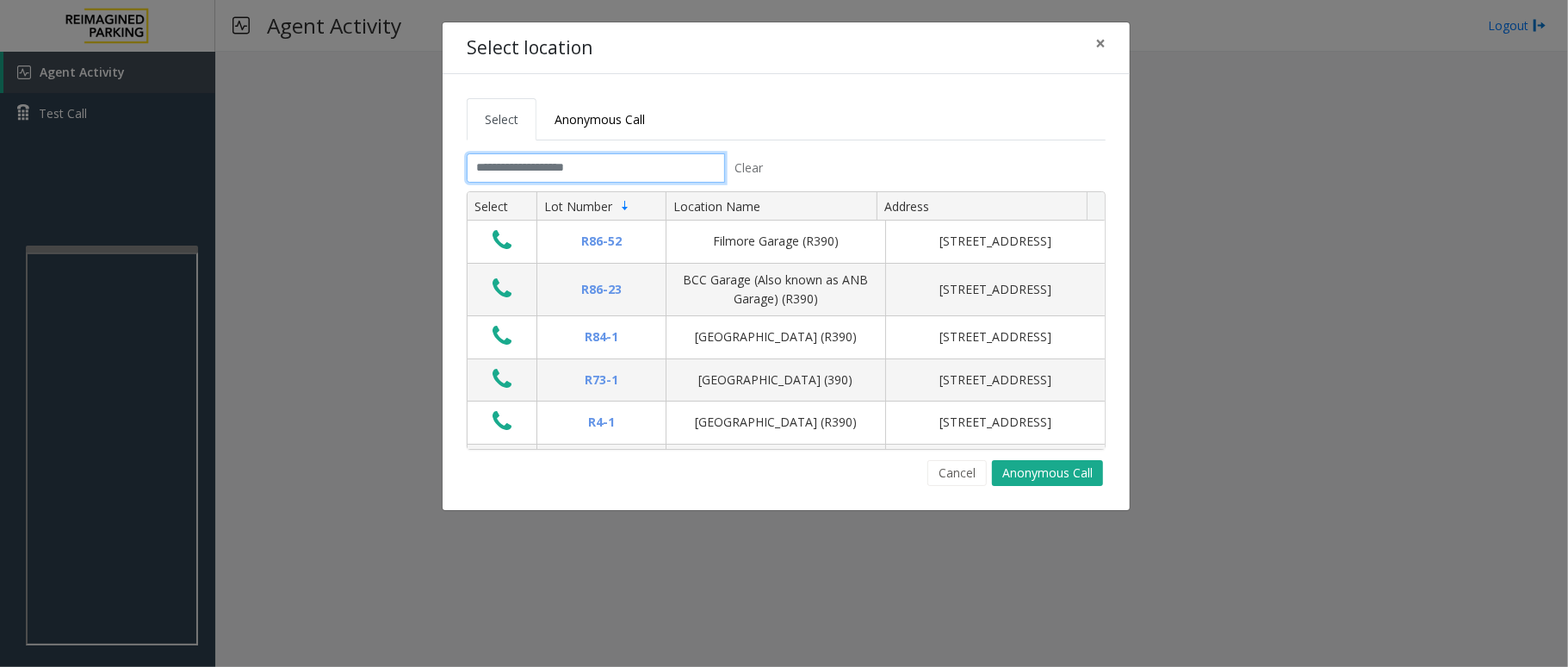
click at [520, 162] on input "text" at bounding box center [595, 167] width 258 height 29
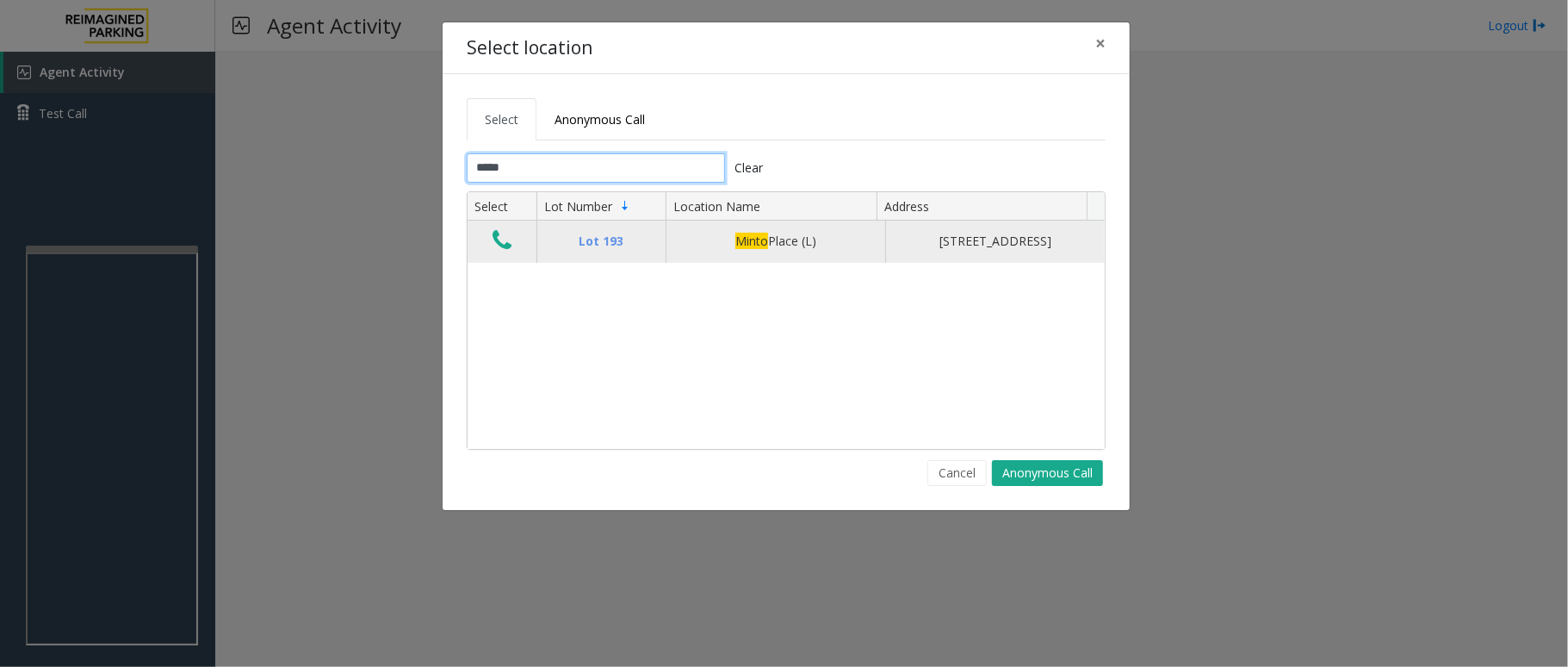
type input "*****"
click at [493, 252] on icon "Data table" at bounding box center [502, 241] width 19 height 24
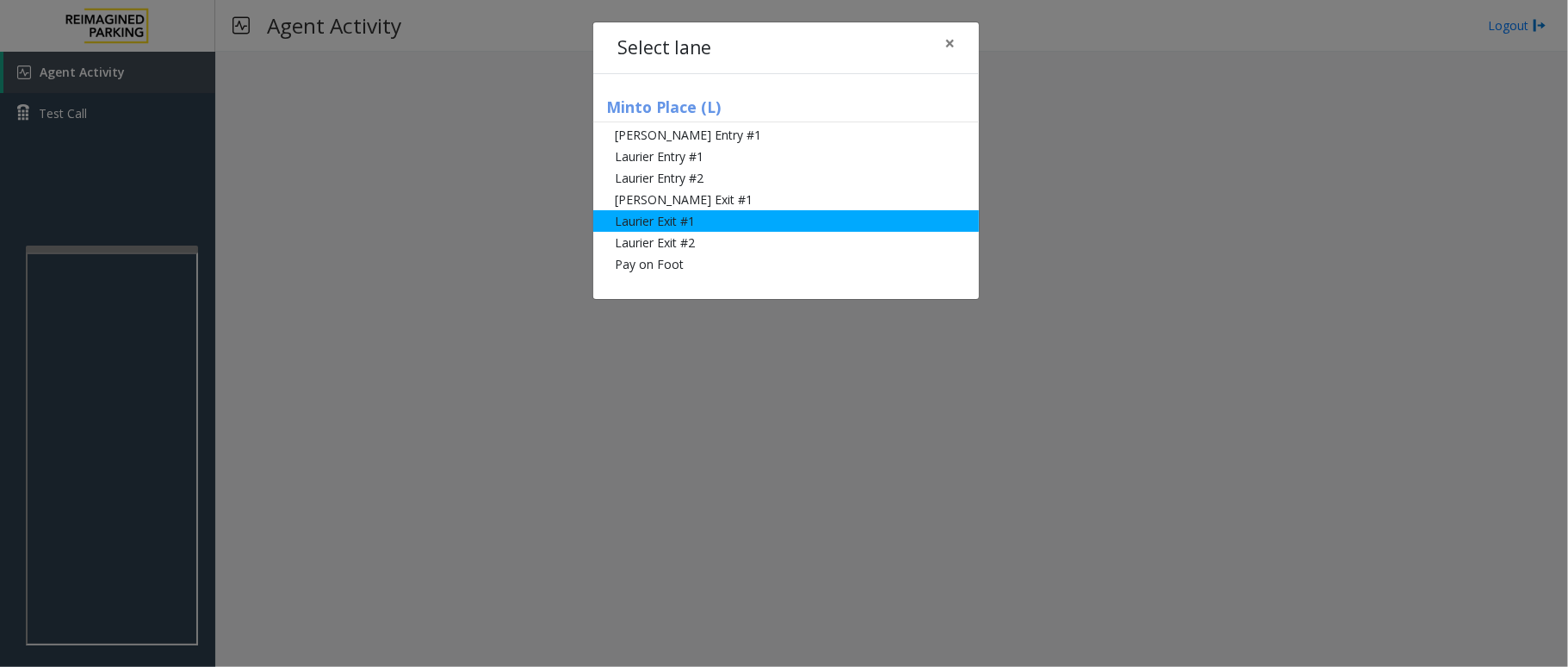
click at [687, 225] on li "Laurier Exit #1" at bounding box center [786, 220] width 386 height 21
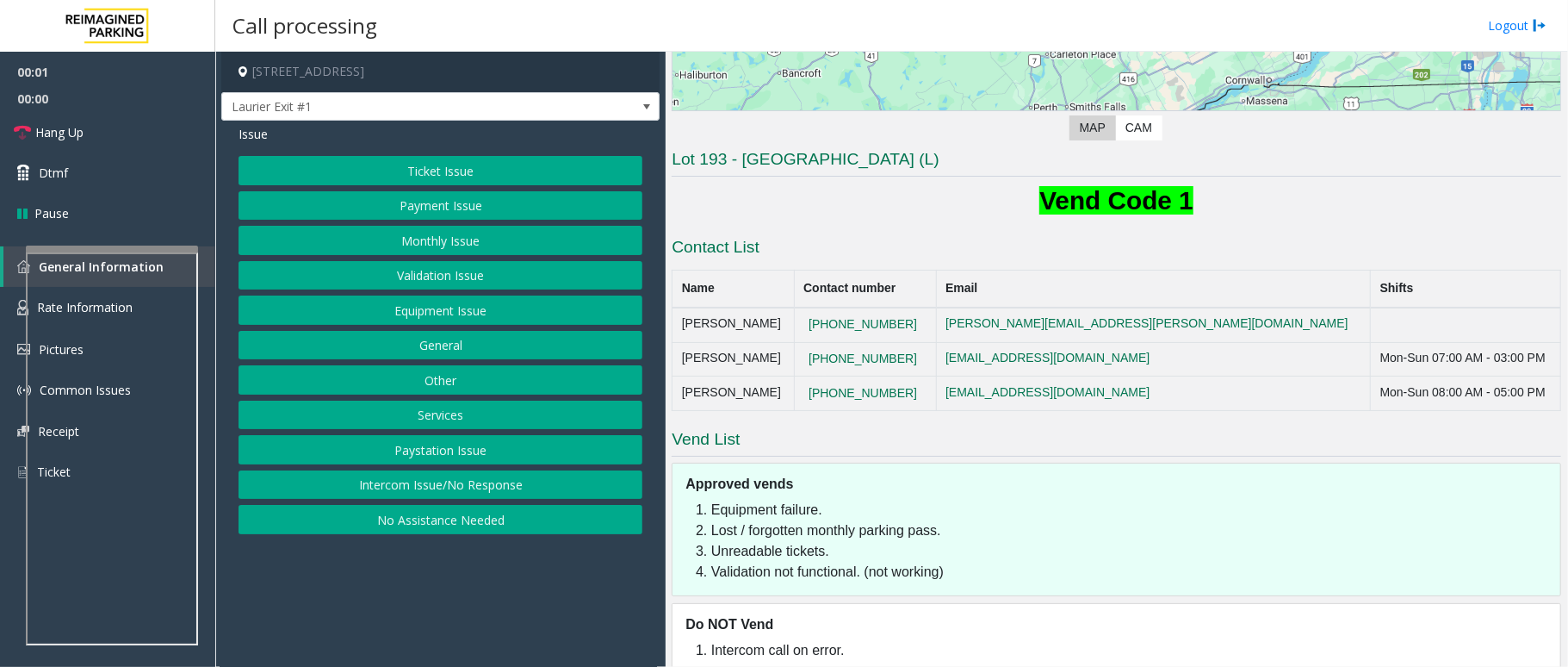
scroll to position [344, 0]
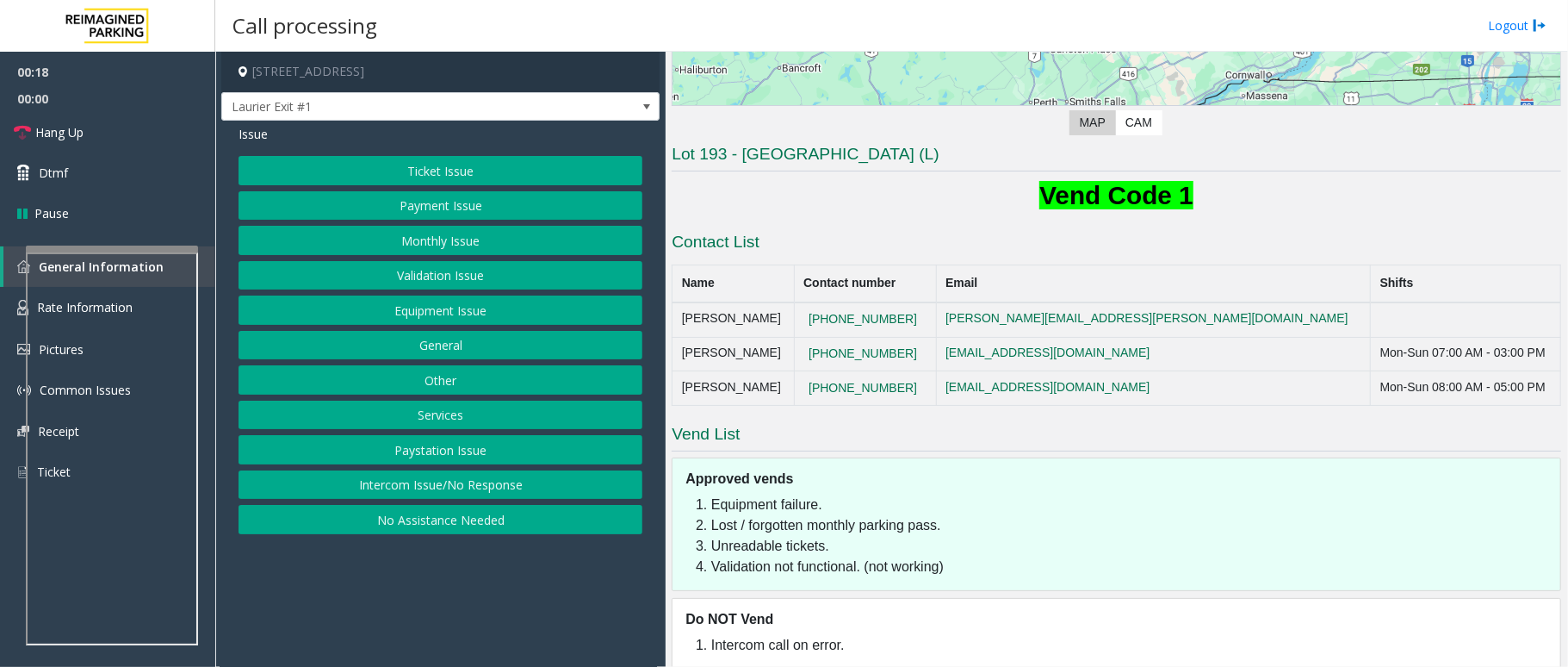
click at [470, 207] on button "Payment Issue" at bounding box center [440, 205] width 404 height 29
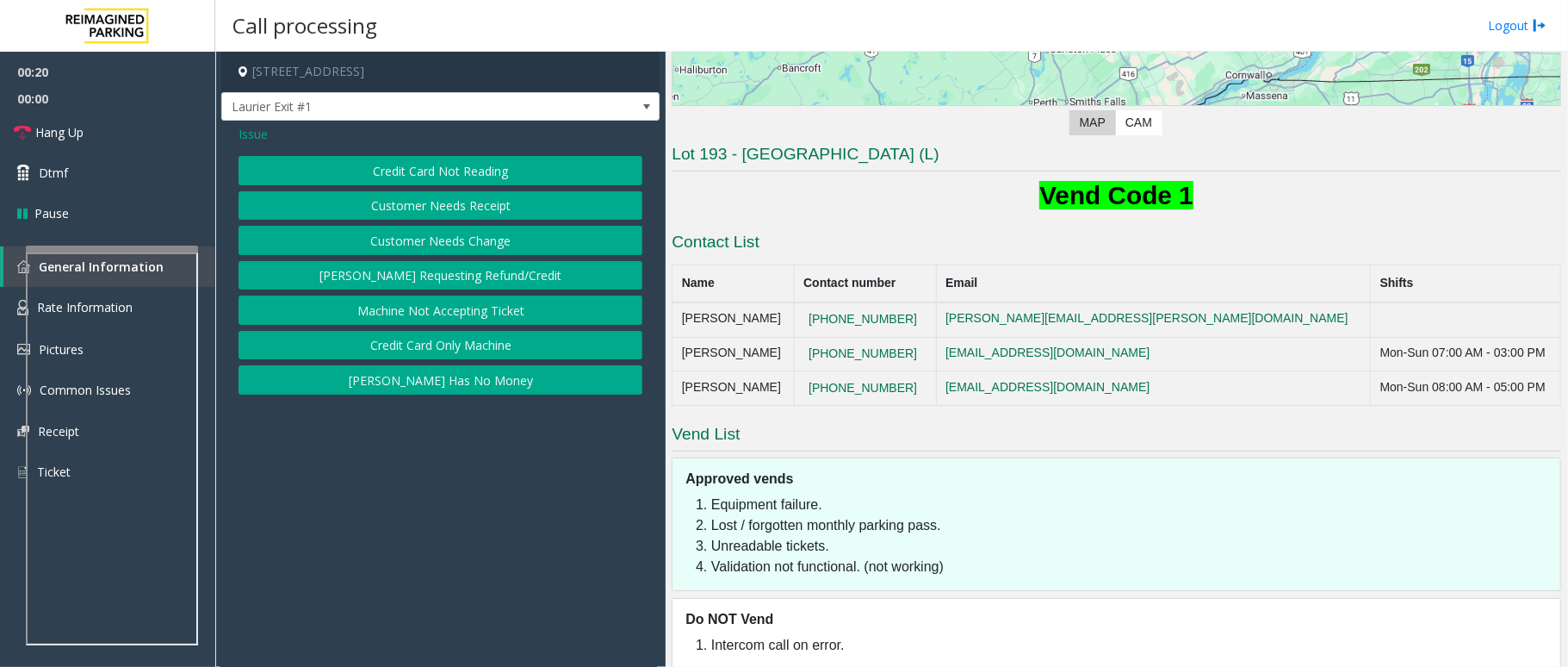
click at [468, 174] on button "Credit Card Not Reading" at bounding box center [440, 170] width 404 height 29
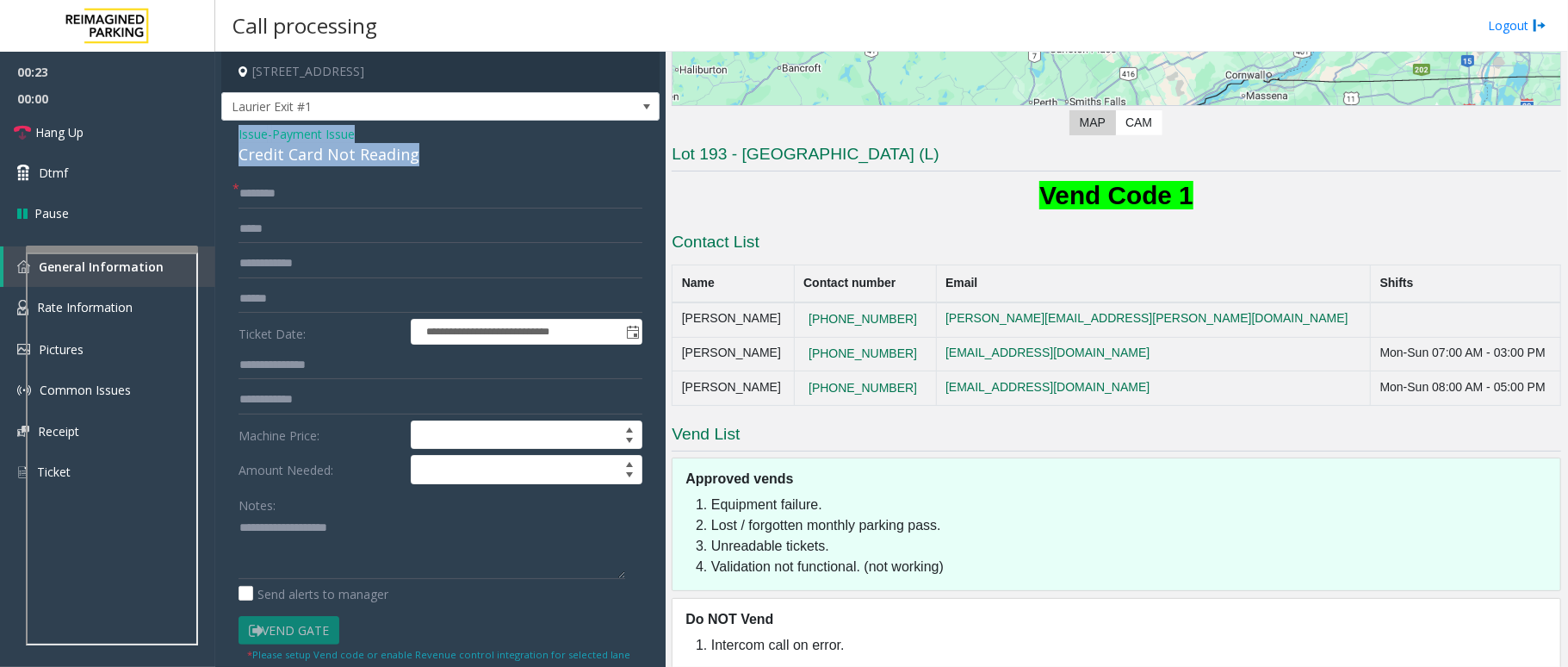
drag, startPoint x: 421, startPoint y: 152, endPoint x: 232, endPoint y: 138, distance: 189.5
click at [232, 138] on div "**********" at bounding box center [440, 549] width 438 height 856
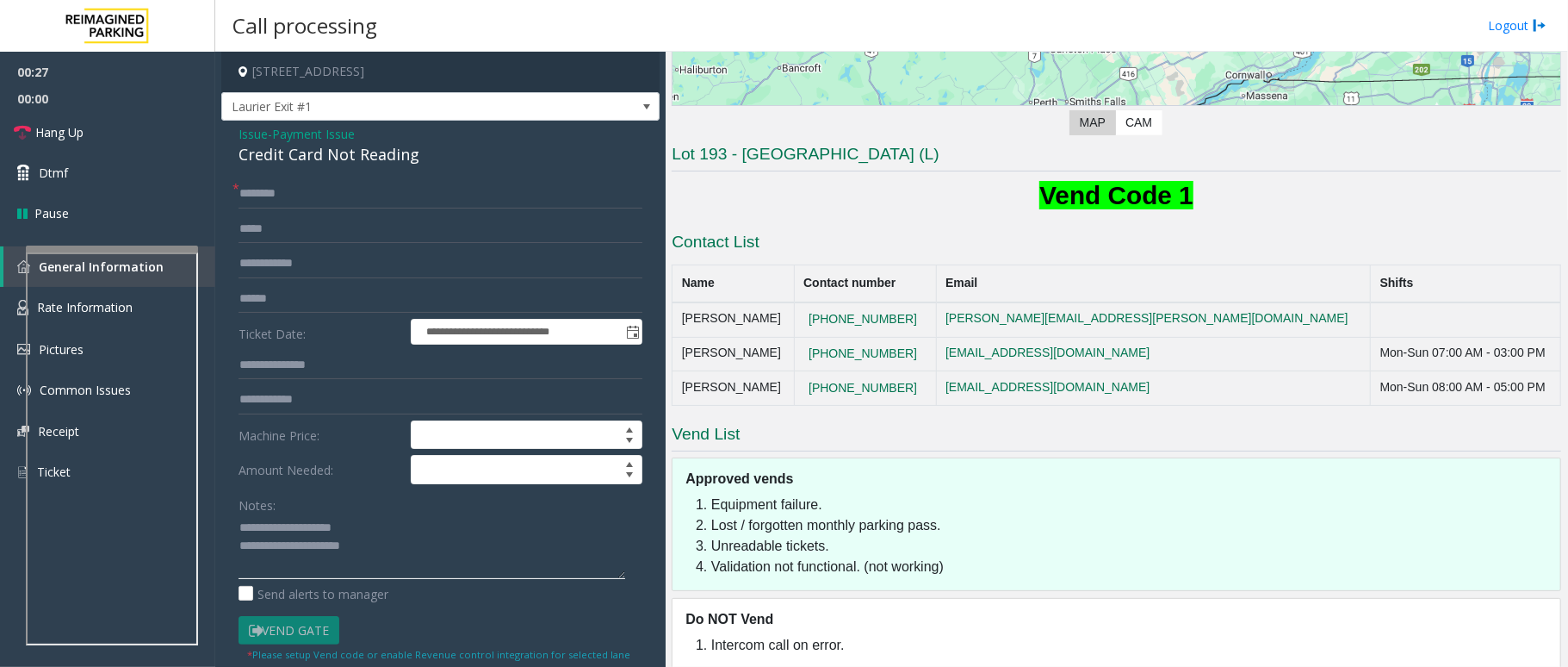
click at [405, 552] on textarea at bounding box center [432, 546] width 387 height 64
click at [390, 544] on textarea at bounding box center [432, 546] width 387 height 64
type textarea "**********"
click at [325, 289] on input "text" at bounding box center [440, 299] width 404 height 29
type input "*****"
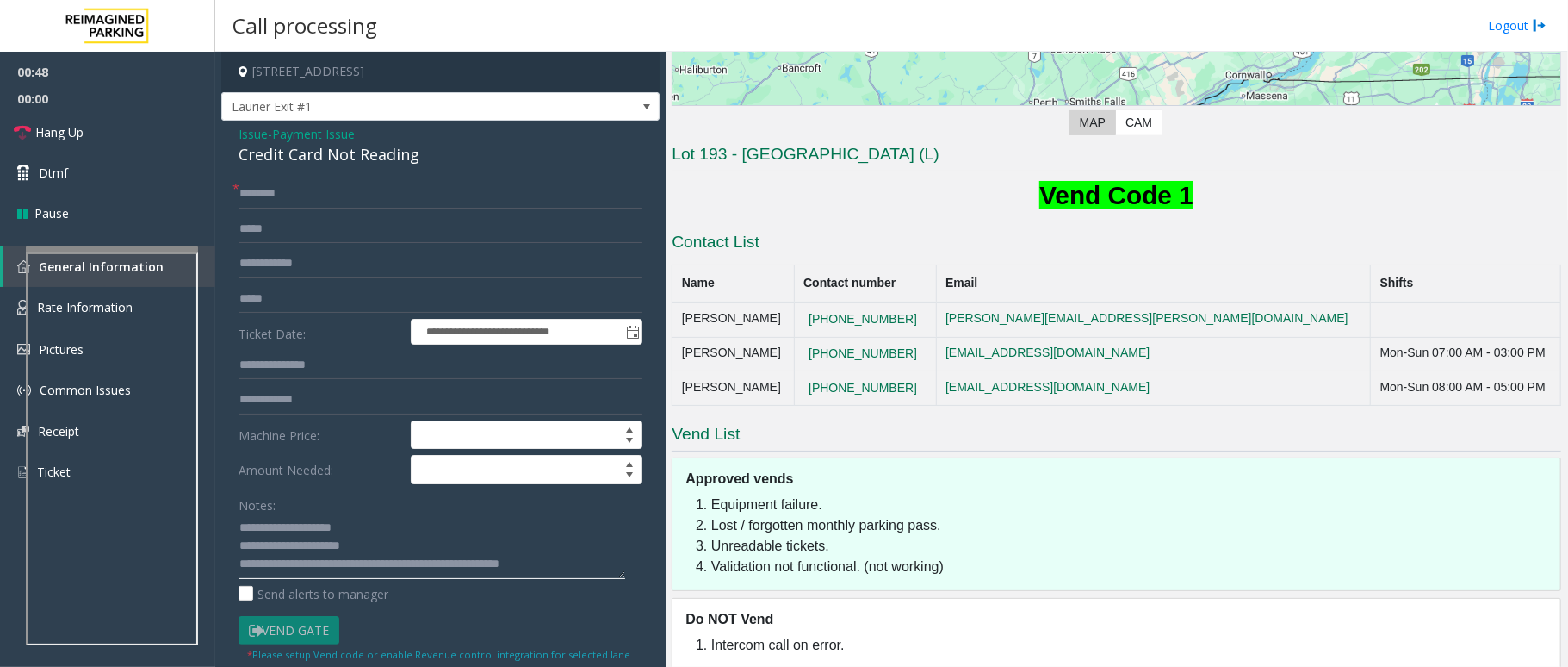
click at [582, 566] on textarea at bounding box center [432, 546] width 387 height 64
type textarea "**********"
click at [280, 194] on input "text" at bounding box center [440, 193] width 404 height 29
type input "******"
click at [18, 171] on icon at bounding box center [25, 173] width 17 height 17
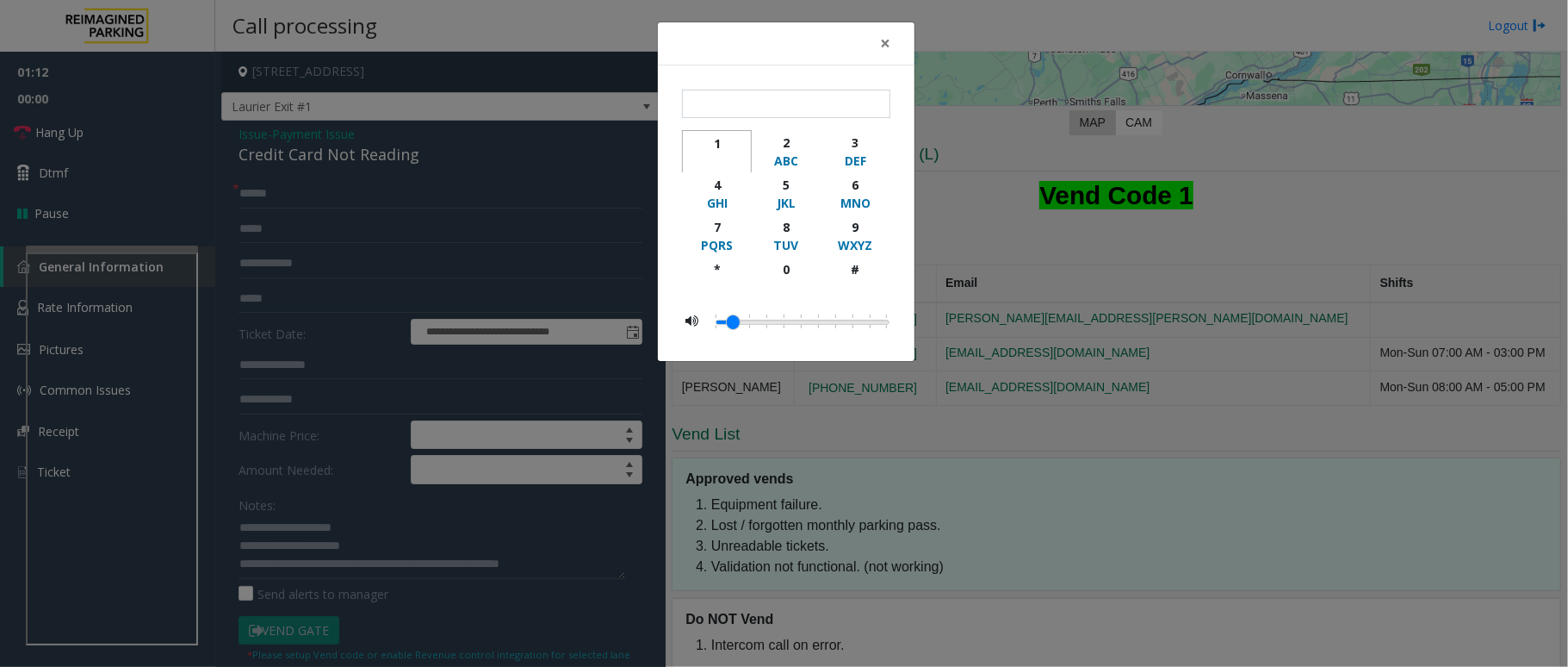
click at [720, 146] on div "1" at bounding box center [716, 143] width 48 height 18
type input "*"
click at [881, 46] on span "×" at bounding box center [884, 43] width 10 height 24
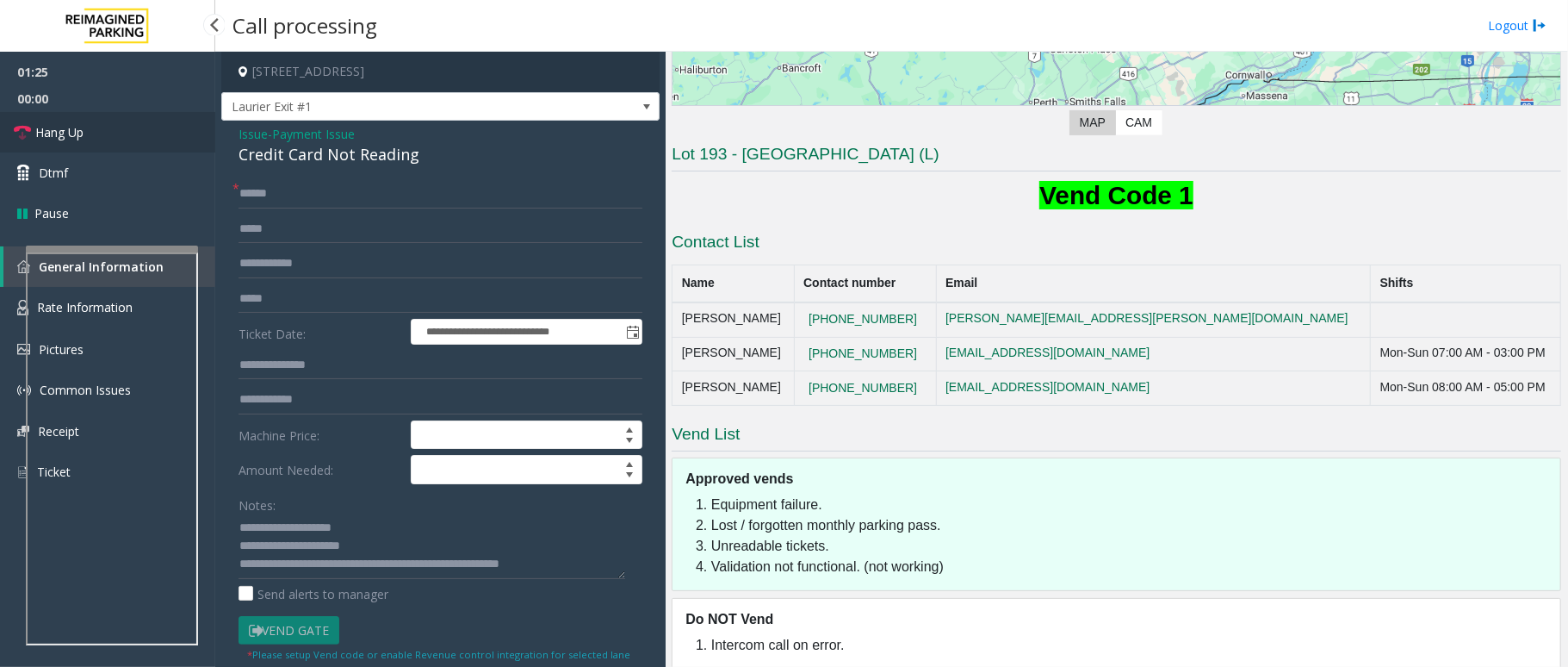
click at [25, 124] on icon at bounding box center [22, 132] width 17 height 17
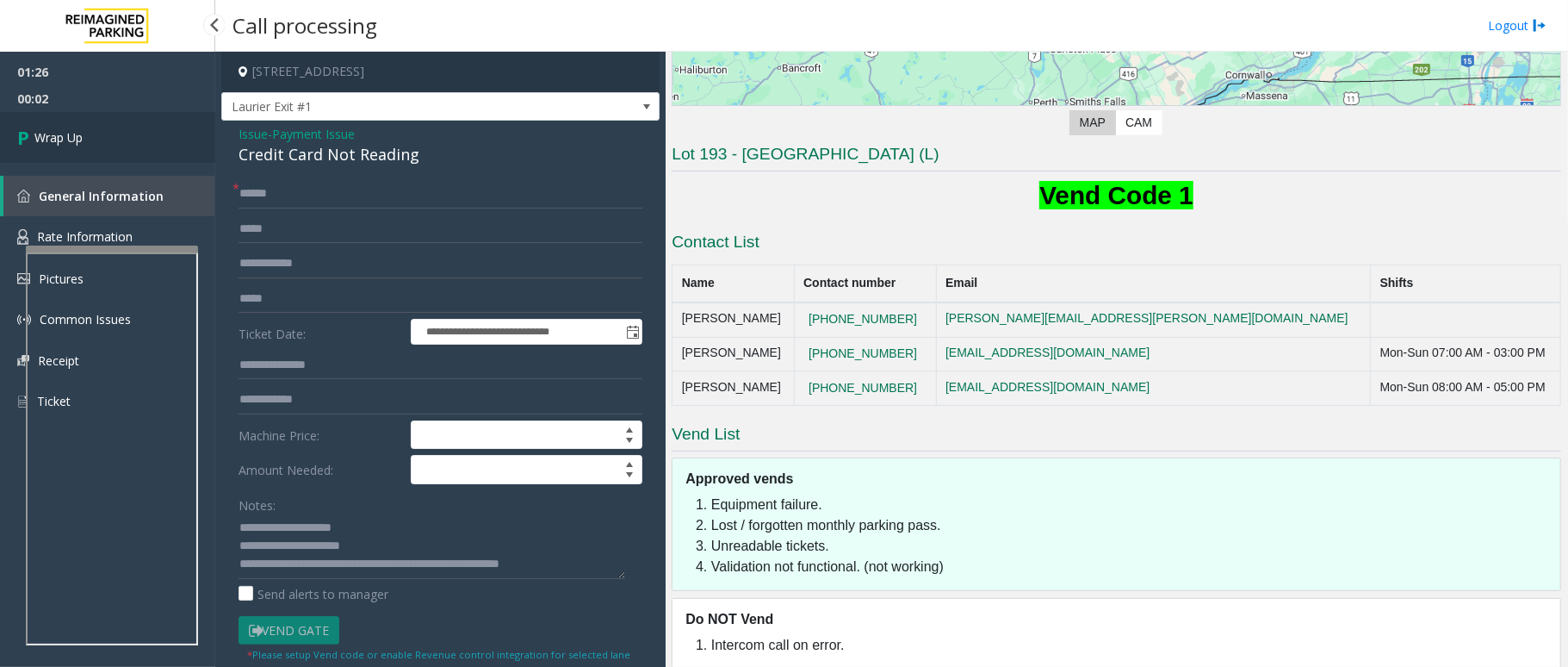
click at [25, 131] on icon at bounding box center [25, 137] width 17 height 28
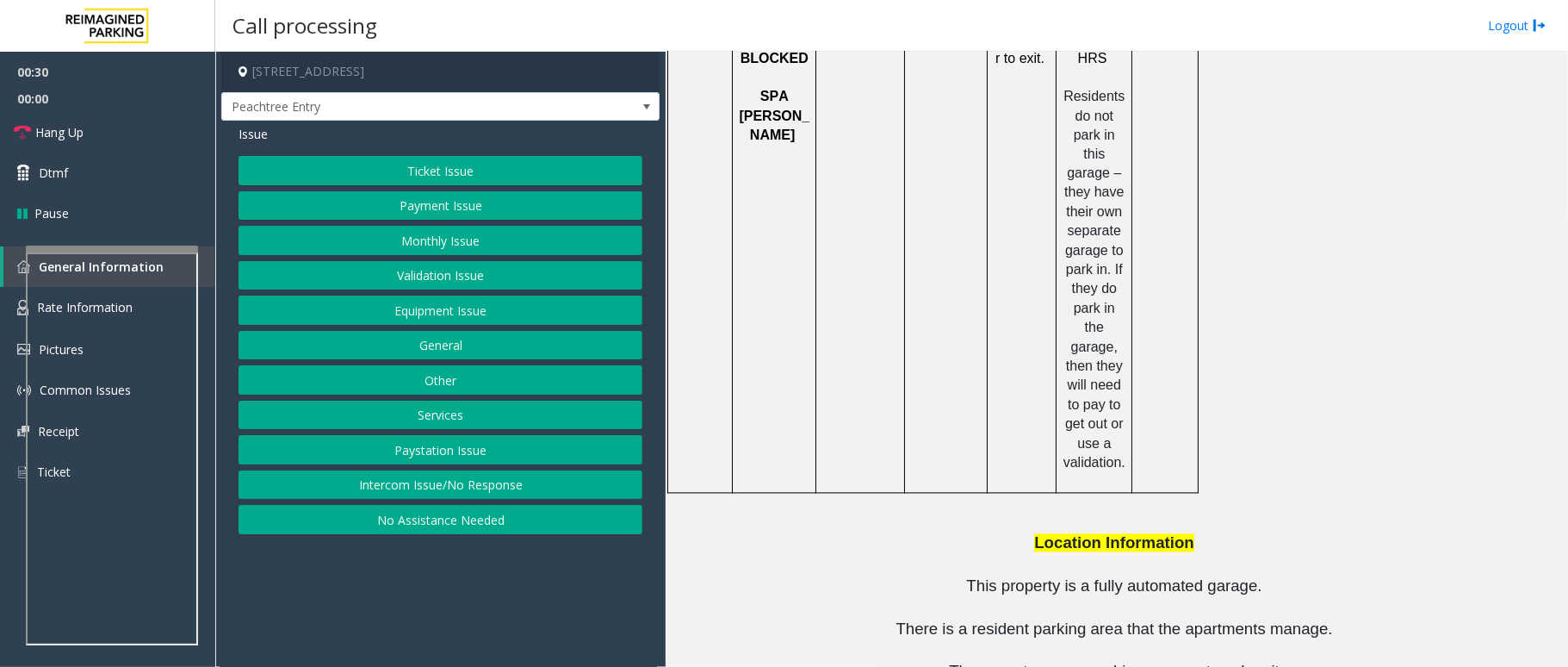
scroll to position [2282, 0]
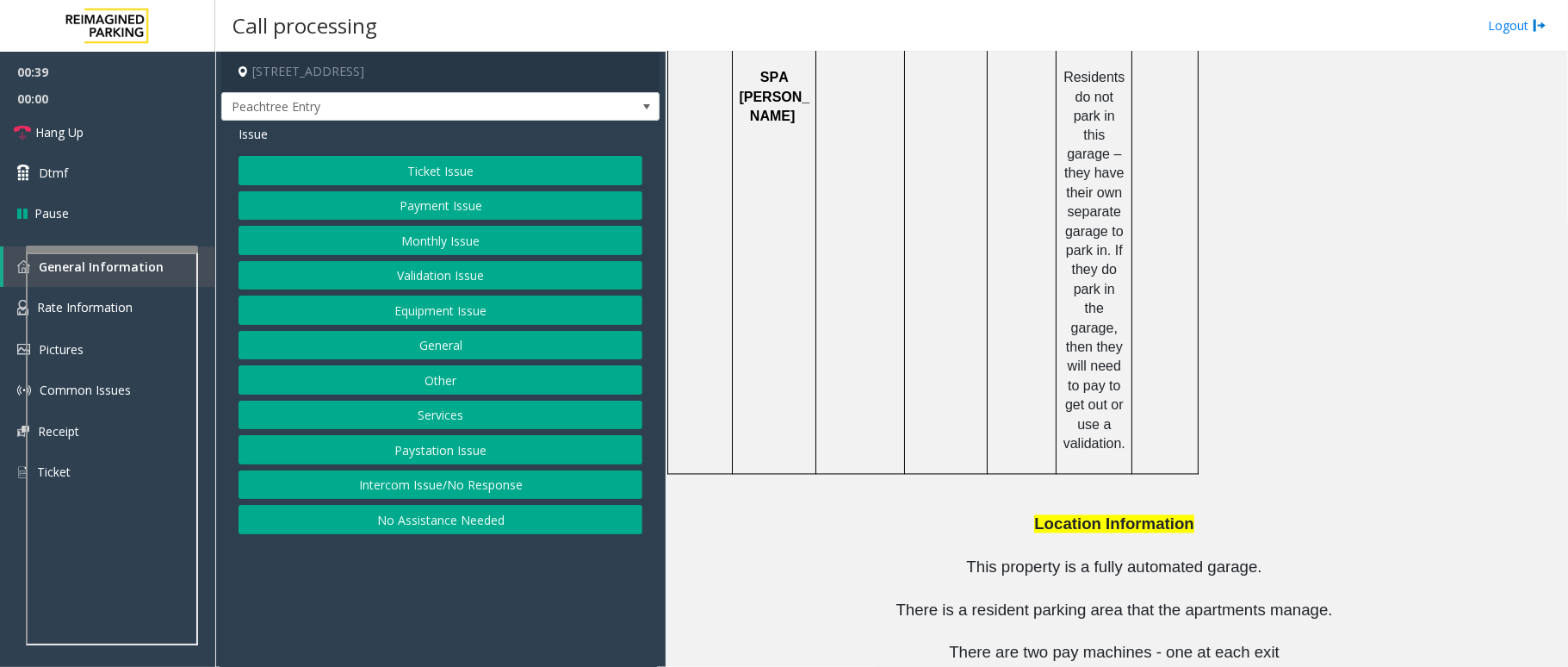
drag, startPoint x: 1056, startPoint y: 596, endPoint x: 976, endPoint y: 600, distance: 80.1
copy button "[PHONE_NUMBER]"
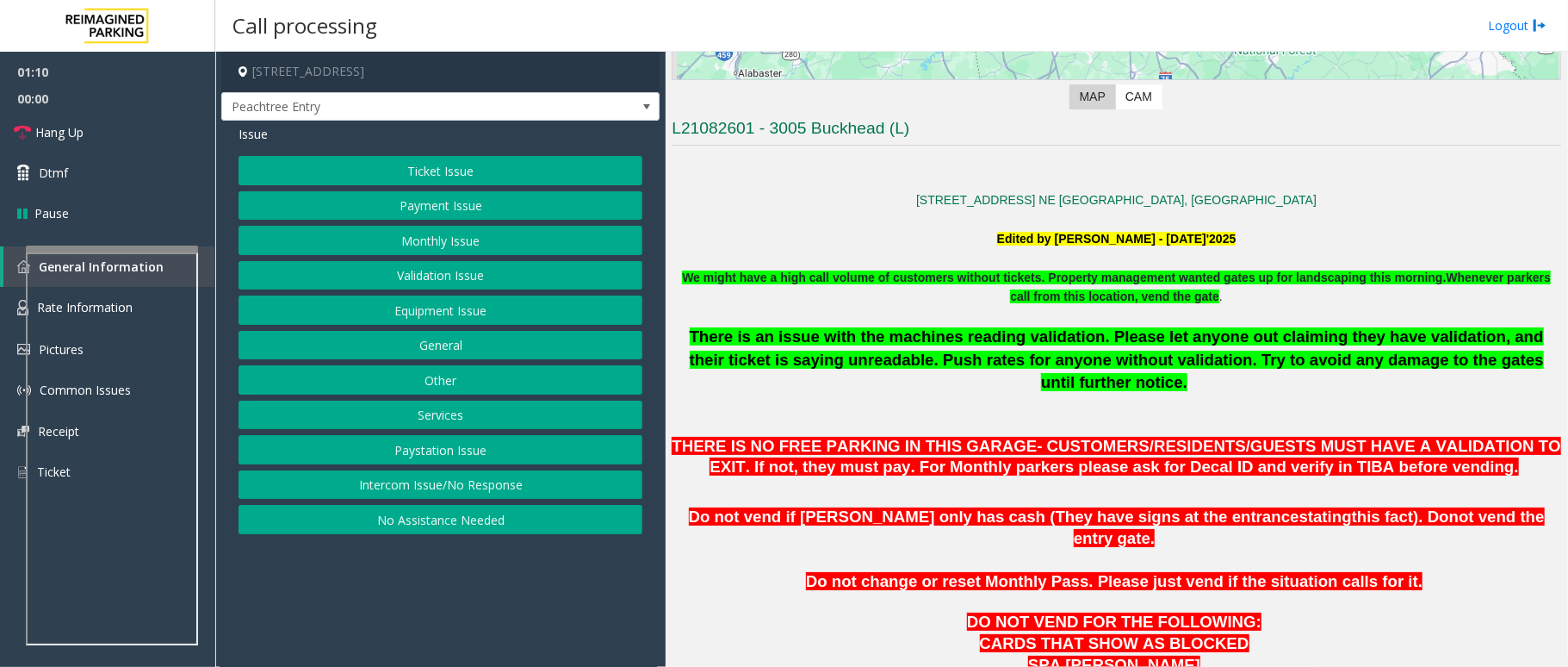
scroll to position [331, 0]
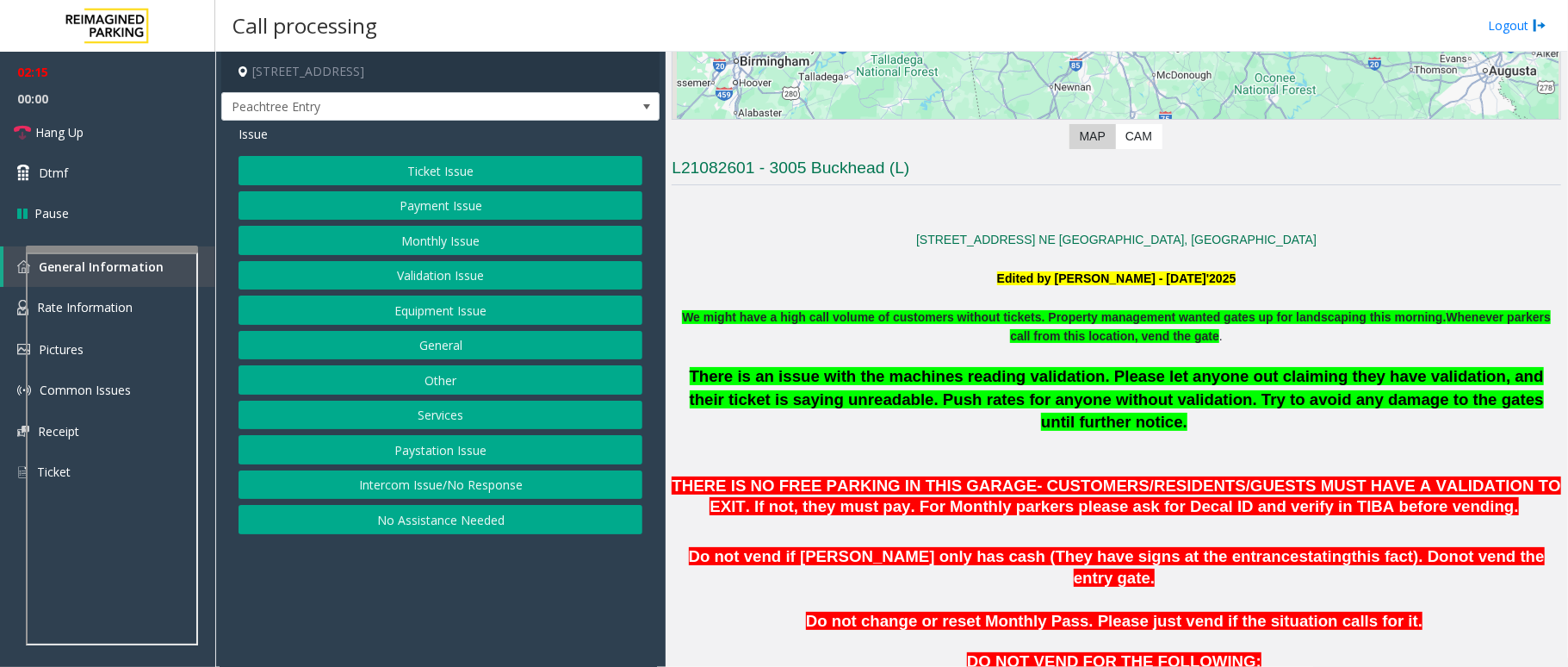
click at [490, 491] on button "Intercom Issue/No Response" at bounding box center [440, 484] width 404 height 29
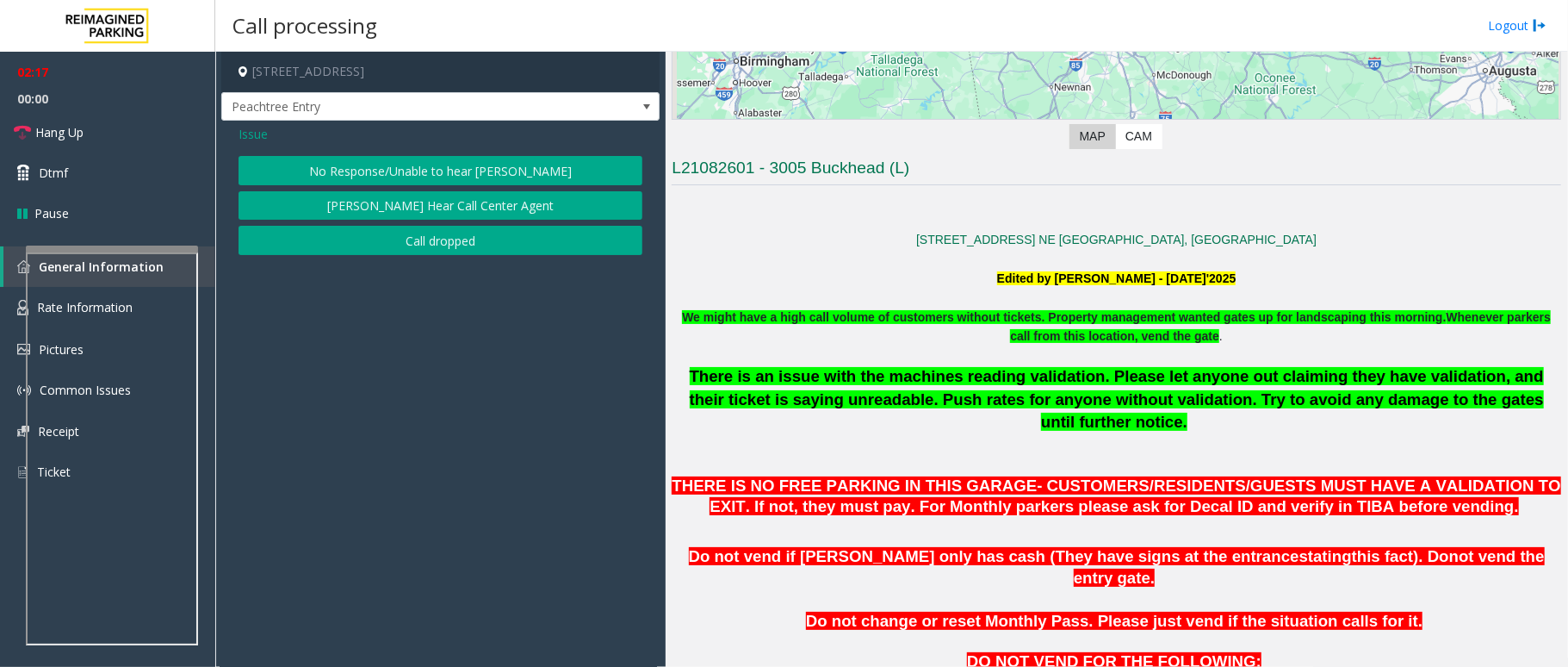
click at [253, 136] on span "Issue" at bounding box center [253, 133] width 29 height 18
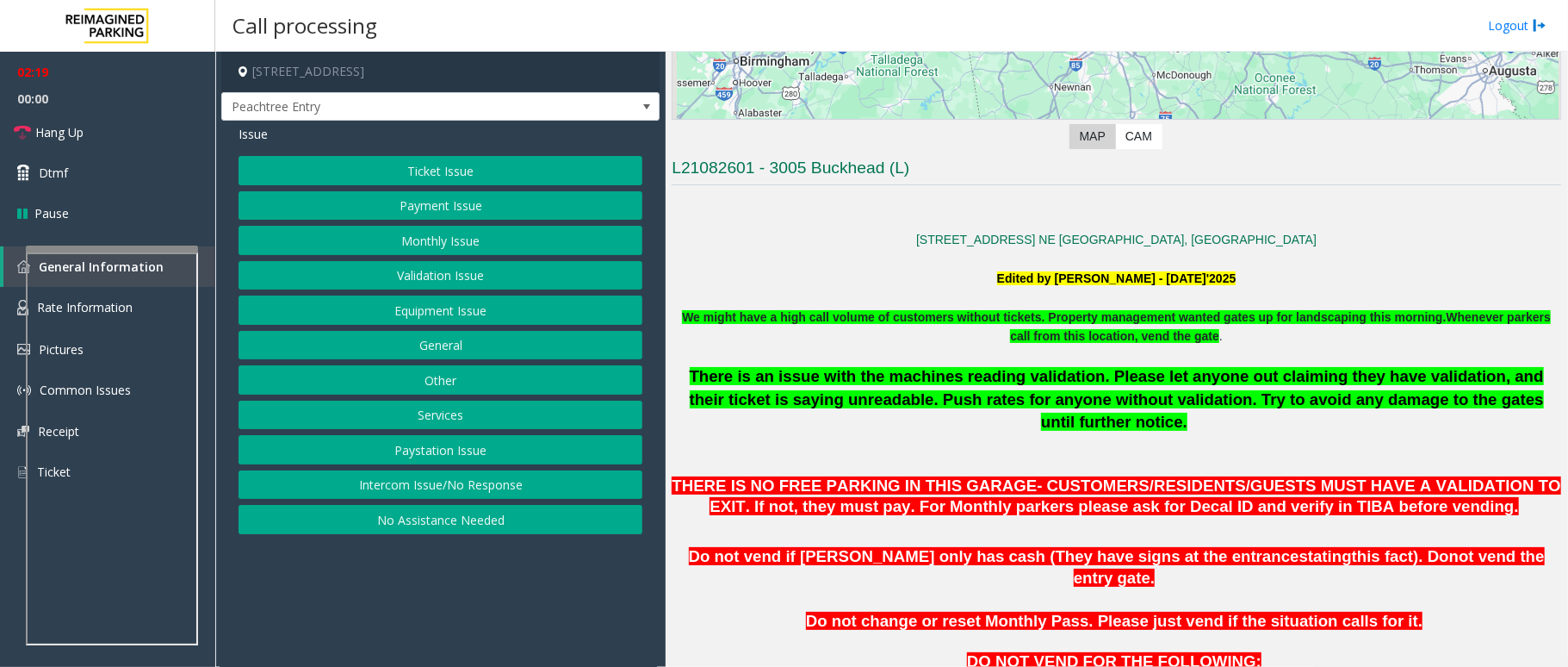
click at [505, 318] on button "Equipment Issue" at bounding box center [440, 310] width 404 height 29
click at [436, 313] on button "Gate / Door Won't Open" at bounding box center [440, 310] width 404 height 29
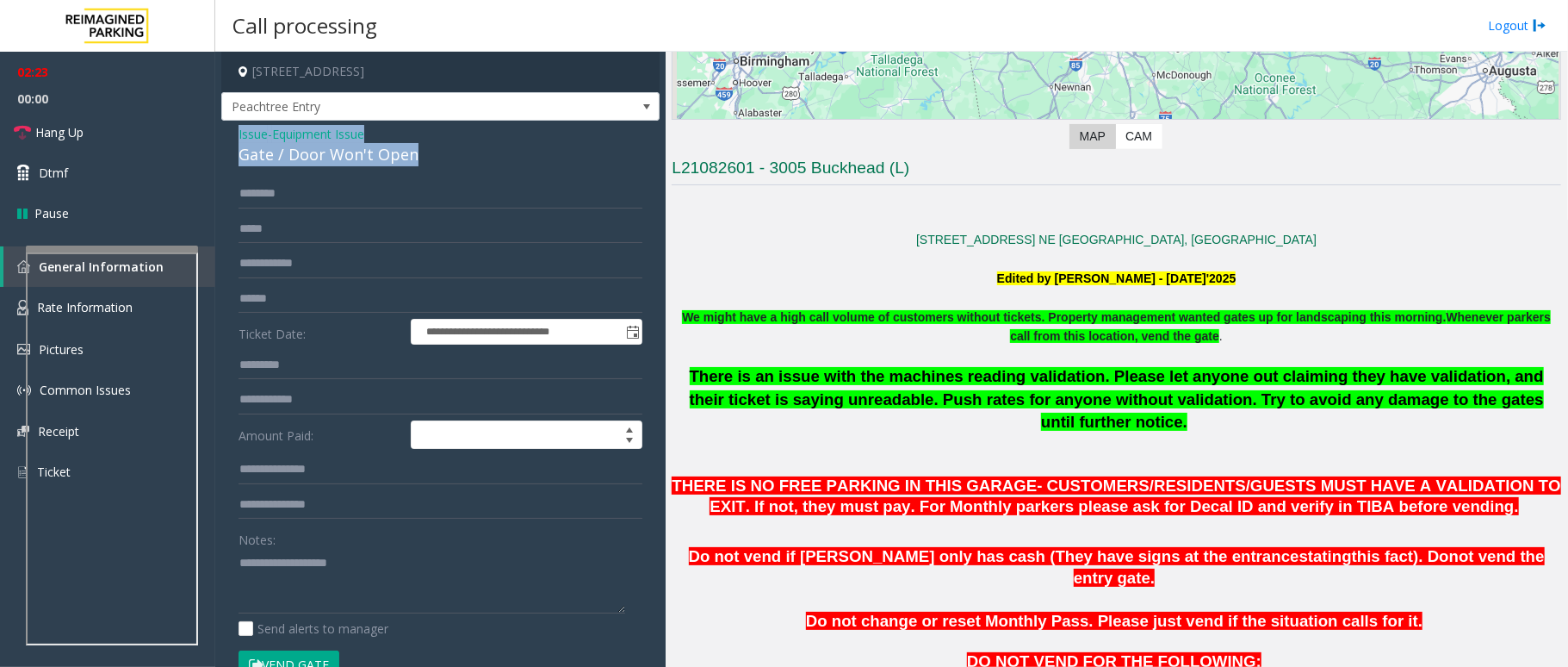
drag, startPoint x: 410, startPoint y: 155, endPoint x: 229, endPoint y: 139, distance: 181.7
click at [229, 139] on div "**********" at bounding box center [440, 548] width 438 height 855
click at [432, 592] on textarea at bounding box center [432, 580] width 387 height 64
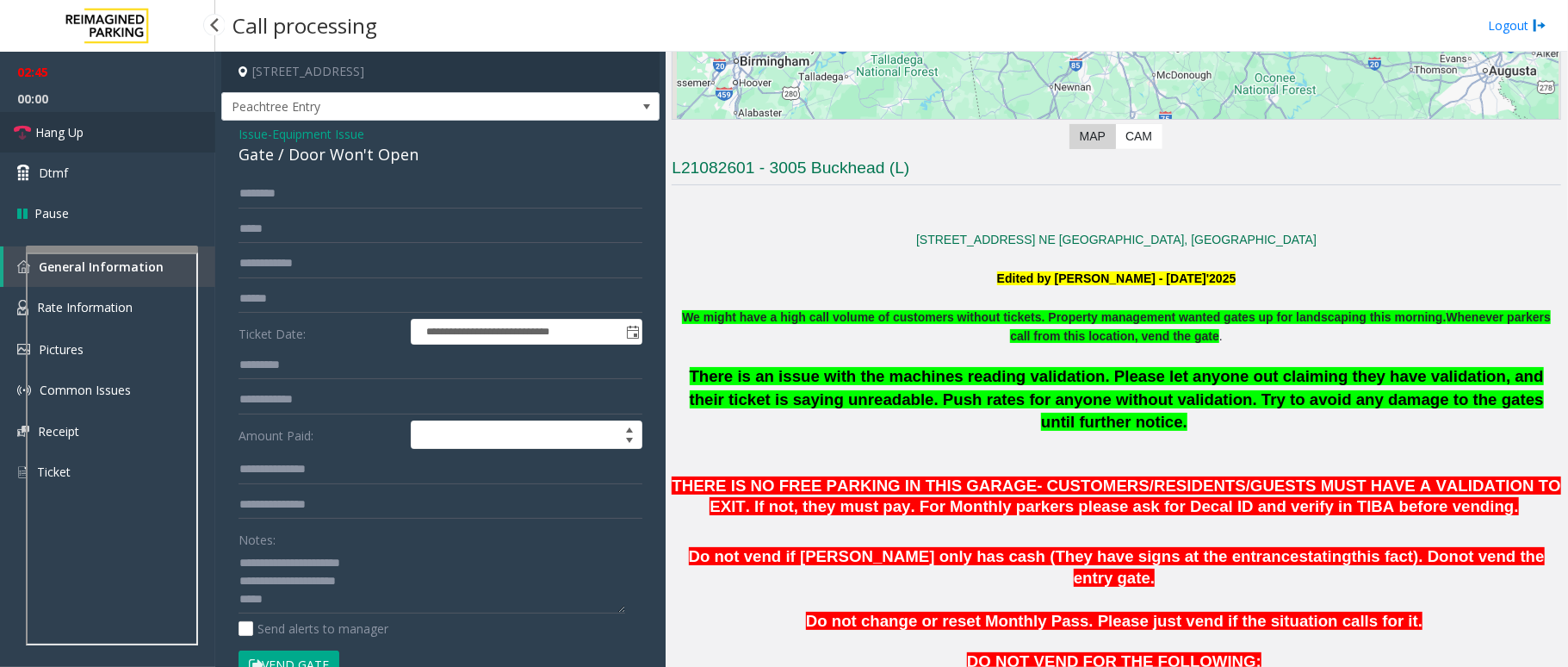
click at [42, 138] on span "Hang Up" at bounding box center [60, 132] width 49 height 18
click at [353, 607] on textarea at bounding box center [432, 580] width 387 height 64
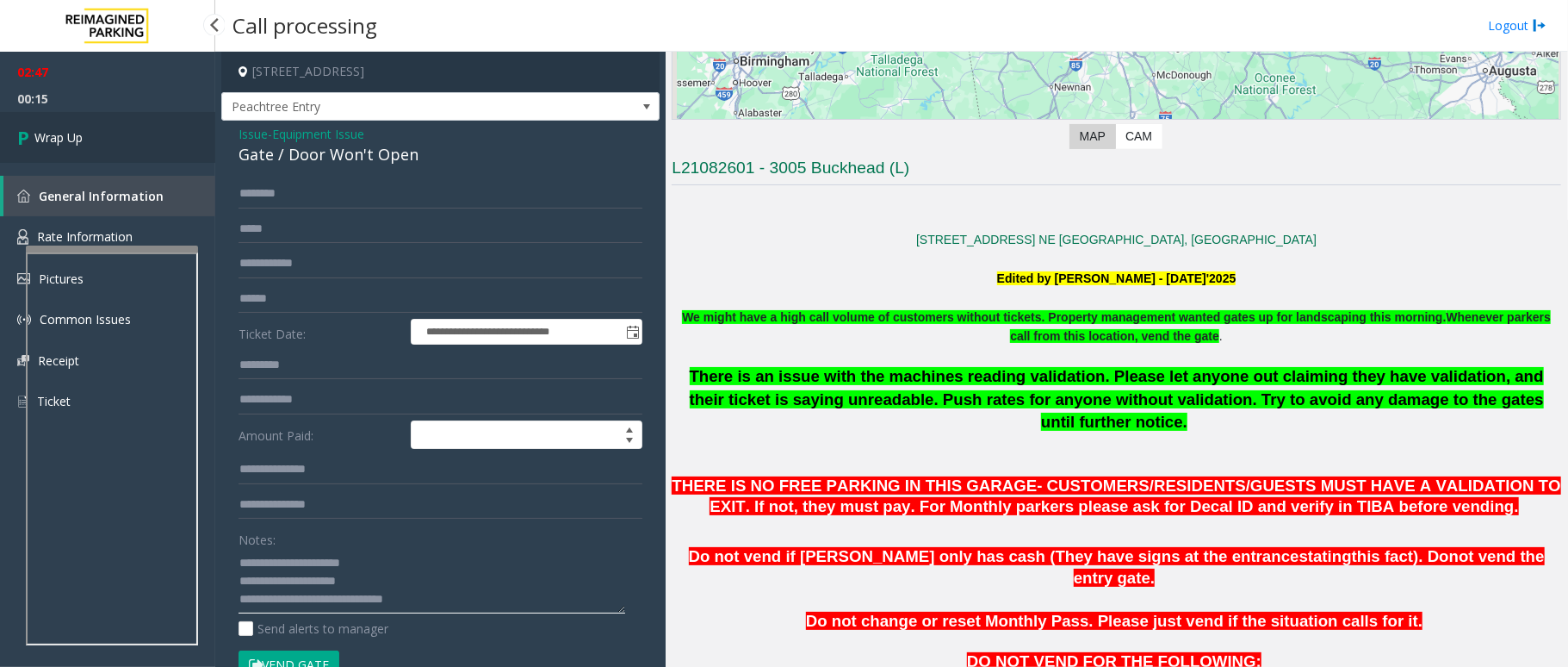
type textarea "**********"
click at [28, 134] on icon at bounding box center [25, 137] width 17 height 28
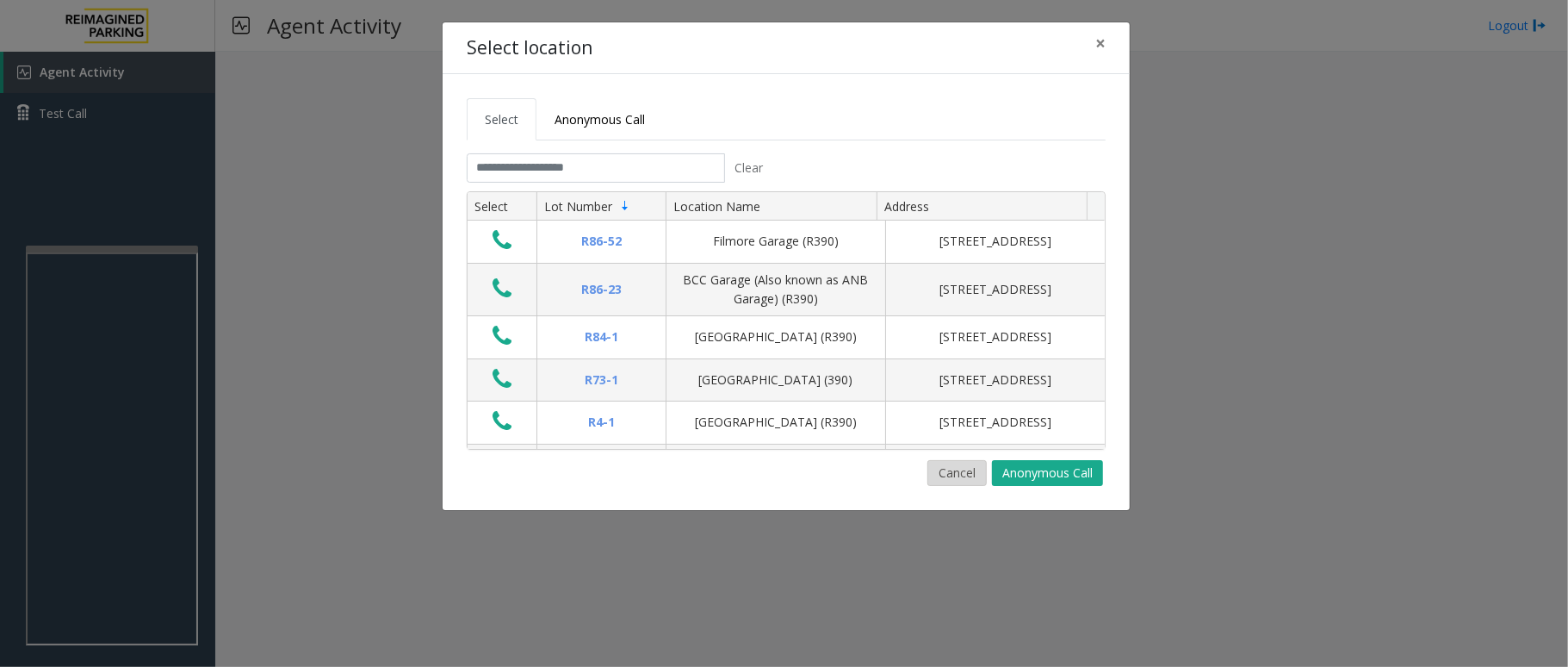
click at [934, 473] on button "Cancel" at bounding box center [957, 473] width 60 height 26
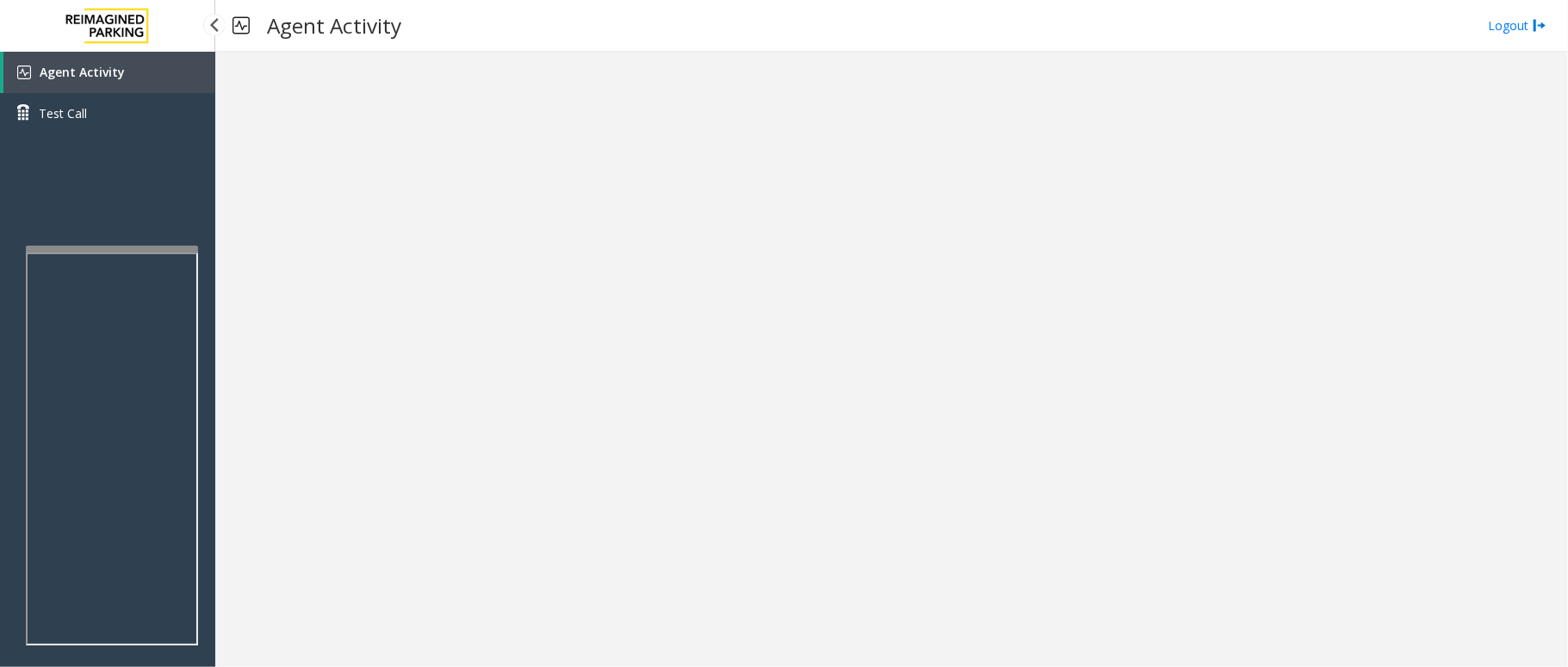
click at [146, 77] on link "Agent Activity" at bounding box center [109, 72] width 212 height 41
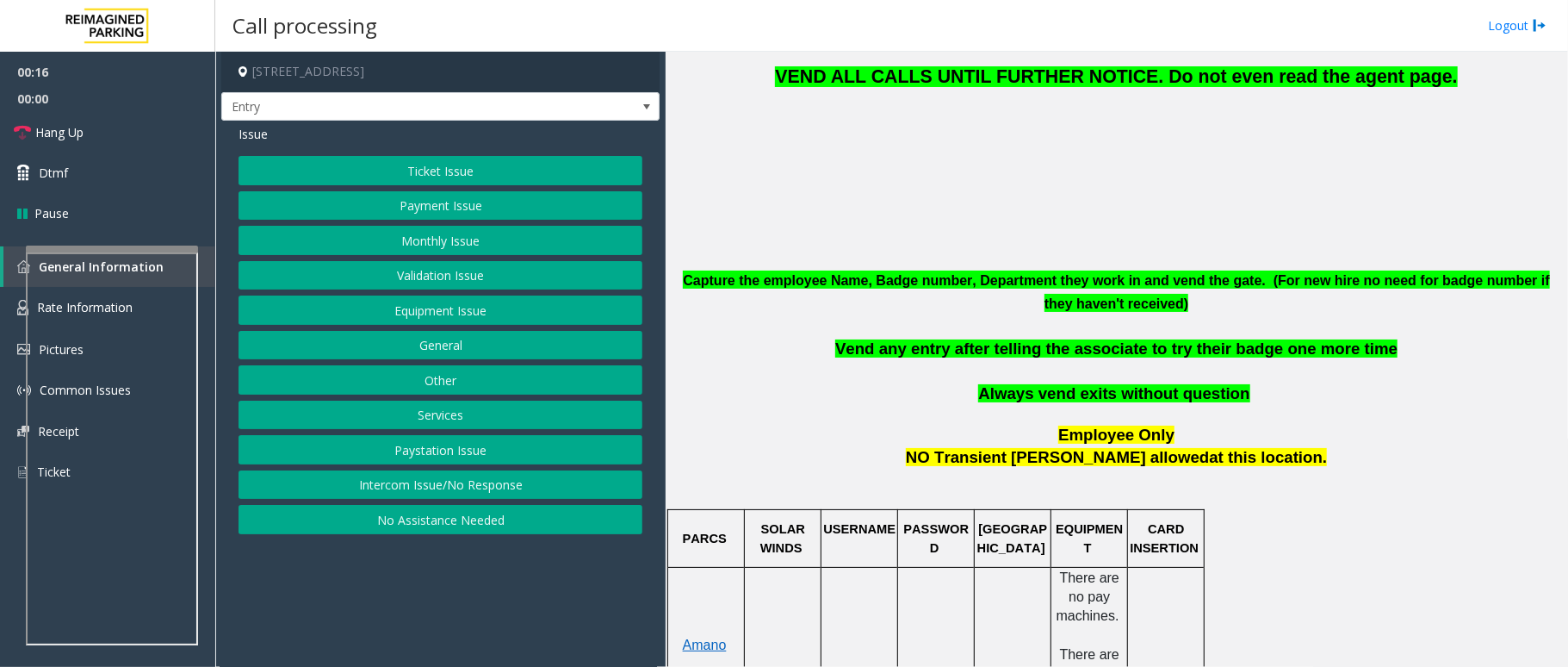
scroll to position [574, 0]
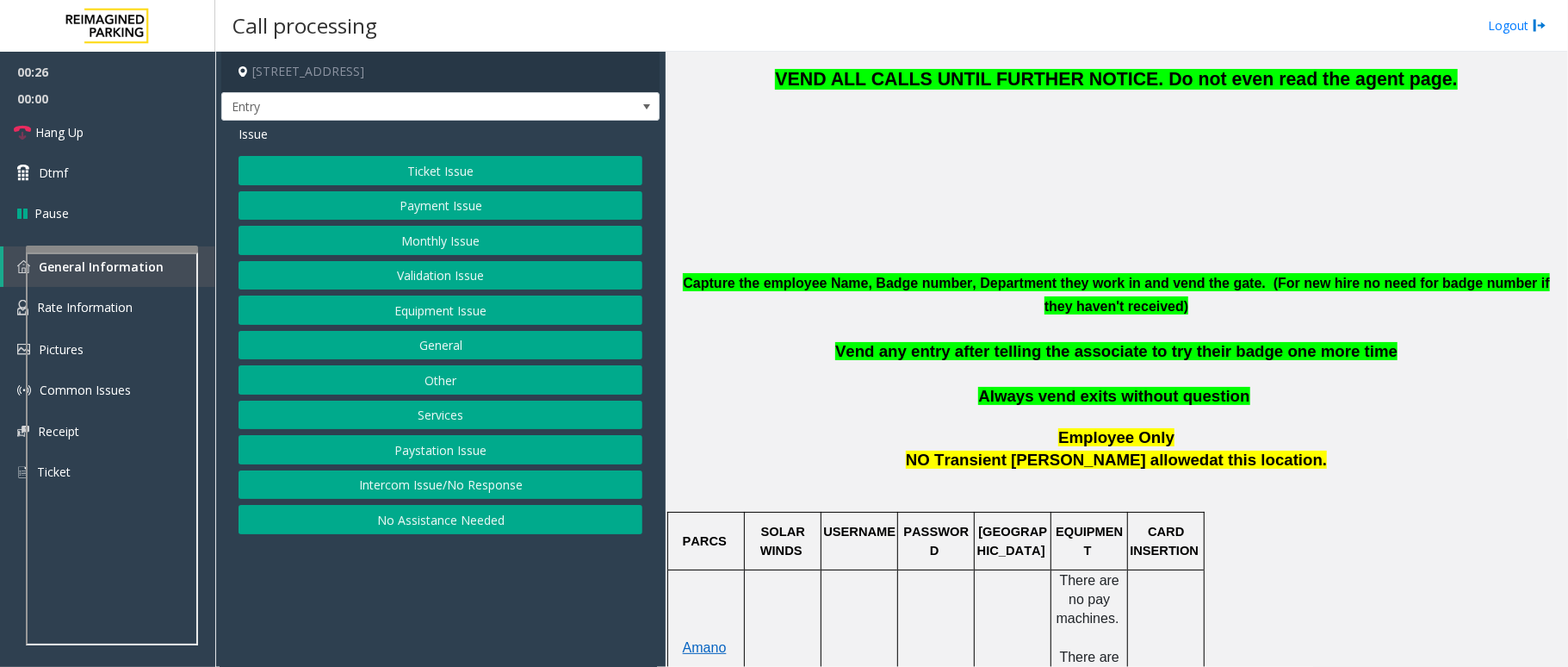
click at [445, 241] on button "Monthly Issue" at bounding box center [440, 240] width 404 height 29
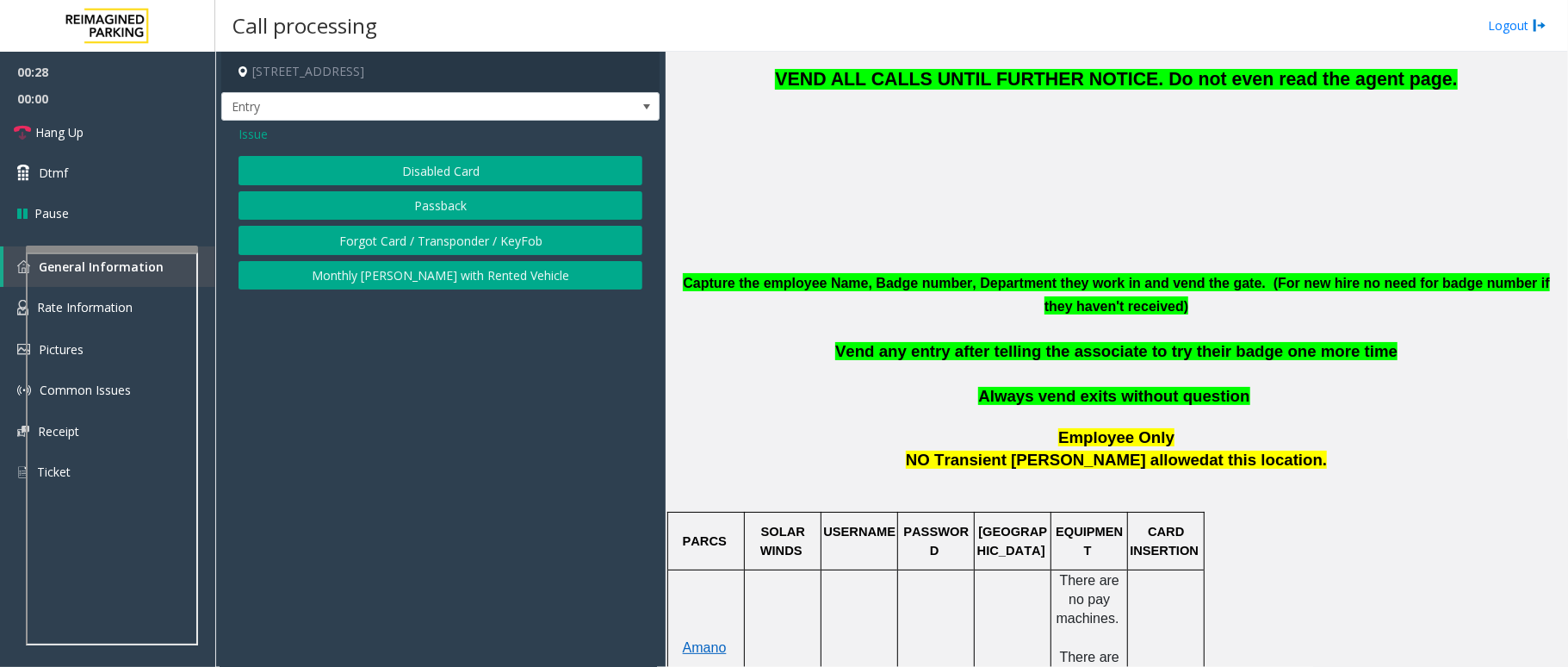
click at [493, 167] on button "Disabled Card" at bounding box center [440, 170] width 404 height 29
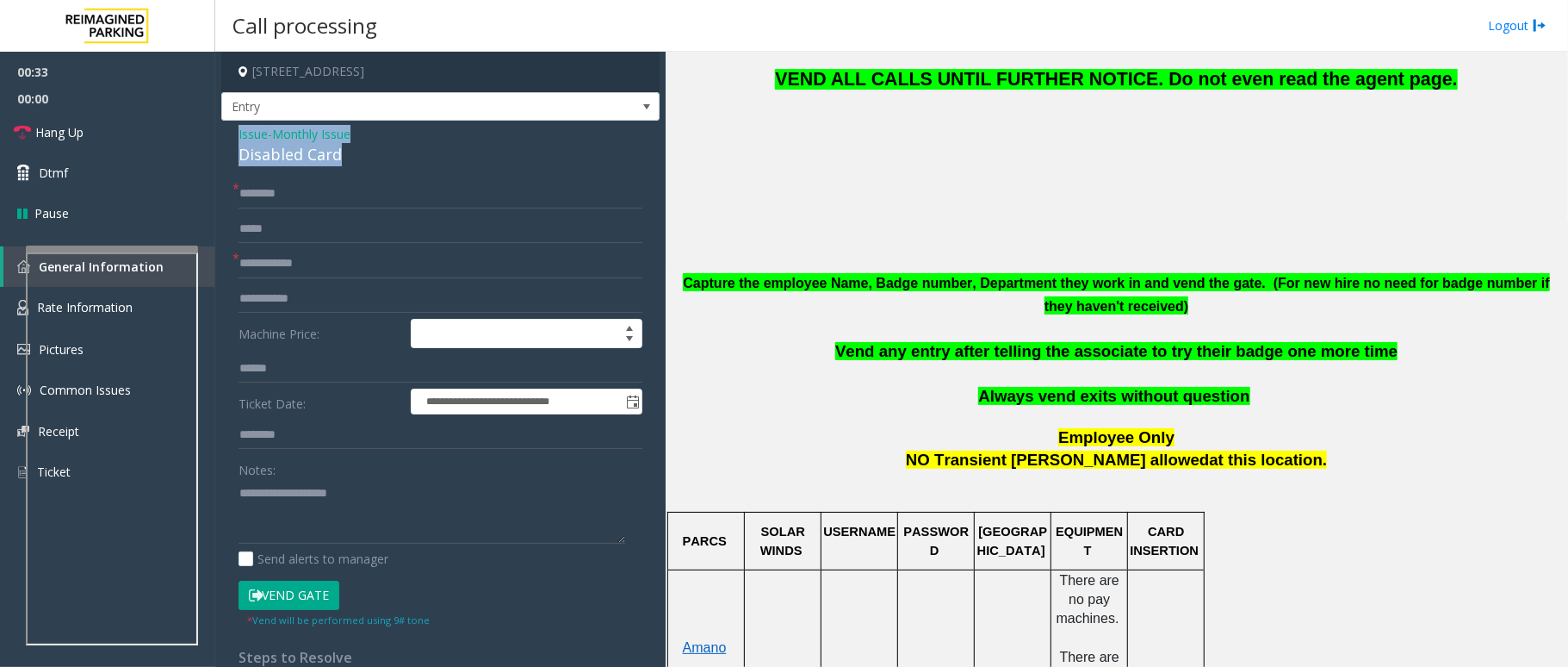
drag, startPoint x: 342, startPoint y: 151, endPoint x: 231, endPoint y: 139, distance: 111.6
click at [231, 139] on div "**********" at bounding box center [440, 585] width 438 height 930
click at [329, 514] on textarea at bounding box center [432, 510] width 387 height 64
click at [275, 197] on input "text" at bounding box center [440, 193] width 404 height 29
click at [436, 531] on textarea at bounding box center [432, 510] width 387 height 64
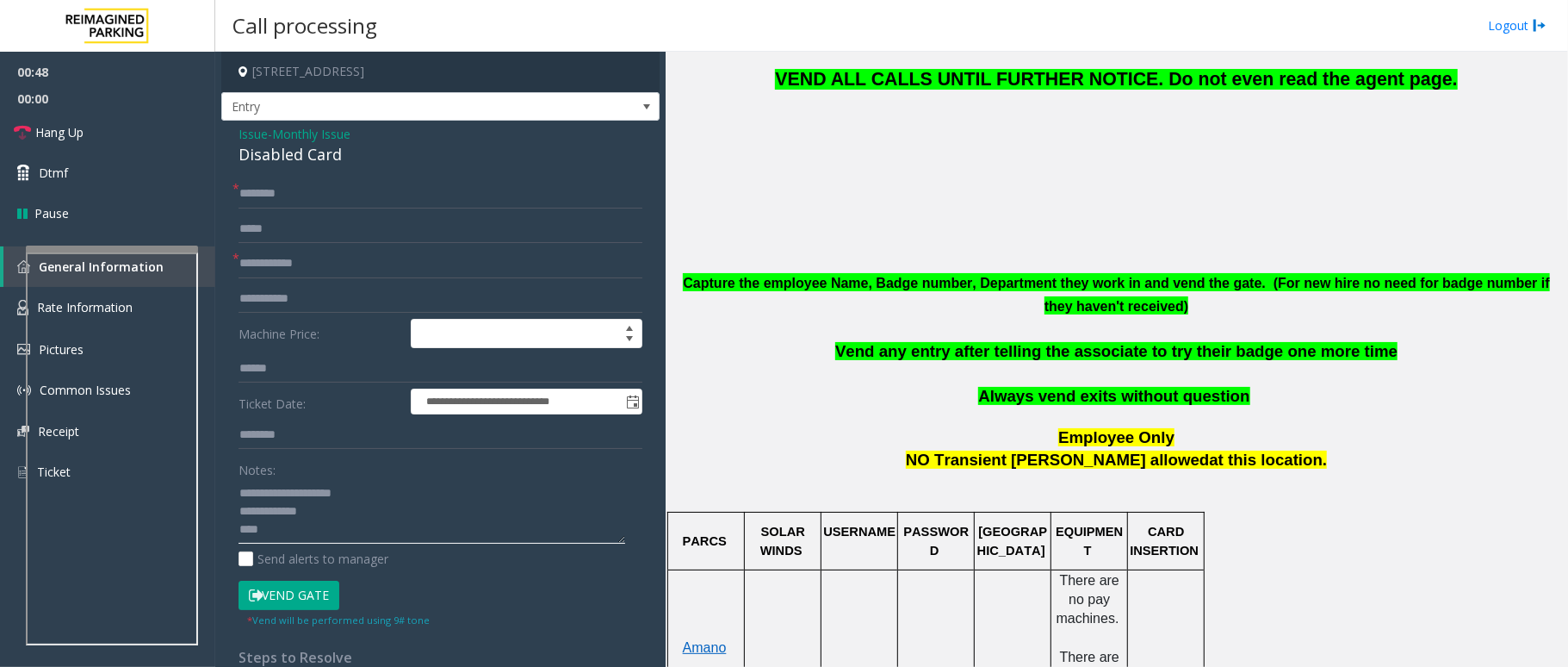
type textarea "**********"
click at [301, 198] on input "text" at bounding box center [440, 193] width 404 height 29
type input "**********"
click at [318, 441] on input "text" at bounding box center [440, 435] width 404 height 29
type input "**********"
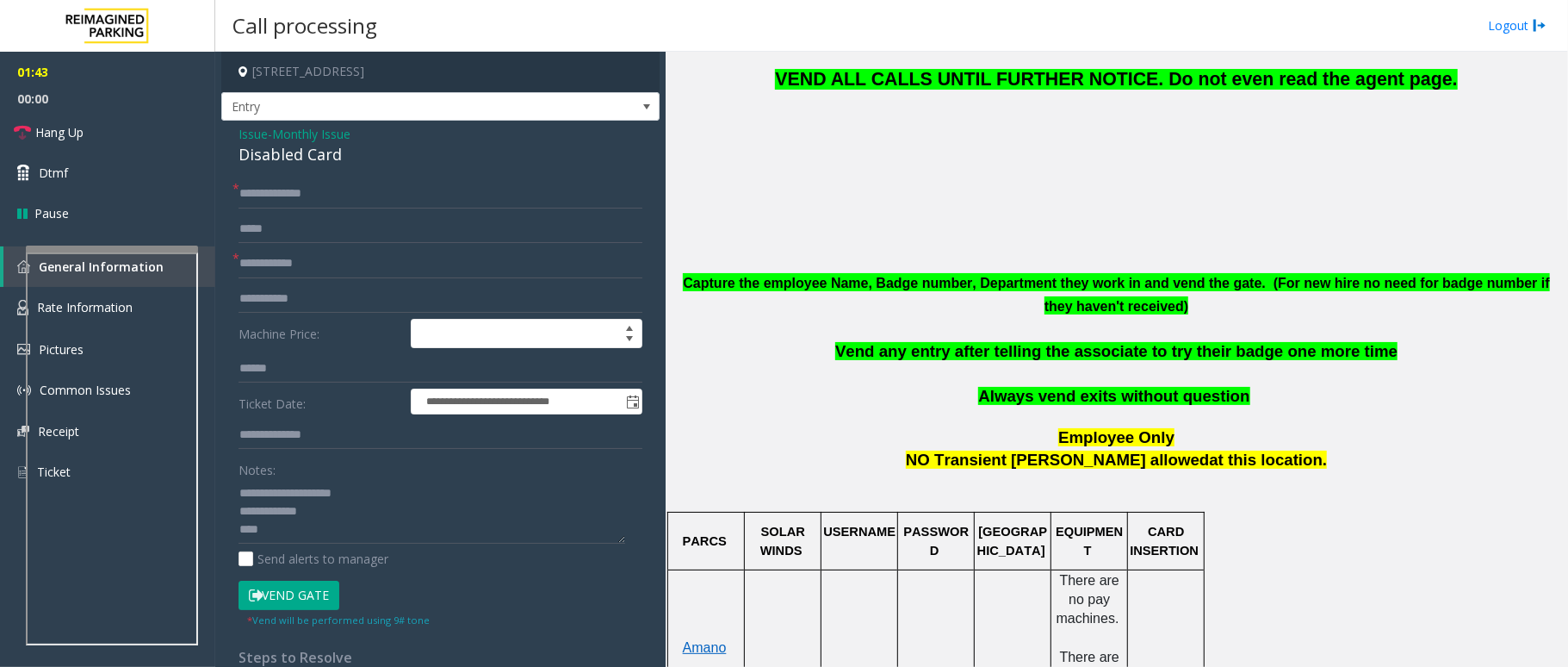
click at [304, 597] on button "Vend Gate" at bounding box center [289, 594] width 101 height 29
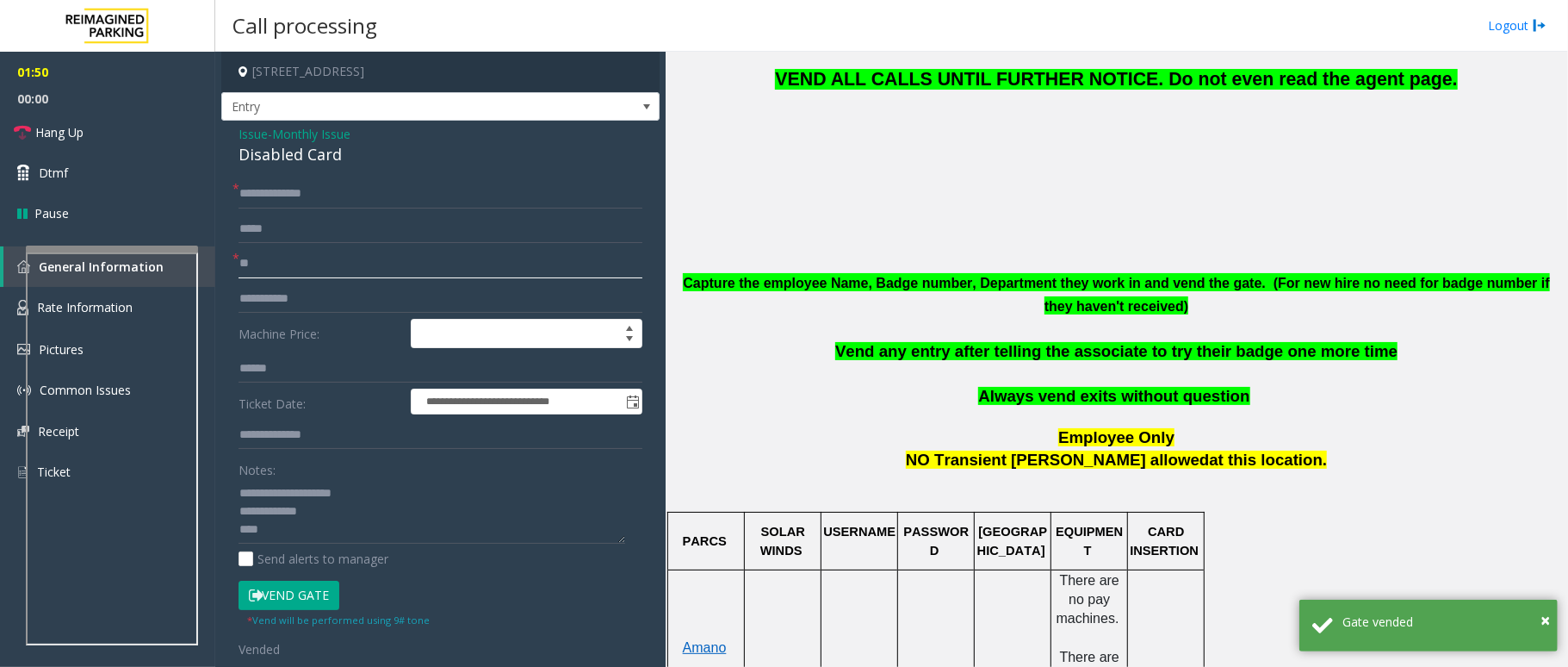
type input "**"
click at [256, 136] on span "Issue" at bounding box center [253, 133] width 29 height 18
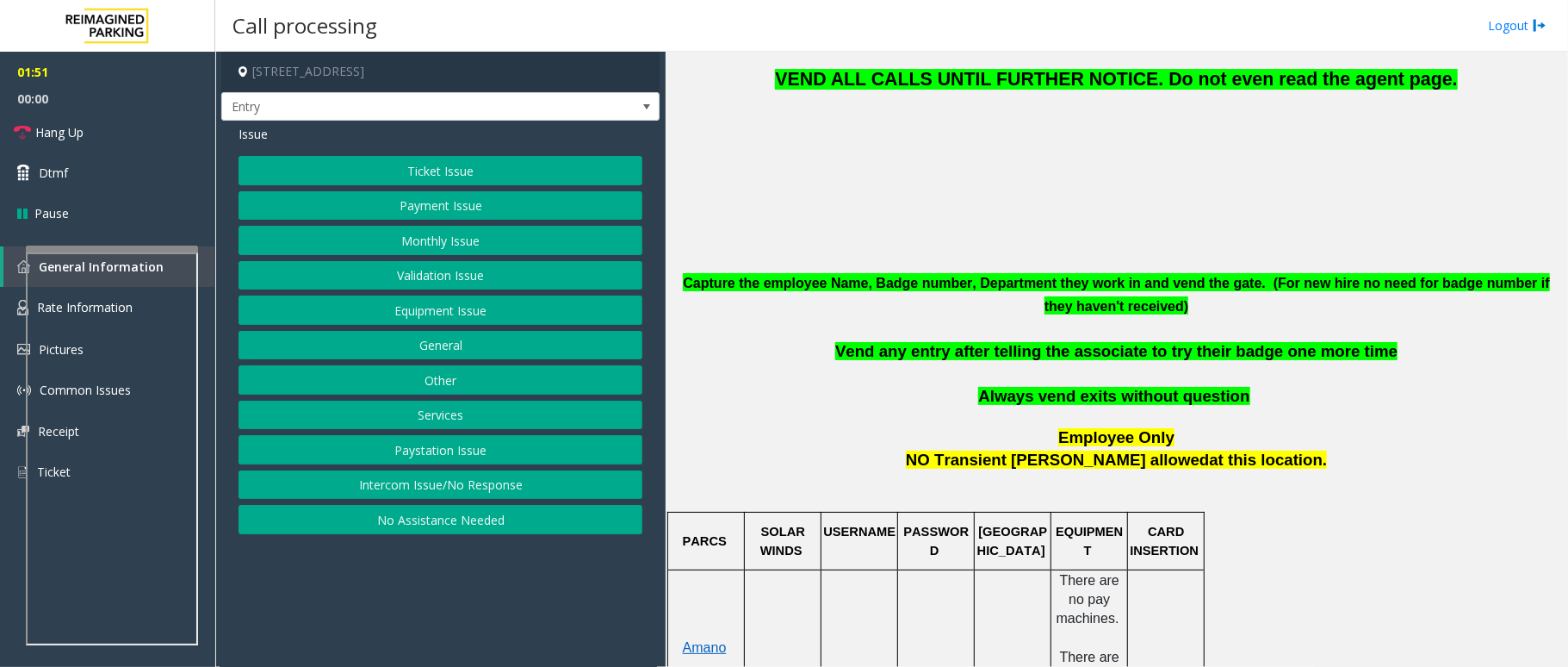
click at [399, 245] on button "Monthly Issue" at bounding box center [440, 240] width 404 height 29
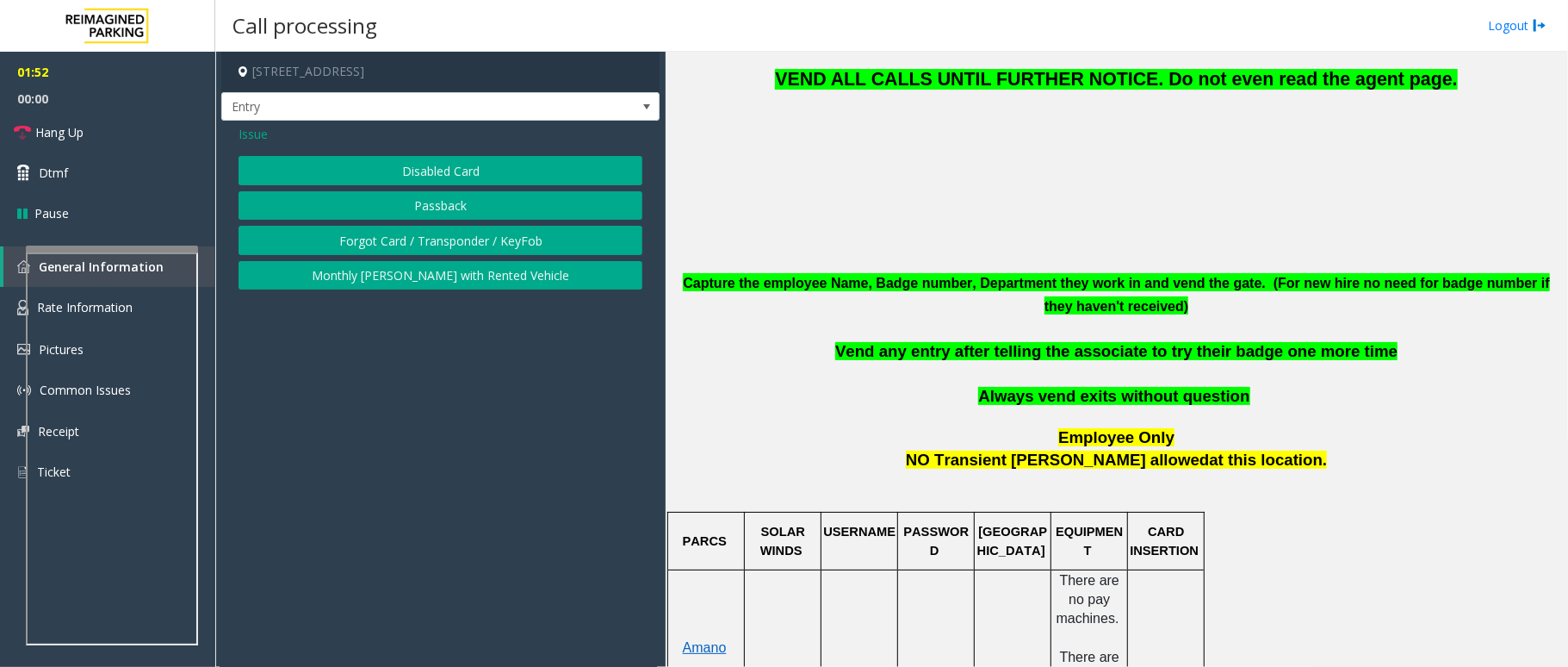
click at [393, 242] on button "Forgot Card / Transponder / KeyFob" at bounding box center [440, 240] width 404 height 29
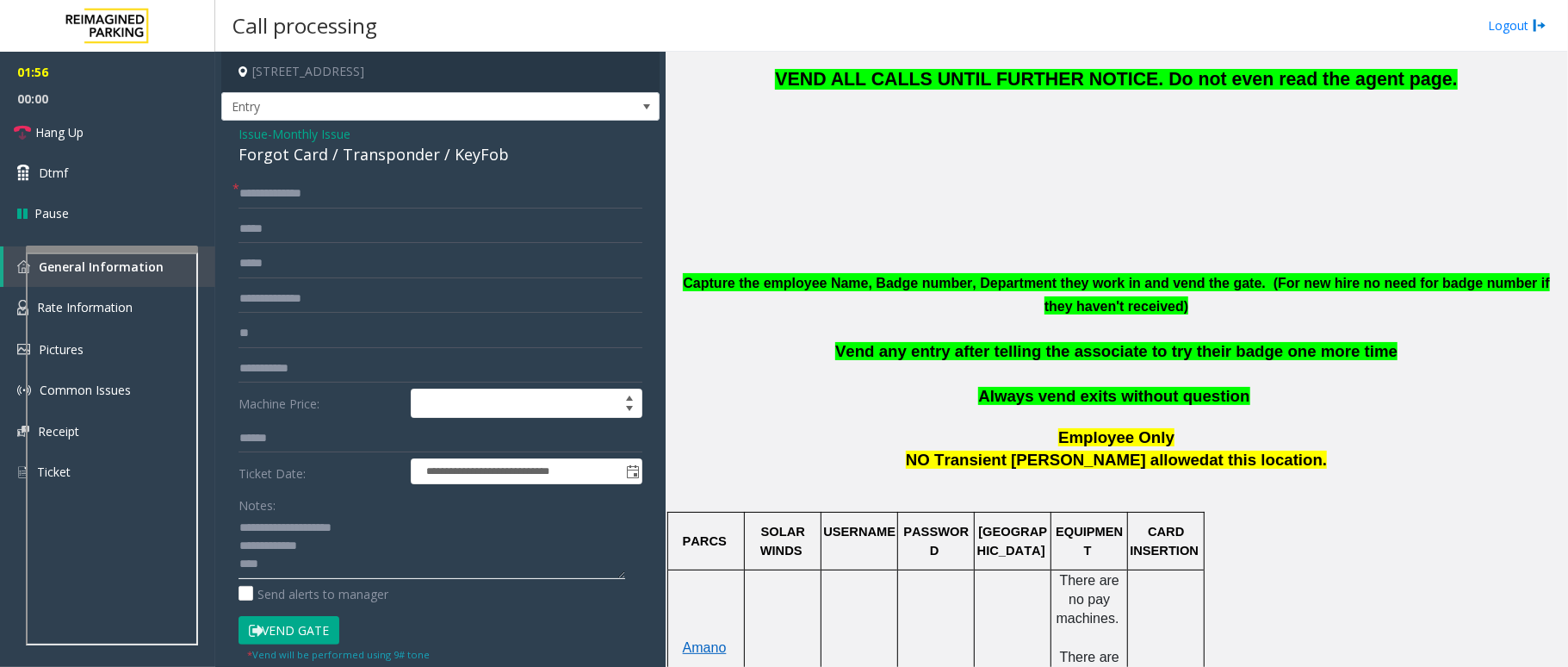
drag, startPoint x: 326, startPoint y: 549, endPoint x: 335, endPoint y: 521, distance: 29.4
click at [229, 524] on div "**********" at bounding box center [440, 542] width 430 height 726
click at [45, 132] on span "Hang Up" at bounding box center [60, 132] width 49 height 18
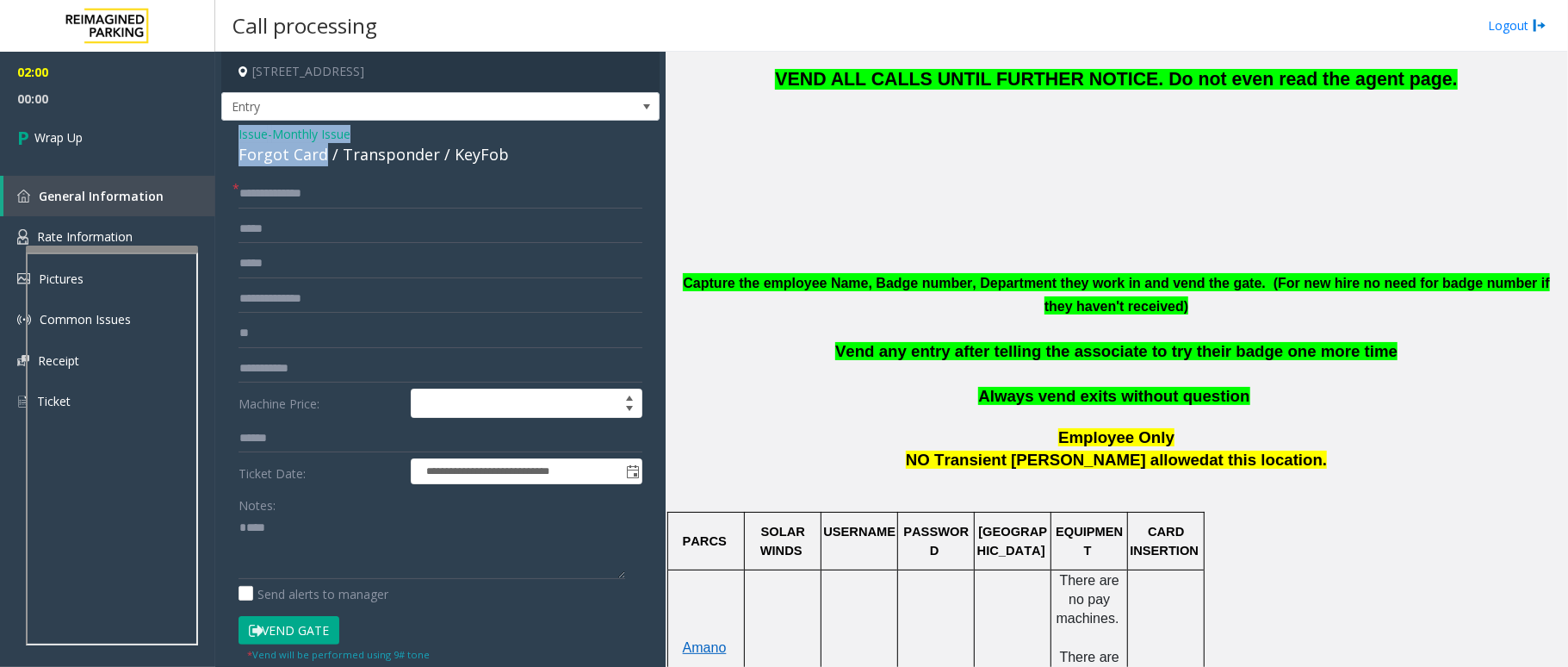
drag, startPoint x: 325, startPoint y: 155, endPoint x: 226, endPoint y: 138, distance: 100.4
click at [226, 136] on div "**********" at bounding box center [440, 521] width 438 height 801
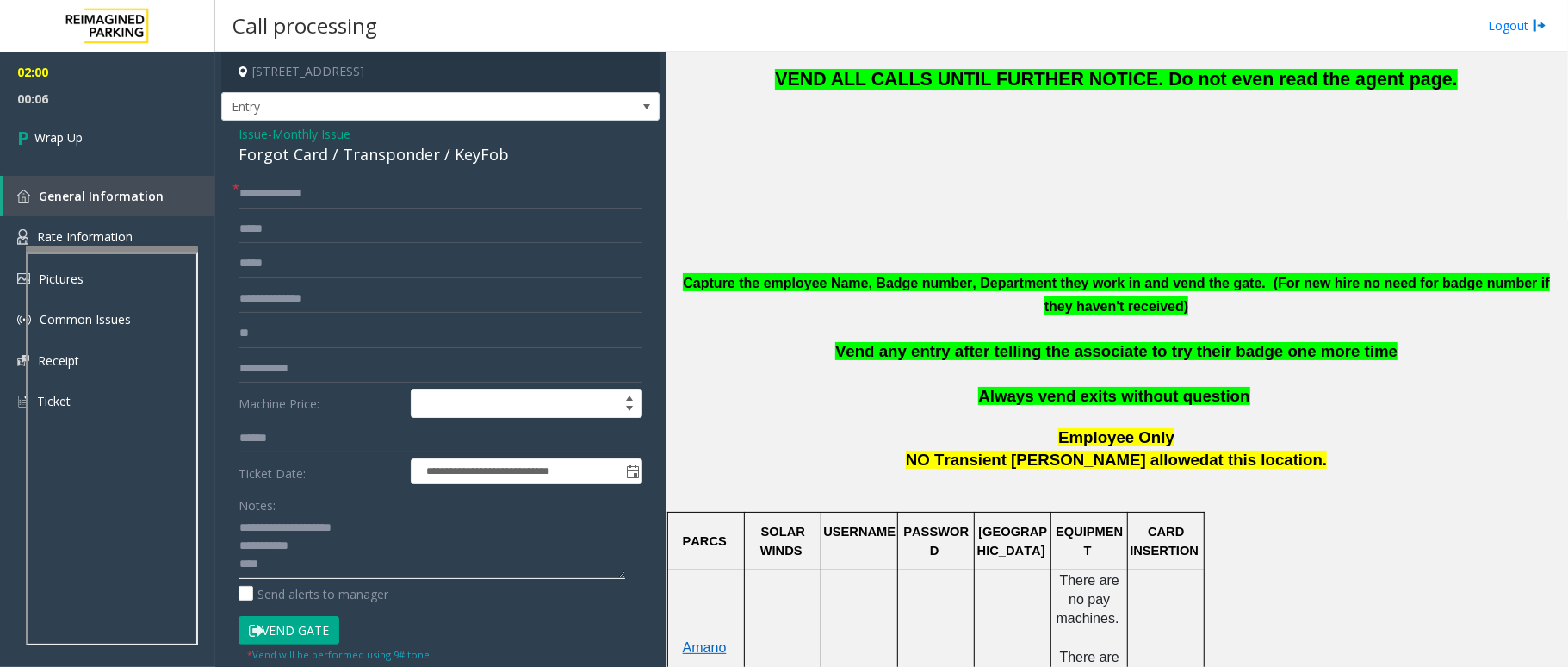
click at [303, 566] on textarea at bounding box center [432, 546] width 387 height 64
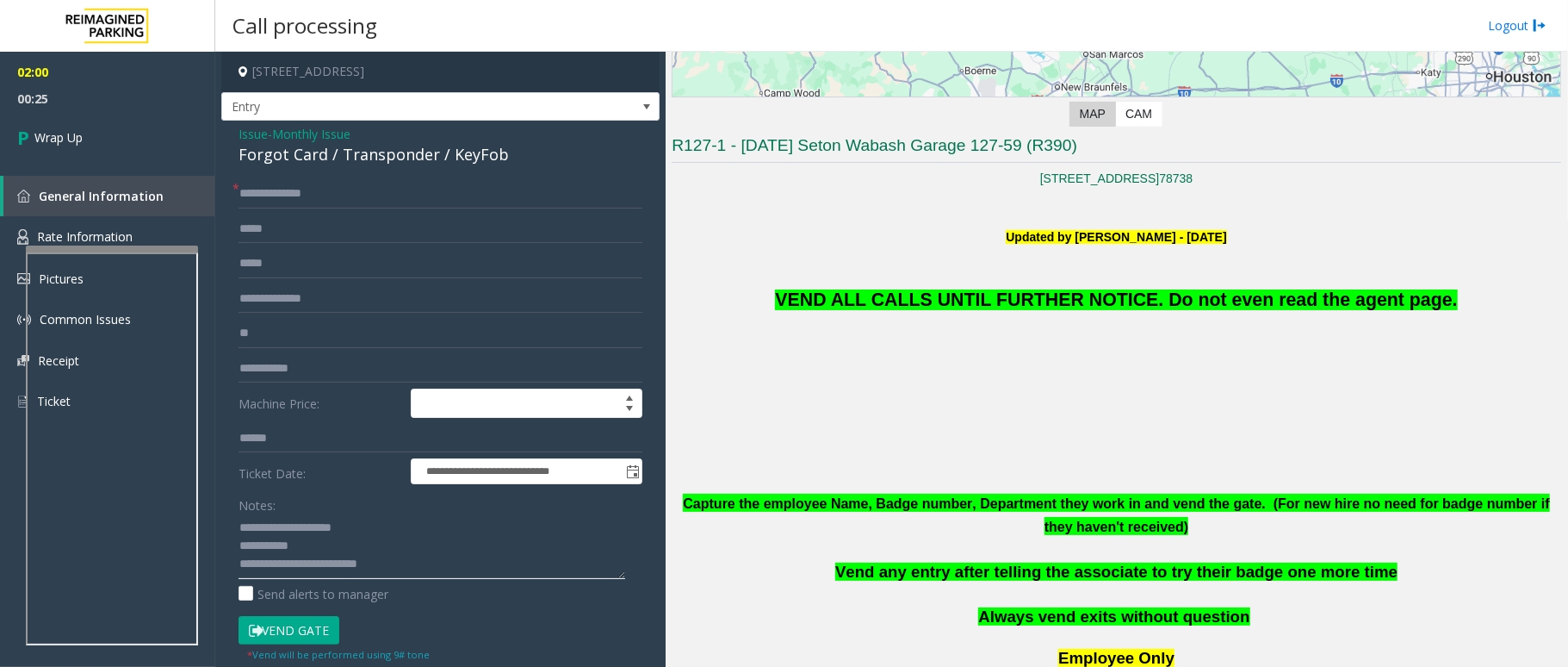
scroll to position [344, 0]
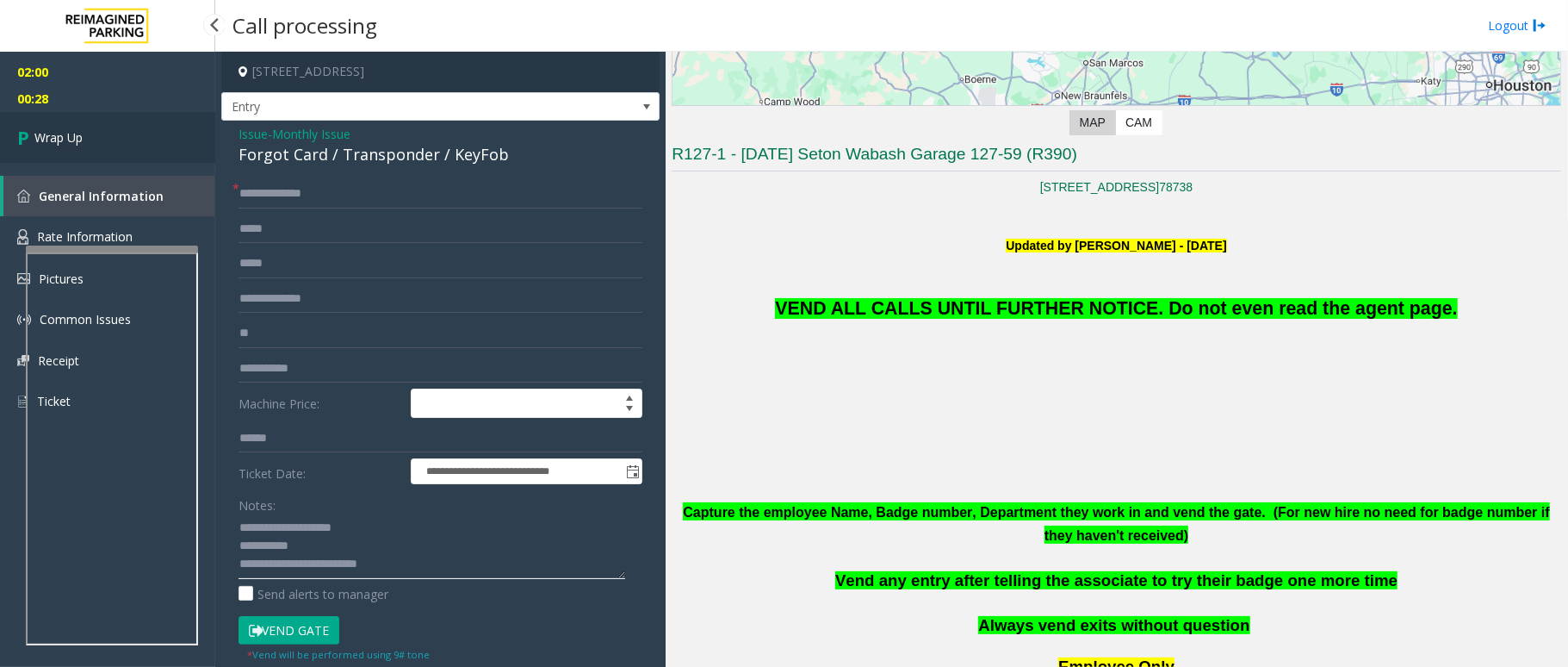
type textarea "**********"
drag, startPoint x: 59, startPoint y: 146, endPoint x: 56, endPoint y: 156, distance: 10.4
click at [56, 148] on link "Wrap Up" at bounding box center [107, 137] width 215 height 50
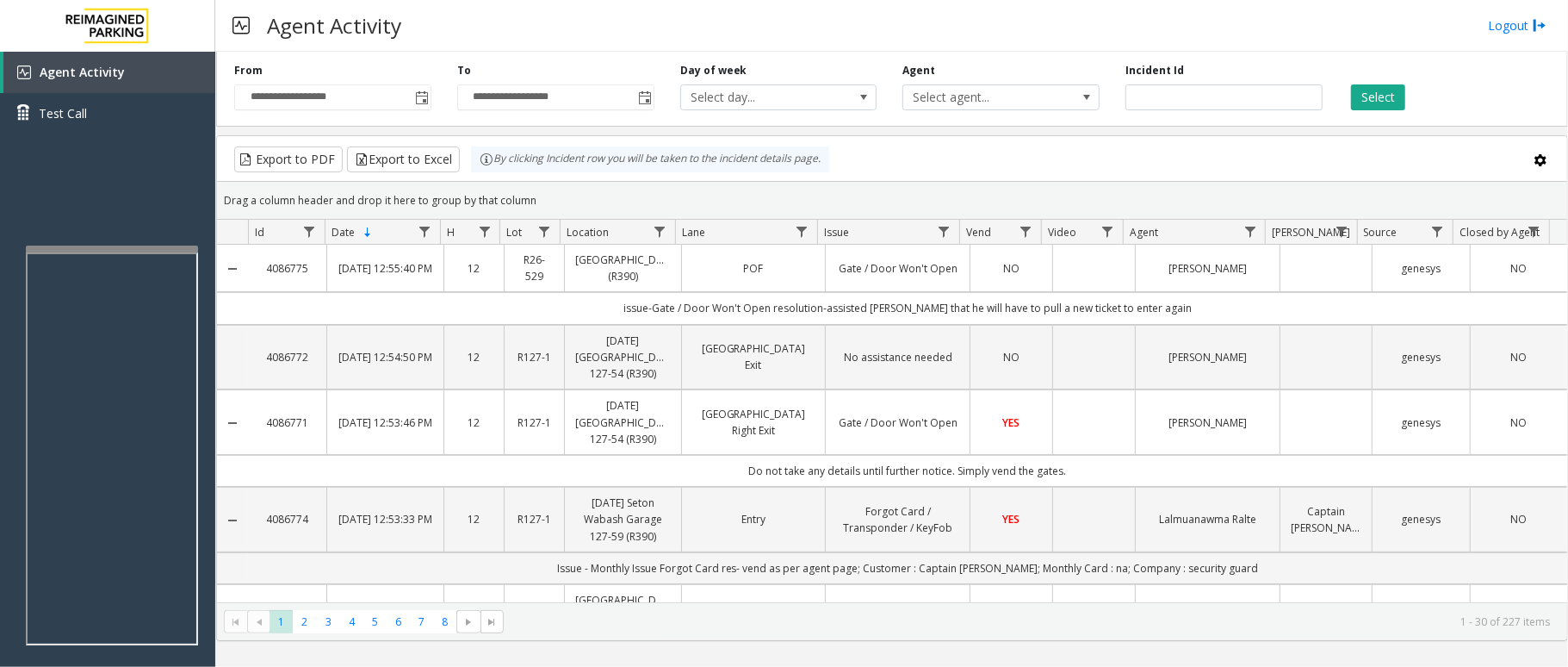
scroll to position [62, 0]
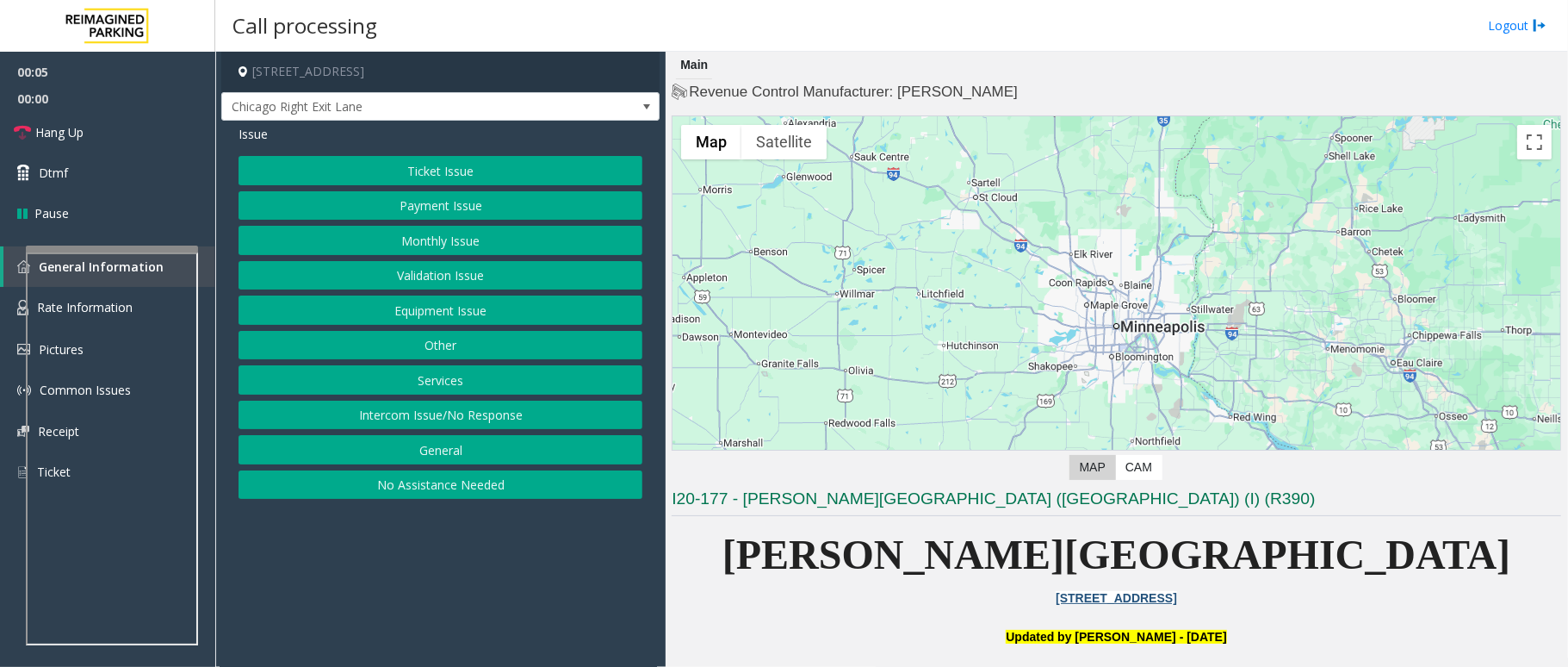
click at [499, 173] on button "Ticket Issue" at bounding box center [440, 170] width 404 height 29
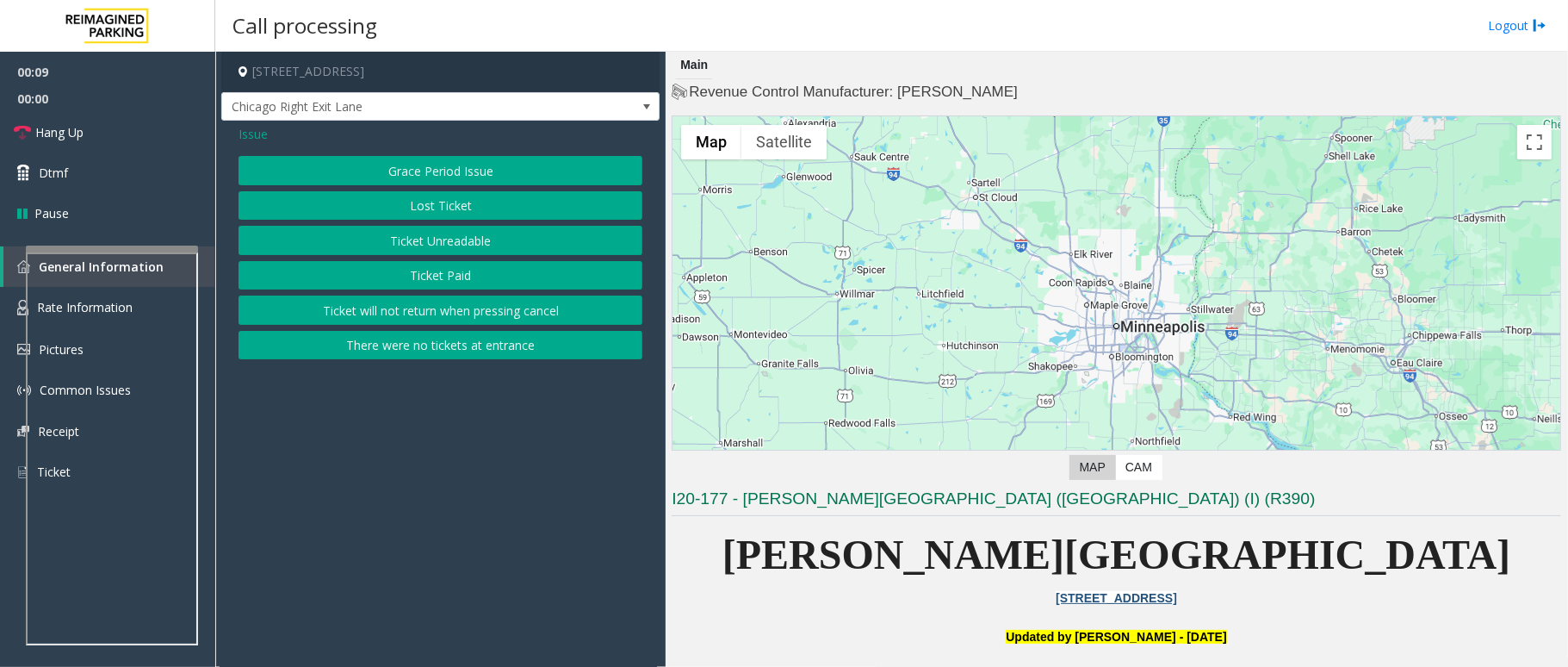
click at [476, 241] on button "Ticket Unreadable" at bounding box center [440, 240] width 404 height 29
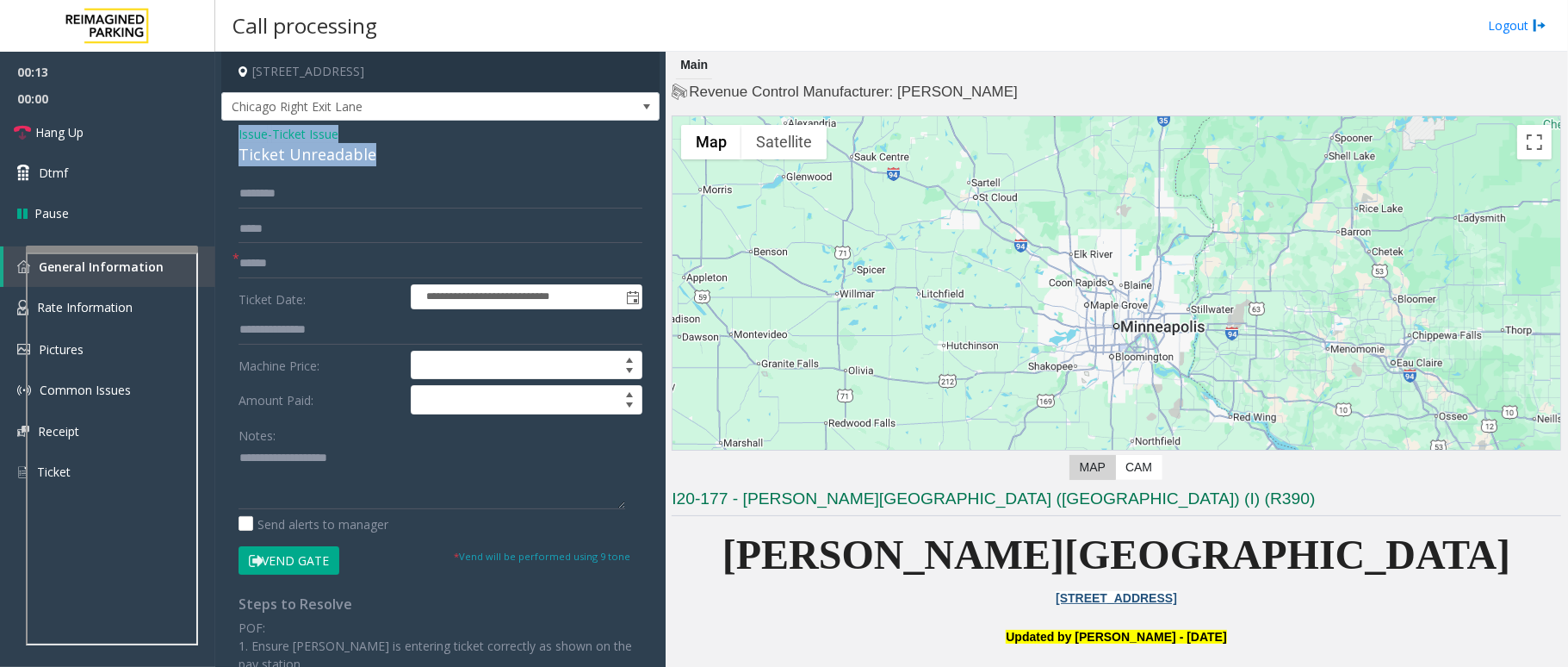
drag, startPoint x: 374, startPoint y: 152, endPoint x: 226, endPoint y: 129, distance: 149.8
click at [226, 129] on div "**********" at bounding box center [440, 504] width 438 height 768
click at [349, 477] on textarea at bounding box center [432, 476] width 387 height 64
type textarea "**********"
click at [271, 263] on input "text" at bounding box center [440, 263] width 404 height 29
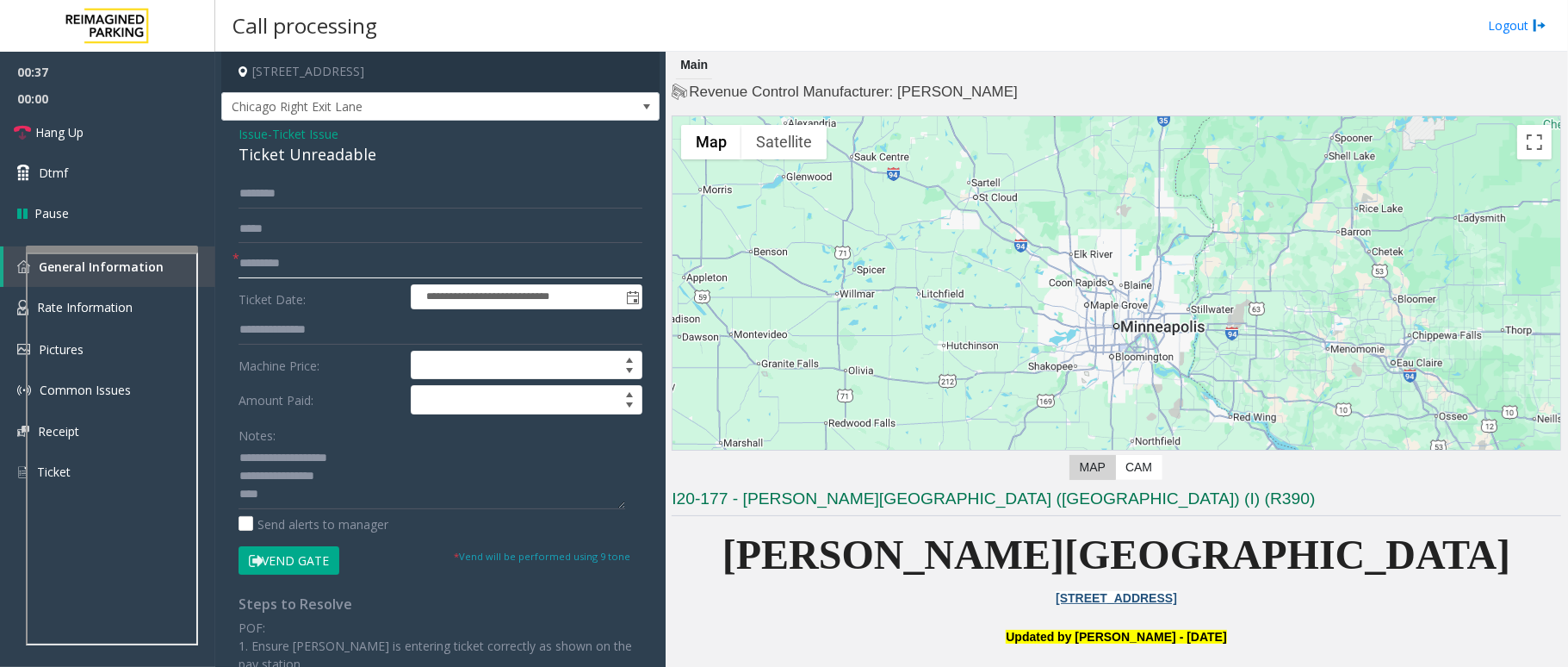
type input "*********"
type textarea "**********"
click at [634, 115] on span at bounding box center [646, 107] width 24 height 28
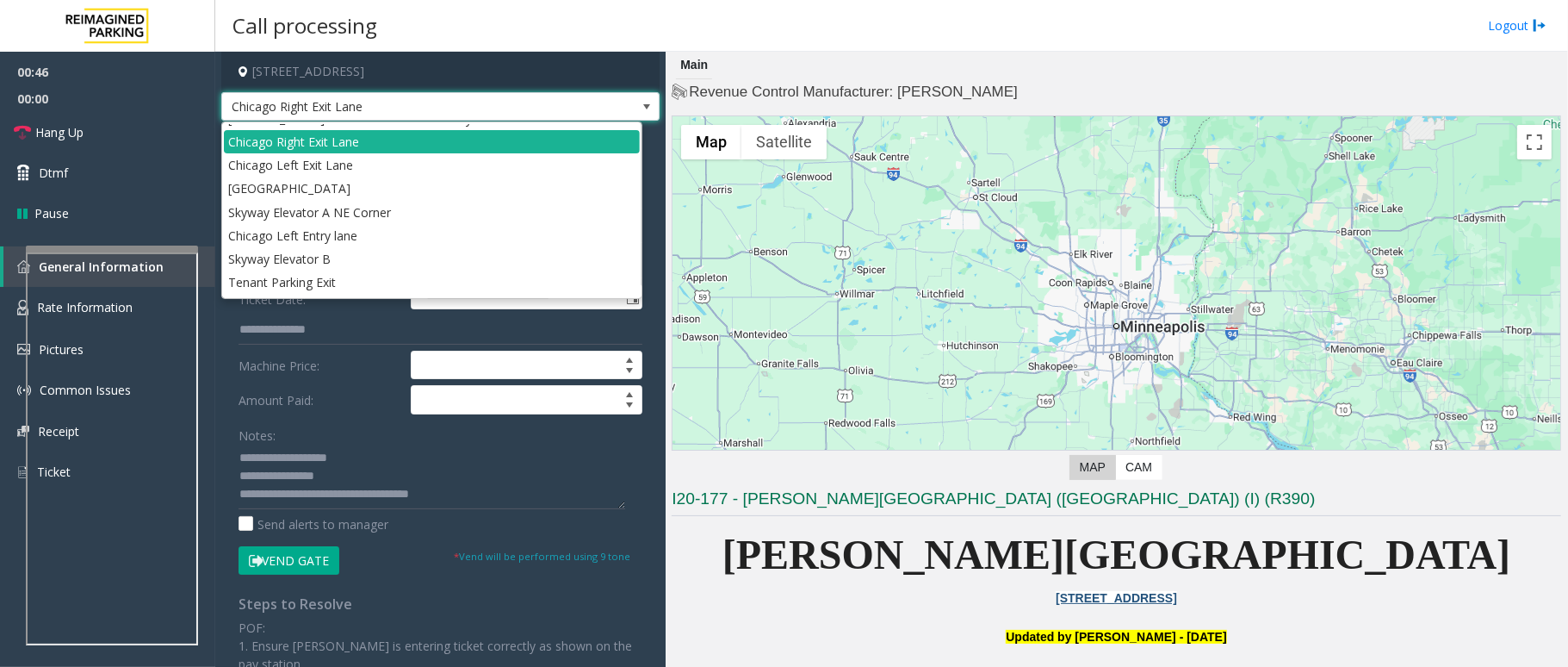
scroll to position [259, 0]
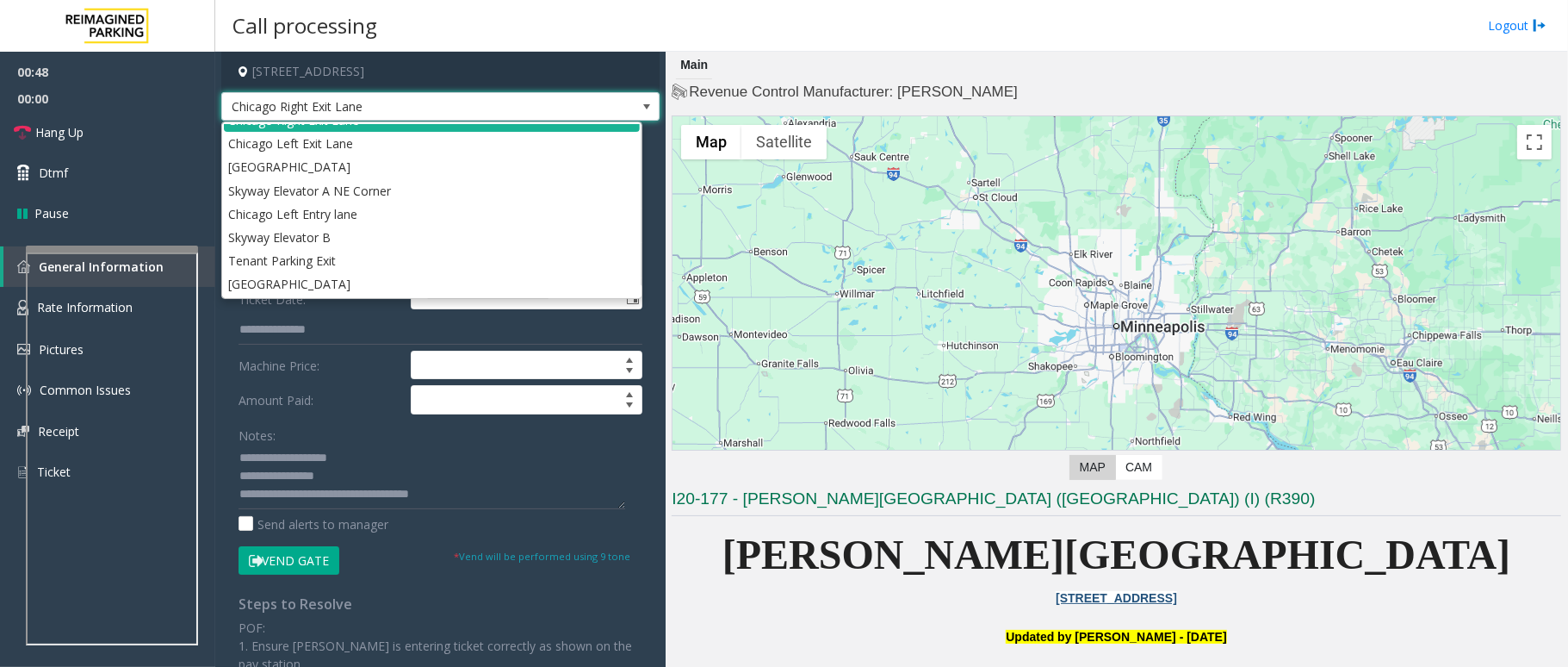
click at [640, 110] on span at bounding box center [646, 106] width 14 height 14
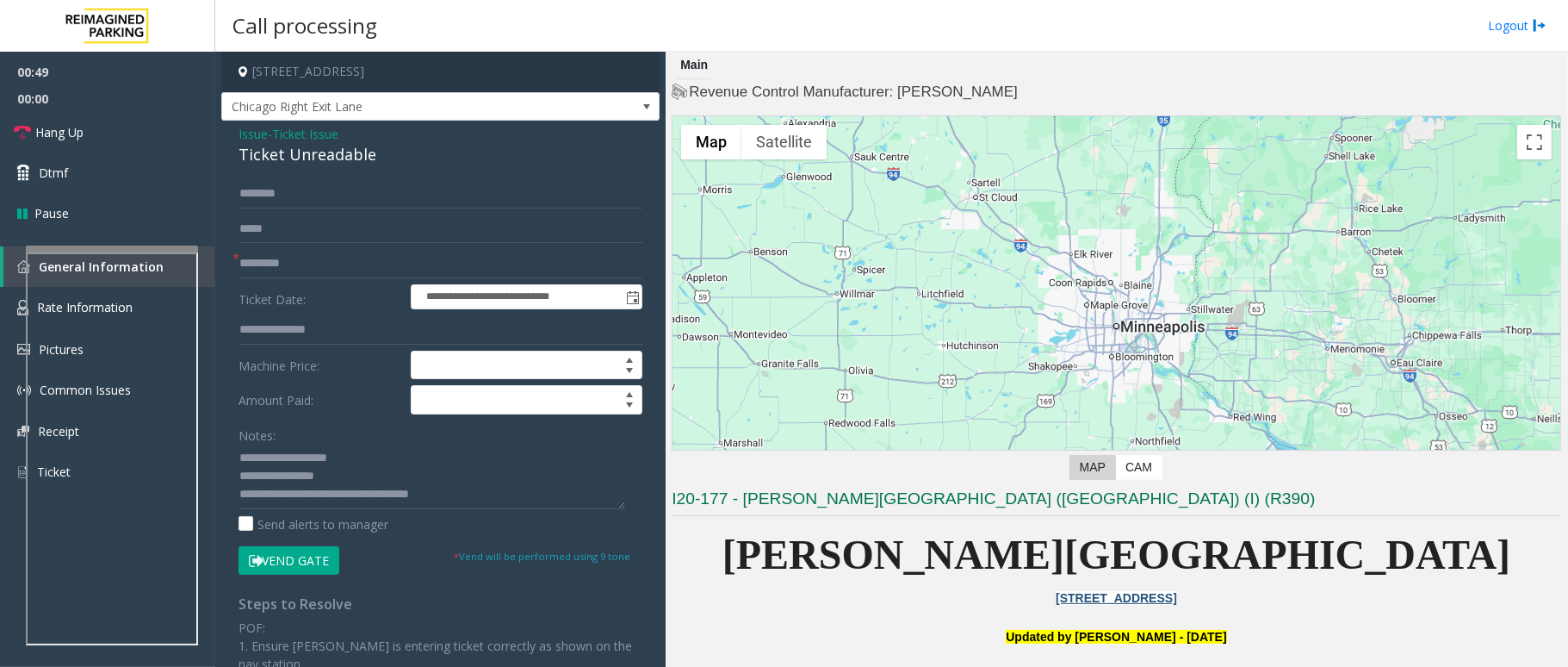
click at [293, 565] on button "Vend Gate" at bounding box center [289, 560] width 101 height 29
click at [28, 131] on icon at bounding box center [22, 132] width 17 height 17
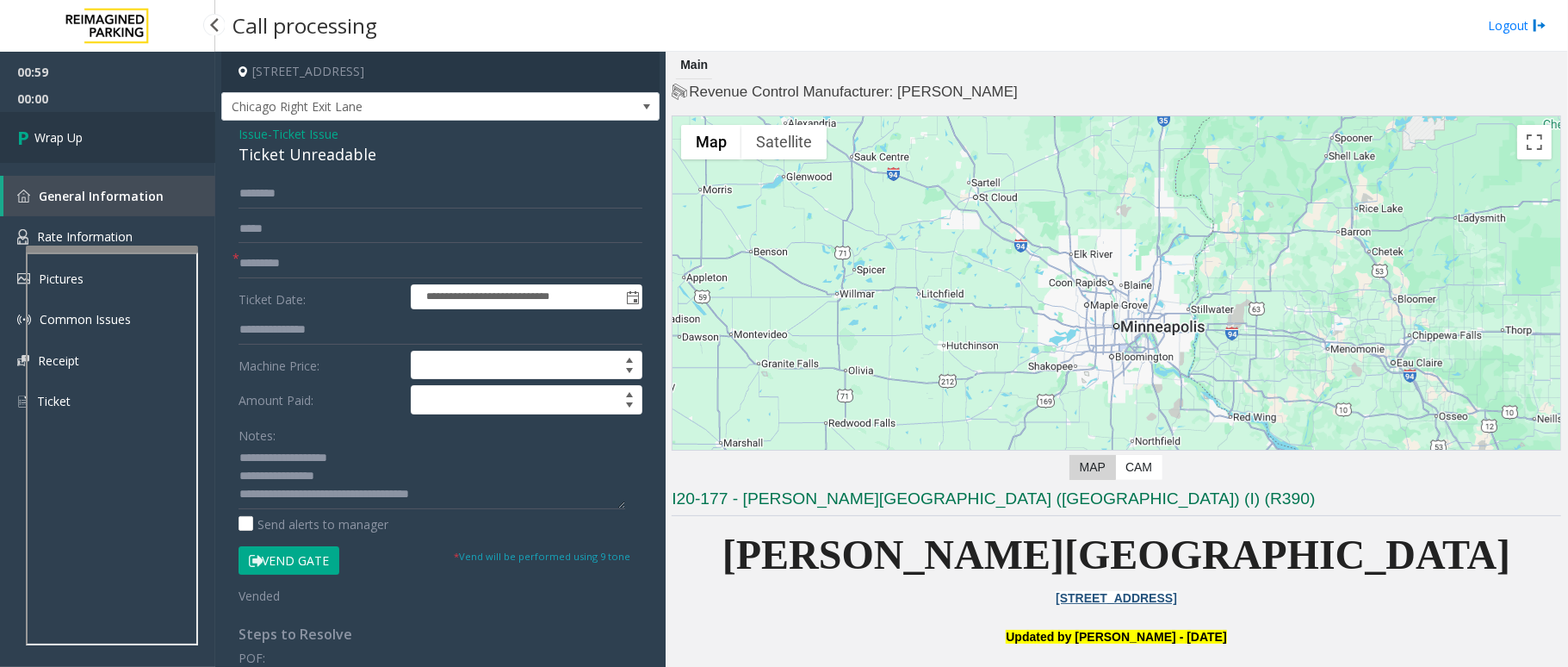
click at [28, 131] on icon at bounding box center [25, 137] width 17 height 28
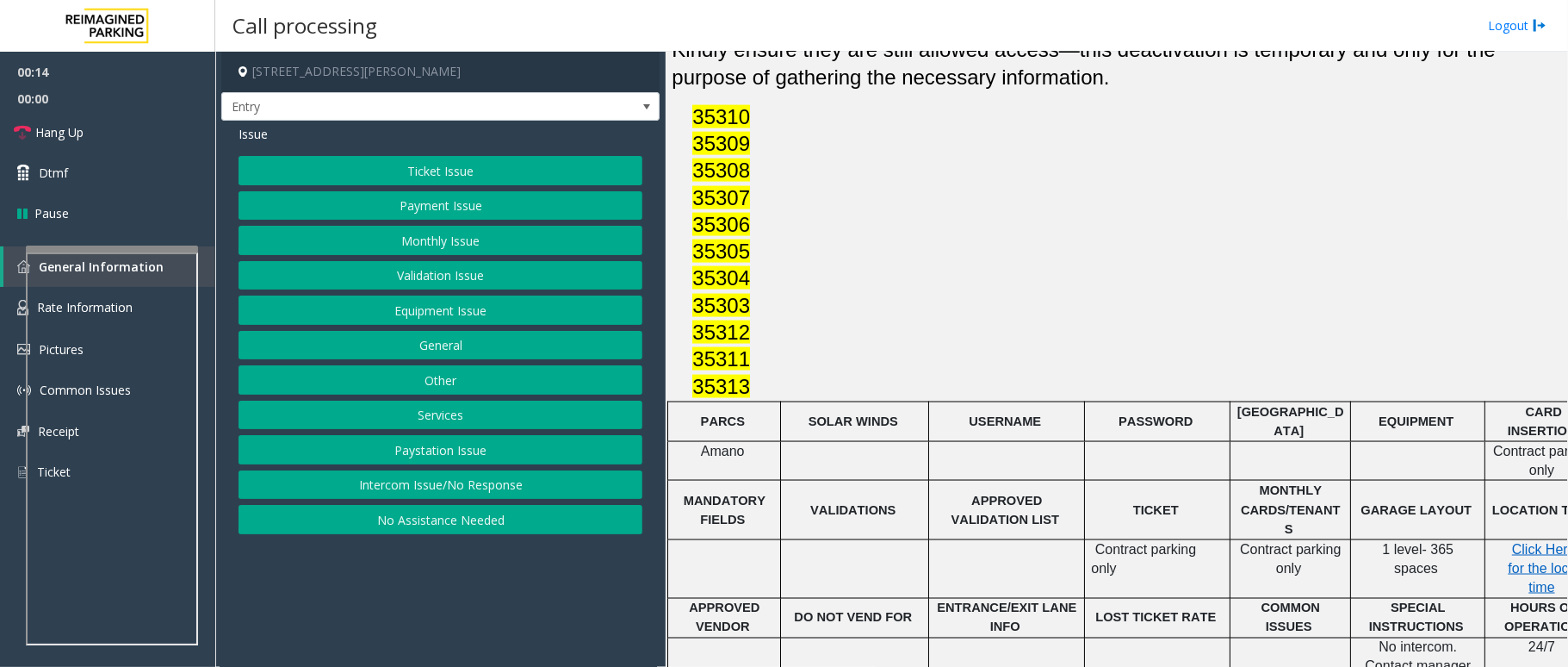
scroll to position [1837, 0]
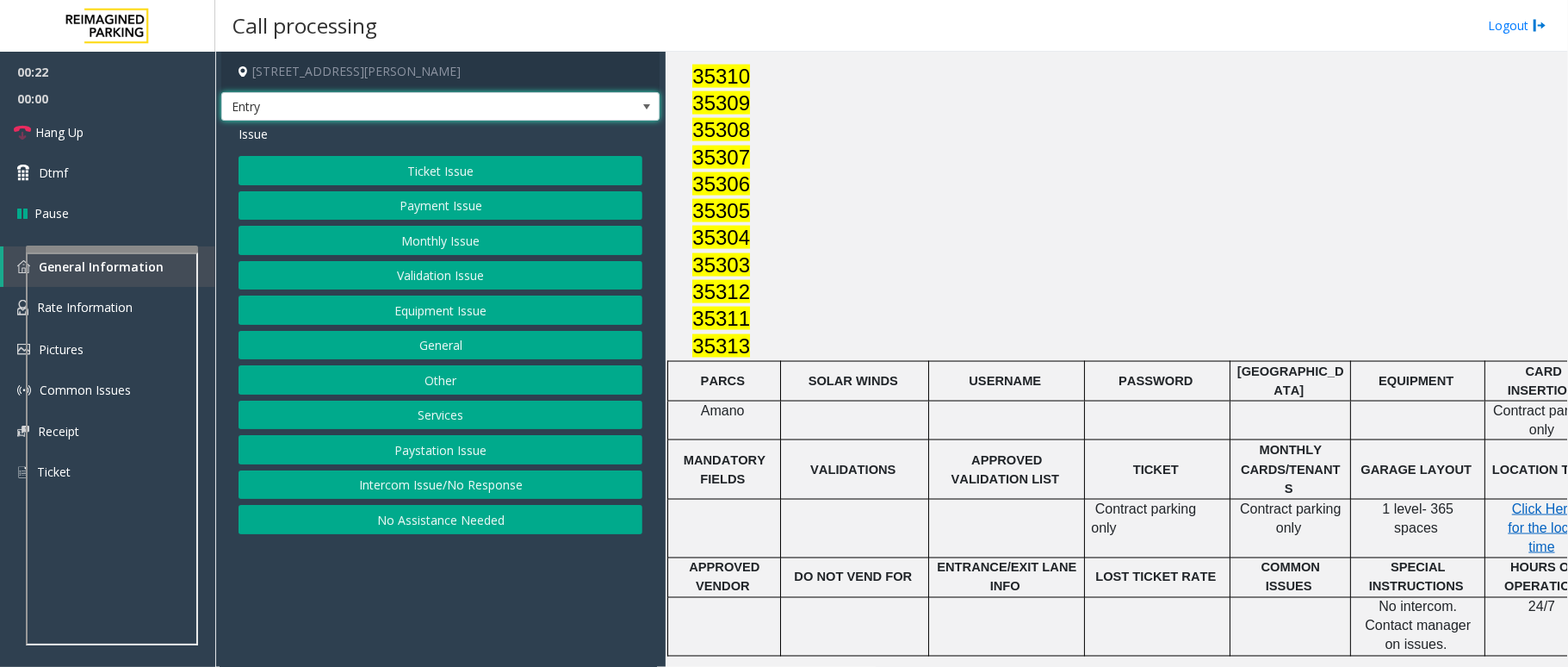
click at [645, 107] on span at bounding box center [646, 106] width 14 height 14
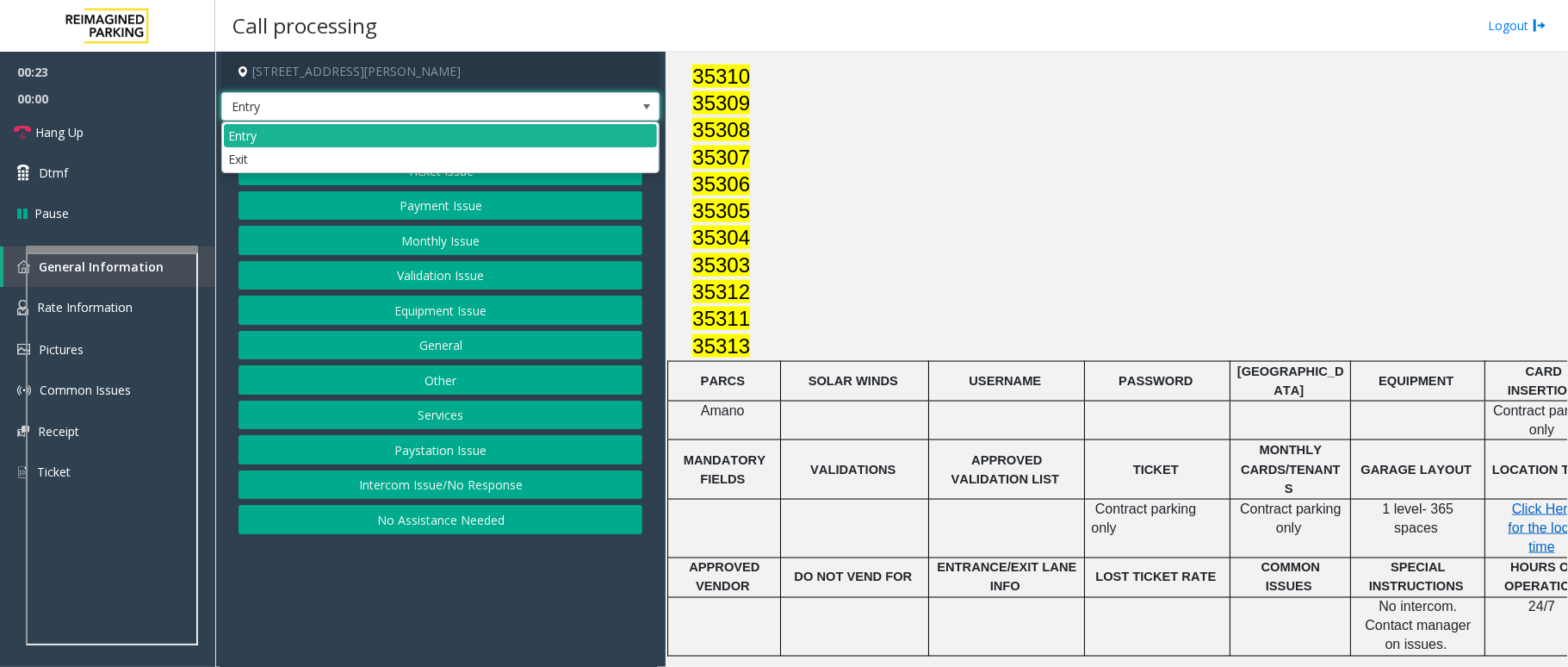
click at [645, 107] on span at bounding box center [646, 106] width 14 height 14
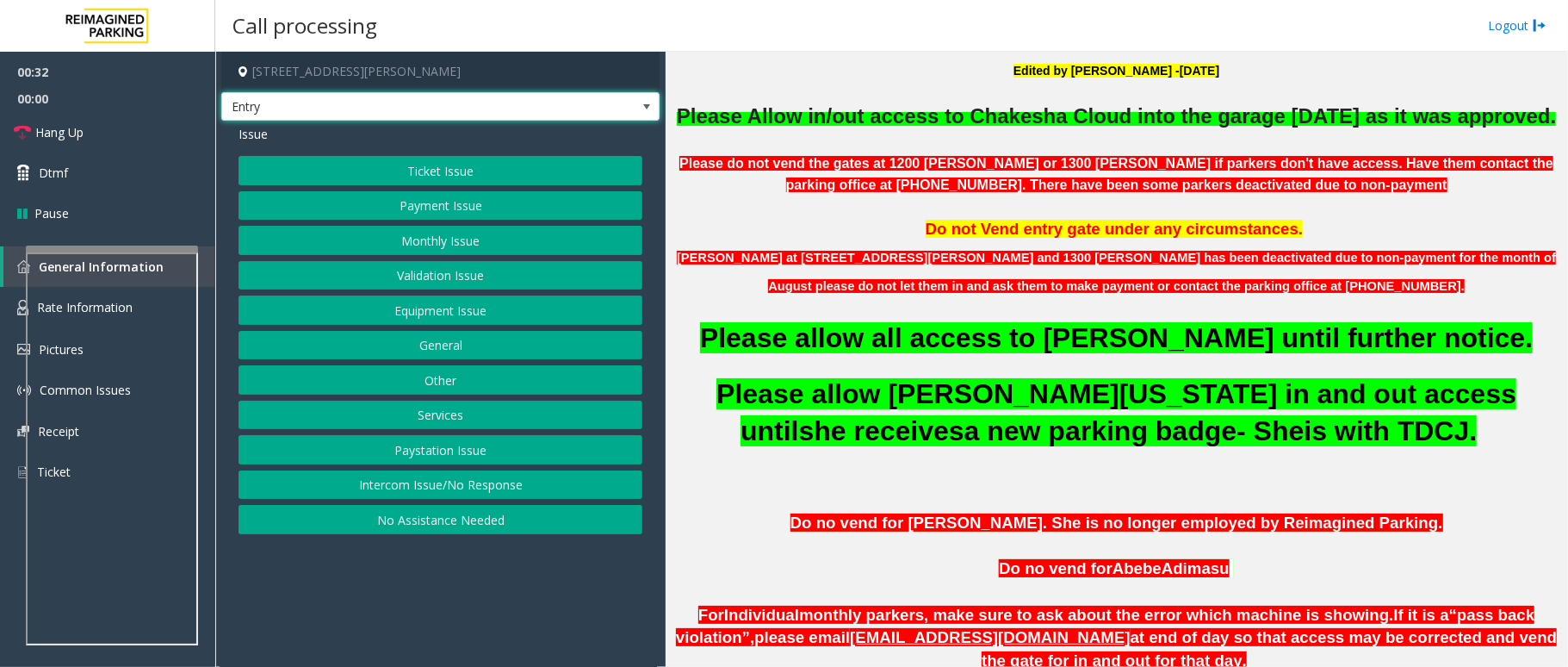
scroll to position [459, 0]
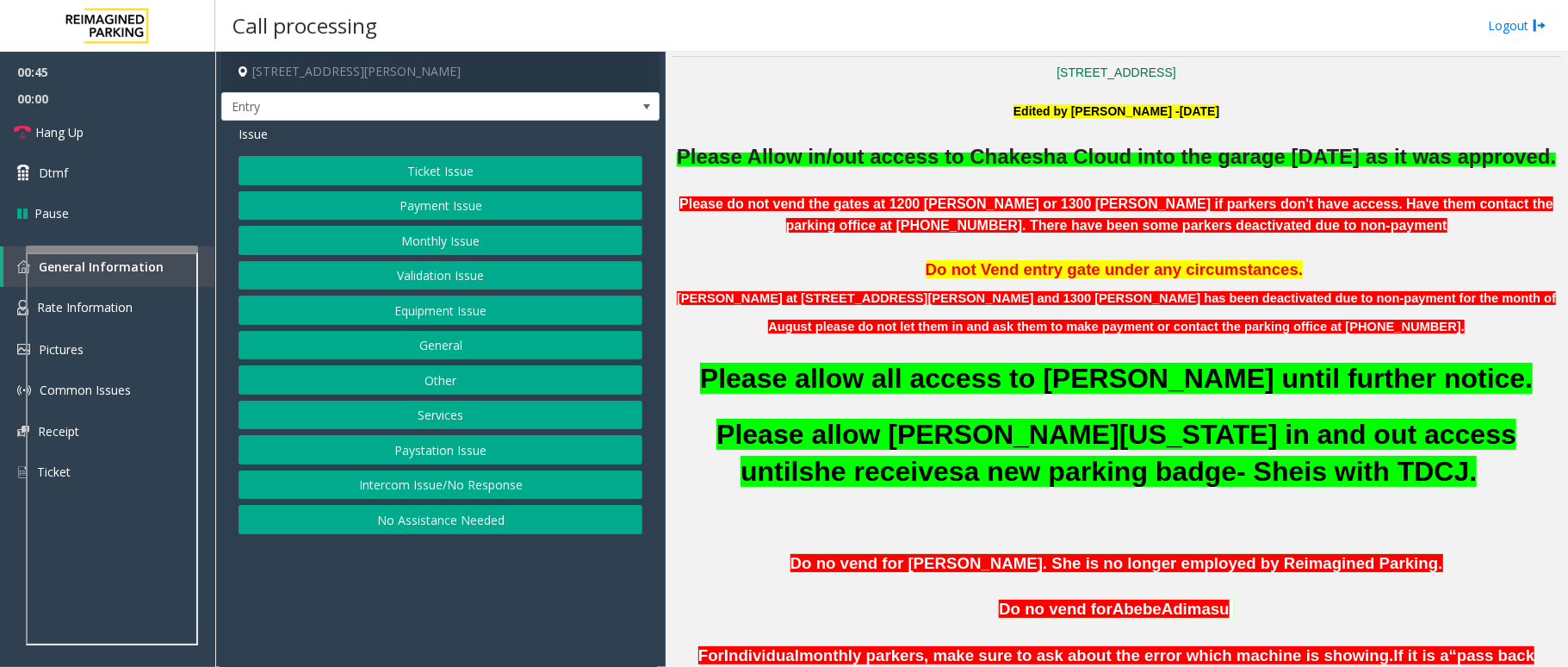
click at [479, 317] on button "Equipment Issue" at bounding box center [440, 310] width 404 height 29
click at [479, 317] on button "Gate / Door Won't Open" at bounding box center [440, 310] width 404 height 29
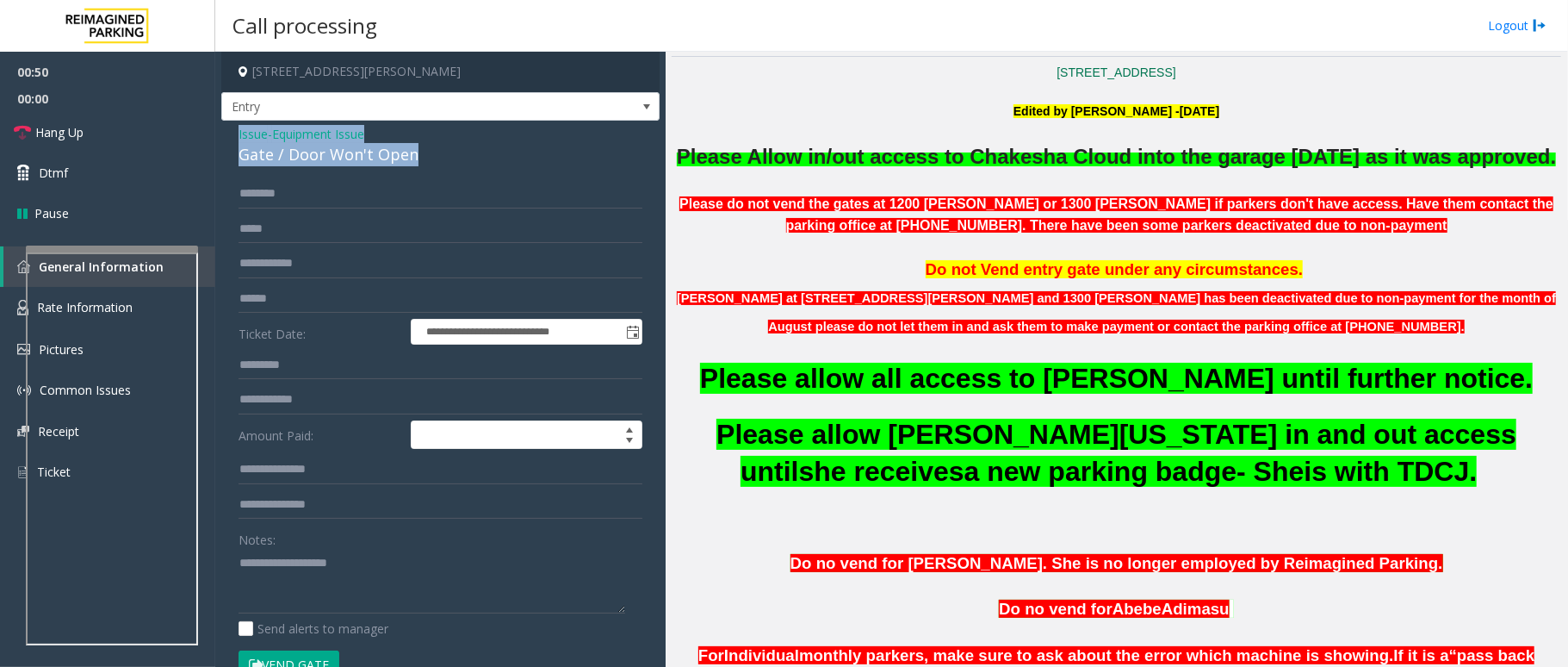
drag, startPoint x: 414, startPoint y: 153, endPoint x: 234, endPoint y: 140, distance: 180.5
click at [234, 140] on div "**********" at bounding box center [440, 548] width 438 height 855
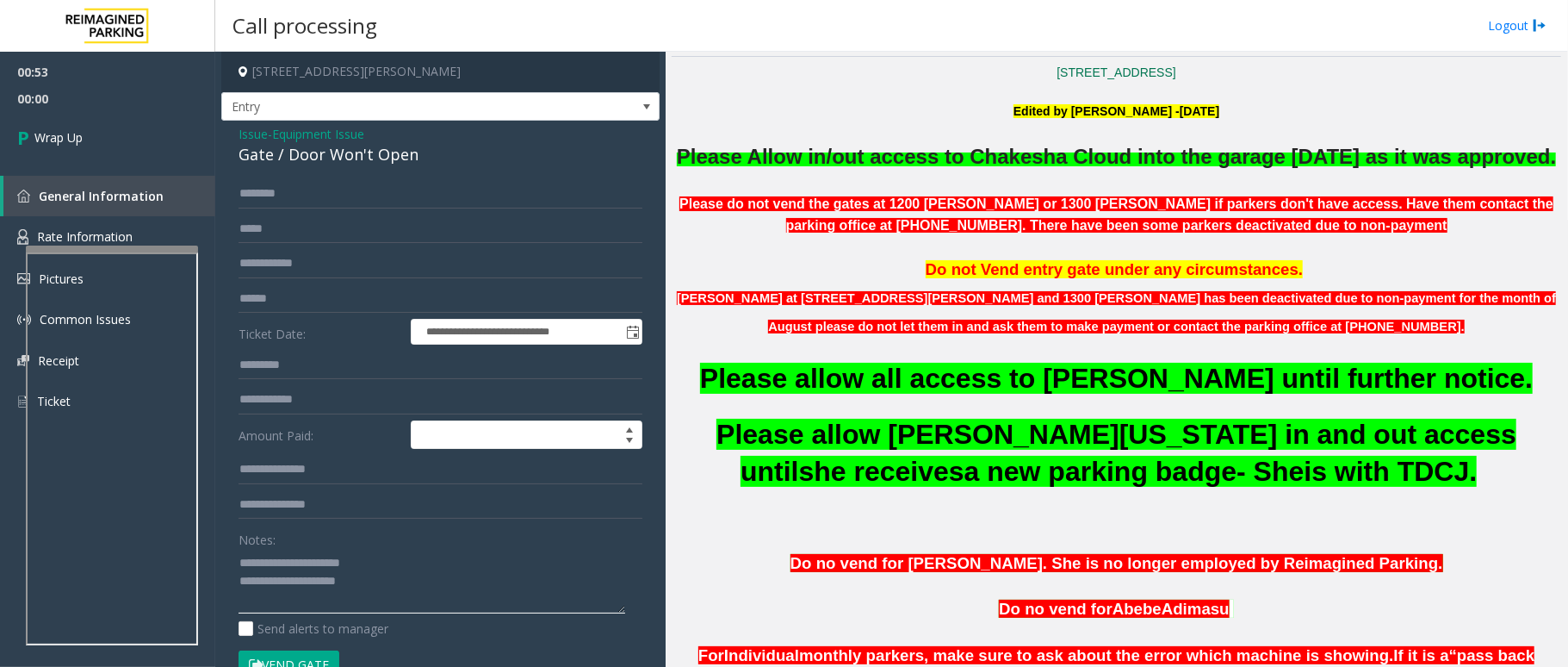
click at [409, 587] on textarea at bounding box center [432, 580] width 387 height 64
type textarea "**********"
click at [50, 139] on span "Wrap Up" at bounding box center [59, 137] width 49 height 18
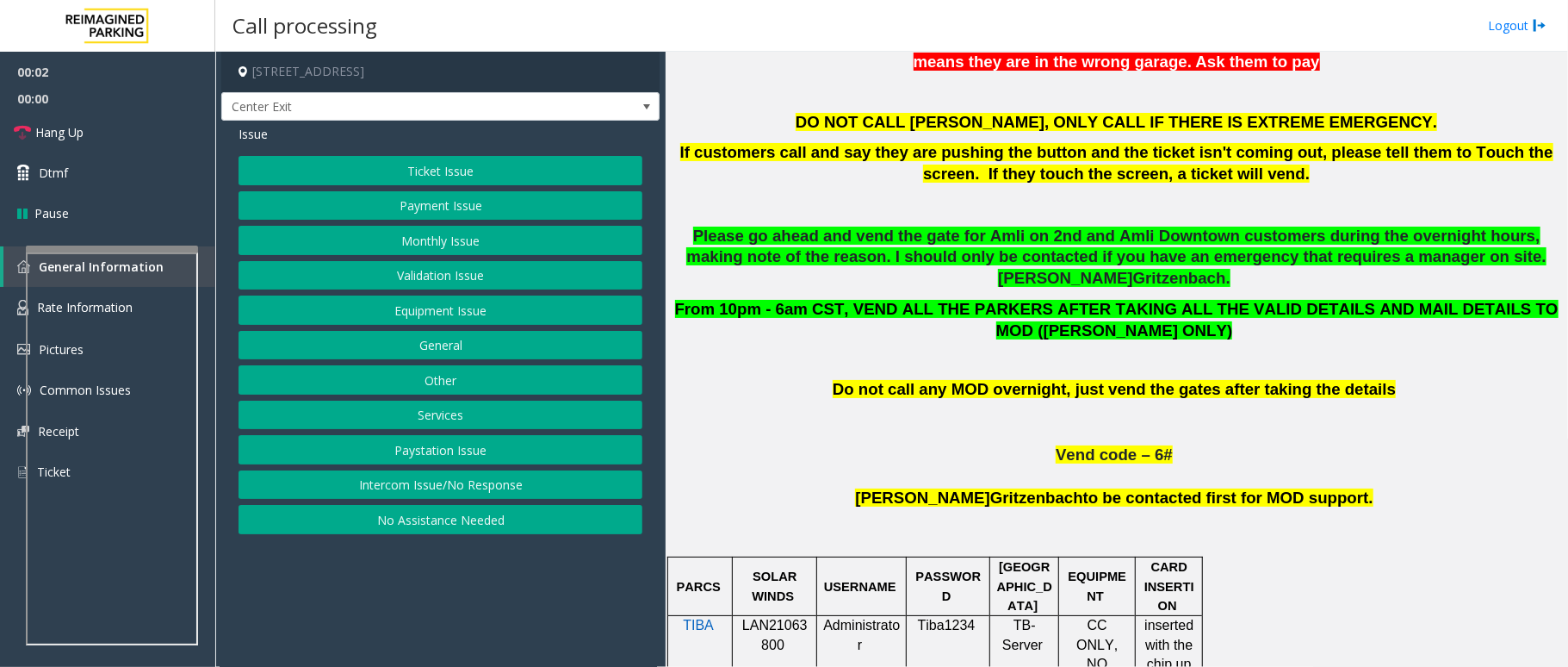
scroll to position [689, 0]
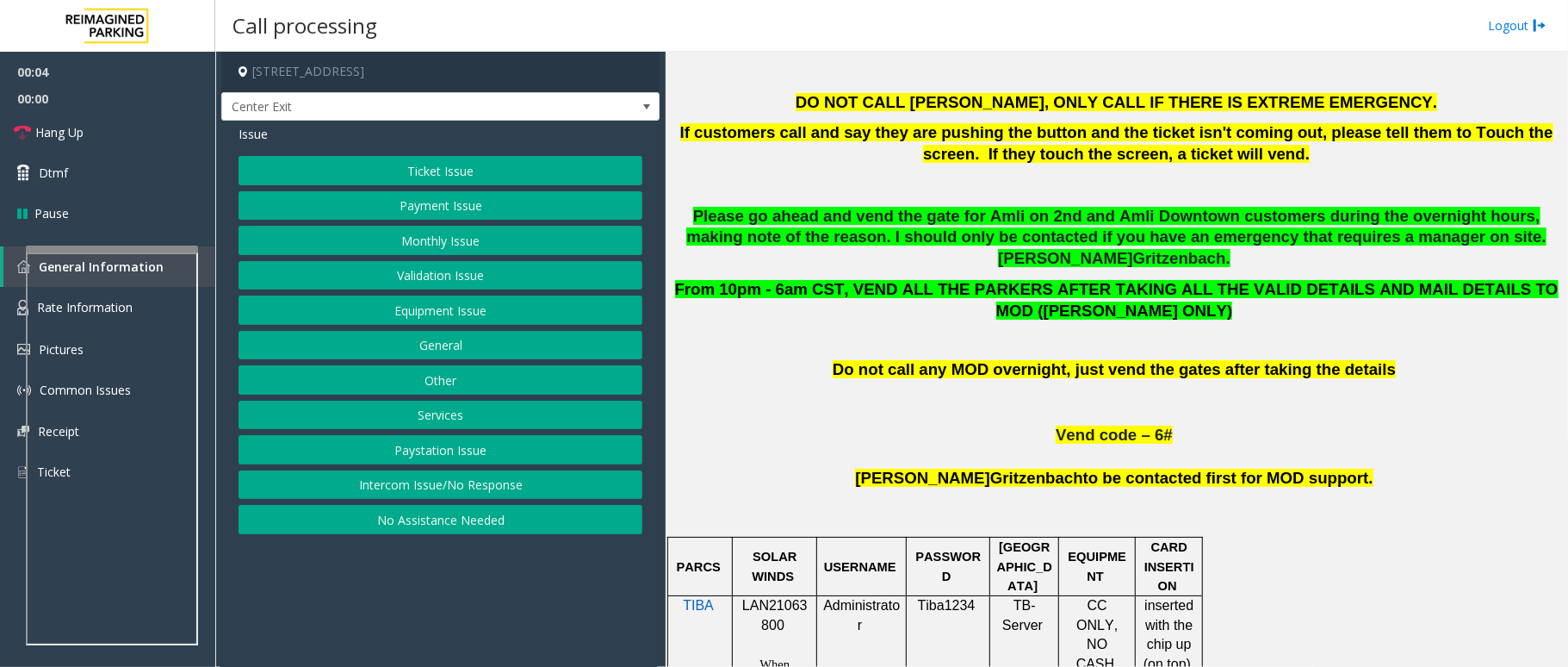
click at [790, 598] on span "LAN21063800" at bounding box center [775, 615] width 65 height 34
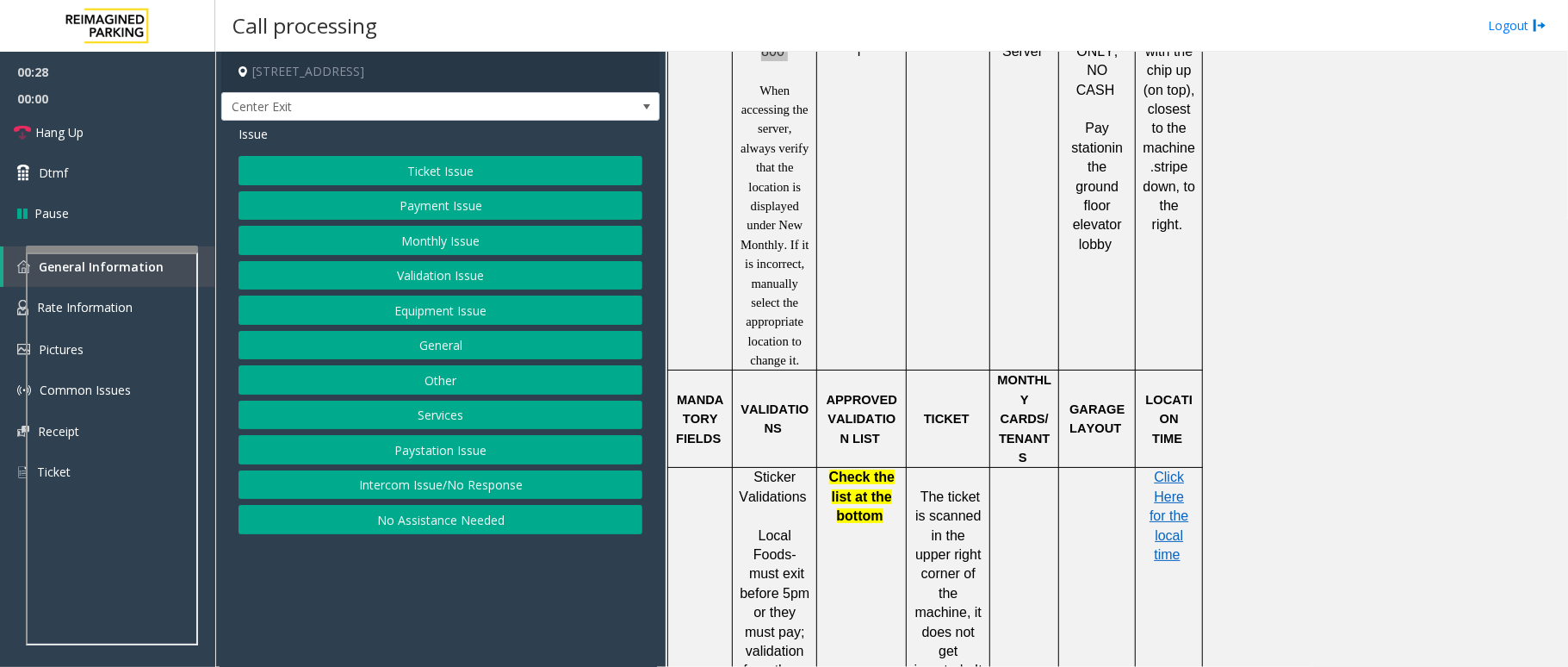
scroll to position [1378, 0]
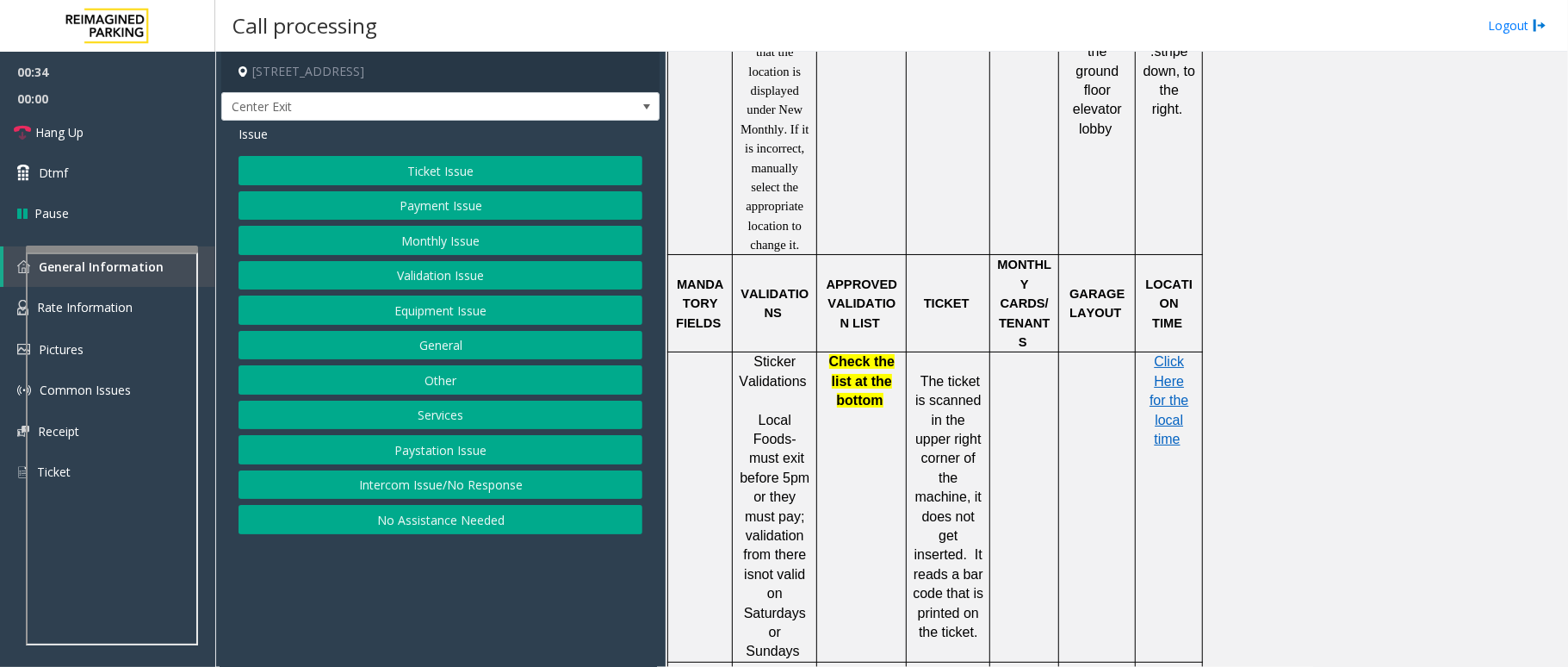
click at [521, 276] on button "Validation Issue" at bounding box center [440, 275] width 404 height 29
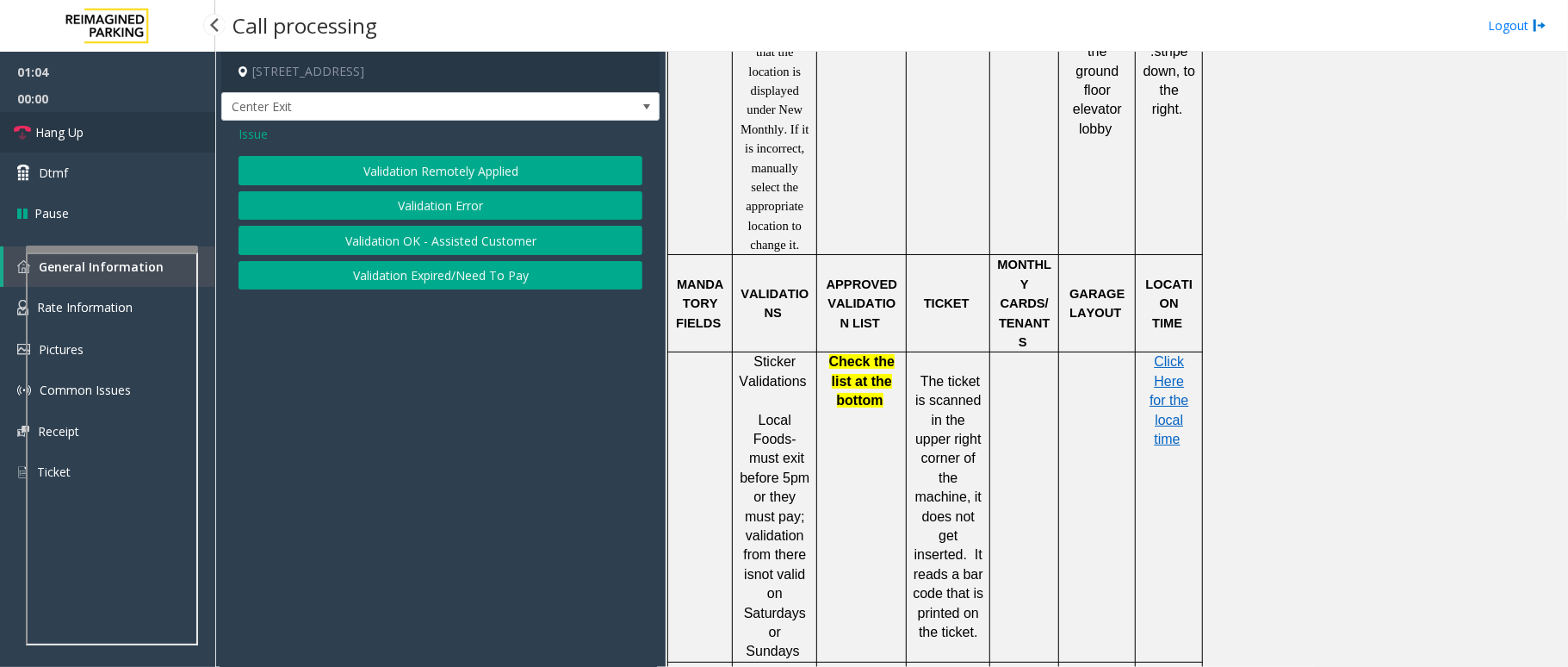
click at [29, 134] on icon at bounding box center [22, 132] width 17 height 17
click at [432, 203] on button "Validation Error" at bounding box center [440, 205] width 404 height 29
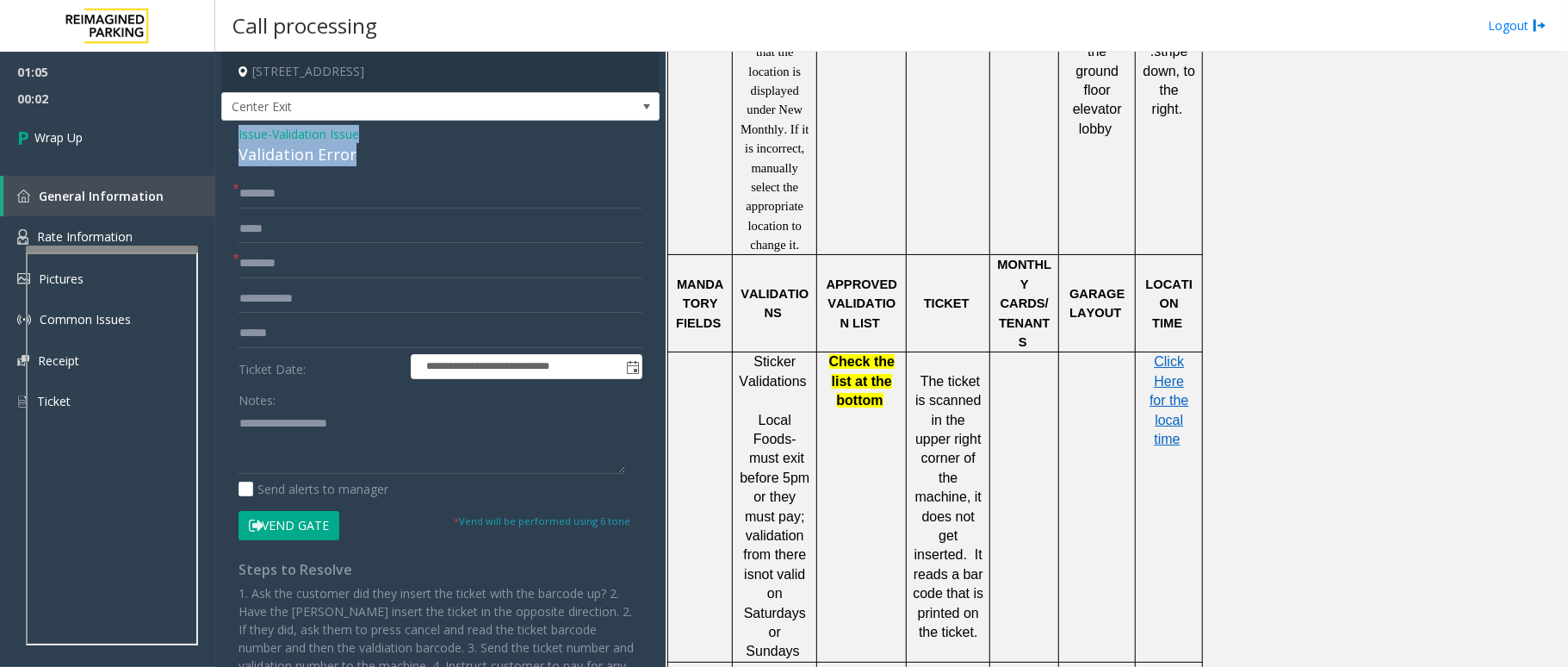
drag, startPoint x: 352, startPoint y: 150, endPoint x: 235, endPoint y: 140, distance: 117.4
click at [235, 140] on div "**********" at bounding box center [440, 451] width 438 height 661
click at [355, 450] on textarea at bounding box center [432, 441] width 387 height 64
type textarea "**********"
click at [320, 273] on input "text" at bounding box center [440, 263] width 404 height 29
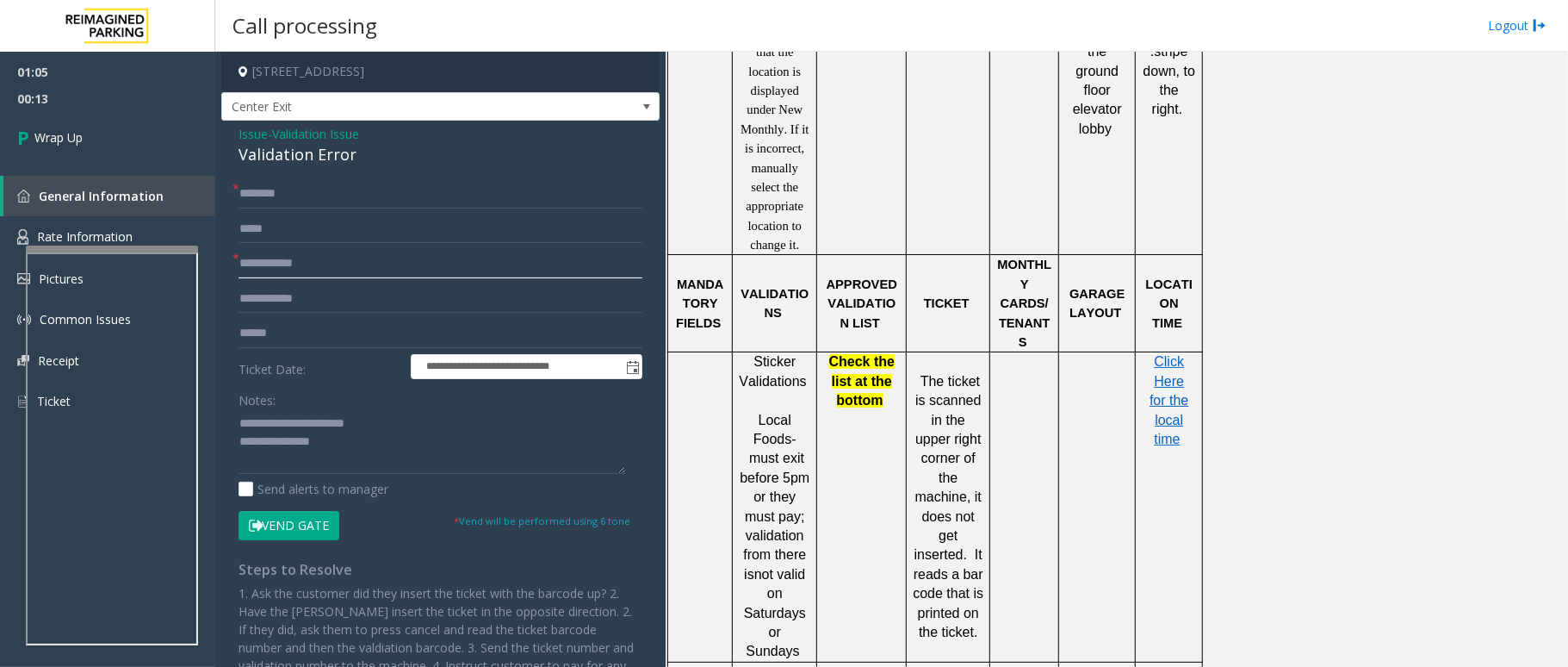
type input "**********"
click at [340, 190] on input "text" at bounding box center [440, 193] width 404 height 29
type input "**"
click at [339, 448] on textarea at bounding box center [432, 441] width 387 height 64
type textarea "**********"
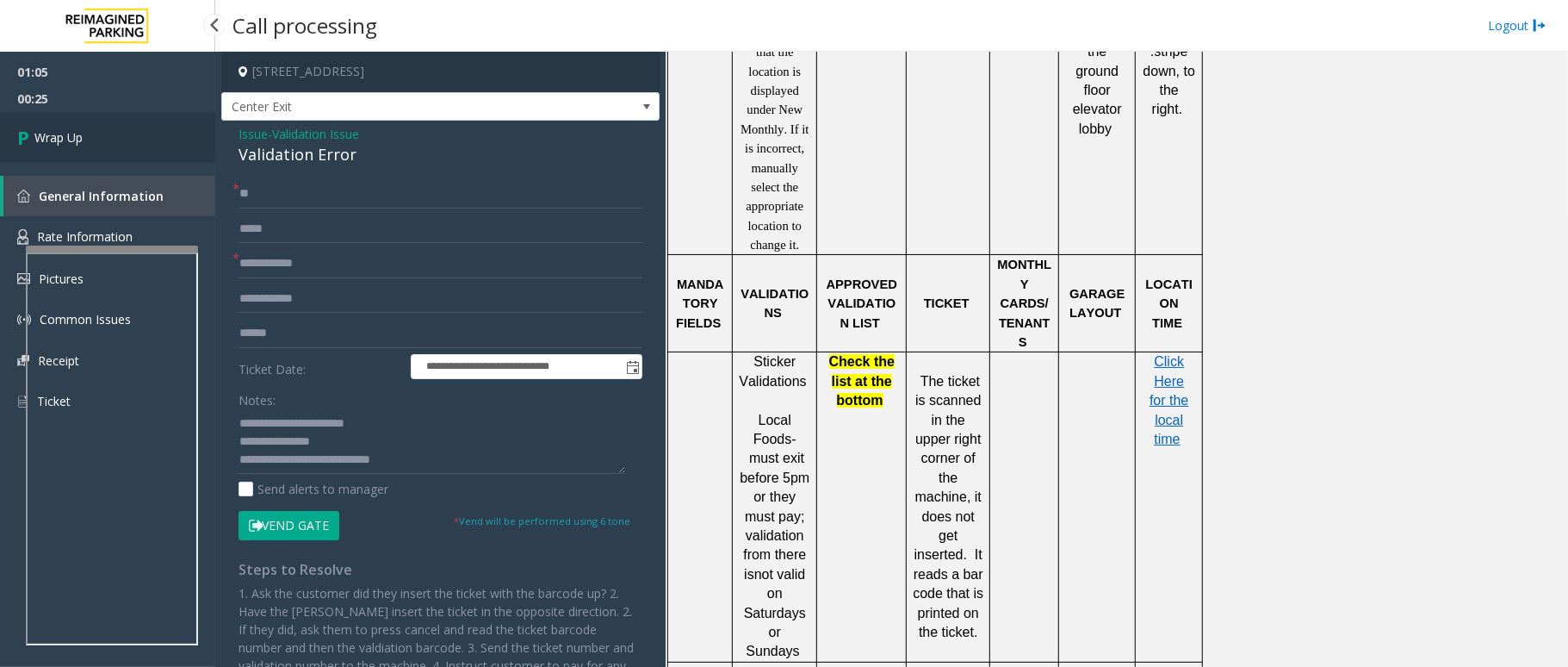
click at [17, 140] on icon at bounding box center [25, 137] width 17 height 28
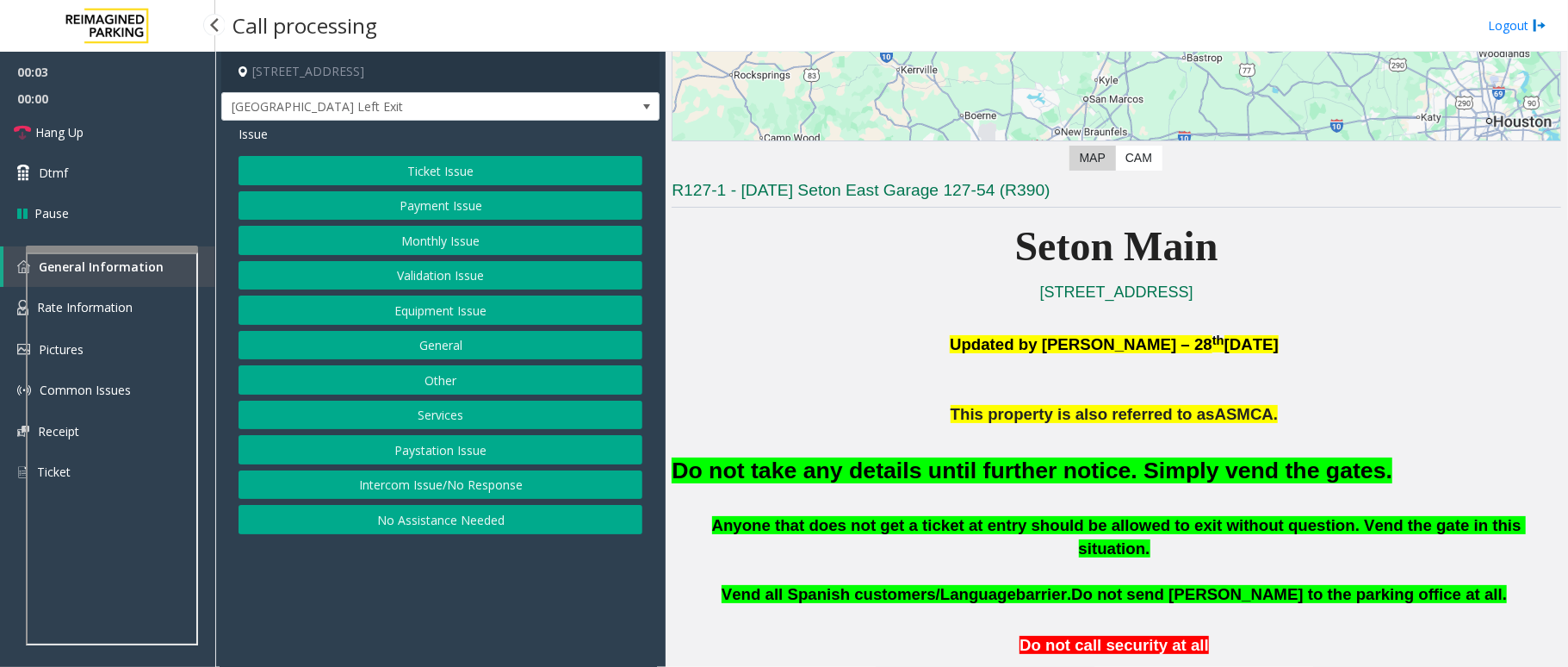
scroll to position [459, 0]
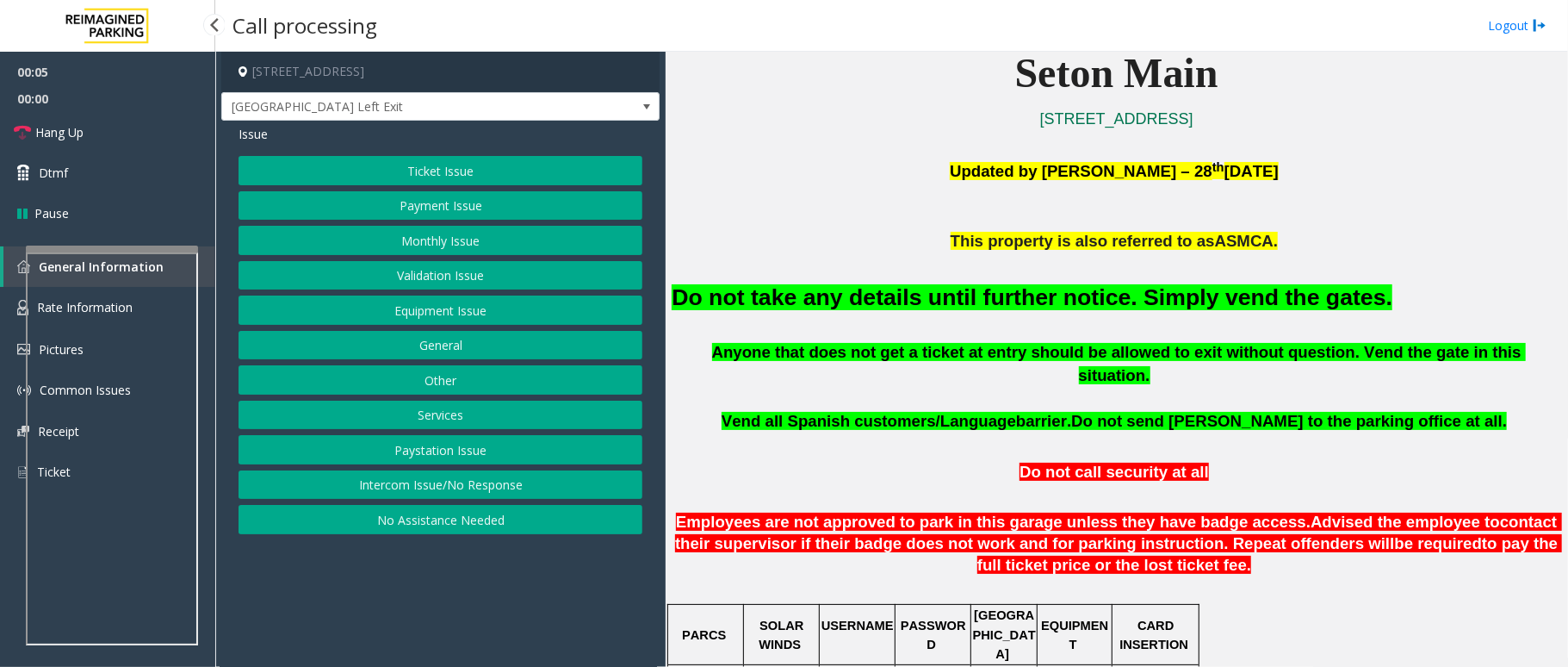
click at [425, 314] on button "Equipment Issue" at bounding box center [440, 310] width 404 height 29
click at [427, 313] on button "Gate / Door Won't Open" at bounding box center [440, 310] width 404 height 29
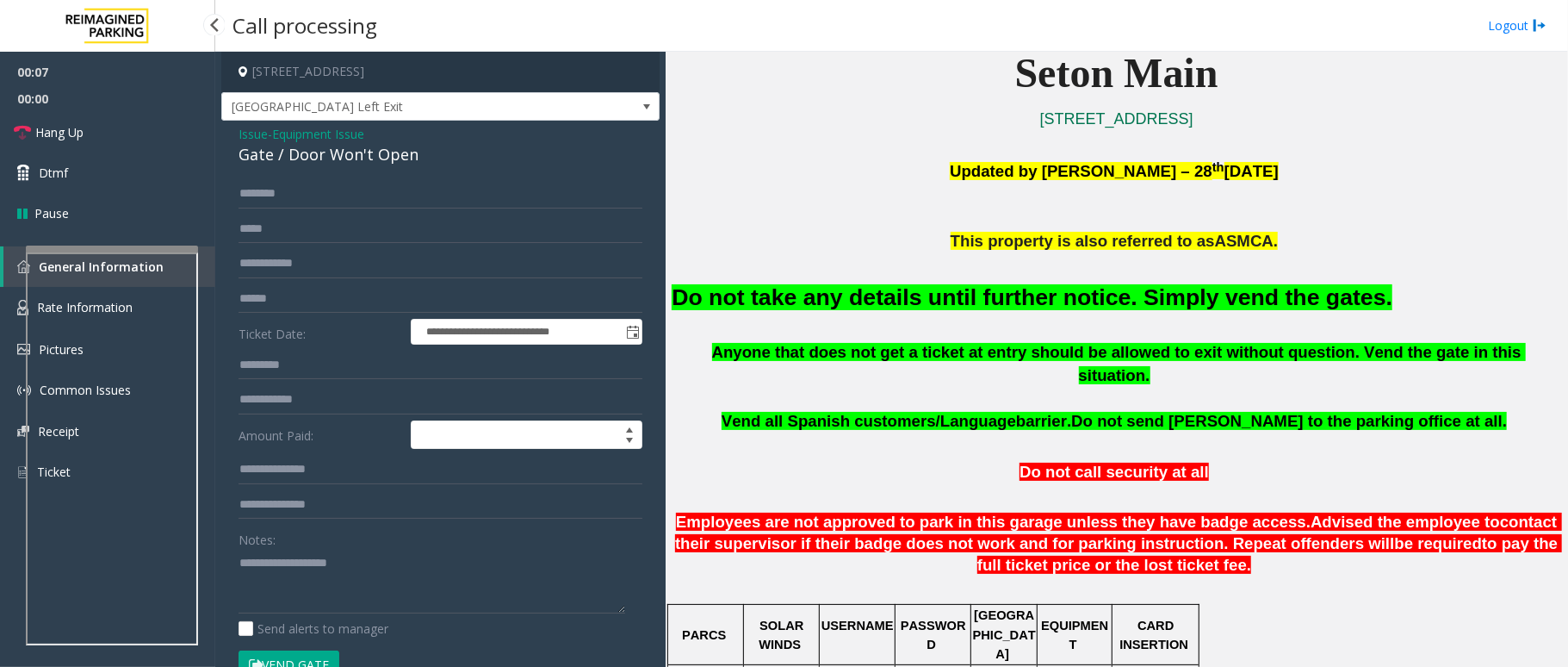
click at [725, 299] on font "Do not take any details until further notice. Simply vend the gates." at bounding box center [1032, 298] width 721 height 26
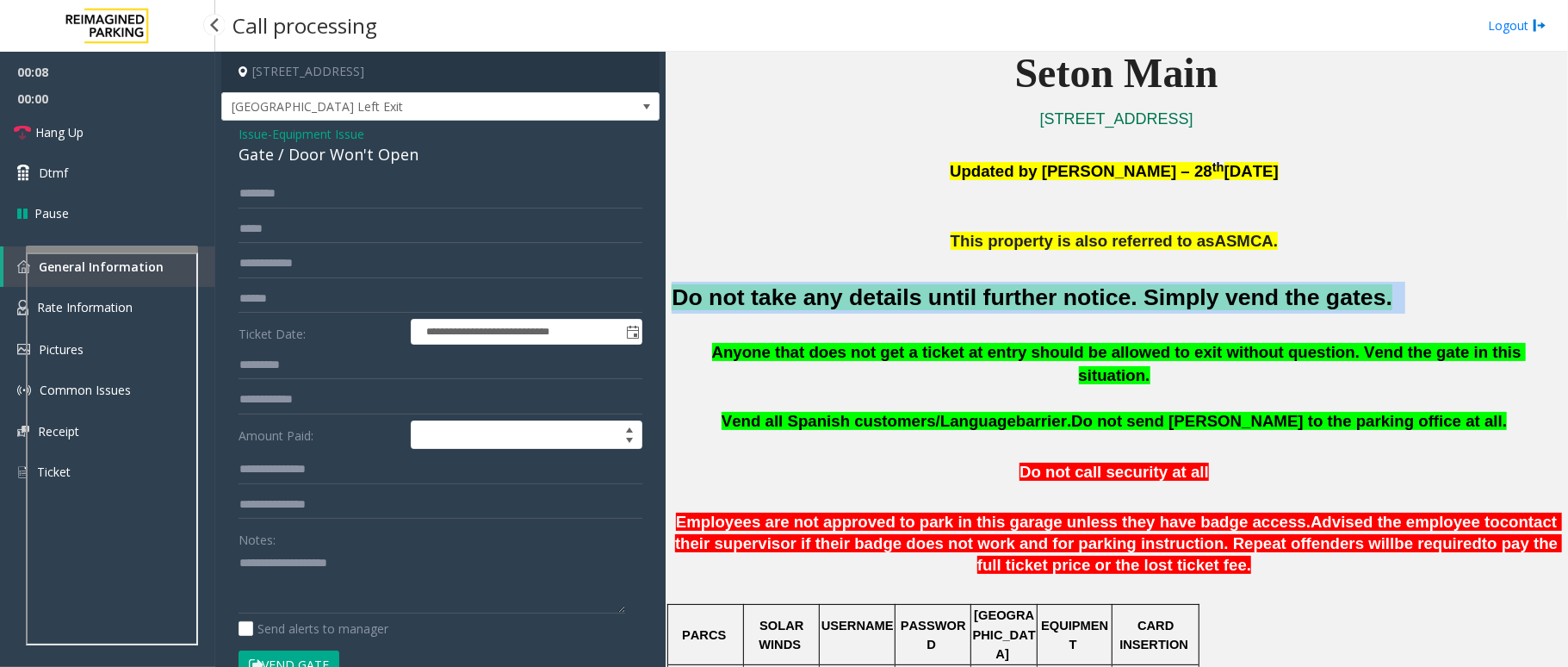
click at [725, 299] on font "Do not take any details until further notice. Simply vend the gates." at bounding box center [1032, 298] width 721 height 26
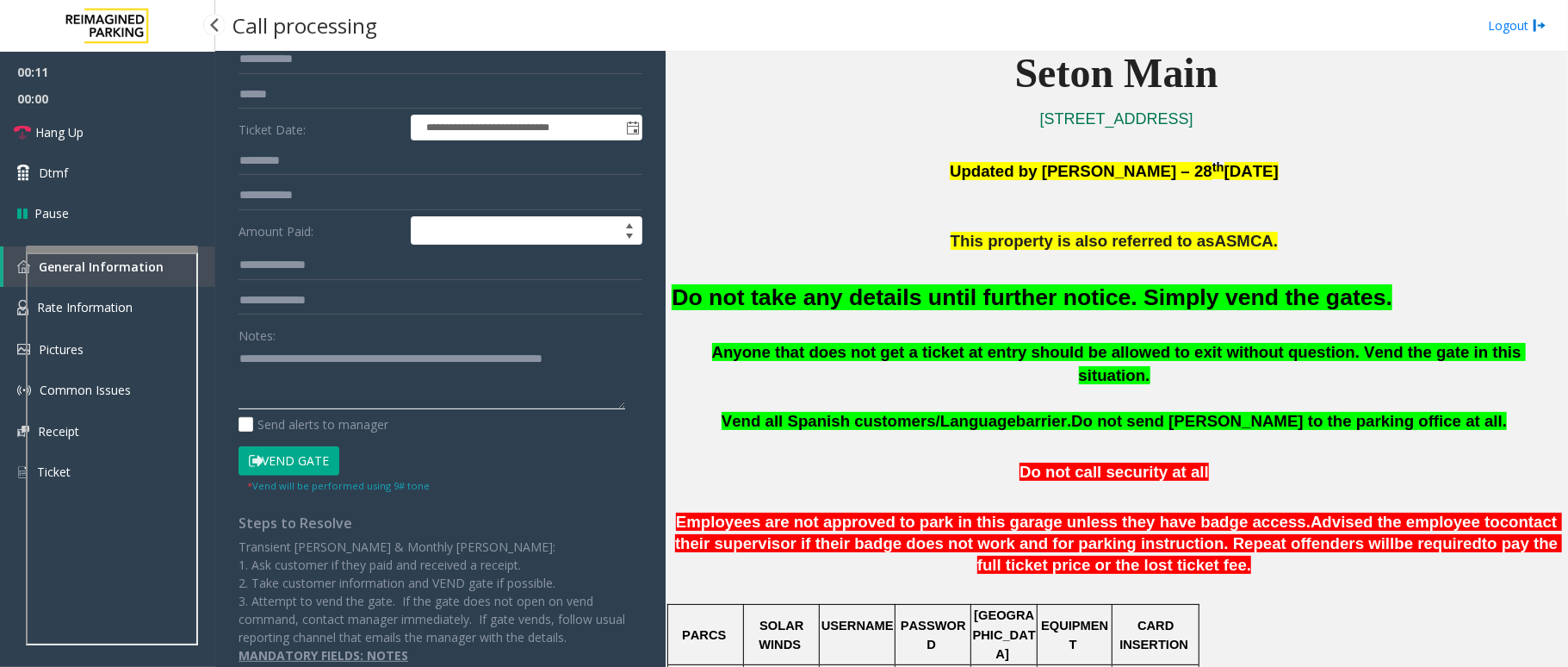
scroll to position [229, 0]
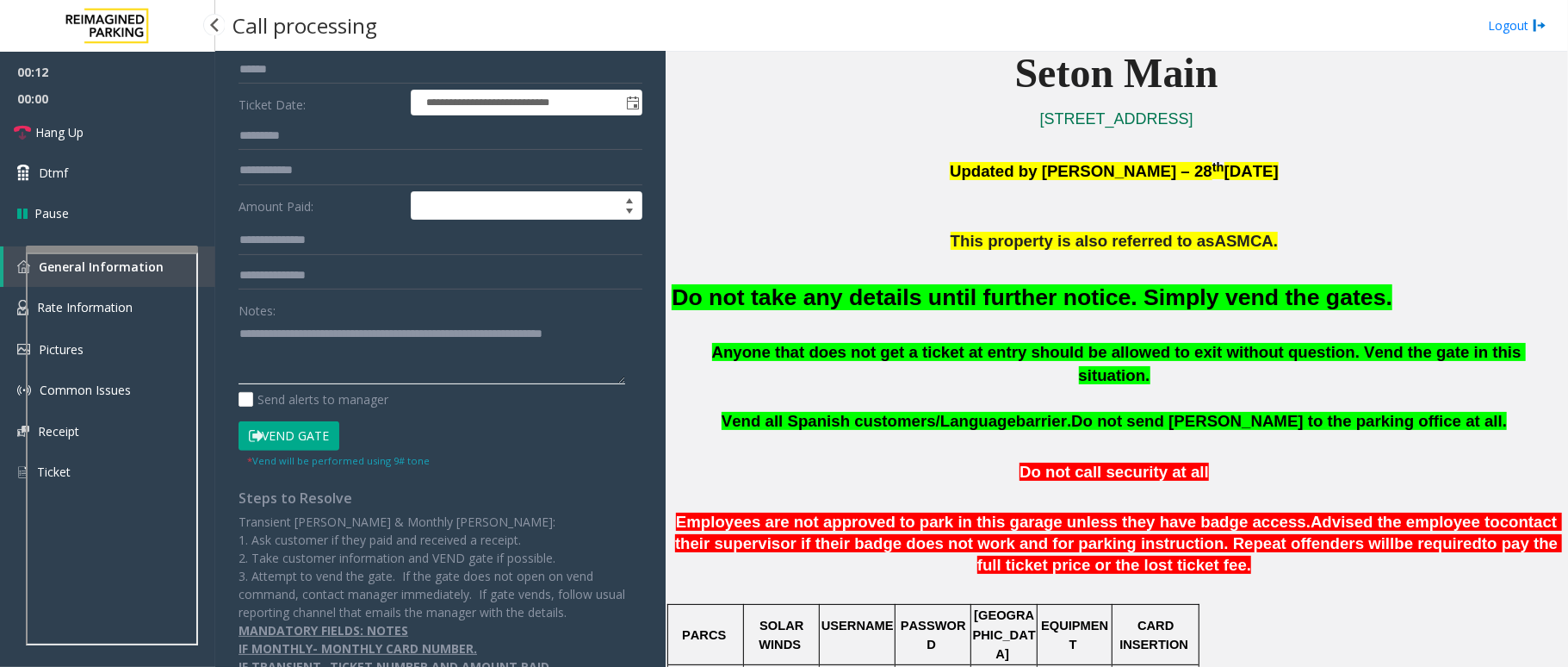
type textarea "**********"
click at [267, 438] on button "Vend Gate" at bounding box center [289, 435] width 101 height 29
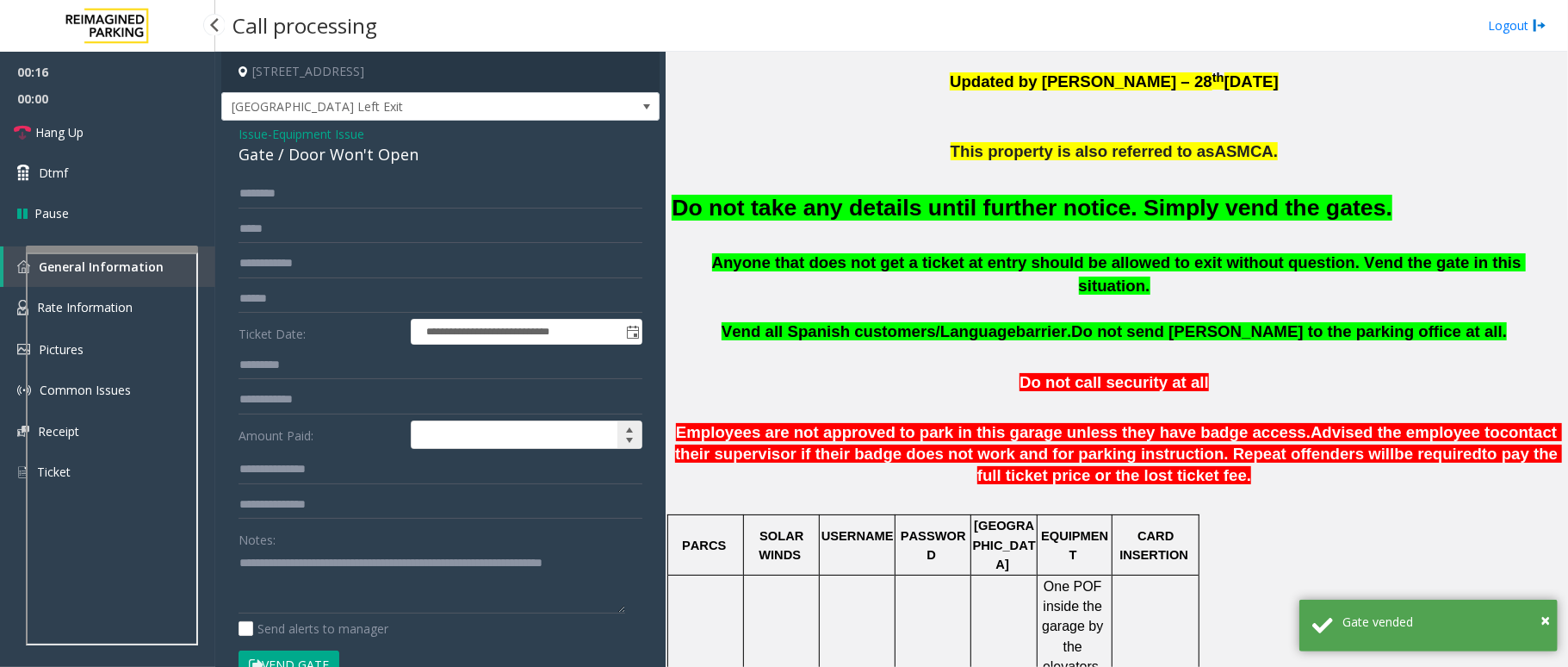
scroll to position [574, 0]
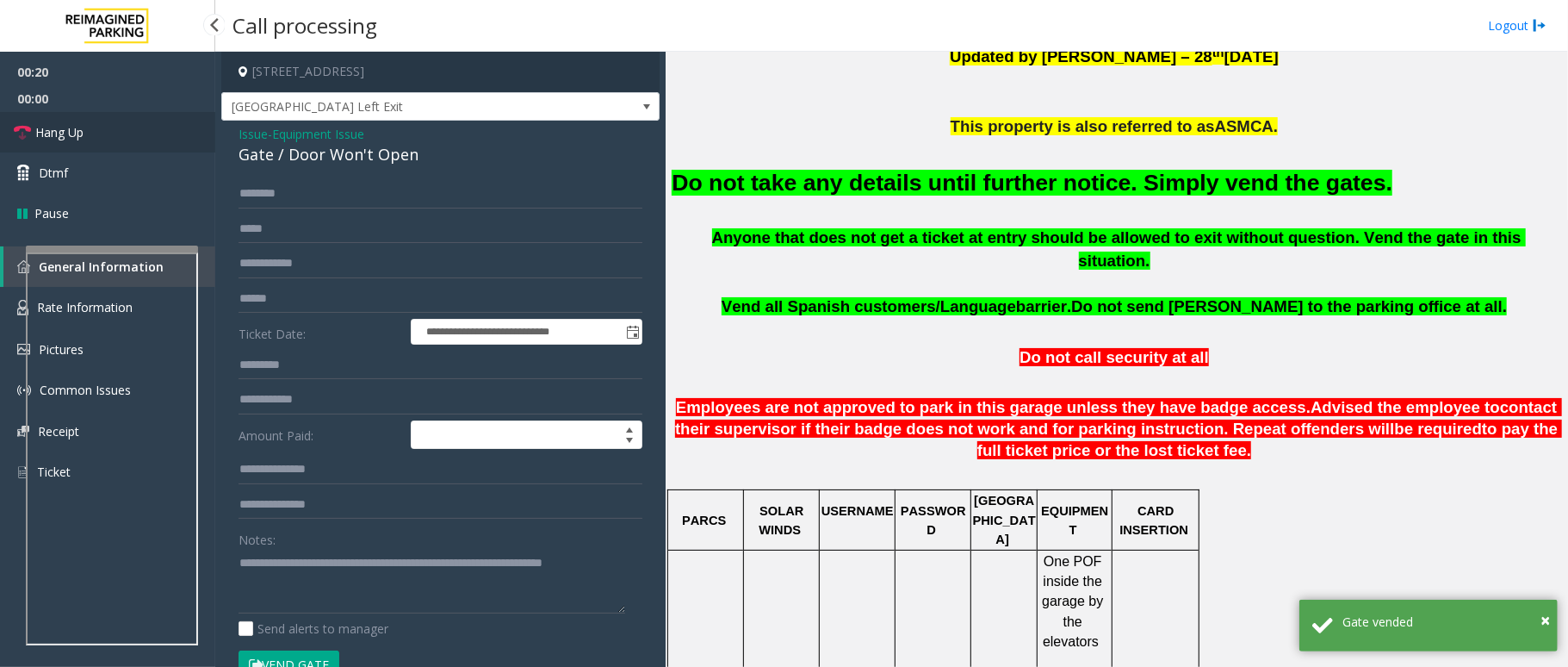
click at [7, 126] on link "Hang Up" at bounding box center [107, 132] width 215 height 40
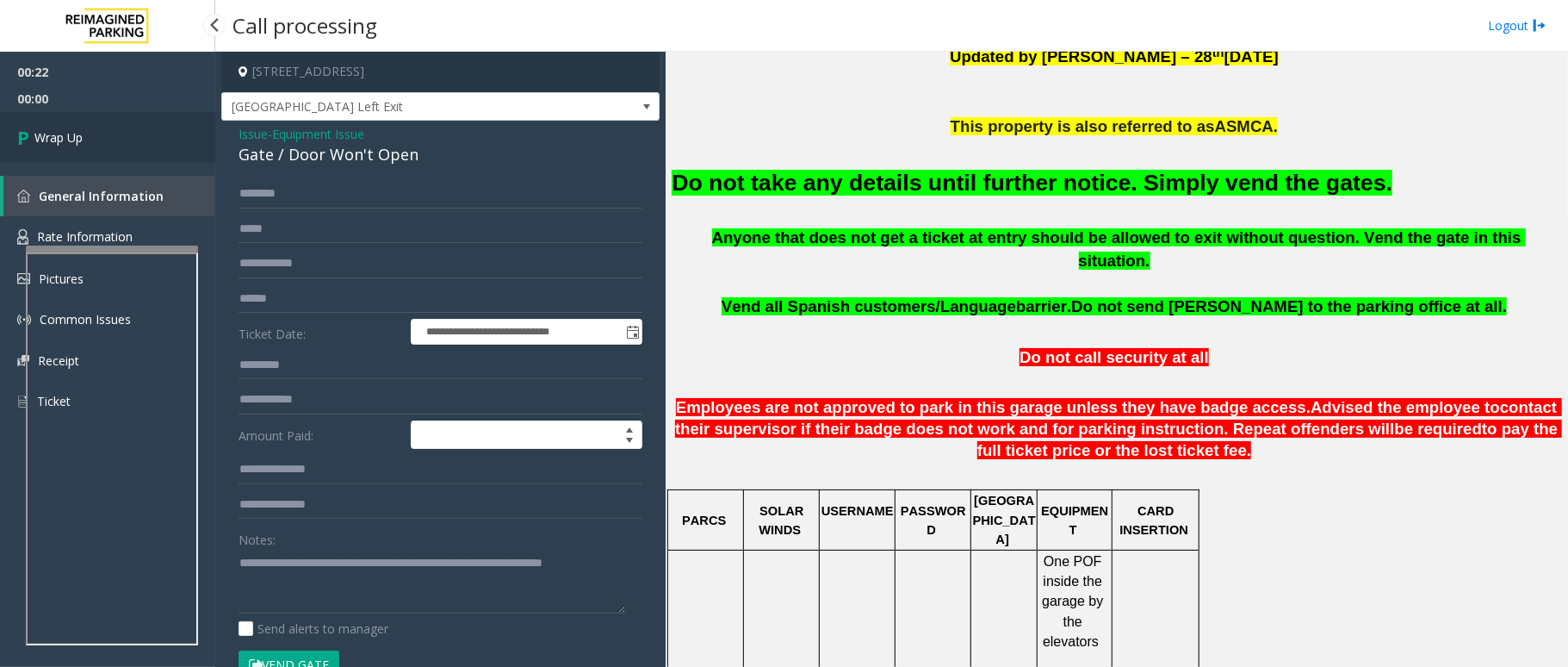
click at [11, 132] on link "Wrap Up" at bounding box center [107, 137] width 215 height 50
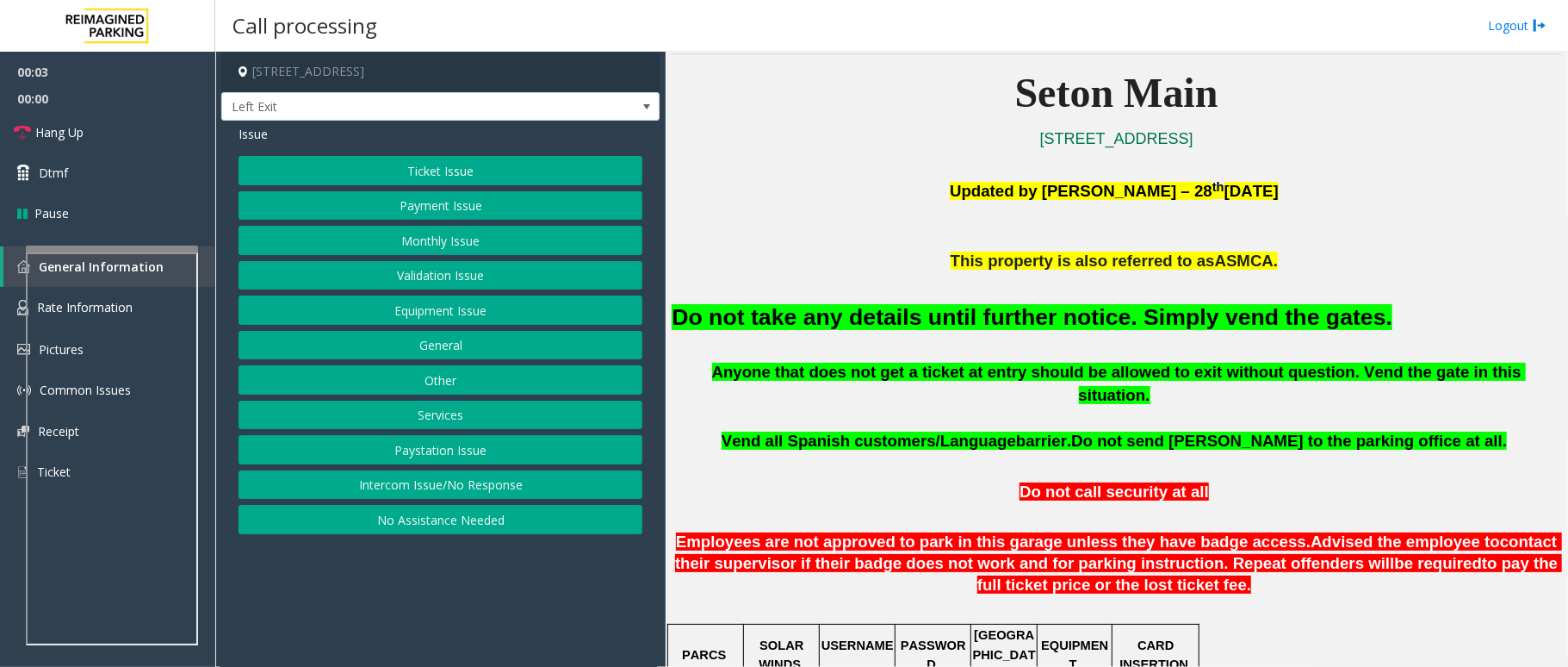
scroll to position [459, 0]
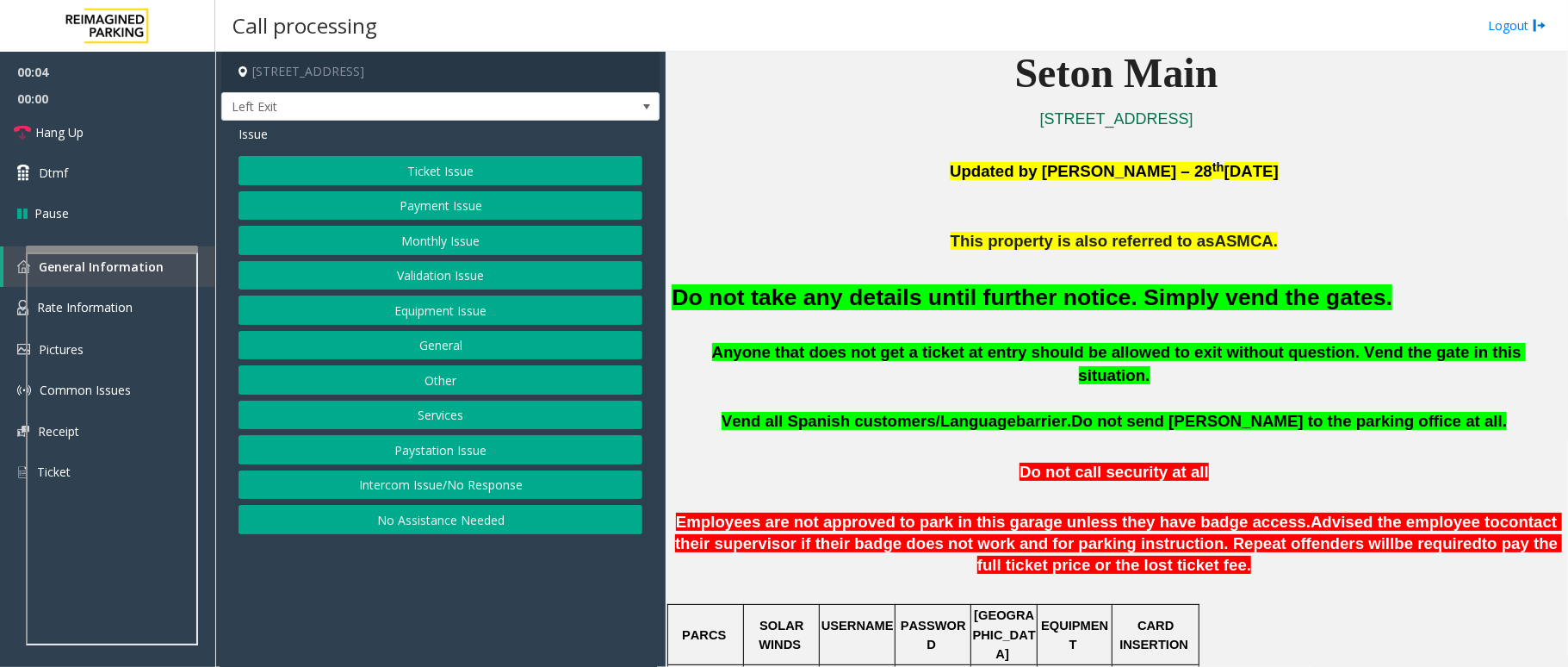
click at [438, 317] on button "Equipment Issue" at bounding box center [440, 310] width 404 height 29
click at [432, 310] on button "Gate / Door Won't Open" at bounding box center [440, 310] width 404 height 29
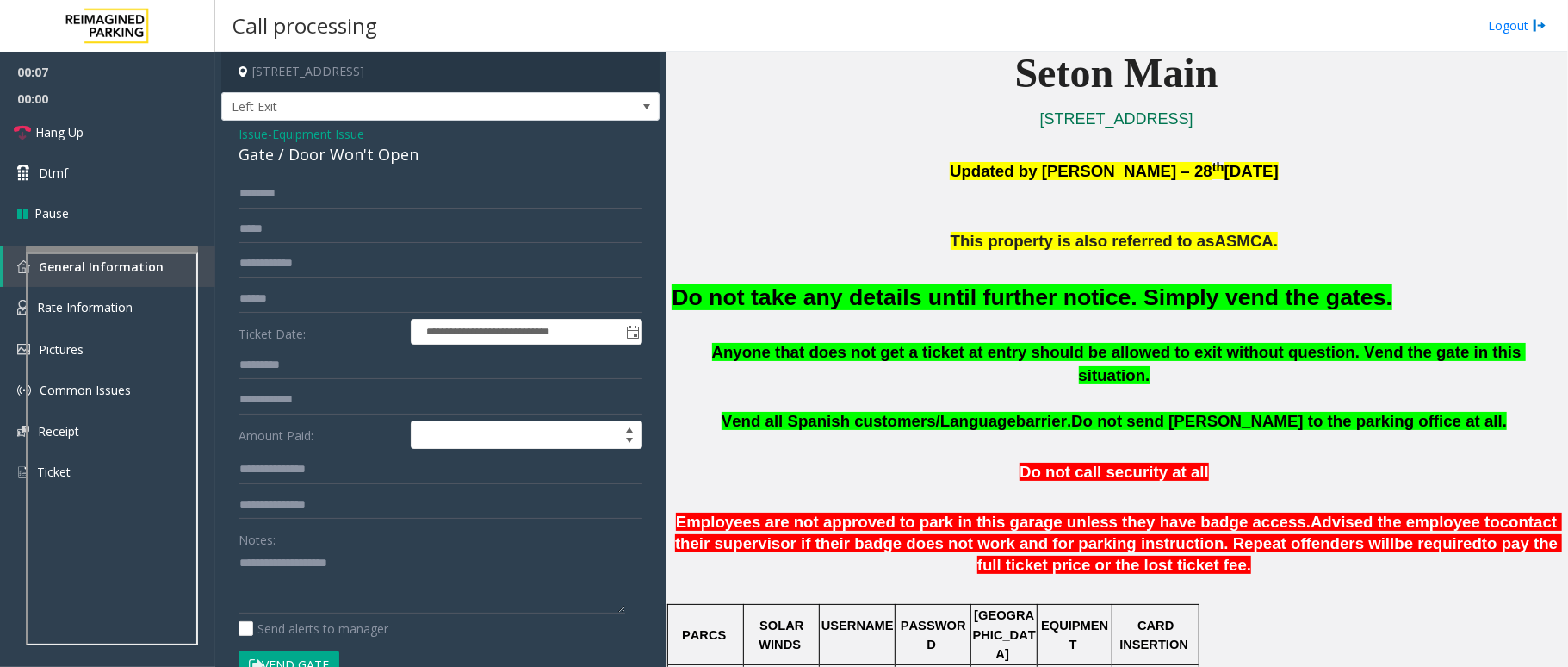
click at [868, 293] on font "Do not take any details until further notice. Simply vend the gates." at bounding box center [1032, 298] width 721 height 26
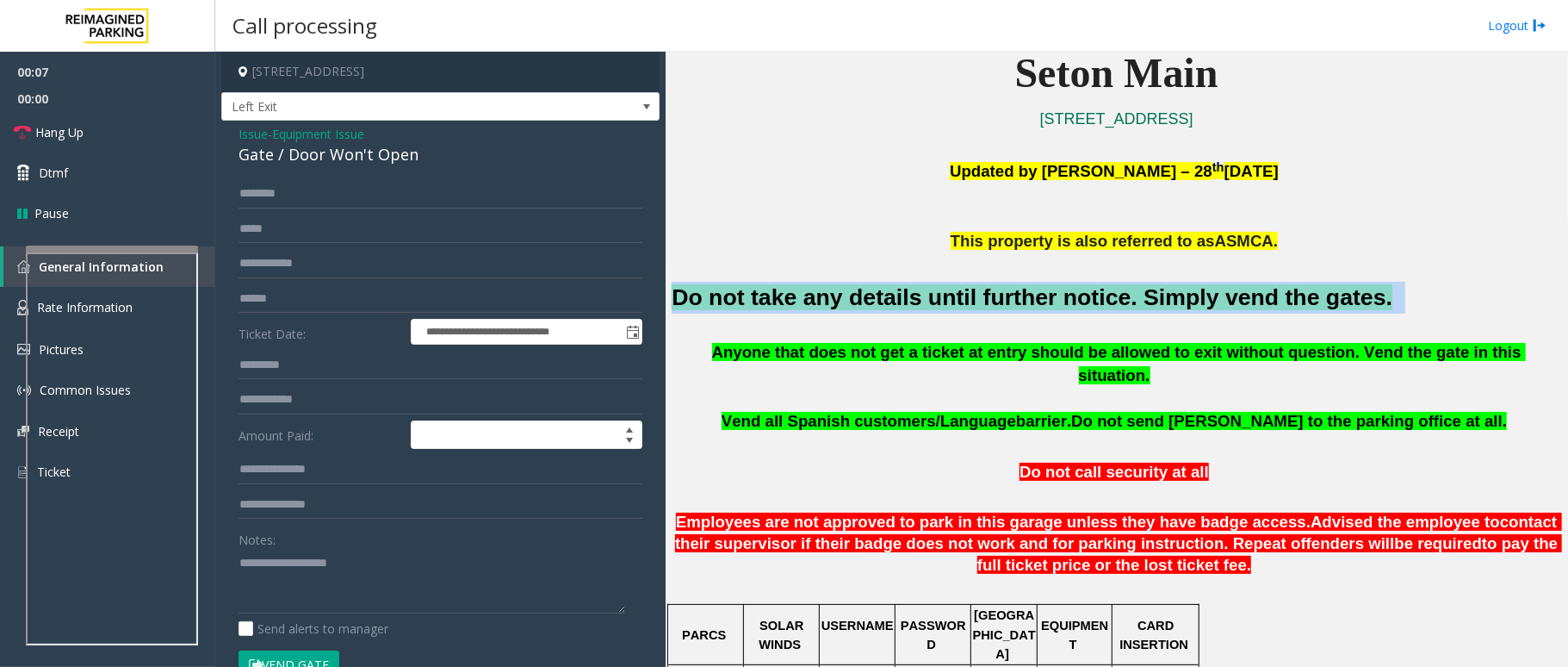
click at [868, 293] on font "Do not take any details until further notice. Simply vend the gates." at bounding box center [1032, 298] width 721 height 26
drag, startPoint x: 868, startPoint y: 293, endPoint x: 879, endPoint y: 293, distance: 11.0
click at [869, 293] on font "Do not take any details until further notice. Simply vend the gates." at bounding box center [1032, 298] width 721 height 26
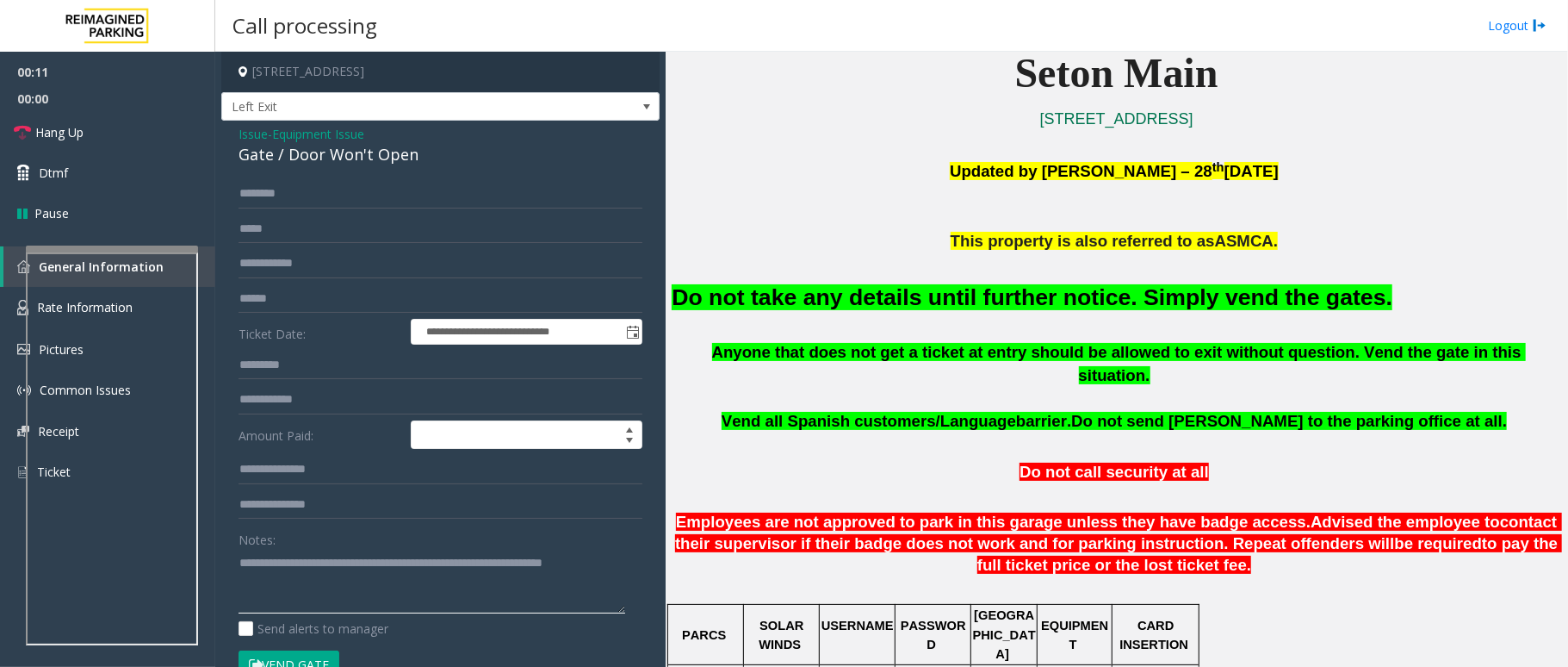
type textarea "**********"
click at [319, 660] on button "Vend Gate" at bounding box center [289, 664] width 101 height 29
click at [14, 132] on icon at bounding box center [22, 132] width 17 height 17
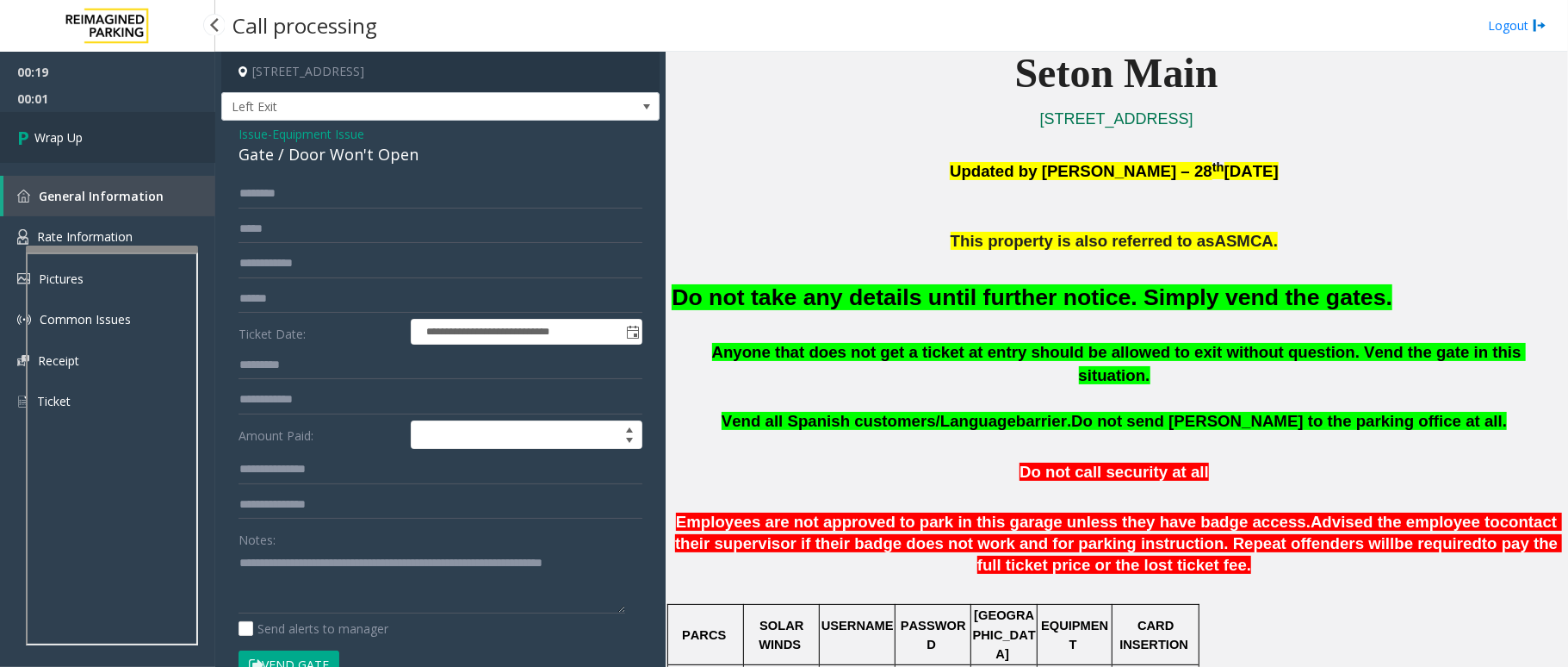
click at [14, 132] on link "Wrap Up" at bounding box center [107, 137] width 215 height 50
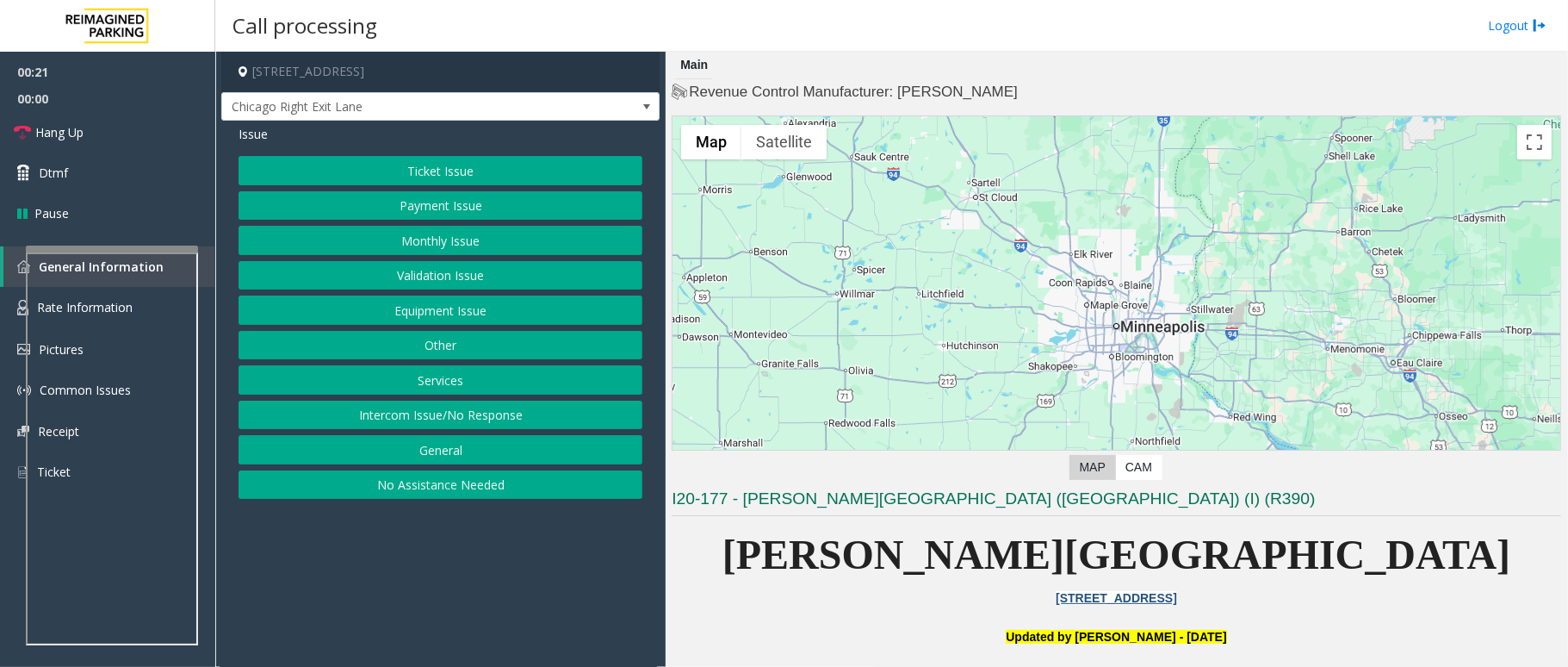
click at [427, 422] on button "Intercom Issue/No Response" at bounding box center [440, 414] width 404 height 29
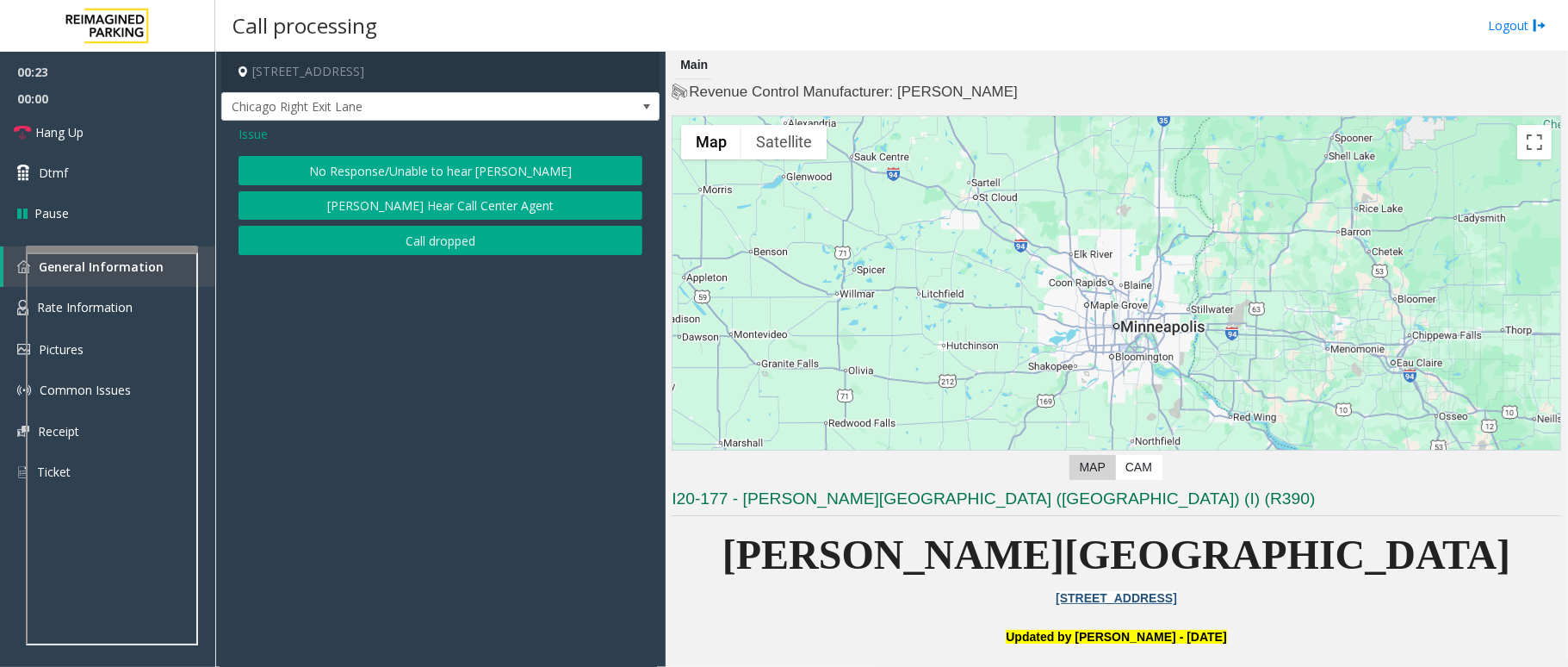
click at [381, 177] on button "No Response/Unable to hear [PERSON_NAME]" at bounding box center [440, 170] width 404 height 29
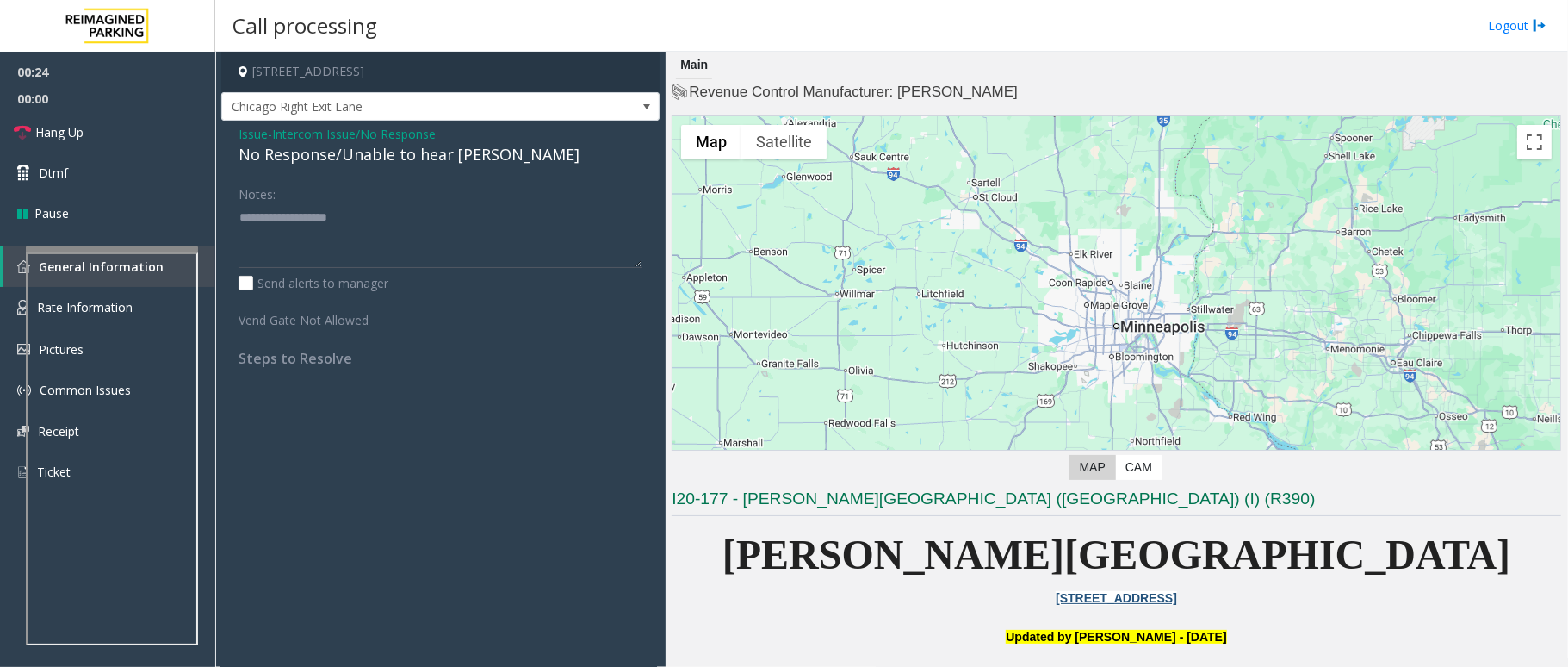
click at [483, 160] on div "No Response/Unable to hear [PERSON_NAME]" at bounding box center [440, 154] width 404 height 23
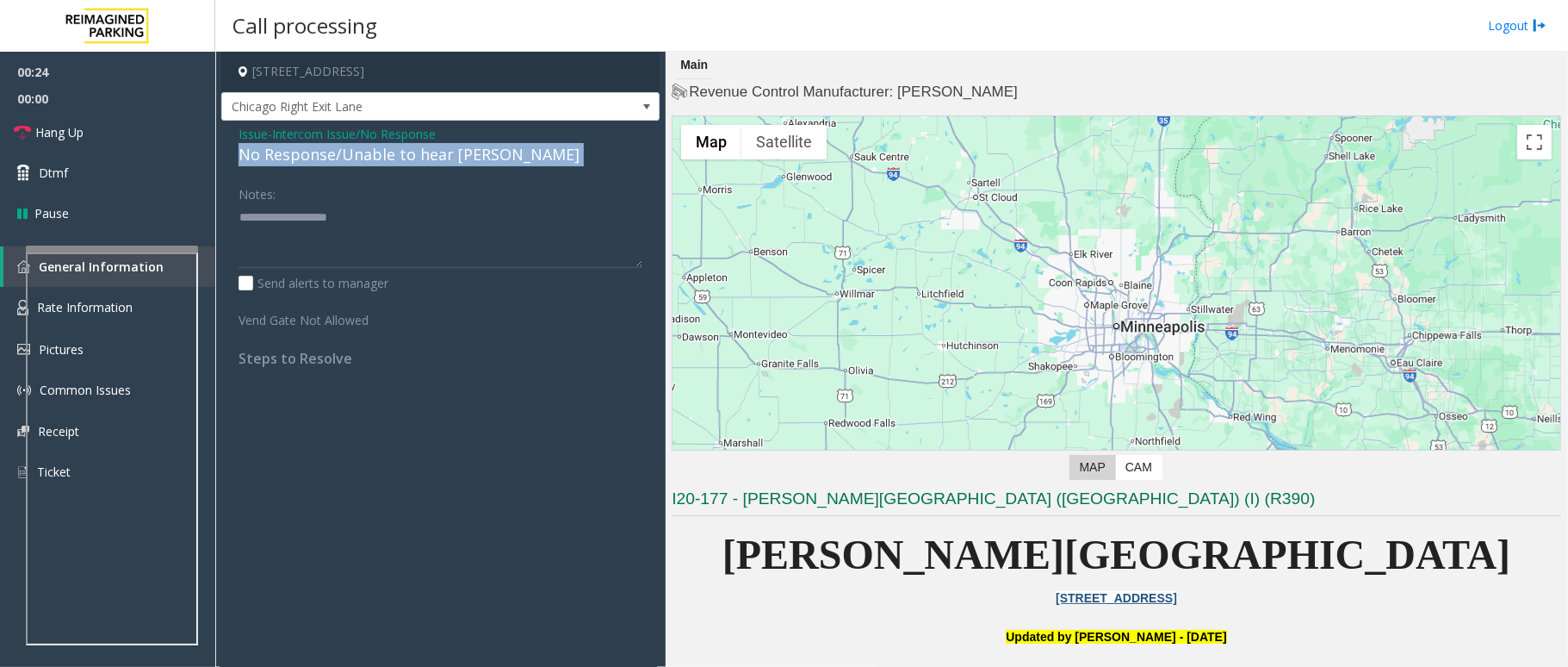
drag, startPoint x: 483, startPoint y: 160, endPoint x: 469, endPoint y: 167, distance: 15.7
click at [486, 160] on div "No Response/Unable to hear [PERSON_NAME]" at bounding box center [440, 154] width 404 height 23
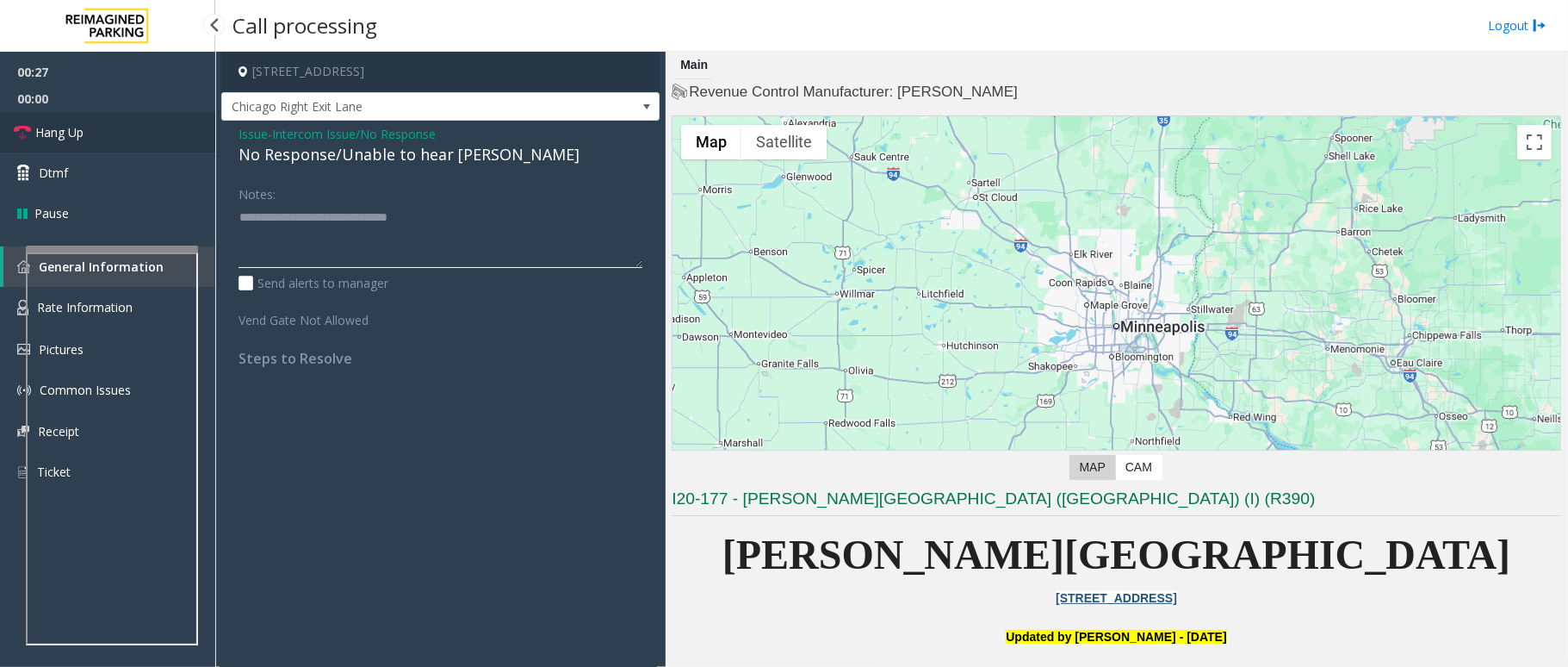
type textarea "**********"
click at [28, 136] on icon at bounding box center [22, 132] width 17 height 17
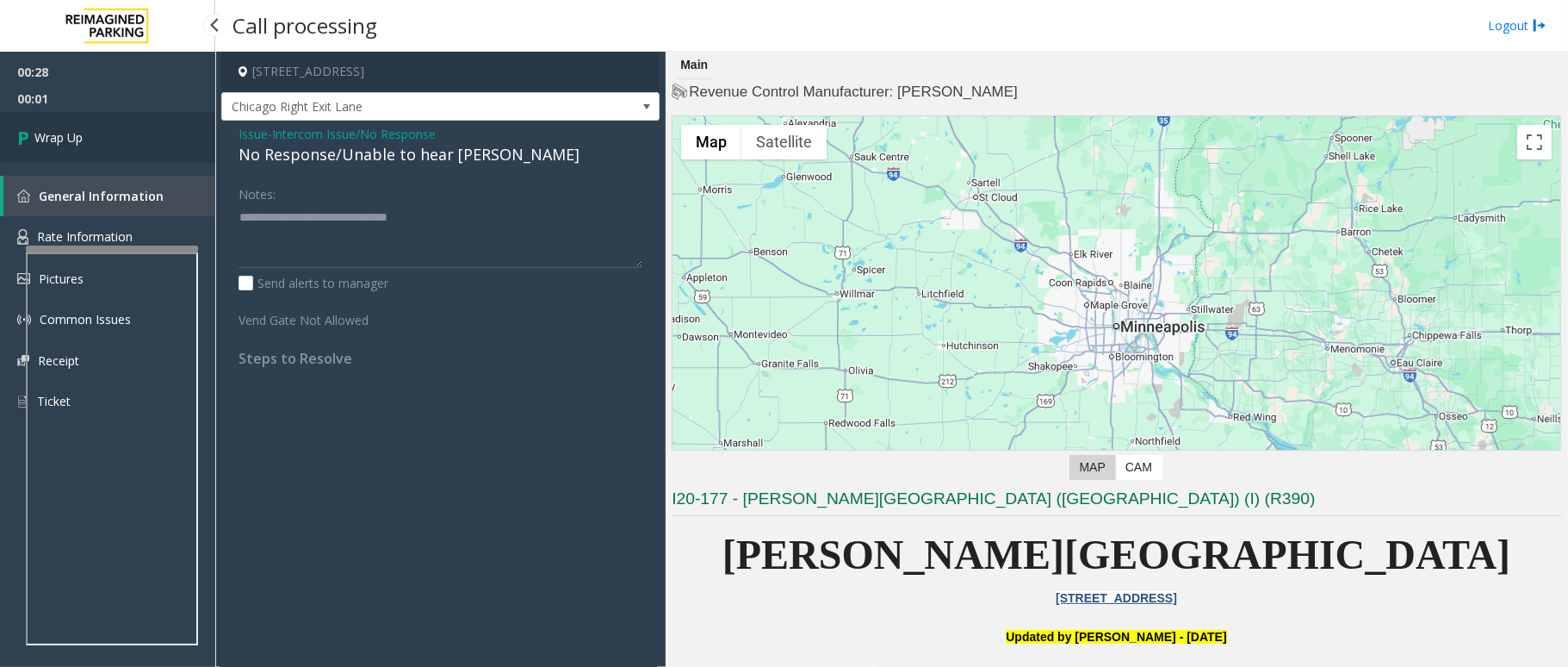
click at [36, 140] on span "Wrap Up" at bounding box center [59, 137] width 49 height 18
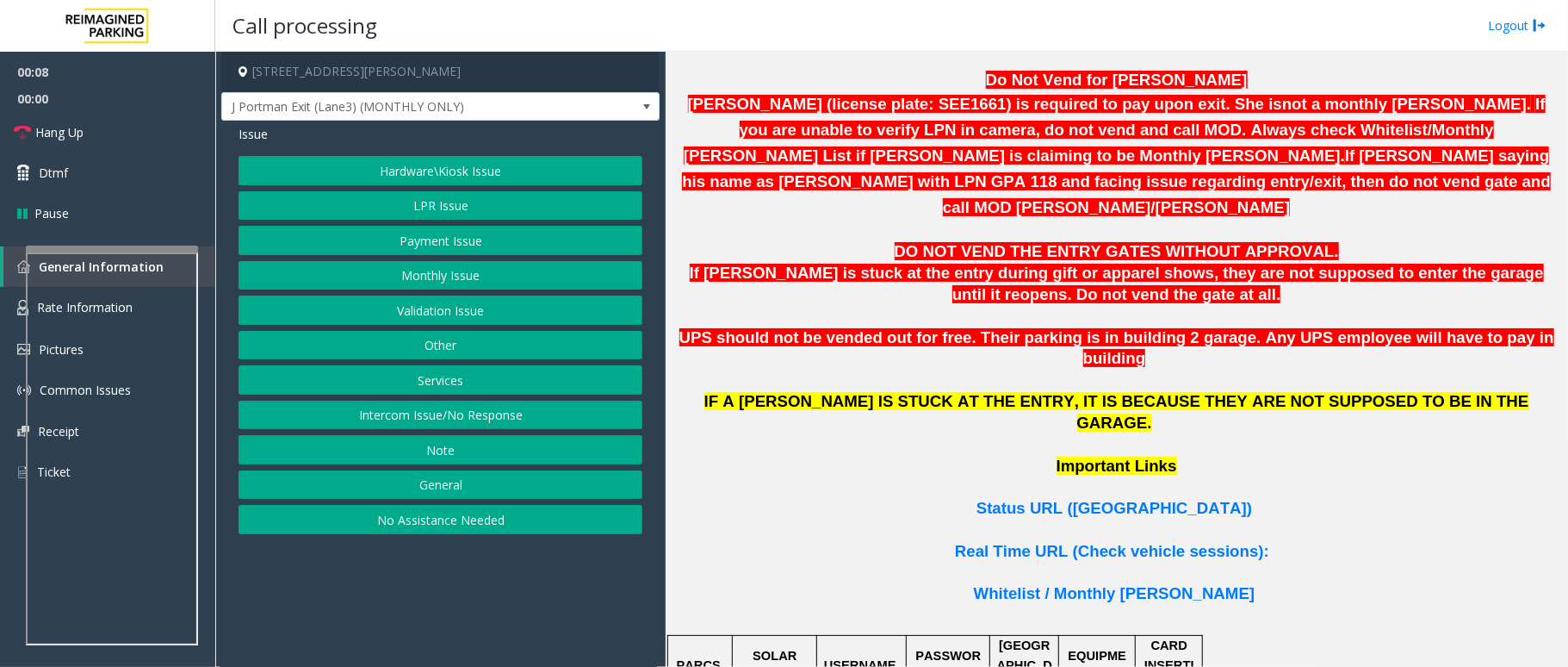
scroll to position [1034, 0]
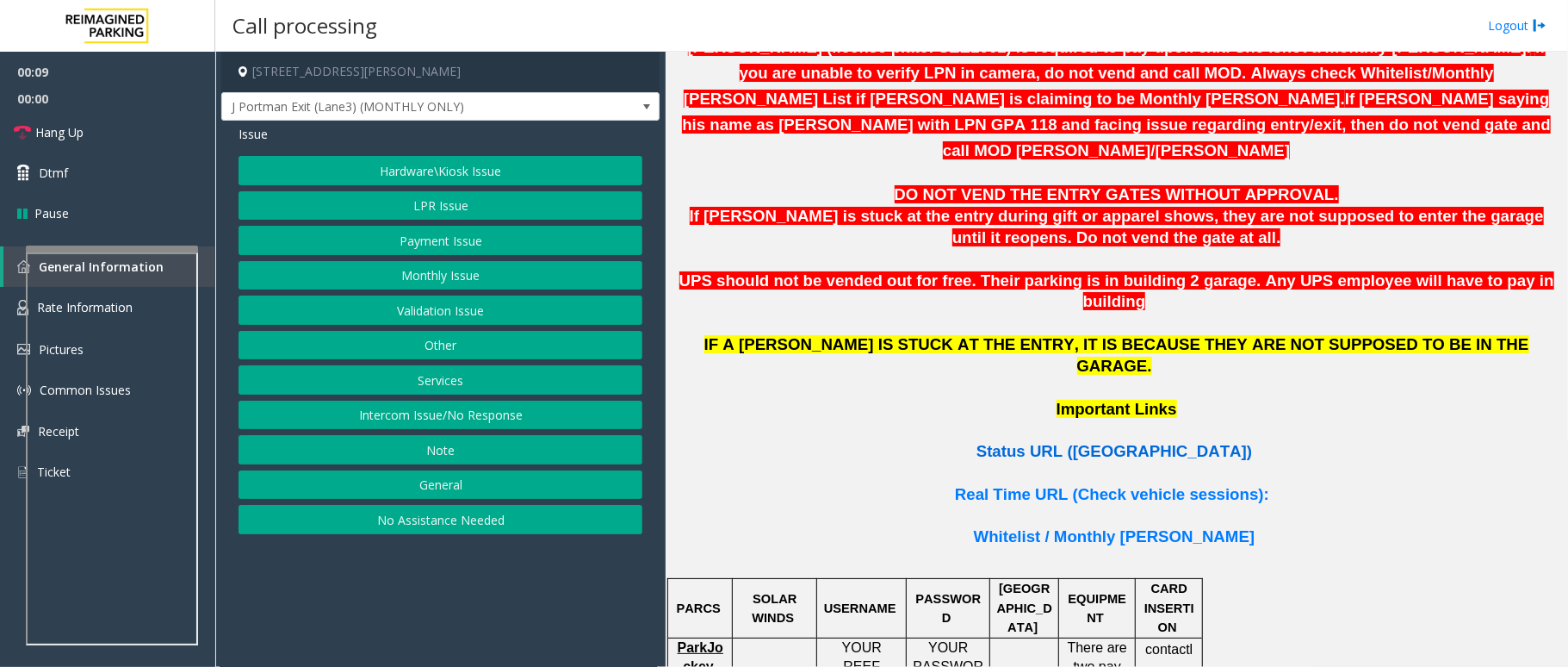
click at [1064, 442] on span "Status URL (Vend Gate)" at bounding box center [1114, 451] width 275 height 18
click at [465, 203] on button "LPR Issue" at bounding box center [440, 205] width 404 height 29
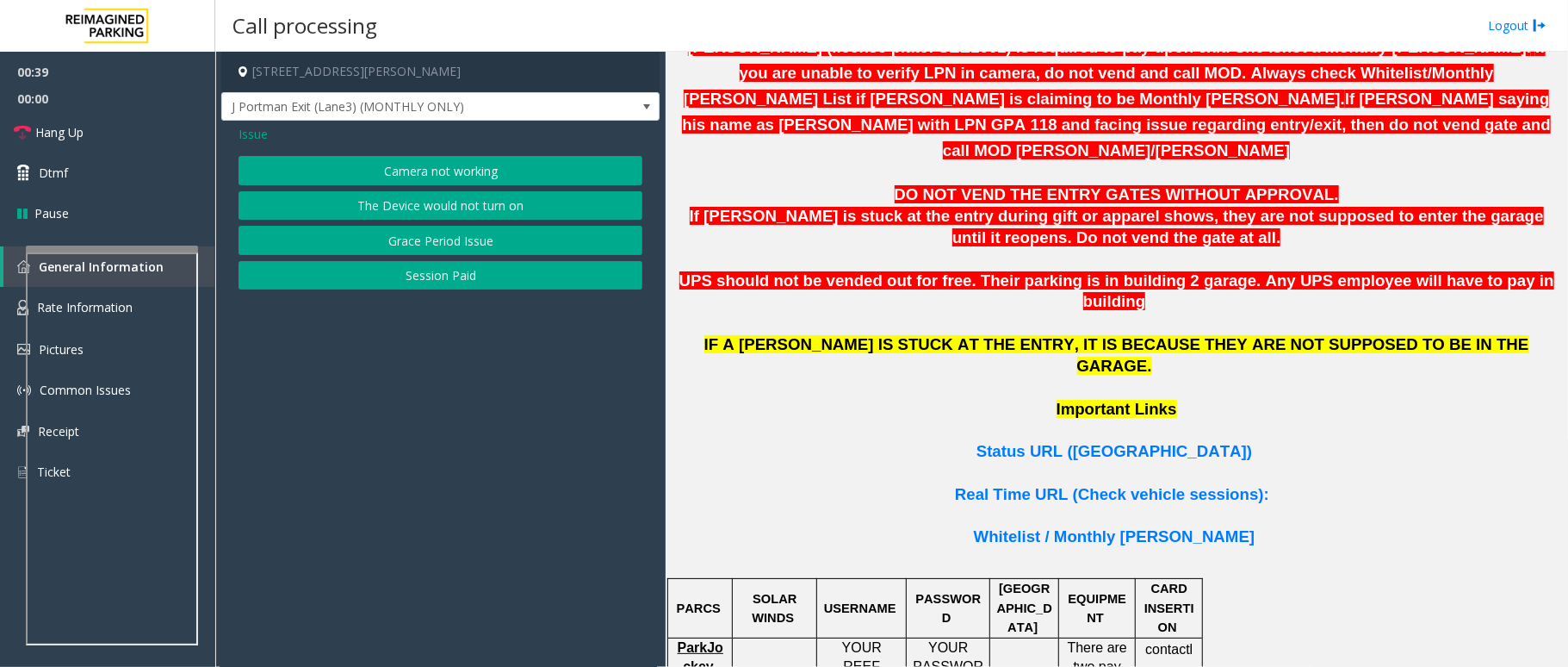
click at [464, 173] on button "Camera not working" at bounding box center [440, 170] width 404 height 29
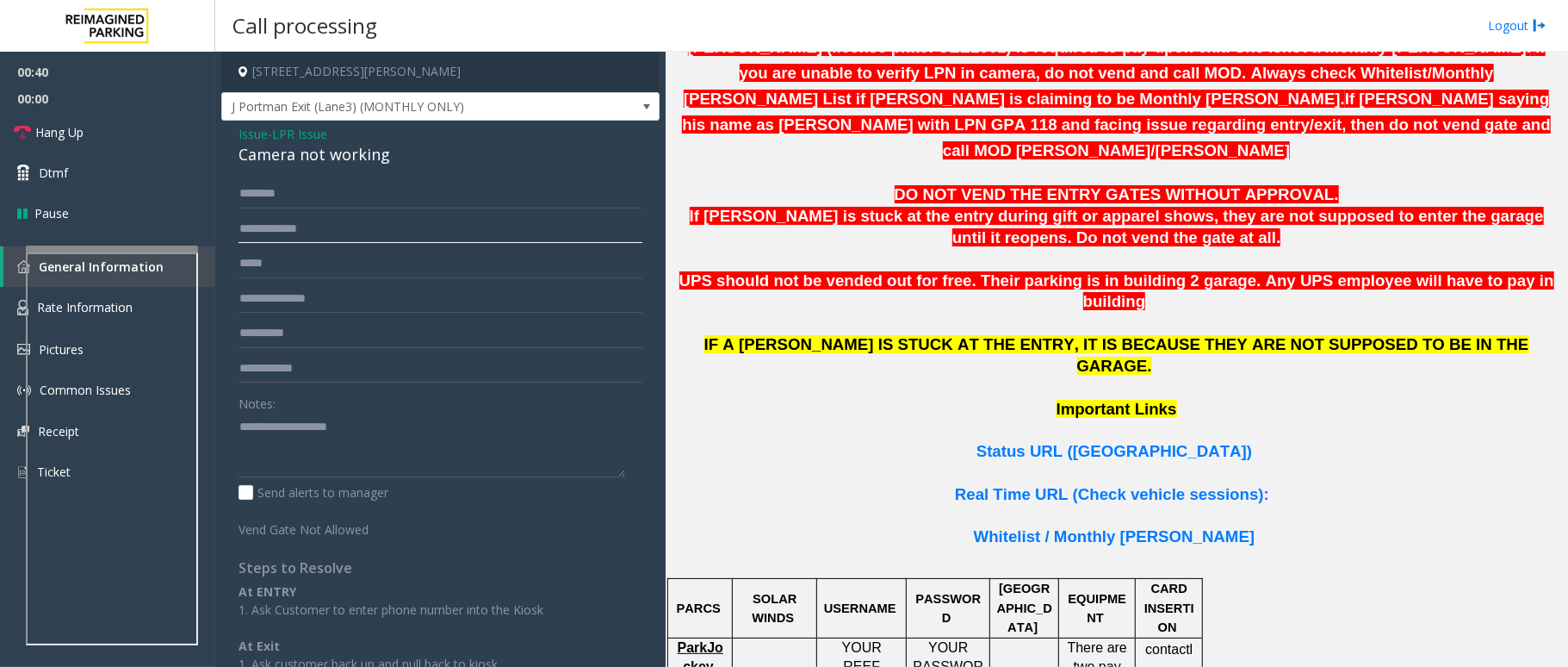
click at [353, 234] on input "text" at bounding box center [440, 229] width 404 height 29
click at [341, 232] on input "***" at bounding box center [440, 229] width 404 height 29
type input "*******"
drag, startPoint x: 391, startPoint y: 155, endPoint x: 240, endPoint y: 135, distance: 152.3
click at [232, 139] on div "Issue - LPR Issue Camera not working ******* Notes: Send alerts to manager Vend…" at bounding box center [440, 441] width 438 height 642
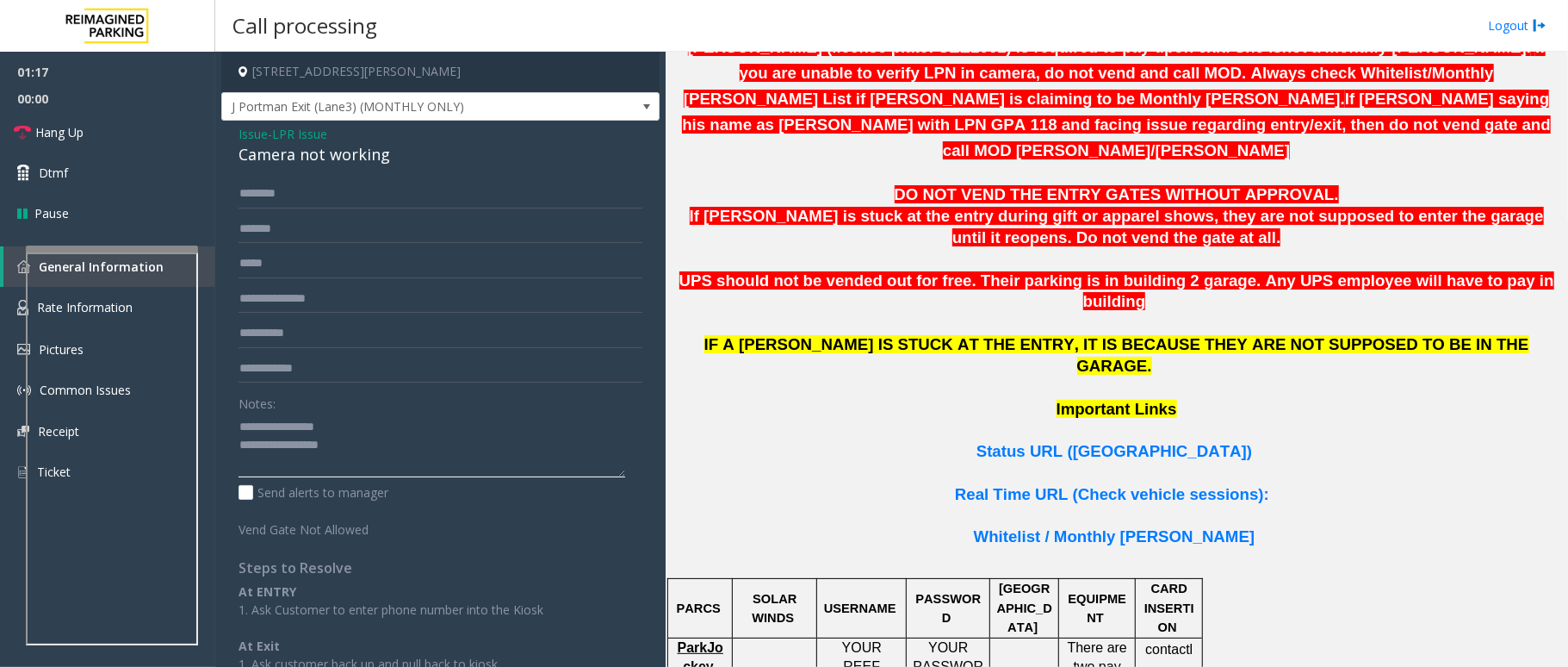
click at [362, 441] on textarea at bounding box center [432, 444] width 387 height 64
type textarea "**********"
click at [314, 201] on input "text" at bounding box center [440, 193] width 404 height 29
type input "***"
click at [421, 452] on textarea at bounding box center [432, 444] width 387 height 64
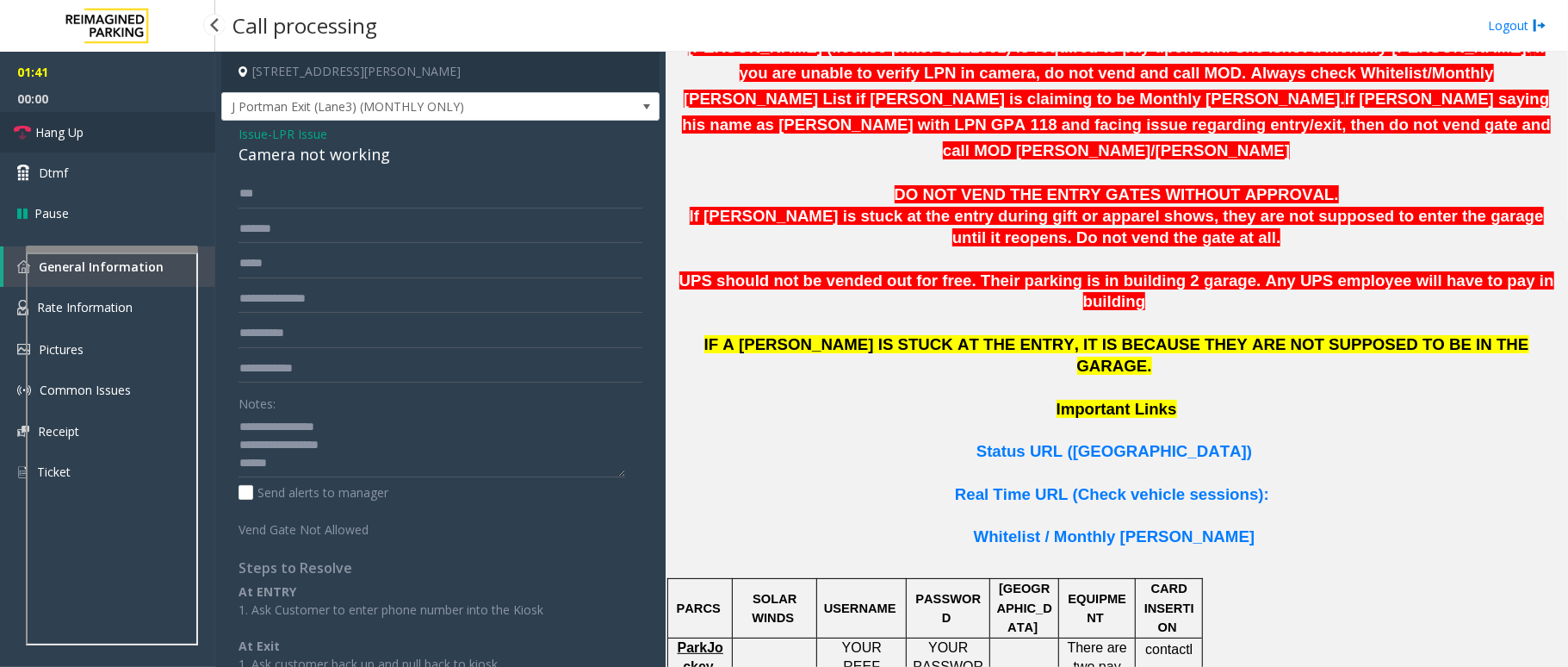
click at [24, 135] on icon at bounding box center [22, 132] width 17 height 17
click at [286, 464] on textarea at bounding box center [432, 444] width 387 height 64
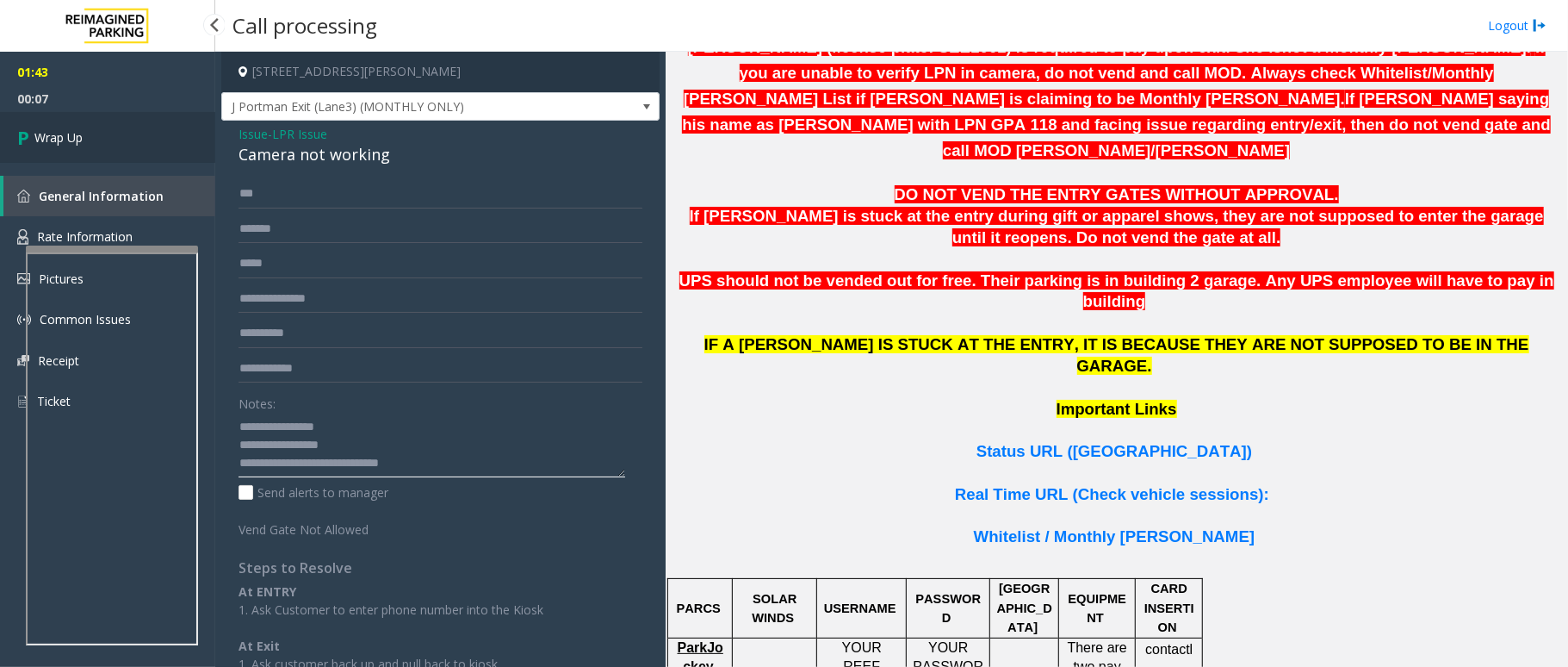
type textarea "**********"
click at [45, 131] on span "Wrap Up" at bounding box center [59, 137] width 49 height 18
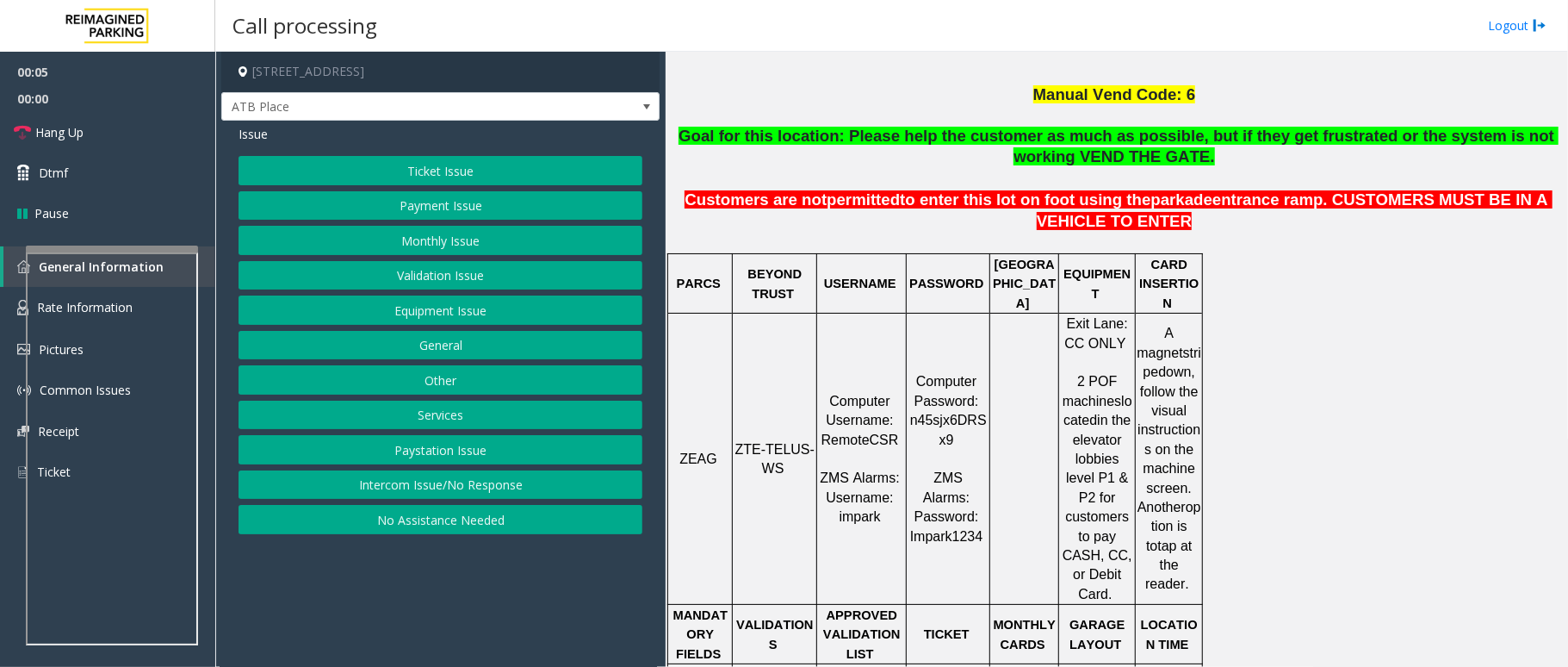
scroll to position [574, 0]
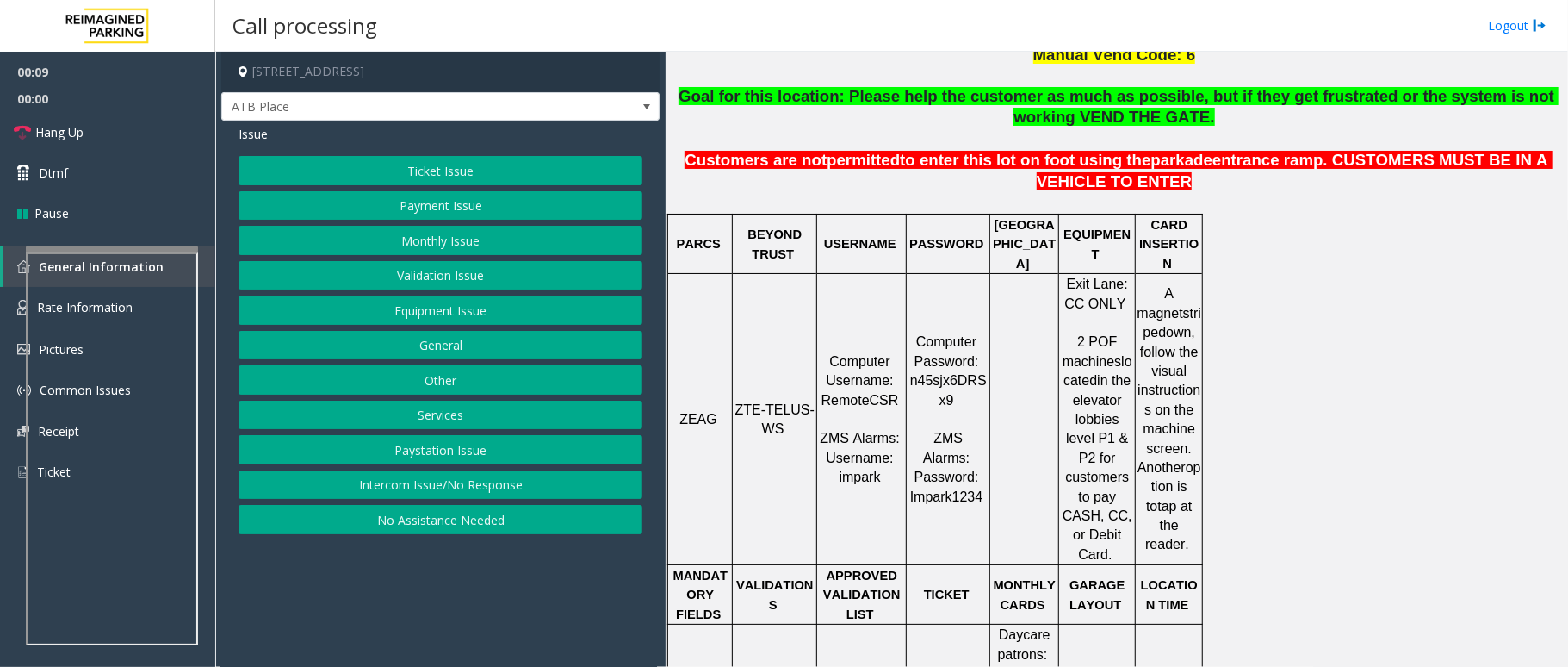
click at [443, 490] on button "Intercom Issue/No Response" at bounding box center [440, 484] width 404 height 29
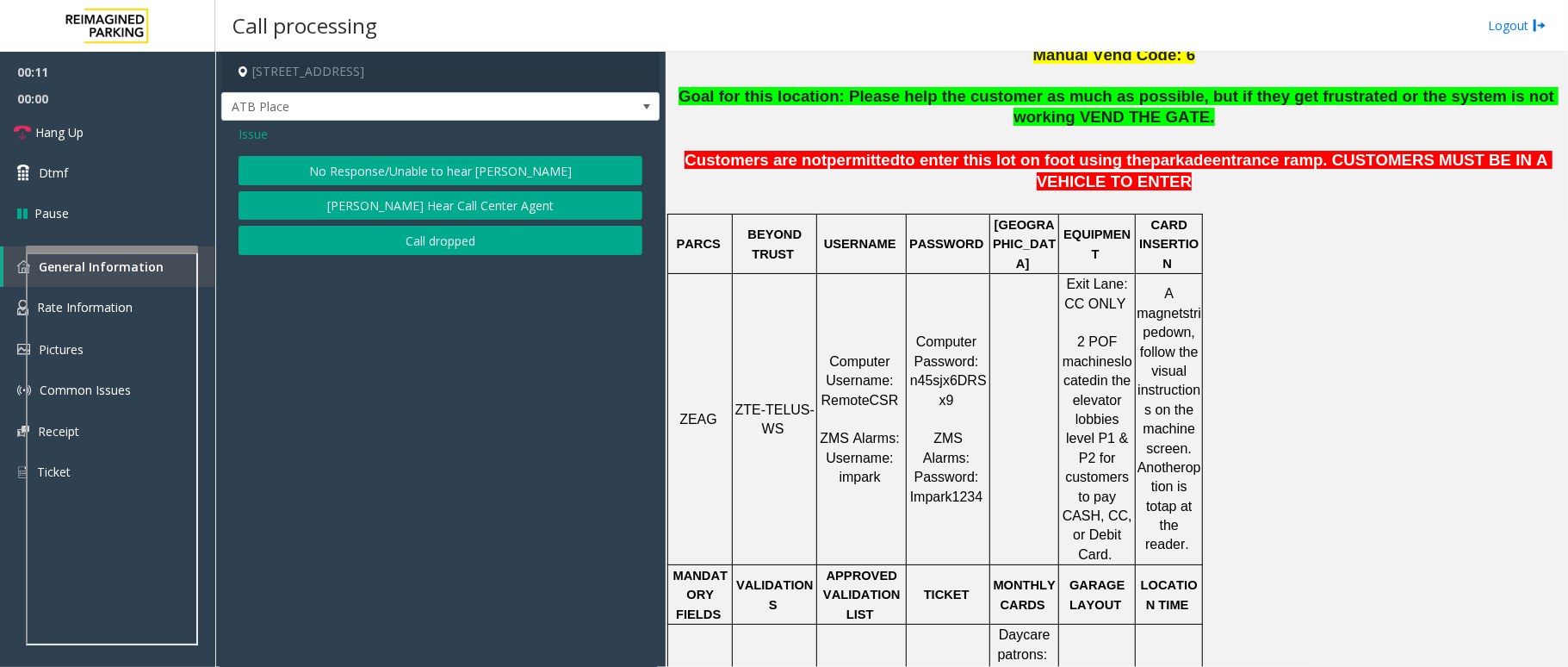
click at [431, 165] on button "No Response/Unable to hear [PERSON_NAME]" at bounding box center [440, 170] width 404 height 29
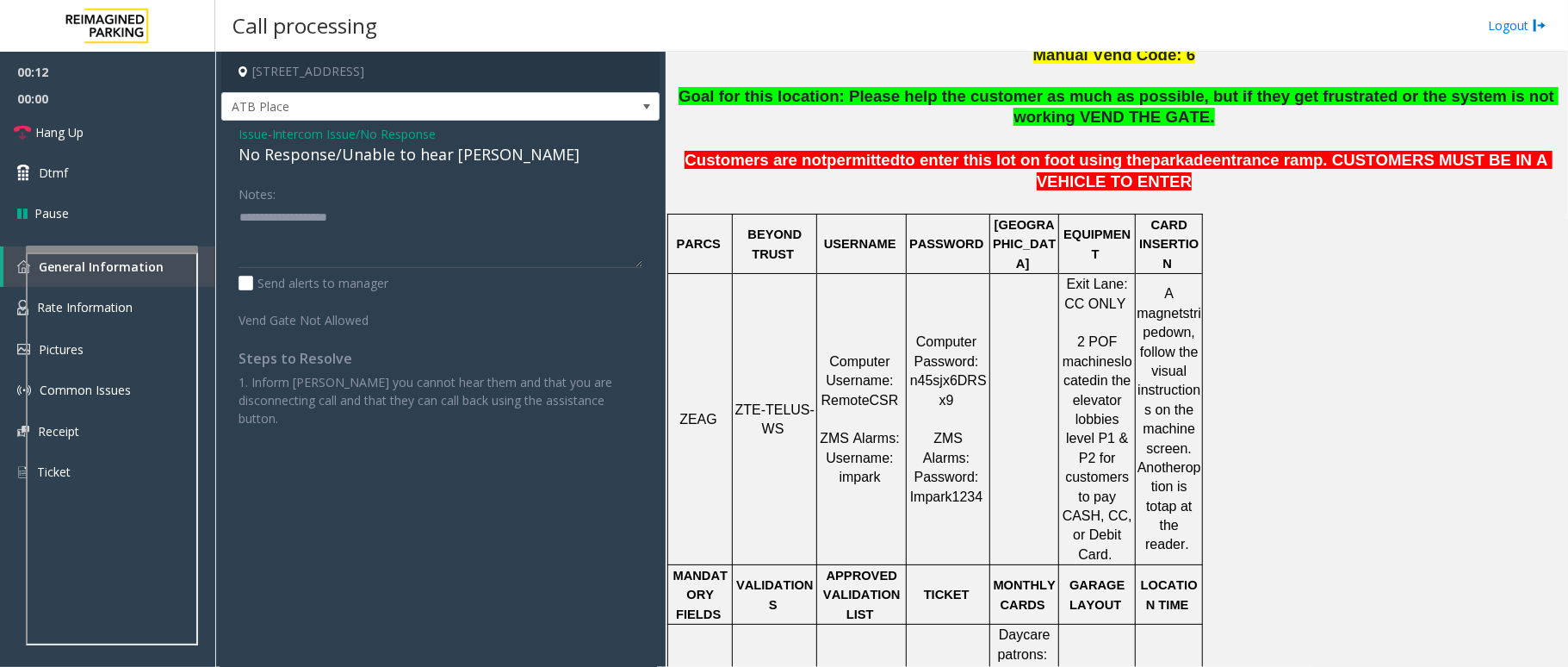
click at [453, 159] on div "No Response/Unable to hear [PERSON_NAME]" at bounding box center [440, 154] width 404 height 23
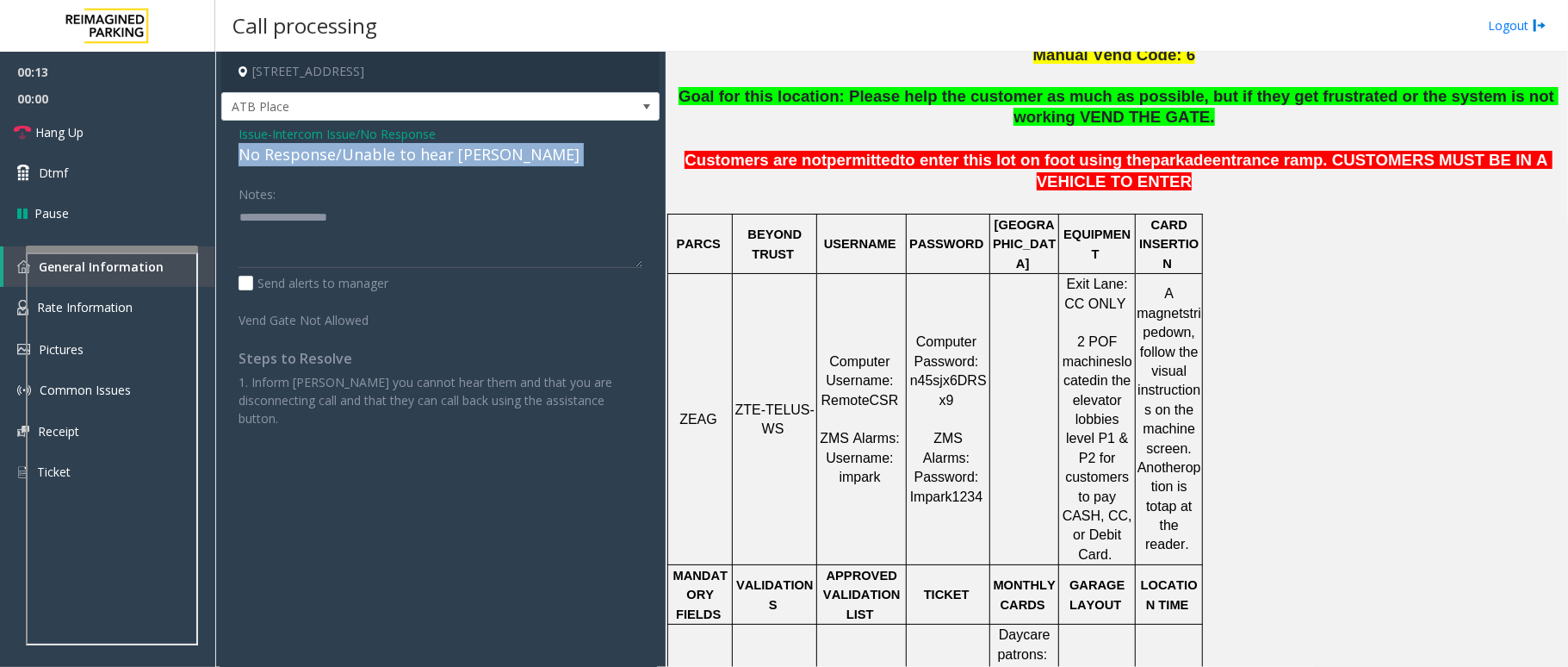
click at [453, 159] on div "No Response/Unable to hear [PERSON_NAME]" at bounding box center [440, 154] width 404 height 23
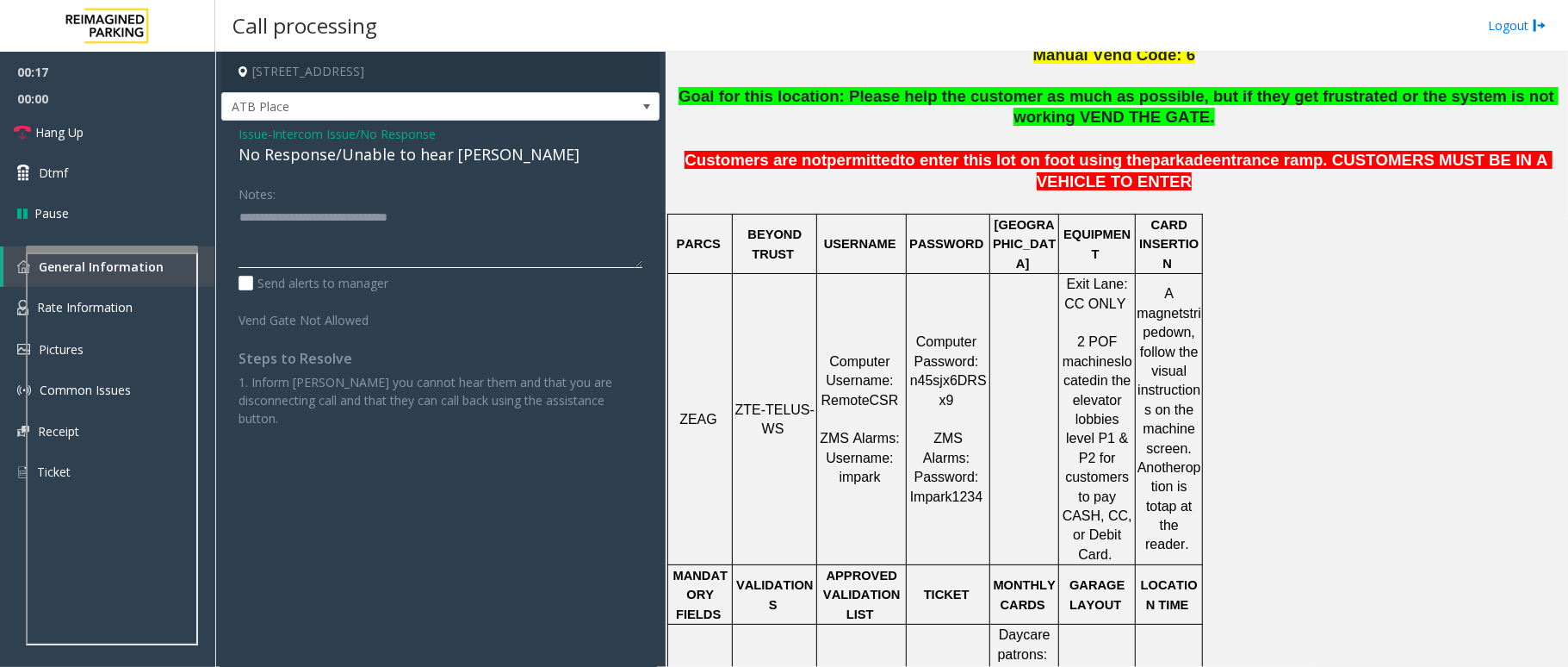
click at [507, 228] on textarea at bounding box center [440, 235] width 404 height 64
type textarea "**********"
click at [11, 132] on link "Hang Up" at bounding box center [107, 132] width 215 height 40
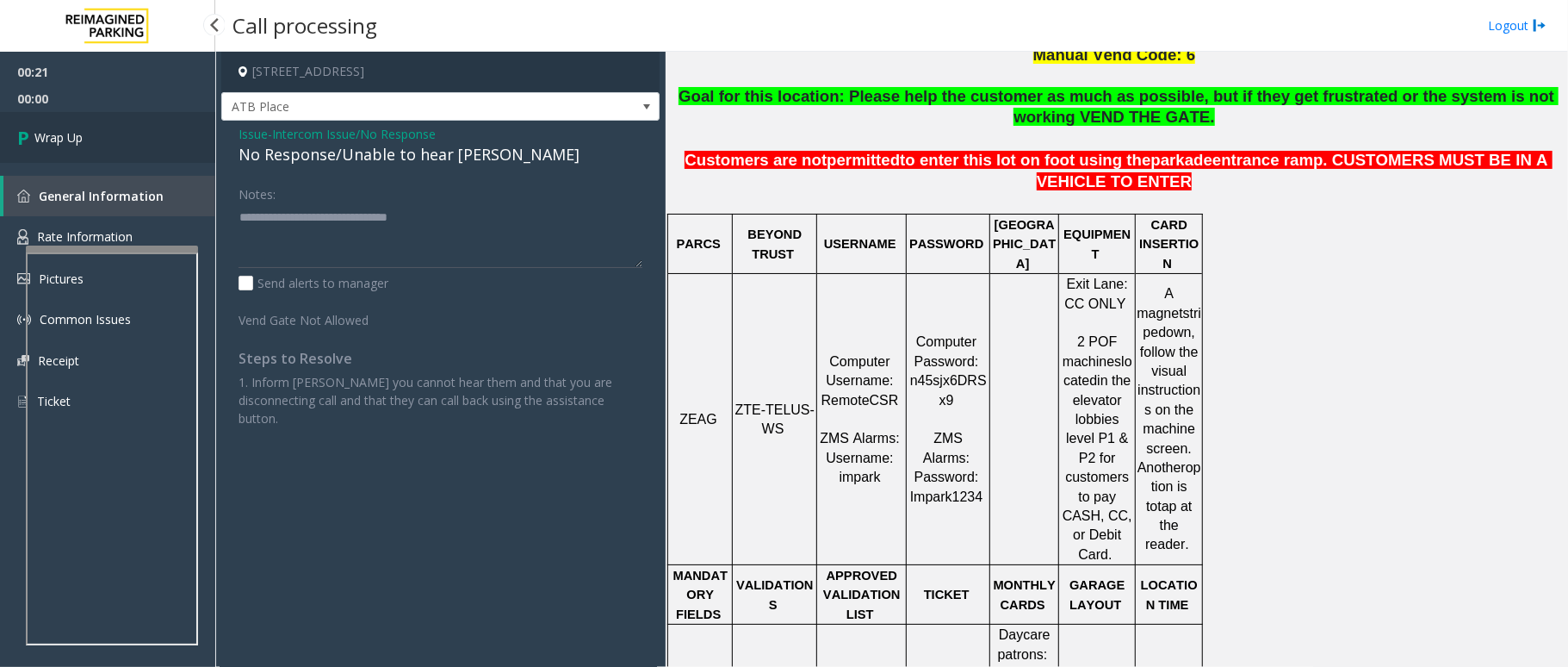
click at [26, 140] on icon at bounding box center [25, 137] width 17 height 28
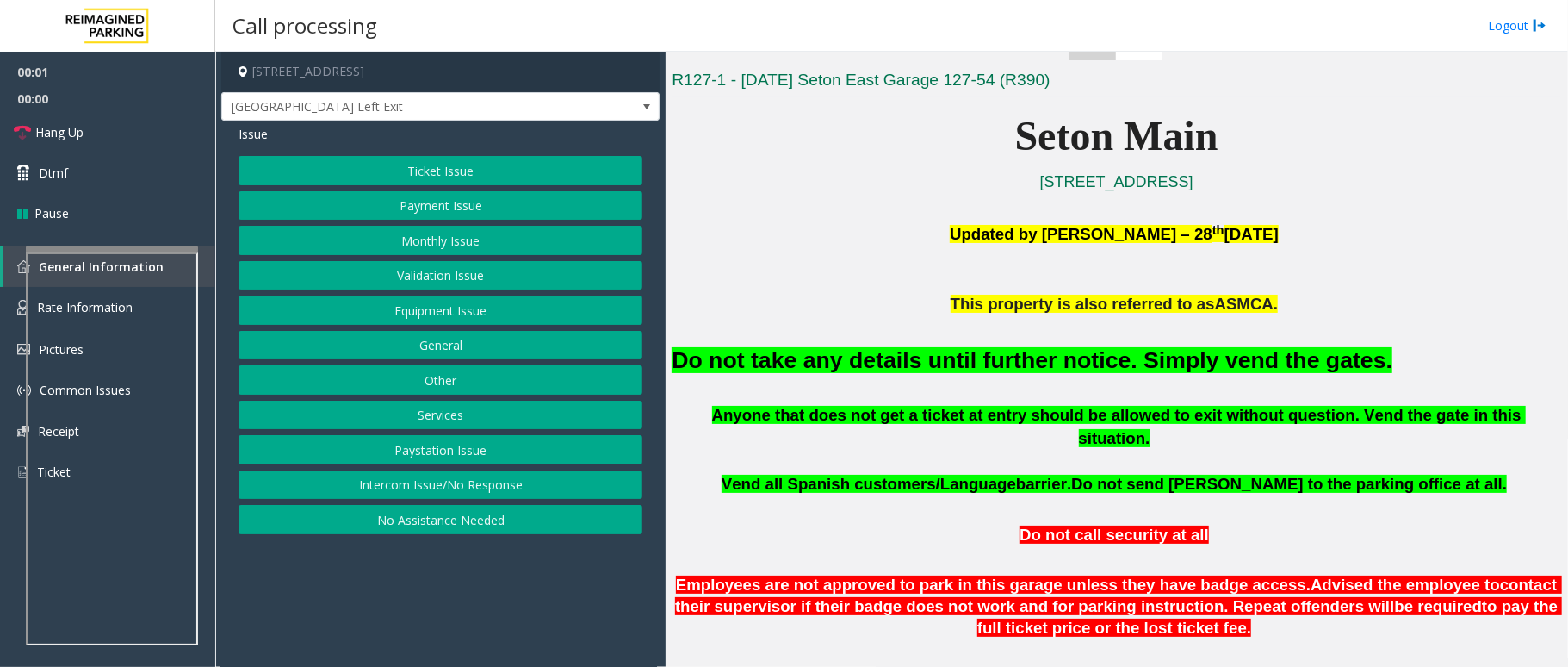
scroll to position [459, 0]
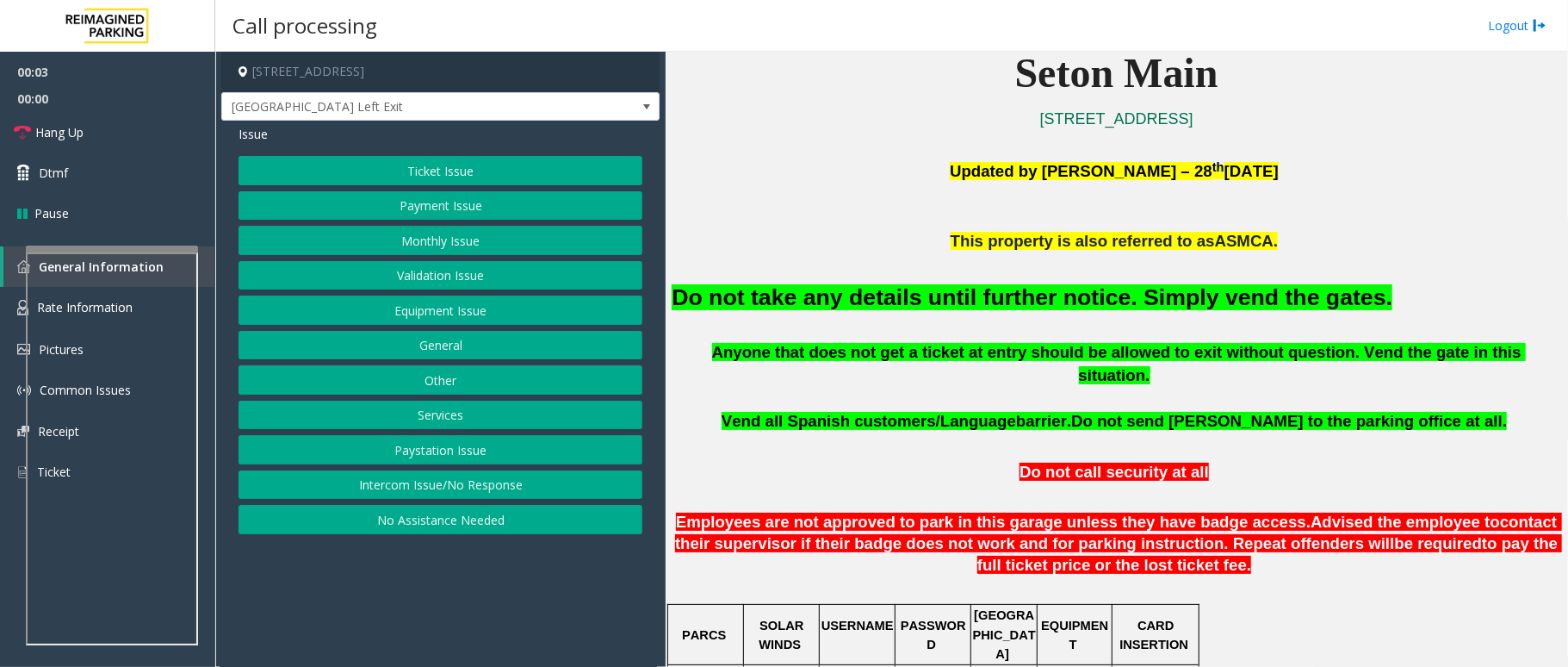
click at [476, 314] on button "Equipment Issue" at bounding box center [440, 310] width 404 height 29
click at [449, 314] on button "Gate / Door Won't Open" at bounding box center [440, 310] width 404 height 29
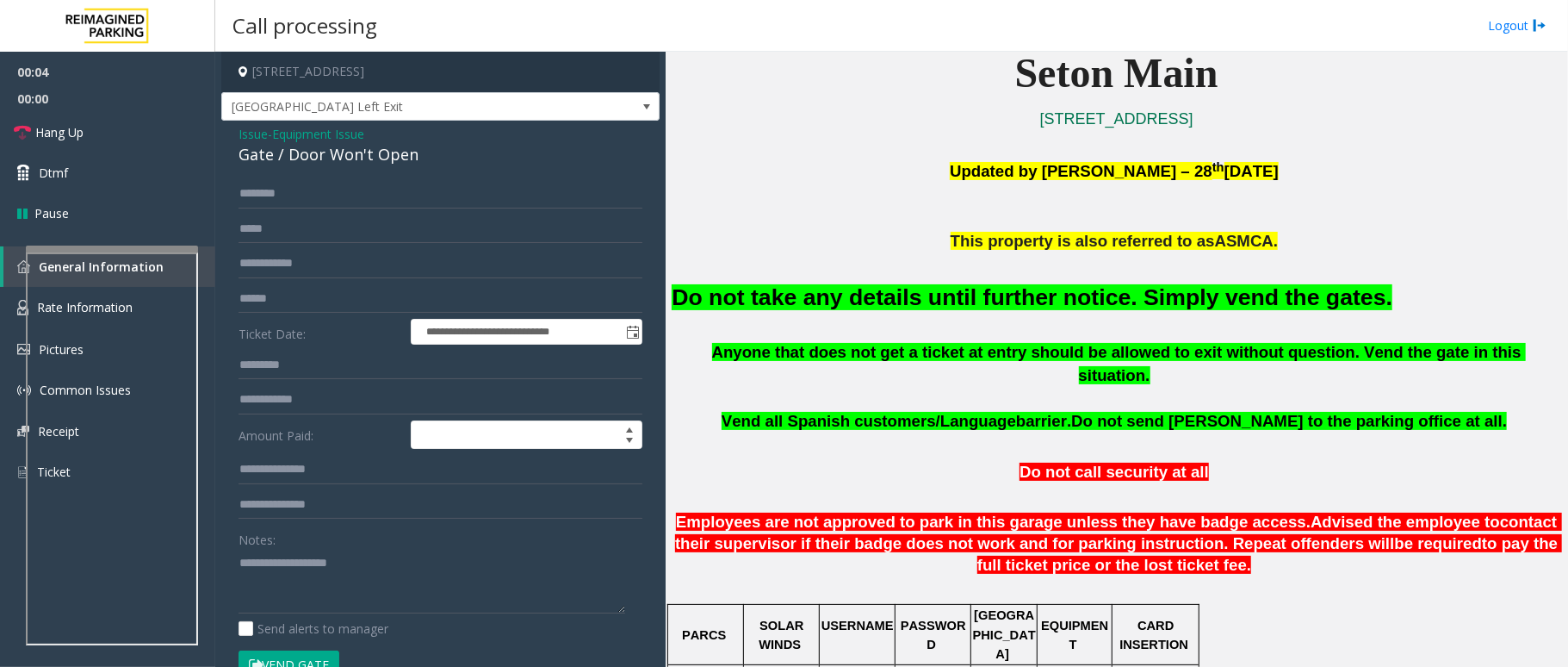
click at [683, 301] on font "Do not take any details until further notice. Simply vend the gates." at bounding box center [1032, 298] width 721 height 26
click at [686, 301] on font "Do not take any details until further notice. Simply vend the gates." at bounding box center [1032, 298] width 721 height 26
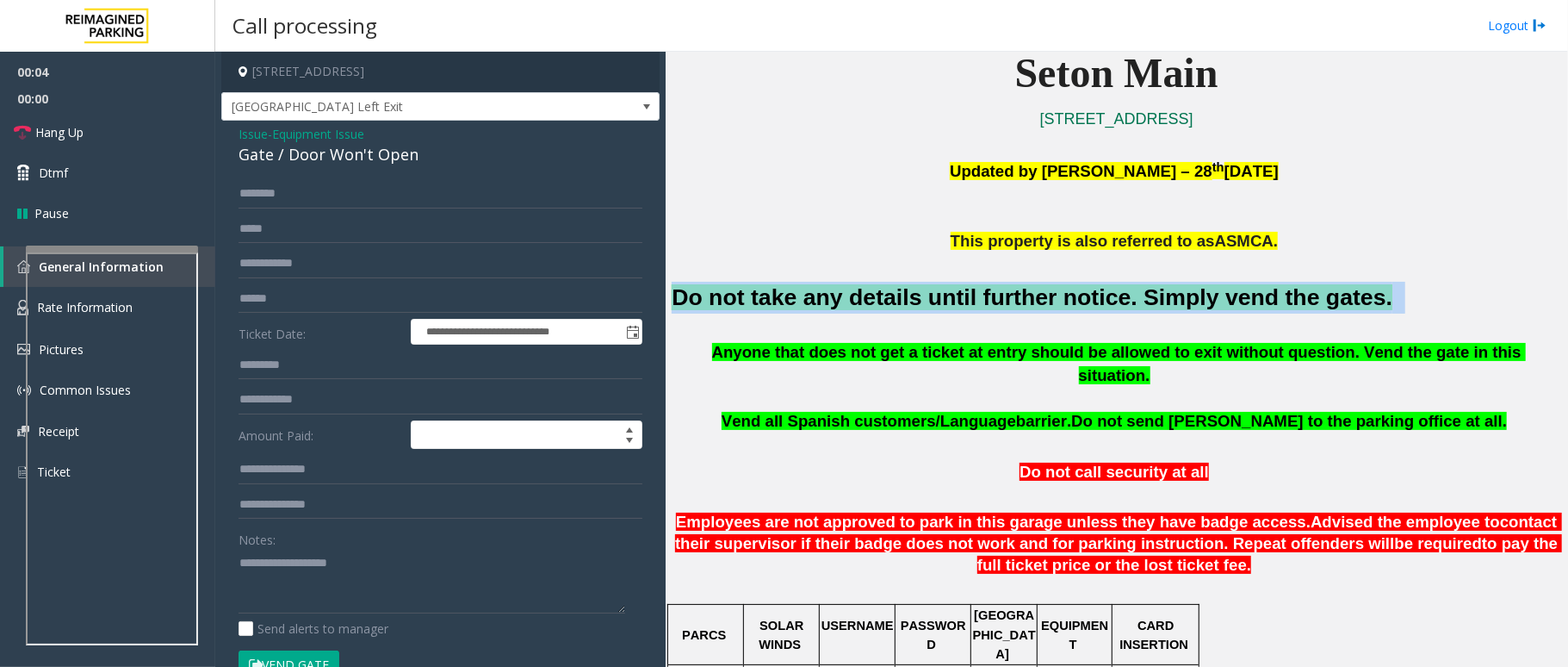
click at [686, 301] on font "Do not take any details until further notice. Simply vend the gates." at bounding box center [1032, 298] width 721 height 26
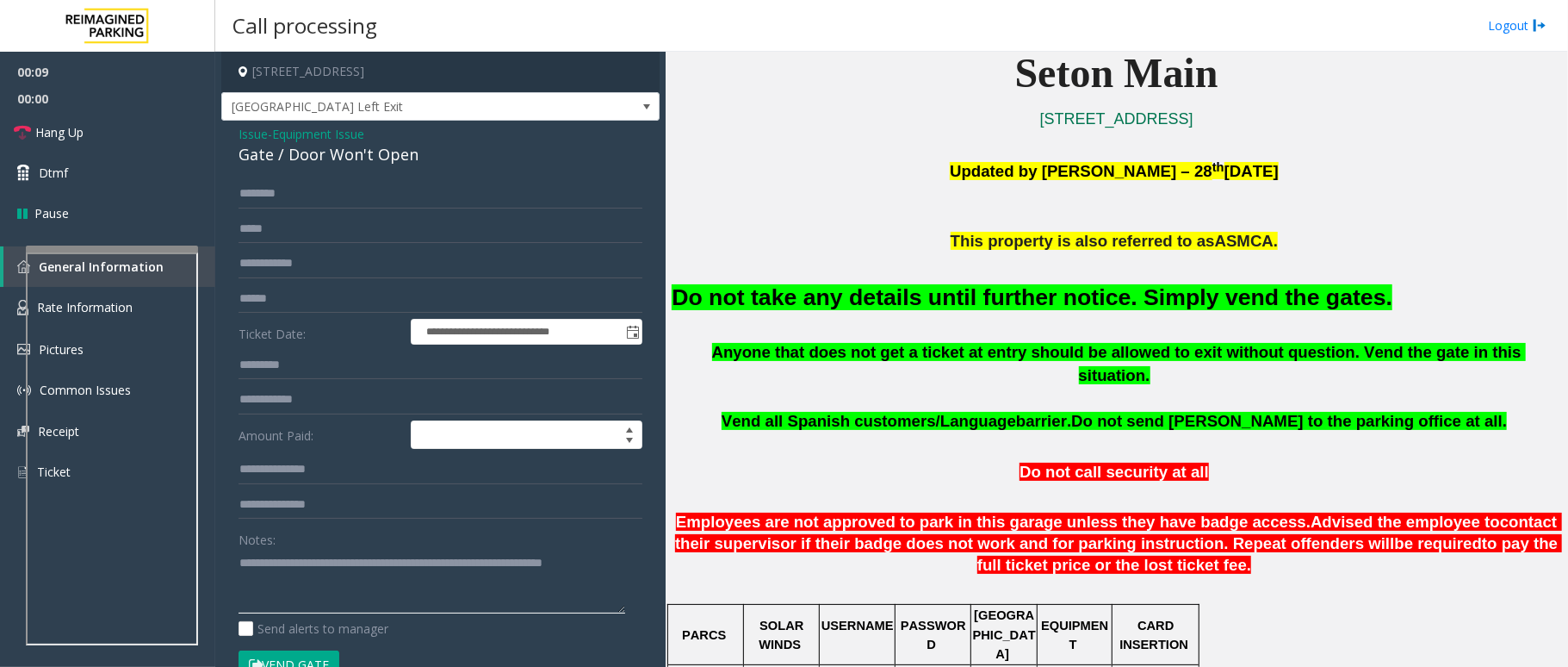
type textarea "**********"
click at [324, 658] on button "Vend Gate" at bounding box center [289, 664] width 101 height 29
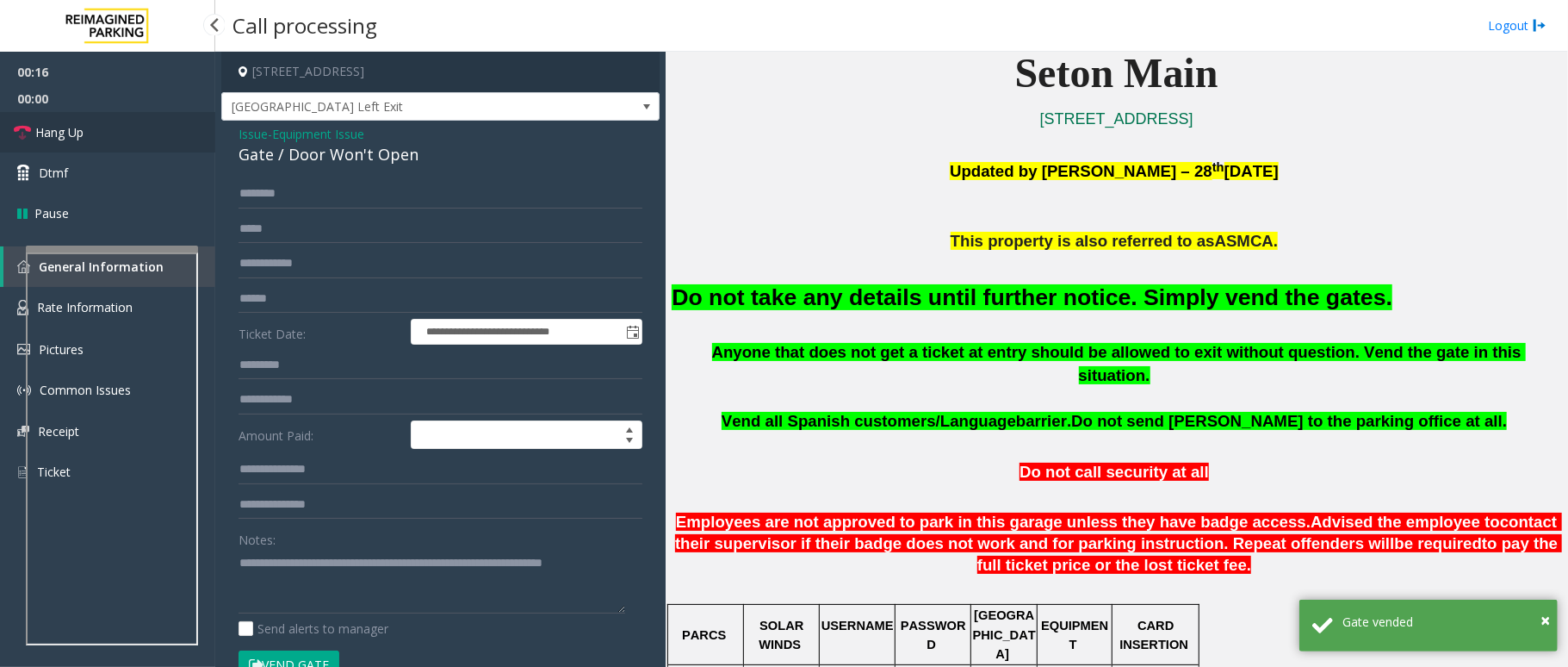
click at [24, 131] on icon at bounding box center [22, 132] width 17 height 17
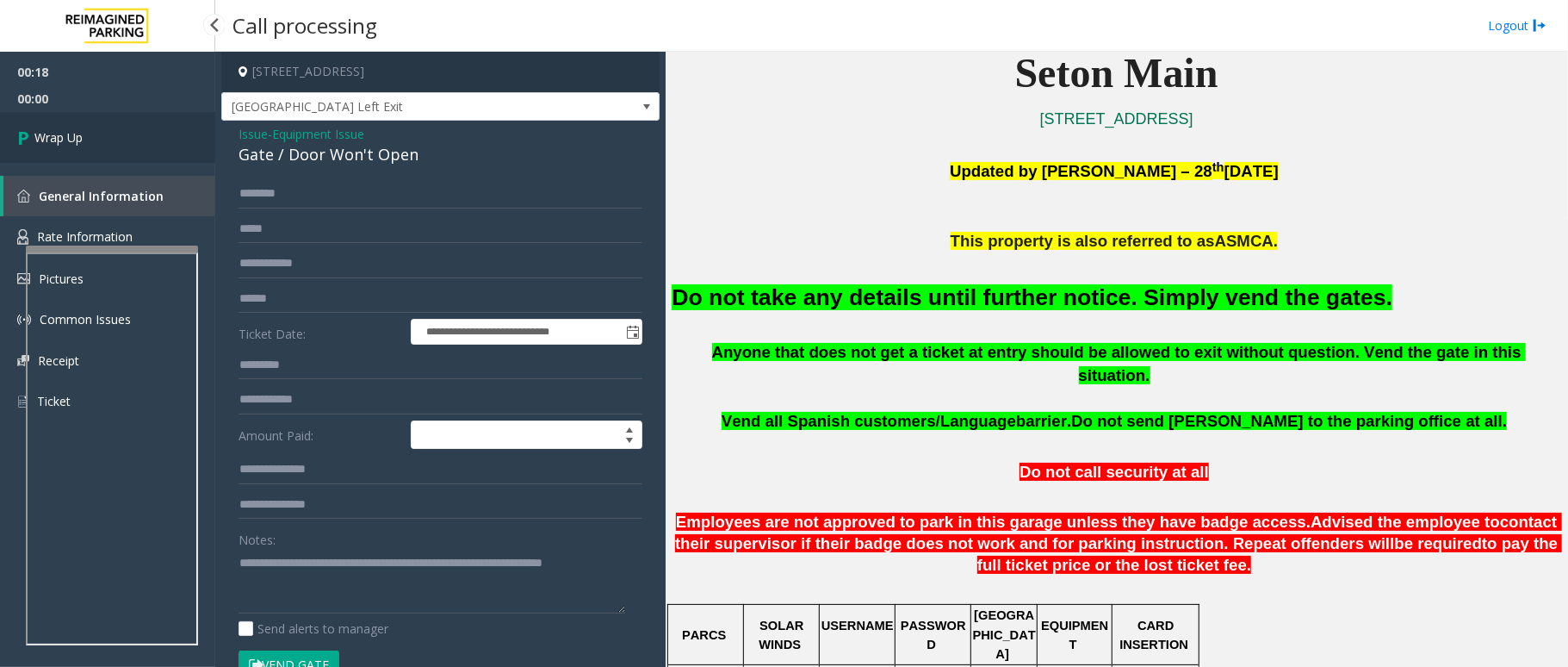
click at [24, 131] on icon at bounding box center [25, 137] width 17 height 28
